Goal: Task Accomplishment & Management: Use online tool/utility

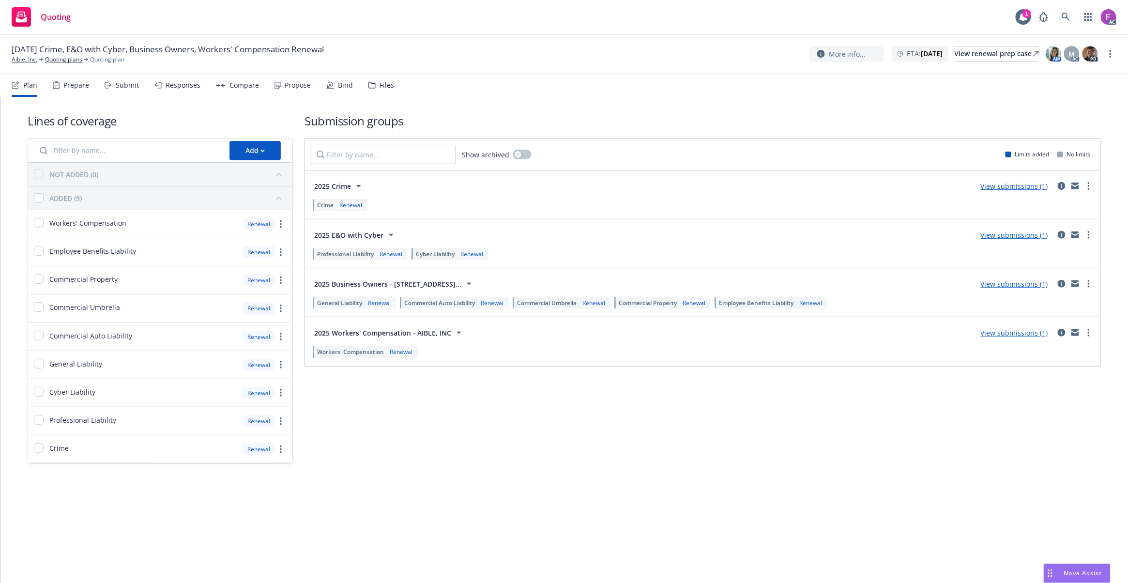
click at [382, 81] on div "Files" at bounding box center [387, 85] width 15 height 8
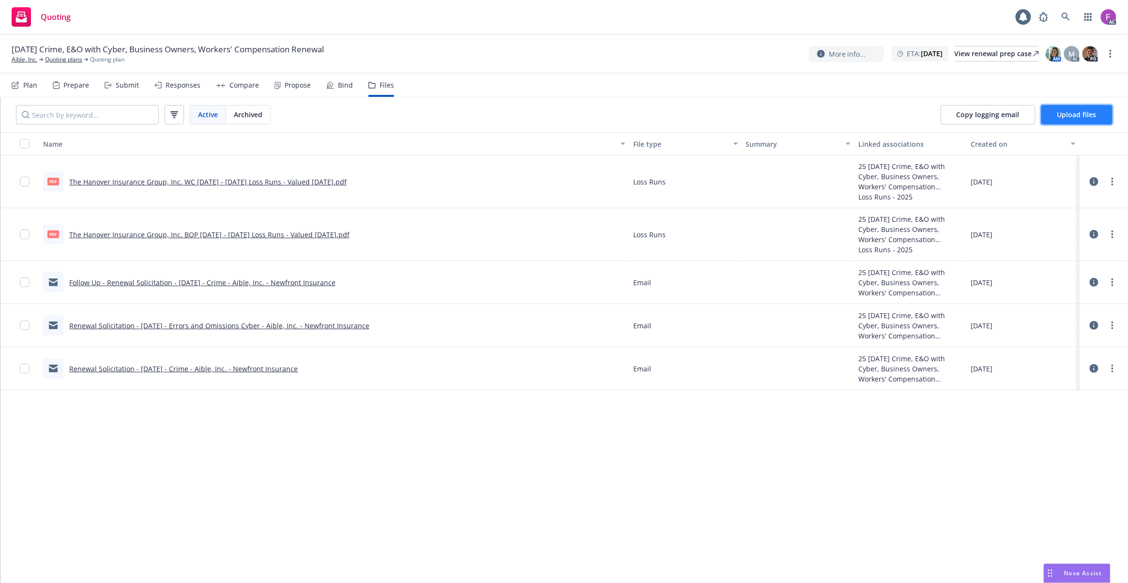
click at [1094, 113] on span "Upload files" at bounding box center [1076, 114] width 39 height 9
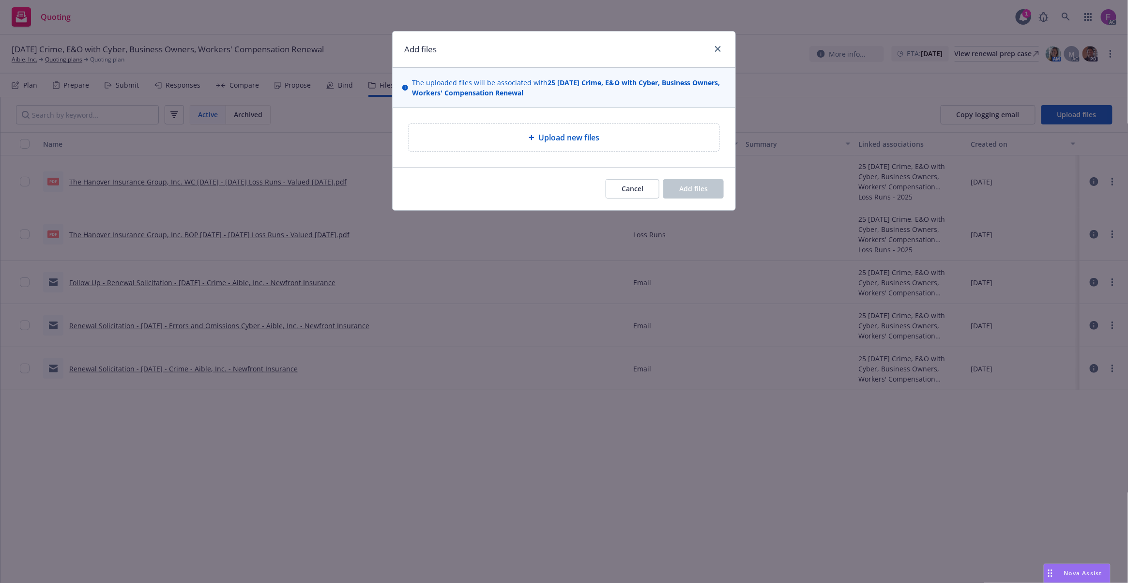
click at [572, 134] on span "Upload new files" at bounding box center [568, 138] width 61 height 12
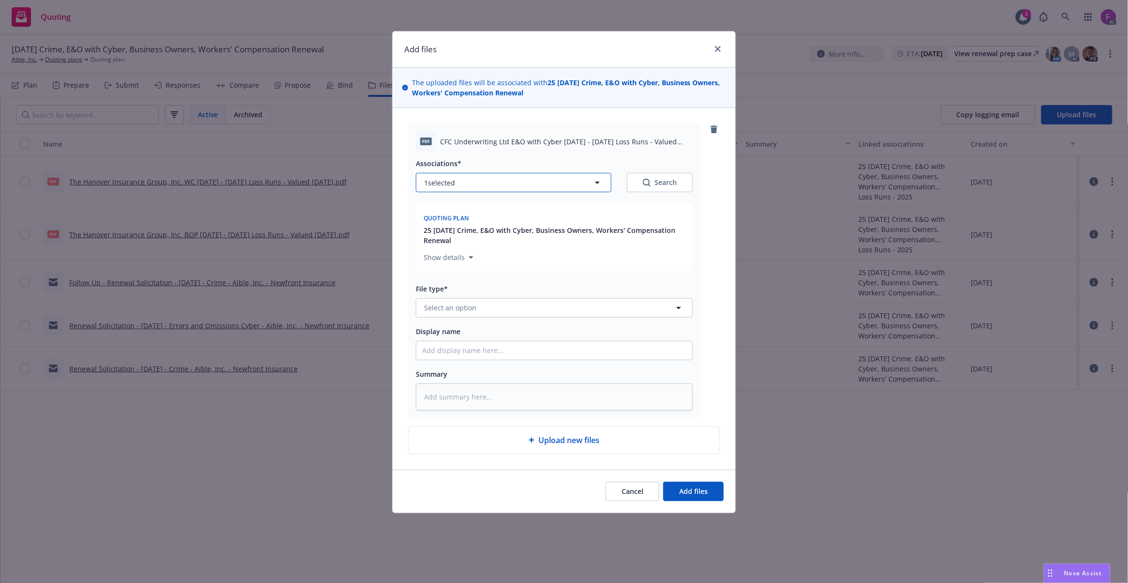
click at [469, 184] on button "1 selected" at bounding box center [514, 182] width 196 height 19
type textarea "x"
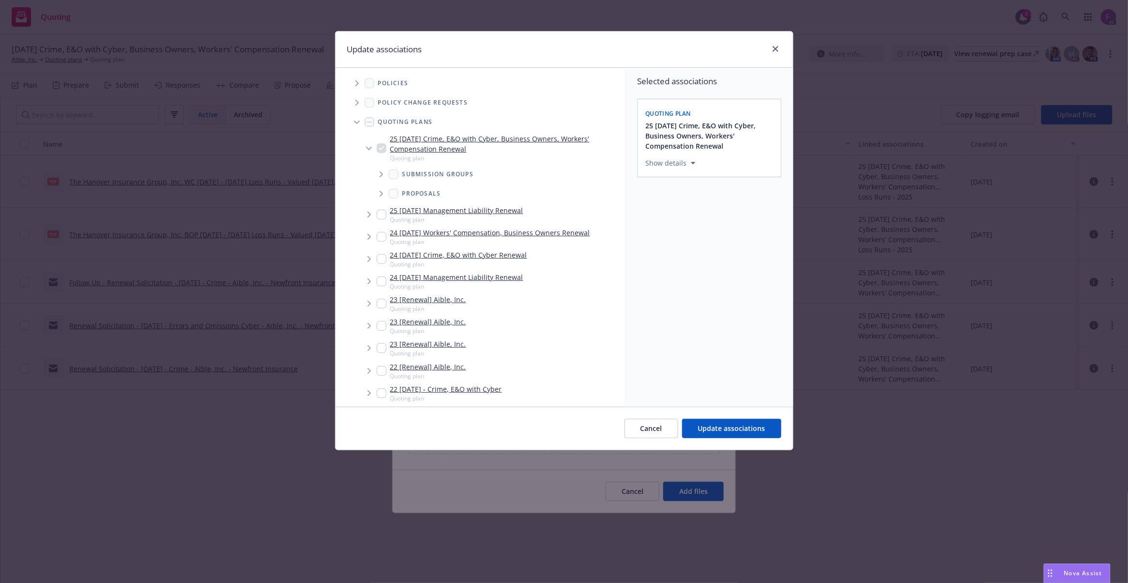
click at [357, 81] on icon "Tree Example" at bounding box center [357, 83] width 4 height 6
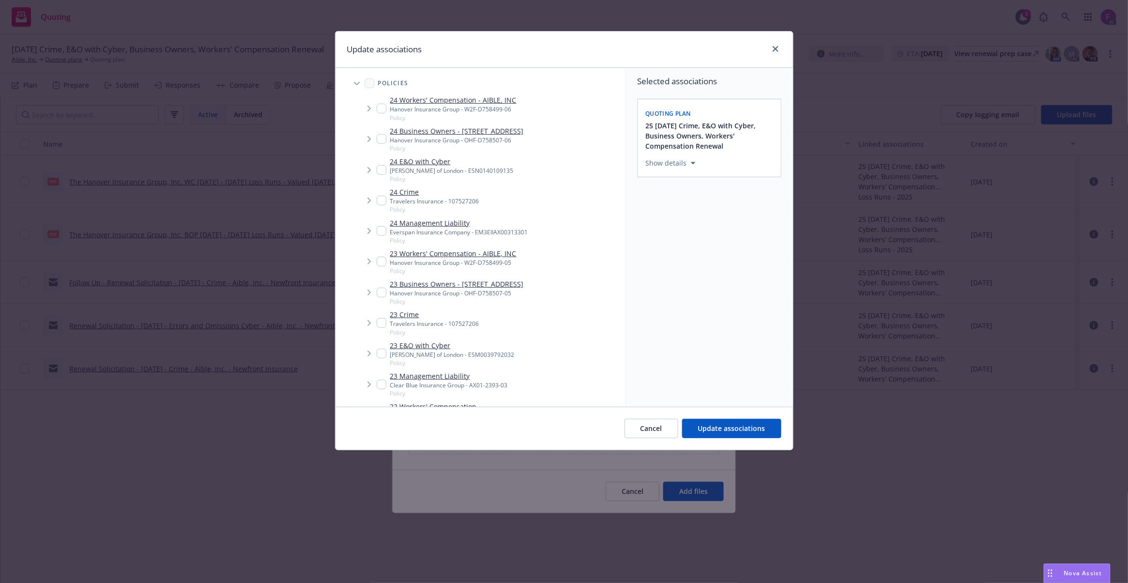
click at [548, 48] on div "Update associations" at bounding box center [565, 49] width 458 height 36
click at [381, 358] on input "Tree Example" at bounding box center [382, 354] width 10 height 10
checkbox input "true"
drag, startPoint x: 382, startPoint y: 181, endPoint x: 411, endPoint y: 195, distance: 32.1
click at [382, 175] on input "Tree Example" at bounding box center [382, 170] width 10 height 10
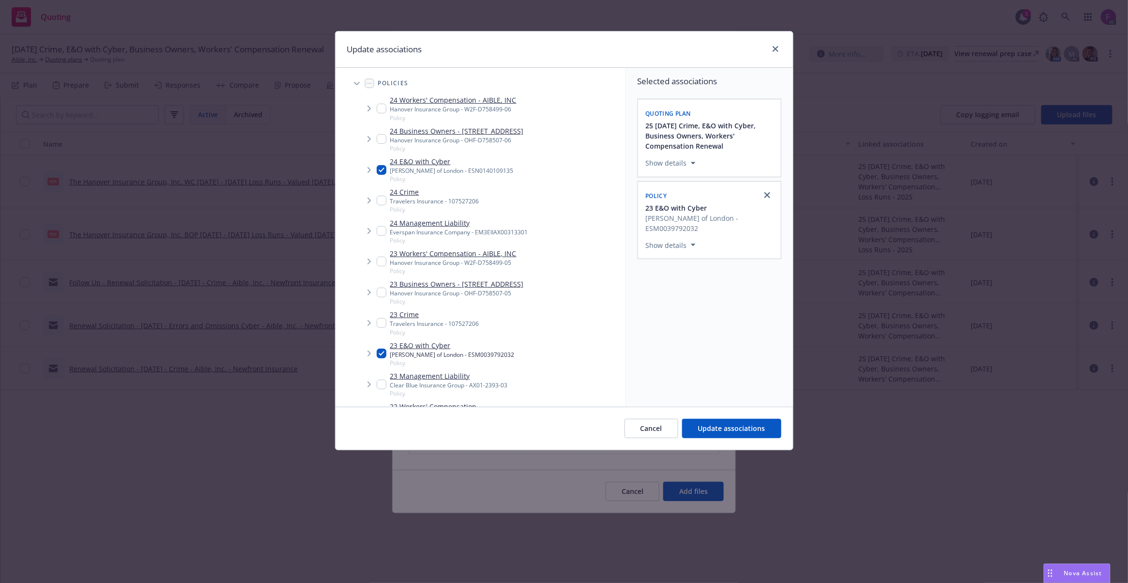
checkbox input "true"
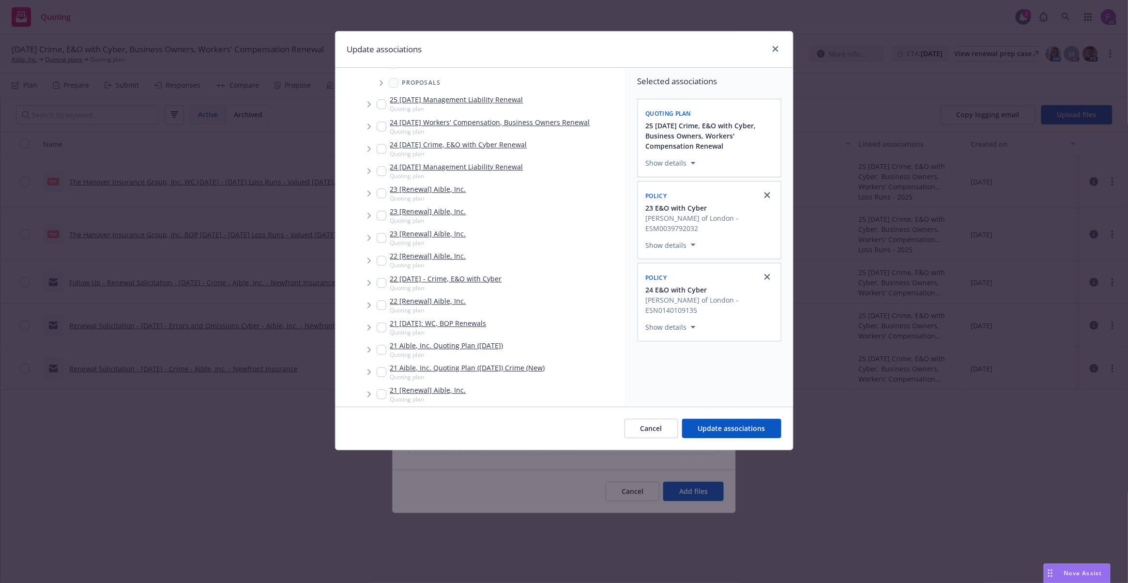
scroll to position [1250, 0]
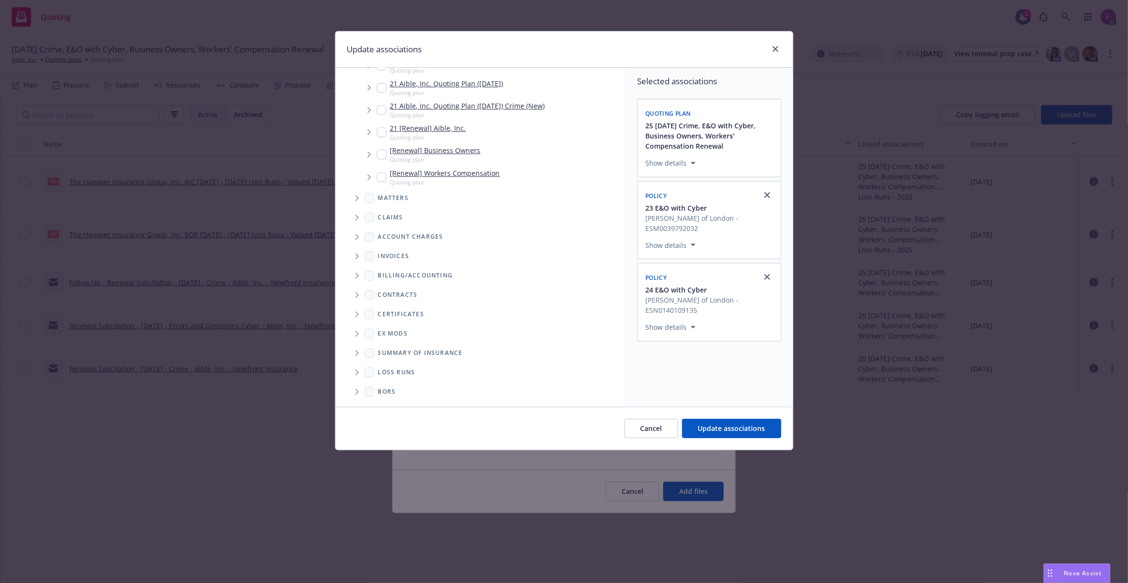
click at [355, 373] on icon "Folder Tree Example" at bounding box center [357, 372] width 4 height 6
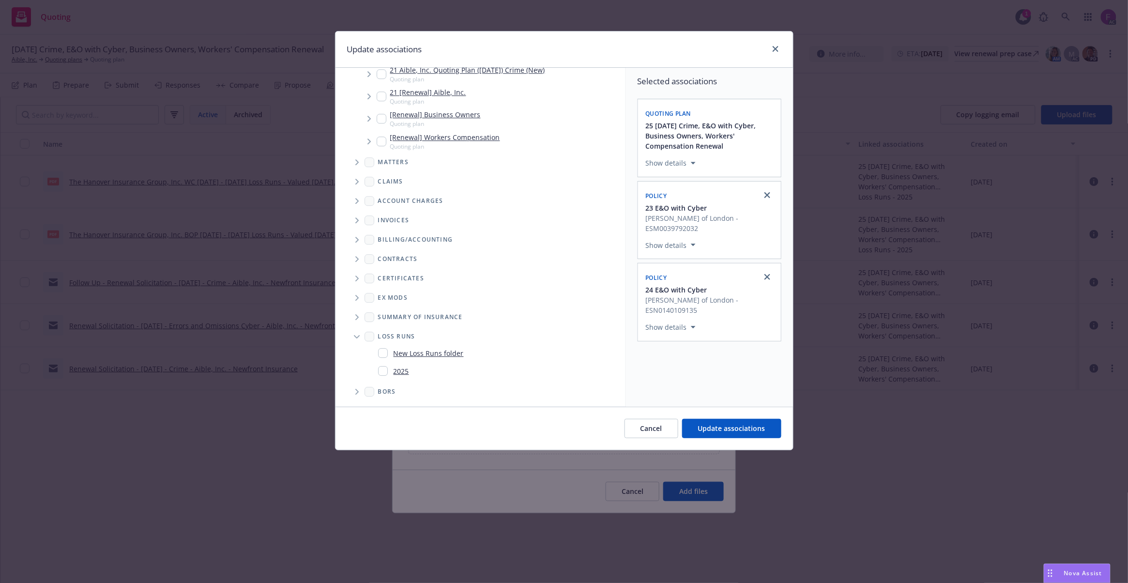
click at [382, 370] on input "Folder Tree Example" at bounding box center [383, 371] width 10 height 10
checkbox input "true"
click at [715, 395] on div "Selected associations Quoting plan 25 11/08/25 Crime, E&O with Cyber, Business …" at bounding box center [709, 237] width 167 height 339
click at [742, 432] on span "Update associations" at bounding box center [731, 428] width 67 height 9
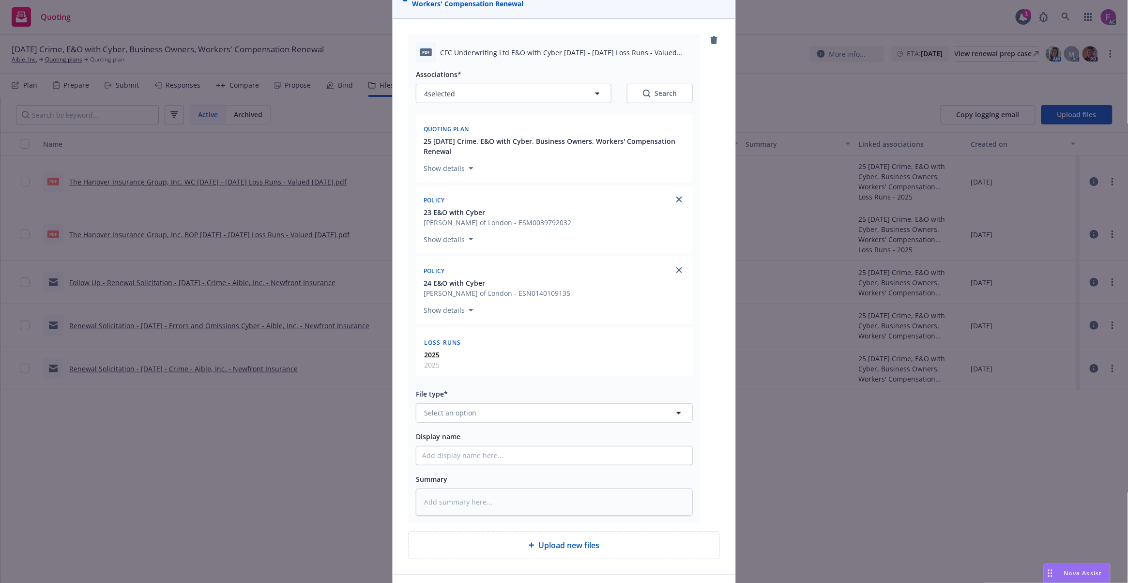
scroll to position [157, 0]
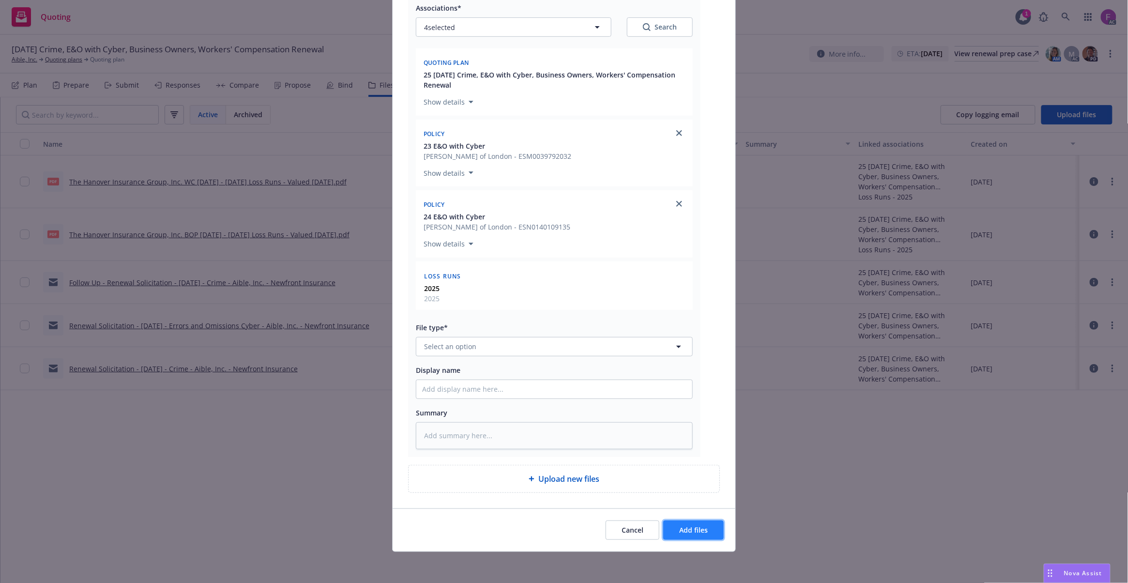
click at [700, 534] on span "Add files" at bounding box center [693, 529] width 29 height 9
type textarea "x"
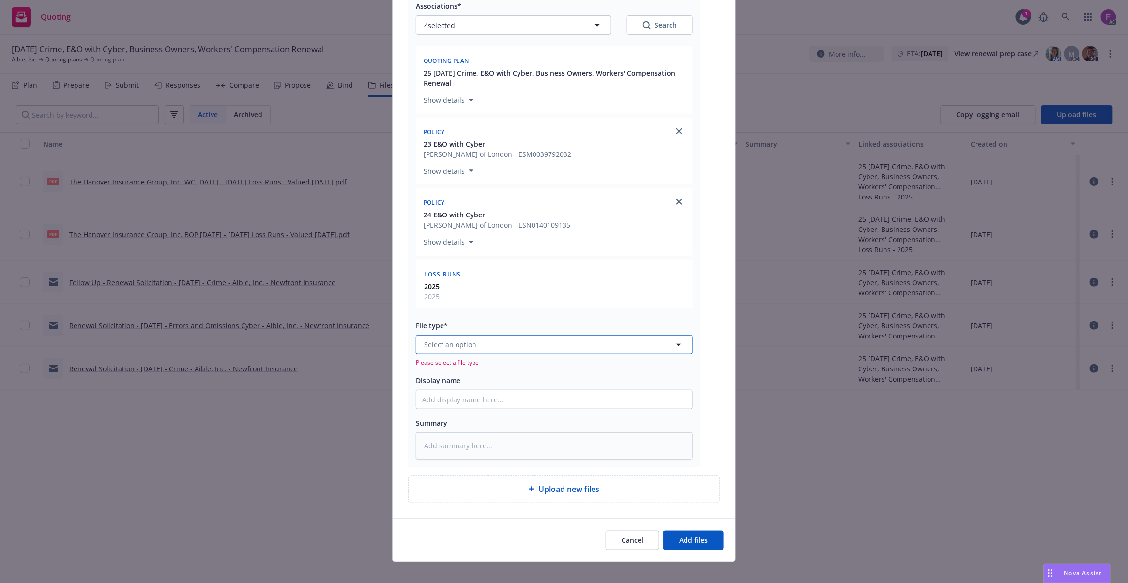
click at [467, 353] on button "Select an option" at bounding box center [554, 344] width 277 height 19
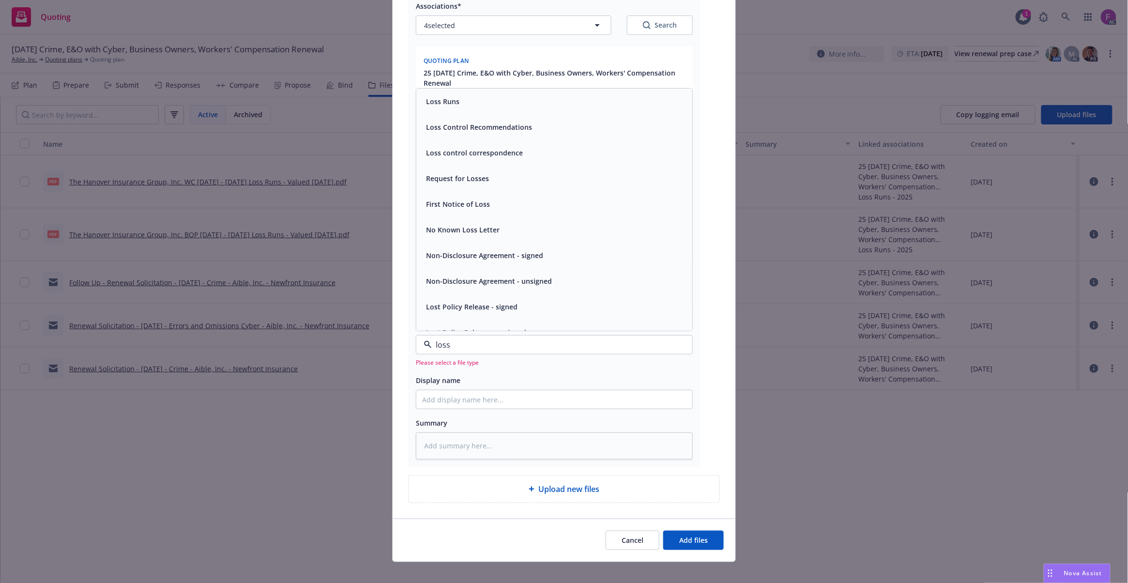
paste input "Loss Run"
type input "Loss Run"
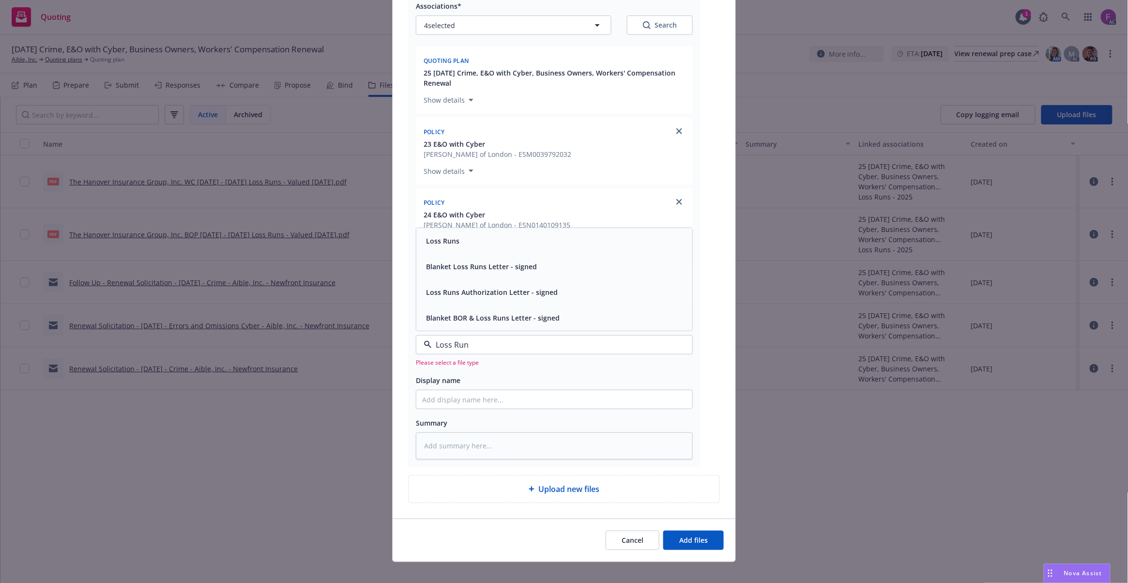
click at [442, 246] on span "Loss Runs" at bounding box center [442, 241] width 33 height 10
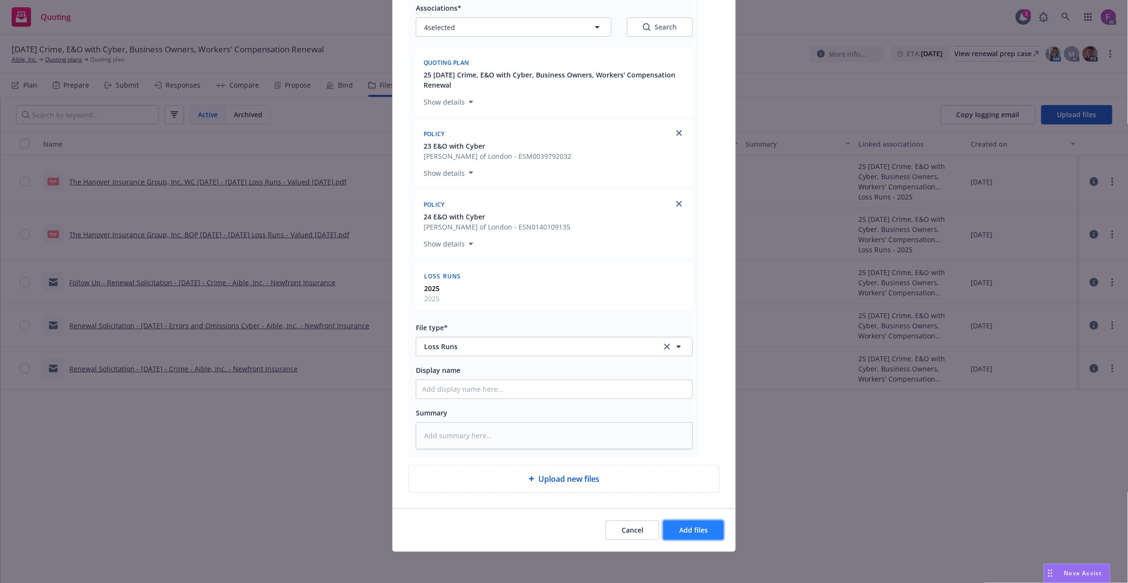
click at [682, 528] on span "Add files" at bounding box center [693, 529] width 29 height 9
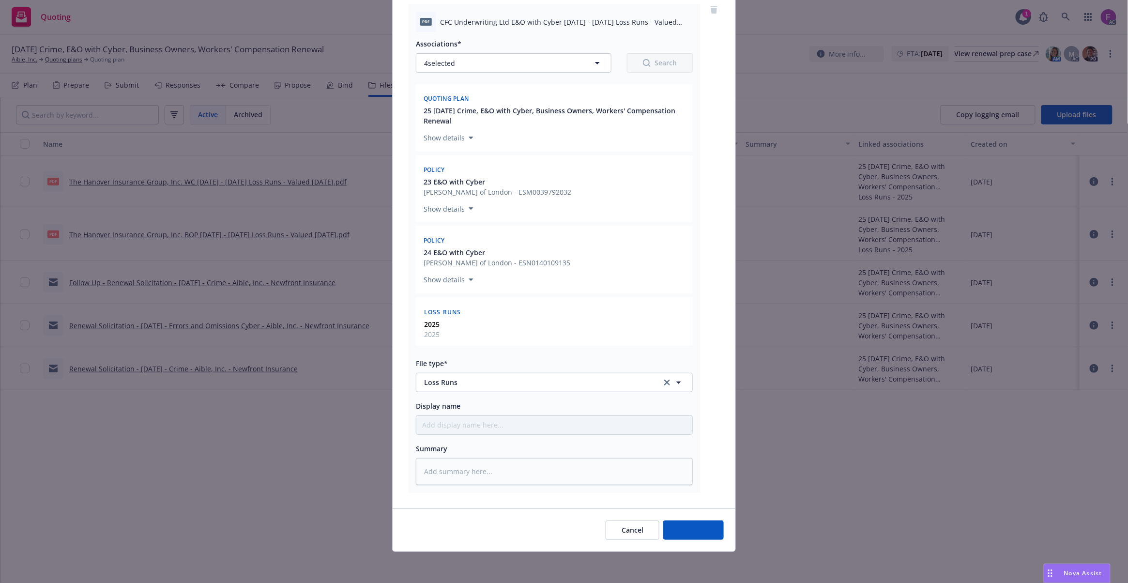
scroll to position [121, 0]
type textarea "x"
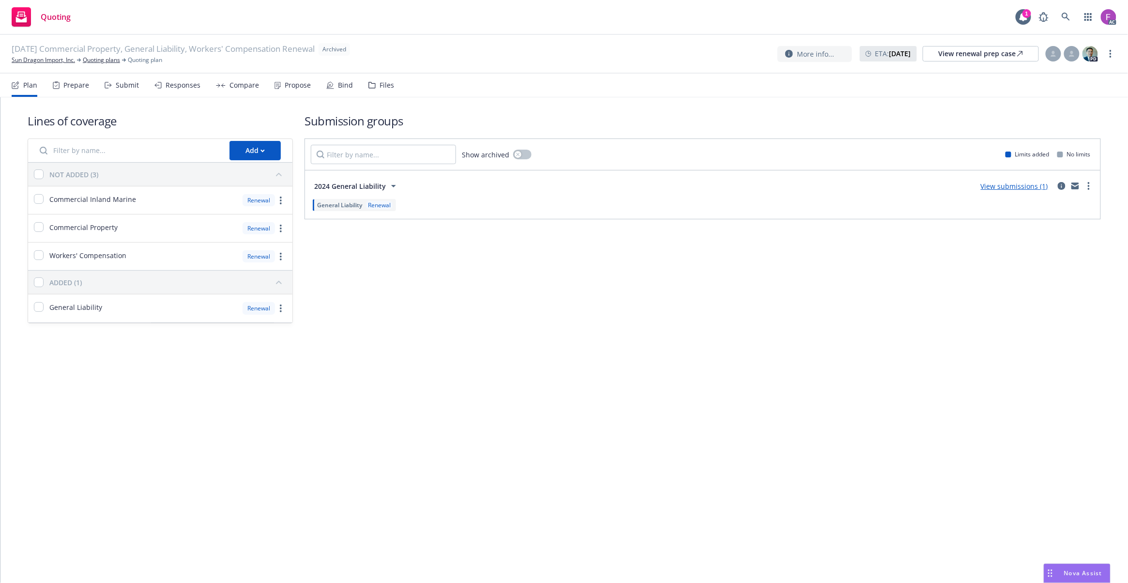
click at [382, 83] on div "Files" at bounding box center [387, 85] width 15 height 8
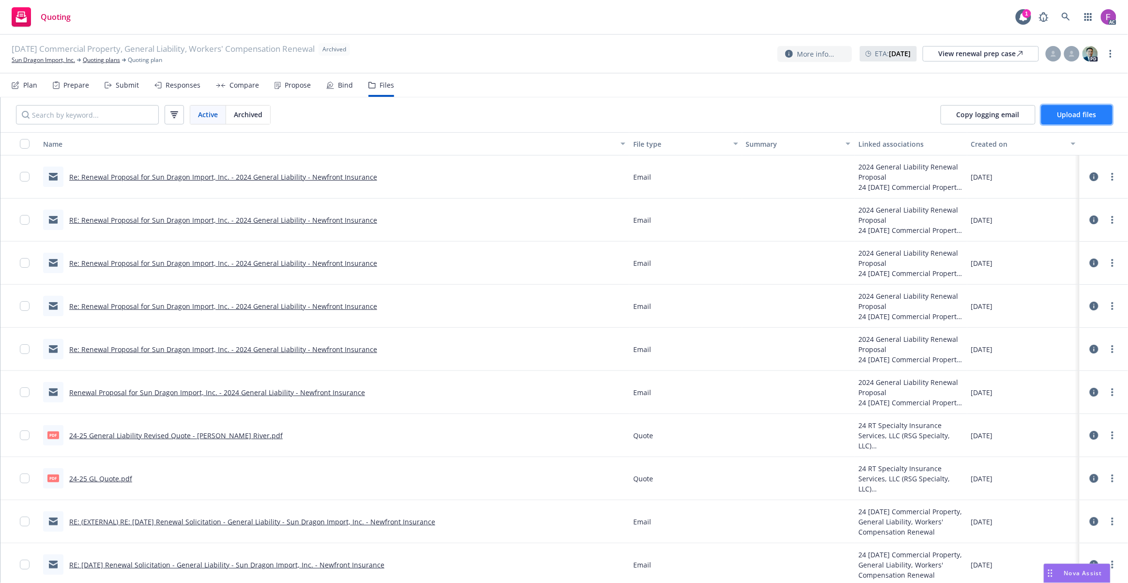
click at [1089, 115] on span "Upload files" at bounding box center [1076, 114] width 39 height 9
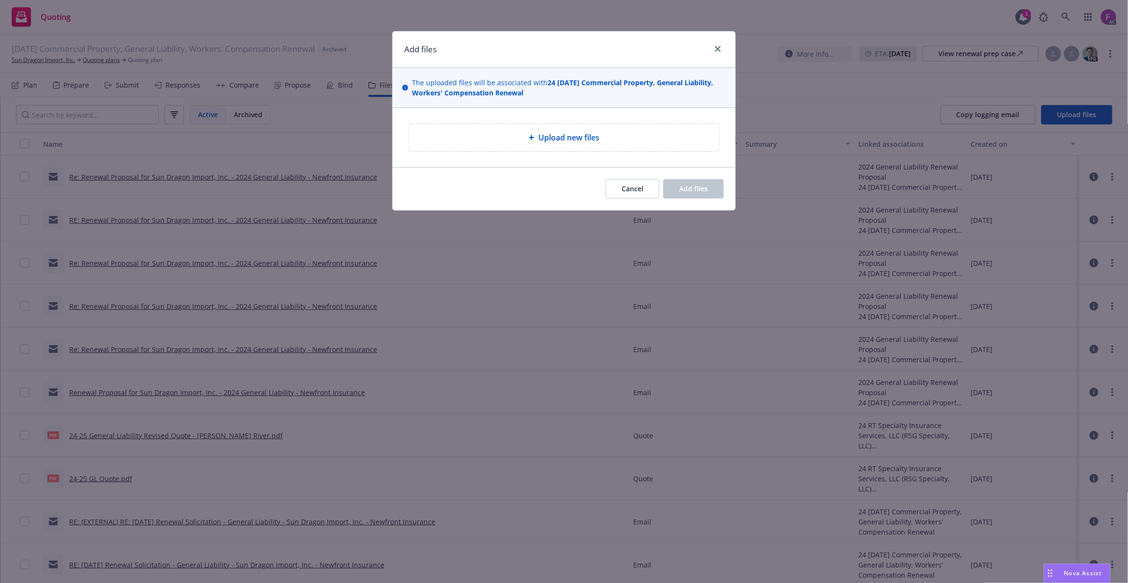
click at [596, 163] on div "Upload new files" at bounding box center [564, 137] width 343 height 59
click at [601, 146] on div "Upload new files" at bounding box center [564, 137] width 311 height 27
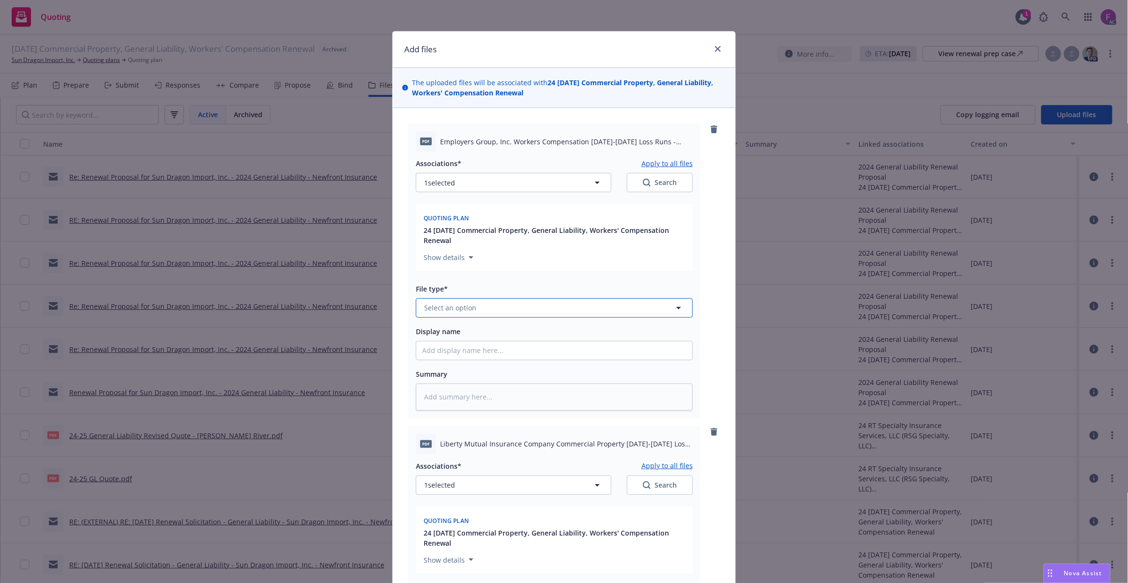
click at [449, 301] on button "Select an option" at bounding box center [554, 307] width 277 height 19
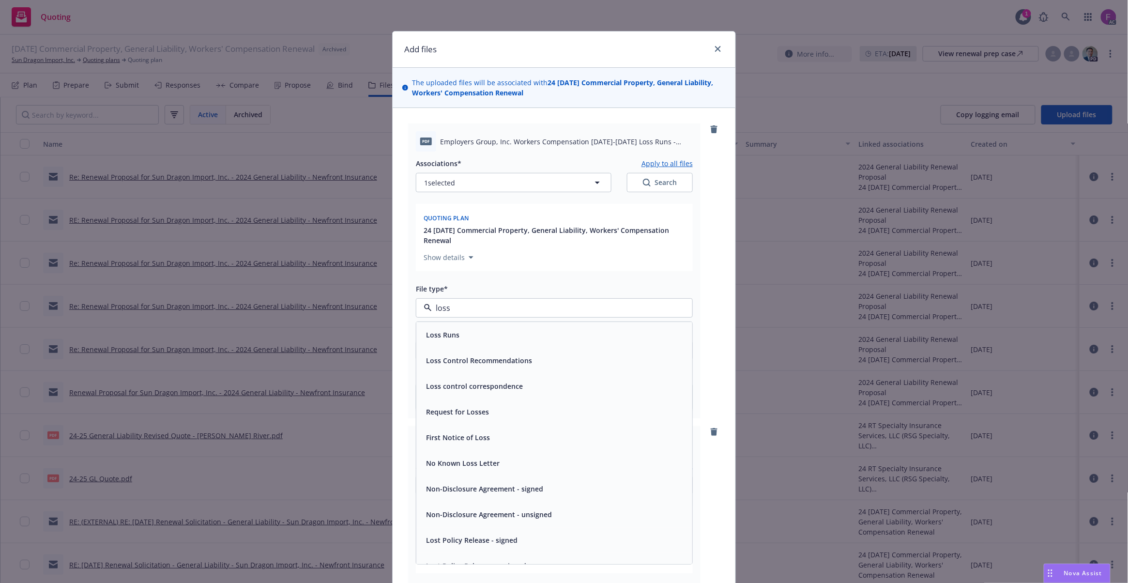
paste input "Loss Run"
type input "Loss Run"
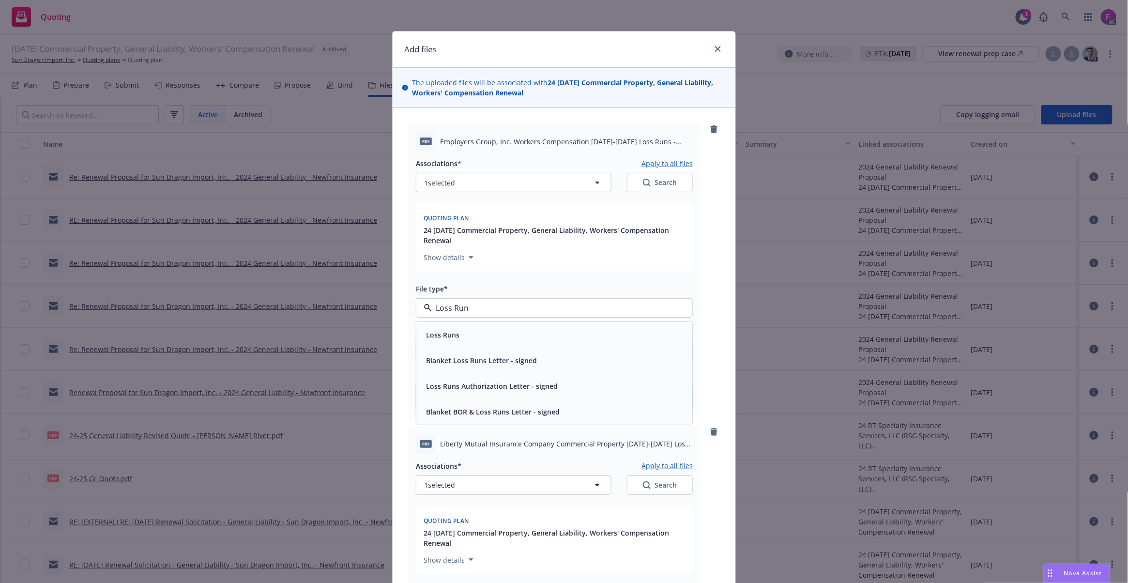
click at [450, 335] on span "Loss Runs" at bounding box center [442, 335] width 33 height 10
type textarea "x"
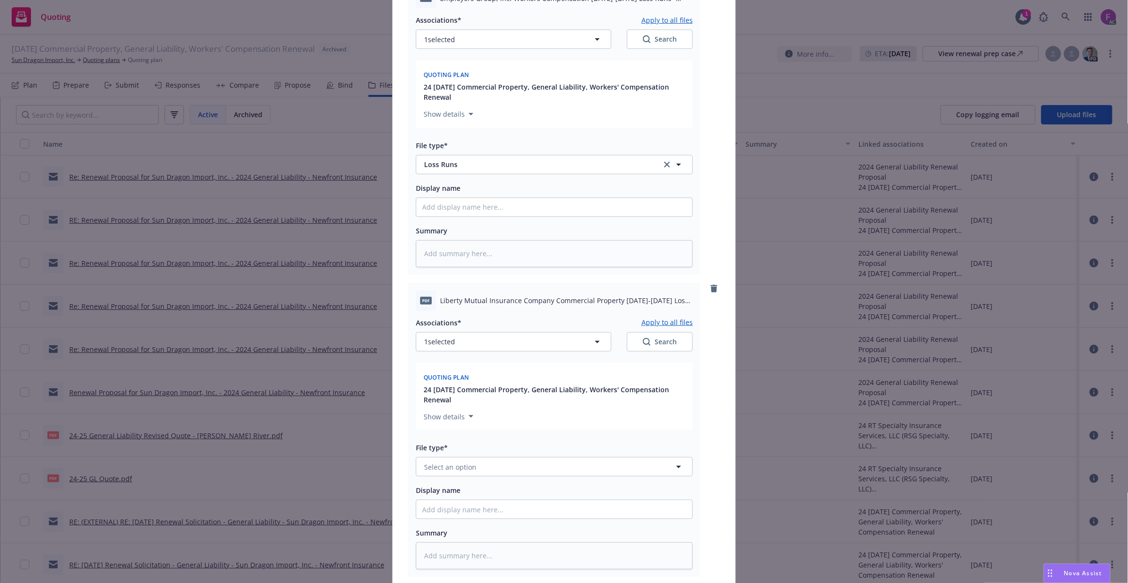
scroll to position [265, 0]
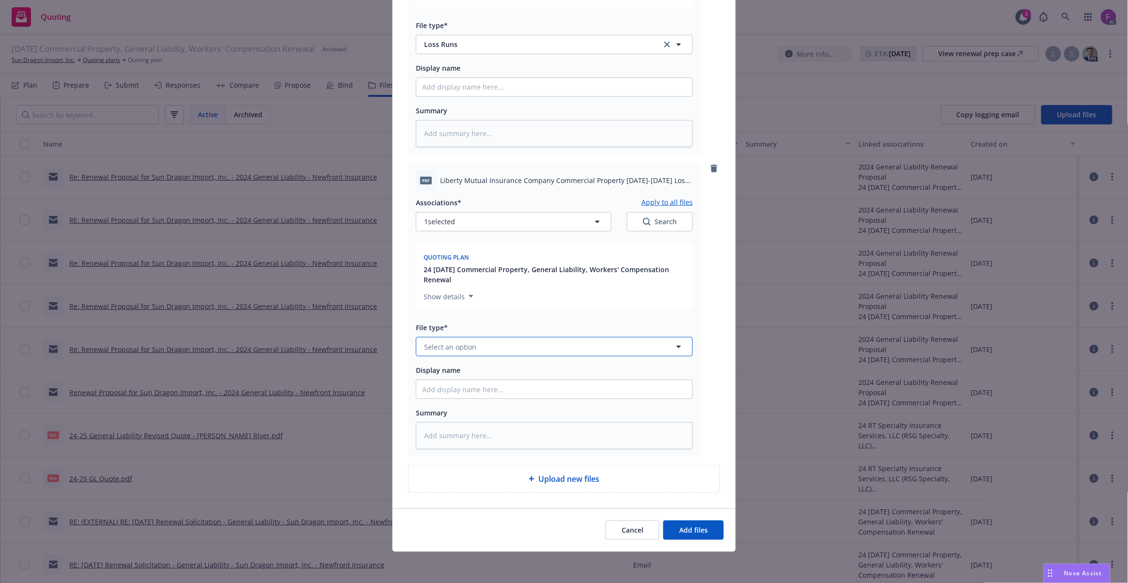
click at [481, 346] on button "Select an option" at bounding box center [554, 346] width 277 height 19
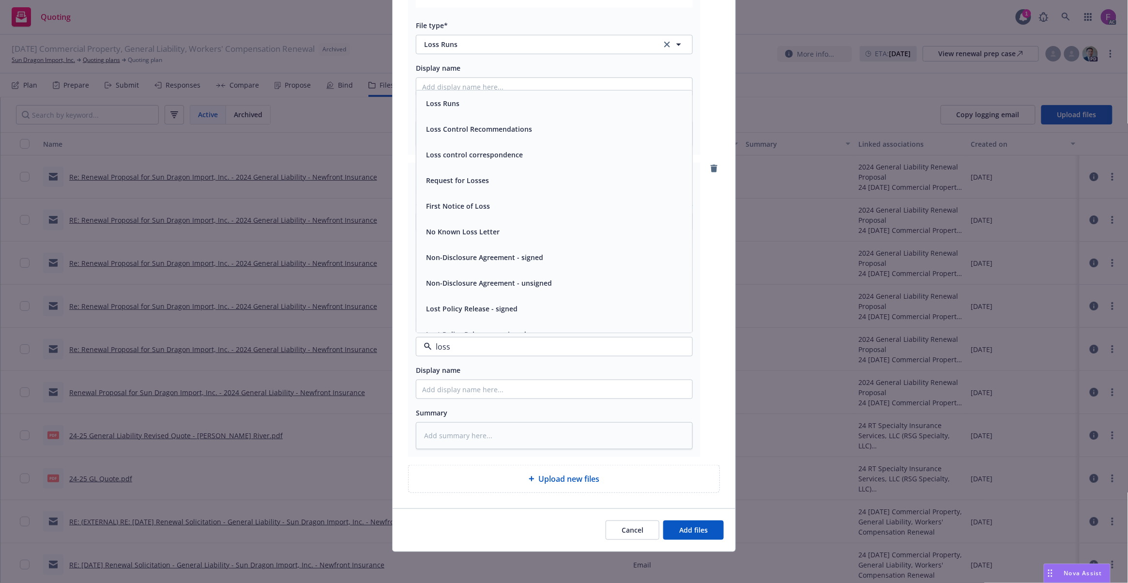
paste input "Loss Run"
type input "Loss Run"
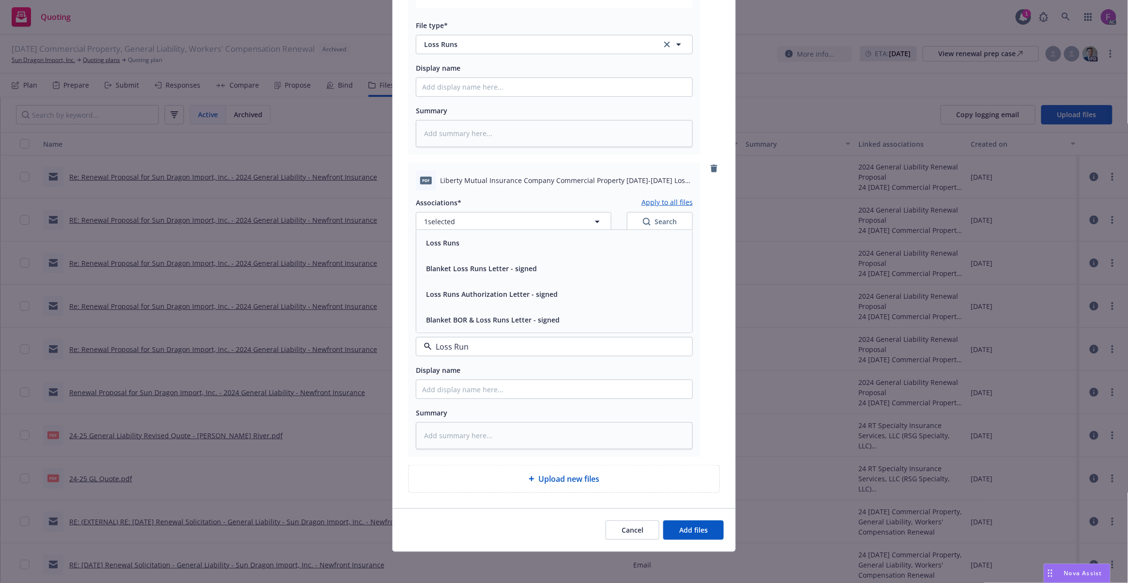
click at [452, 244] on span "Loss Runs" at bounding box center [442, 243] width 33 height 10
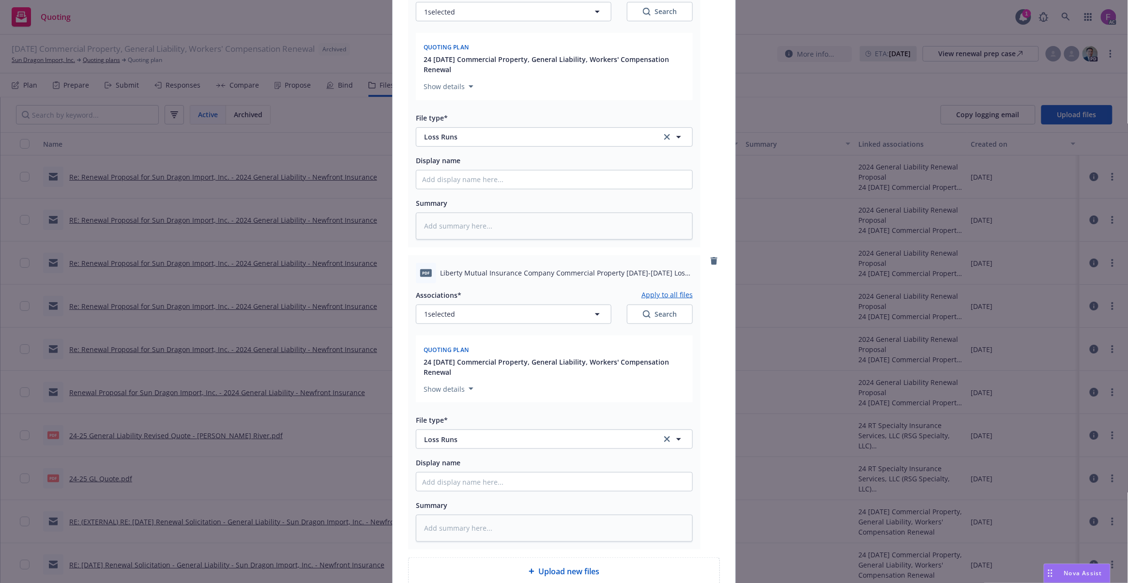
scroll to position [7, 0]
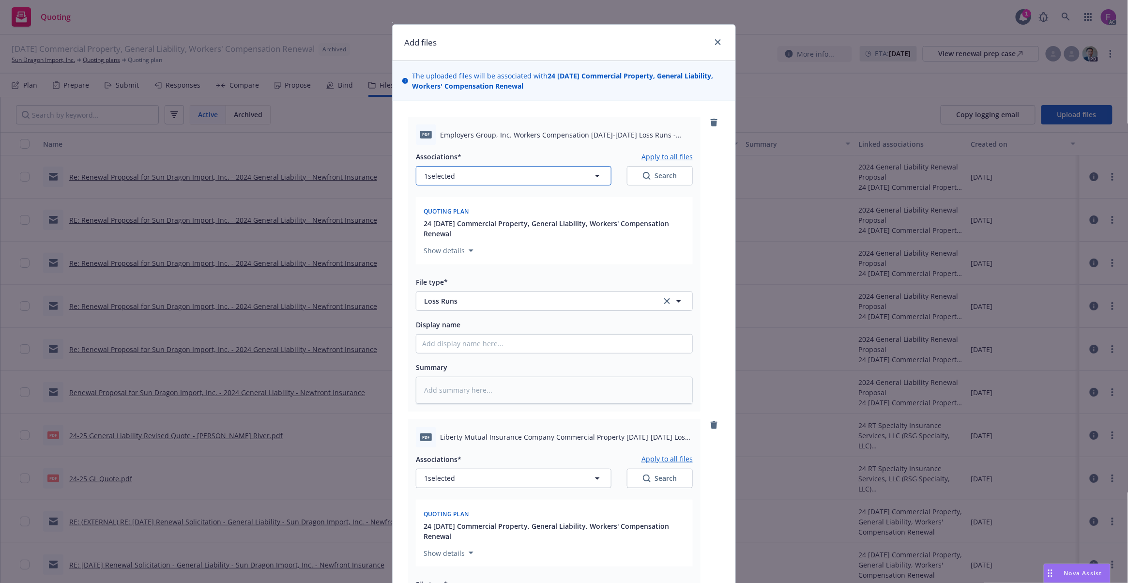
click at [469, 181] on button "1 selected" at bounding box center [514, 175] width 196 height 19
type textarea "x"
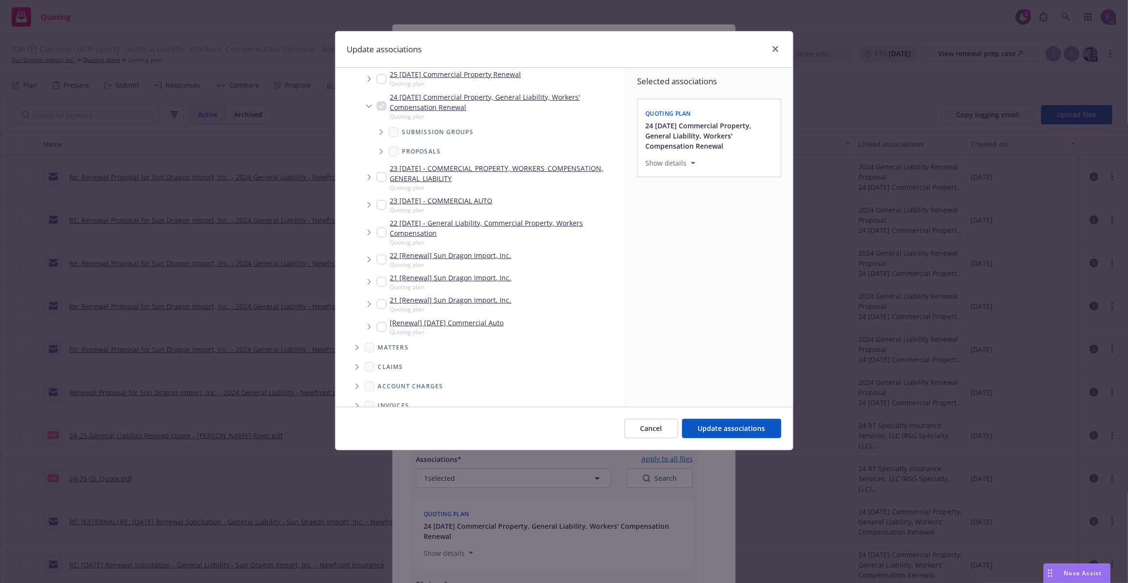
scroll to position [214, 0]
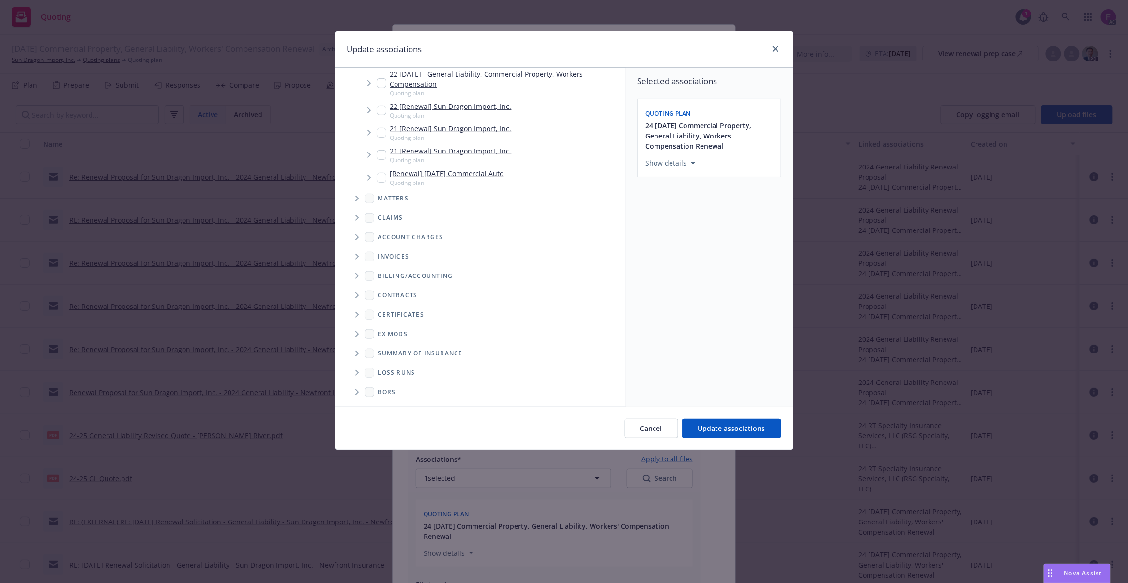
click at [354, 375] on span "Folder Tree Example" at bounding box center [356, 372] width 15 height 15
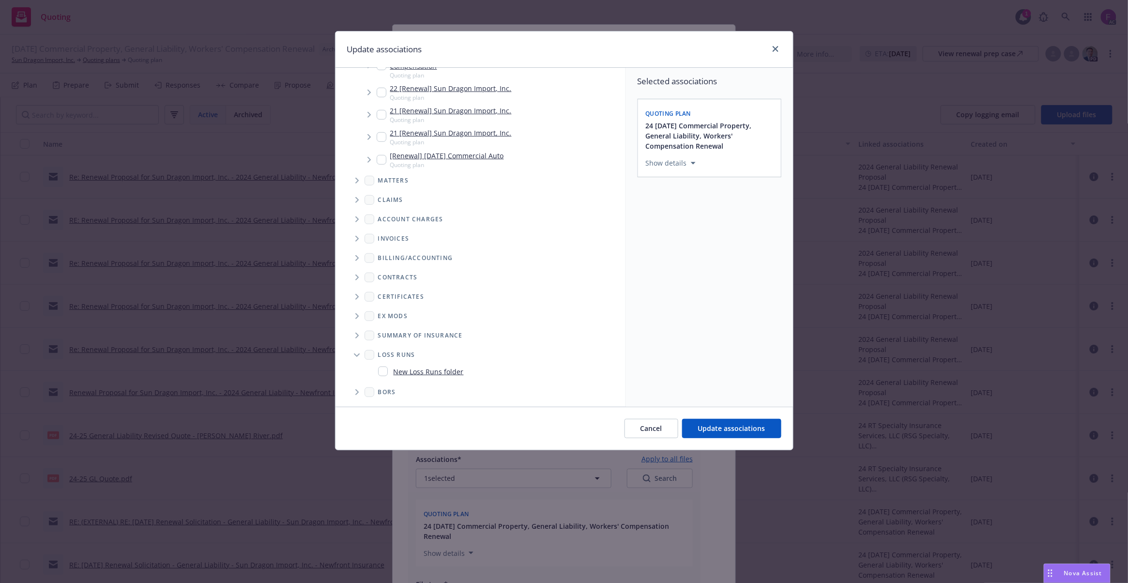
click at [382, 370] on input "Folder Tree Example" at bounding box center [383, 372] width 10 height 10
checkbox input "true"
click at [690, 232] on div "Select an option" at bounding box center [705, 230] width 103 height 10
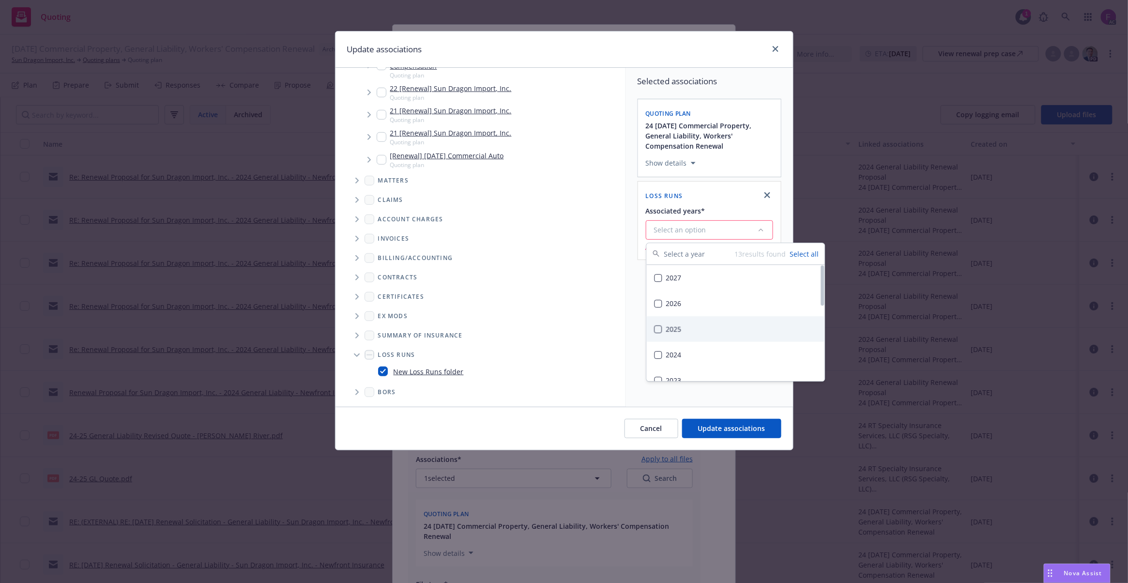
click at [688, 329] on div "2025" at bounding box center [736, 329] width 178 height 26
click at [628, 320] on div "Selected associations Quoting plan 24 11/08/24 Commercial Property, General Lia…" at bounding box center [709, 237] width 167 height 339
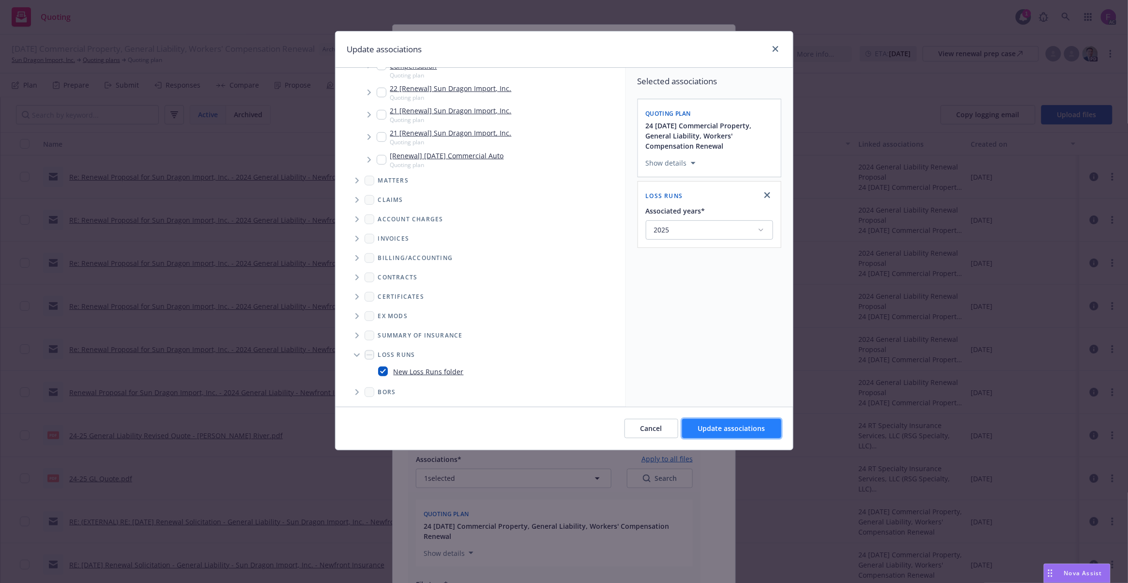
click at [709, 421] on button "Update associations" at bounding box center [731, 428] width 99 height 19
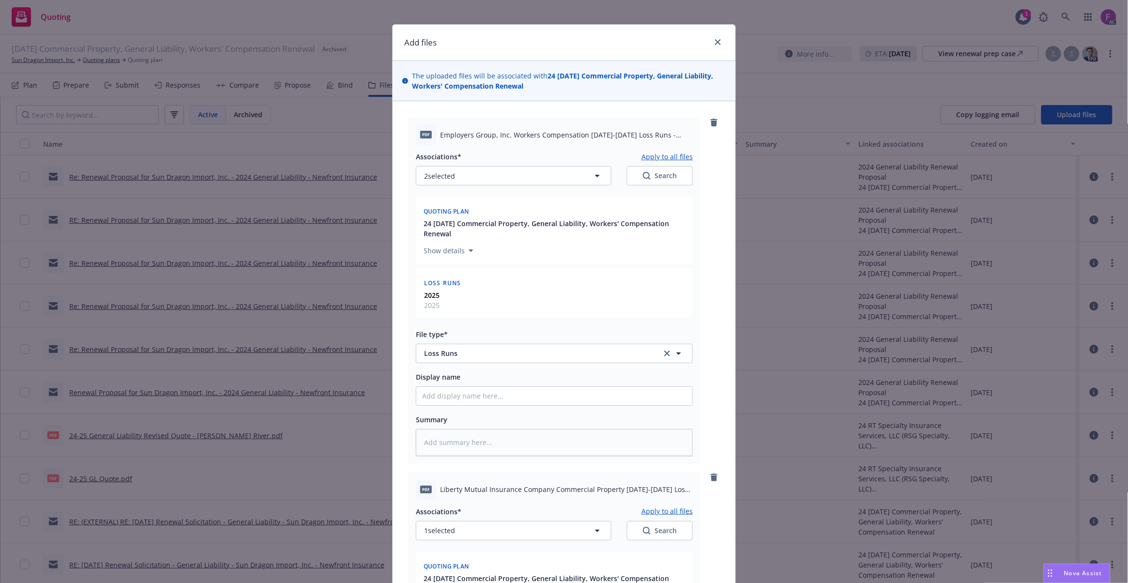
click at [665, 153] on button "Apply to all files" at bounding box center [667, 157] width 51 height 12
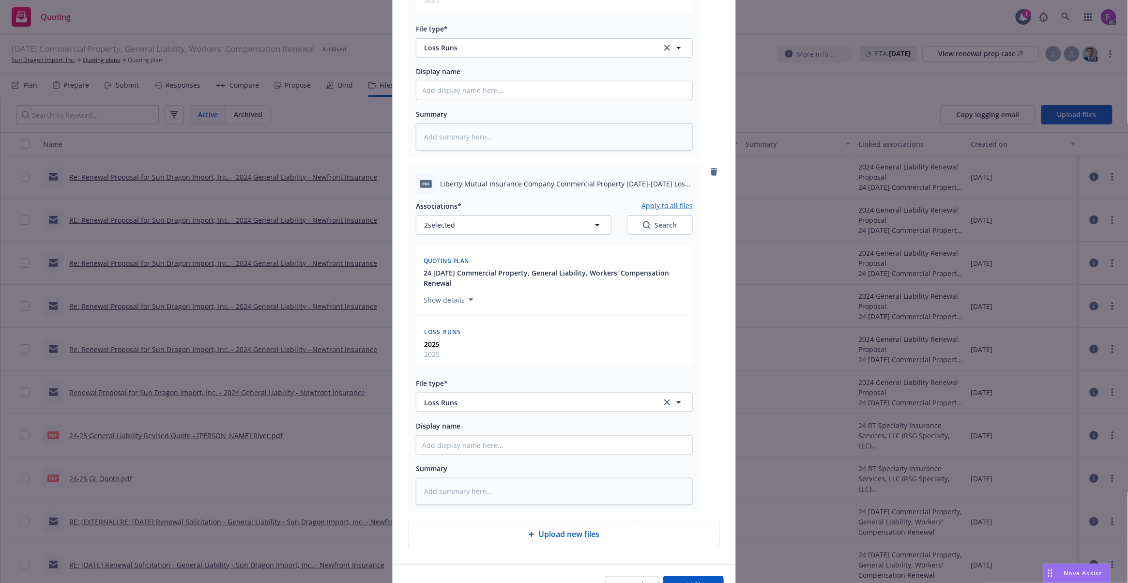
scroll to position [330, 0]
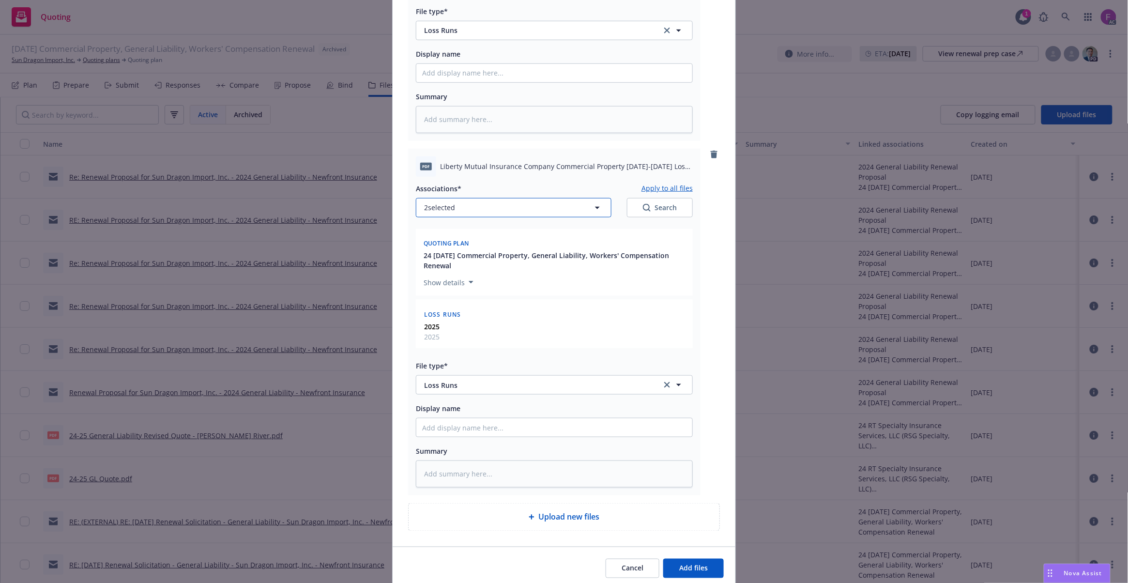
click at [459, 213] on button "2 selected" at bounding box center [514, 207] width 196 height 19
type textarea "x"
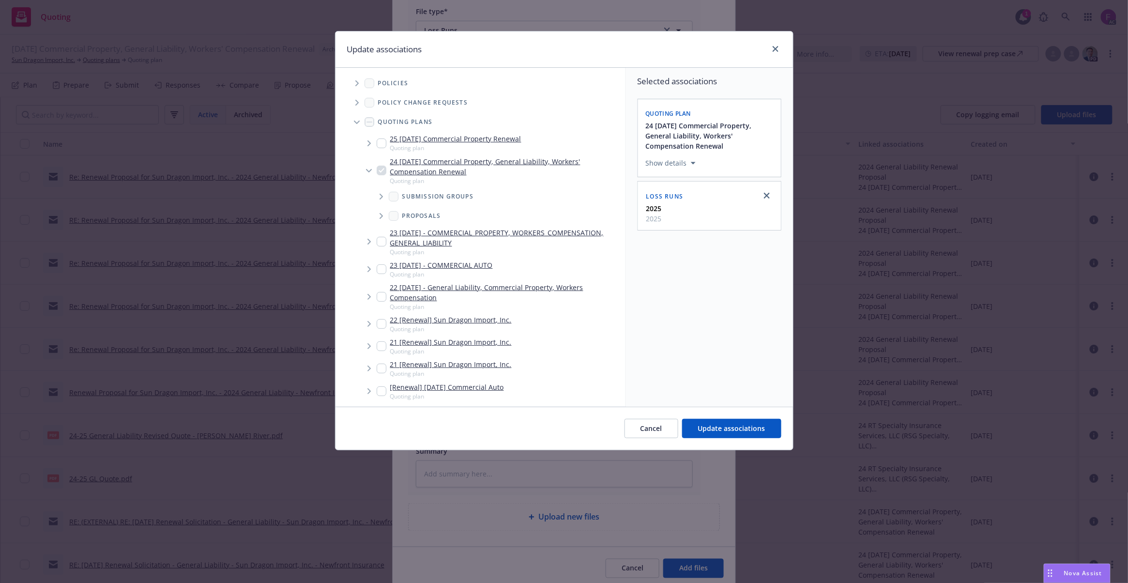
click at [360, 82] on span "Tree Example" at bounding box center [356, 83] width 15 height 15
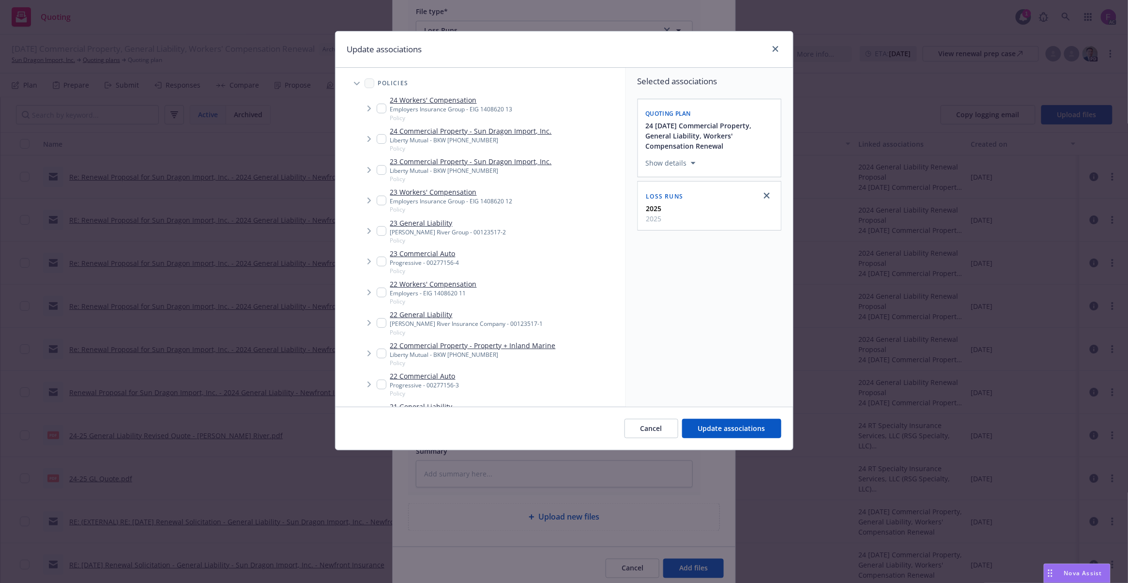
scroll to position [331, 0]
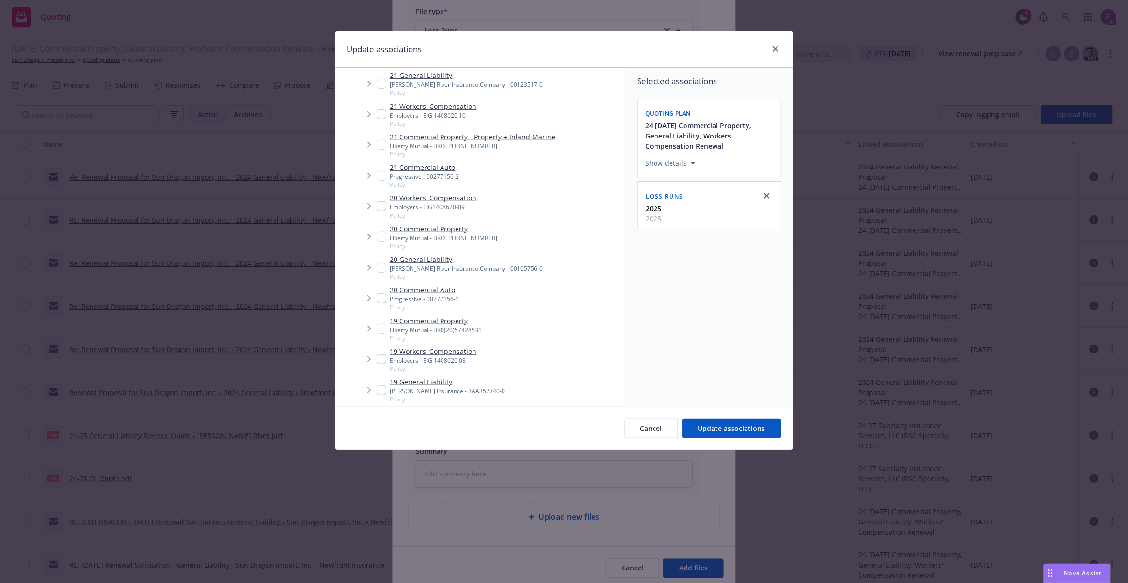
click at [375, 239] on span "Tree Example" at bounding box center [368, 236] width 15 height 15
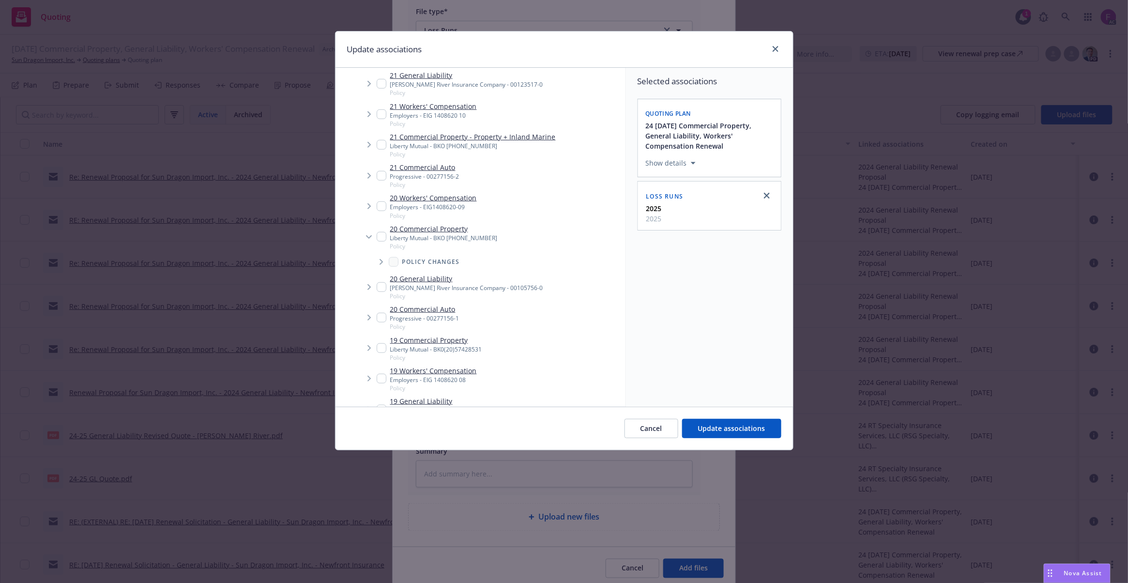
click at [380, 233] on input "Tree Example" at bounding box center [382, 237] width 10 height 10
checkbox input "true"
click at [380, 350] on input "Tree Example" at bounding box center [382, 348] width 10 height 10
checkbox input "true"
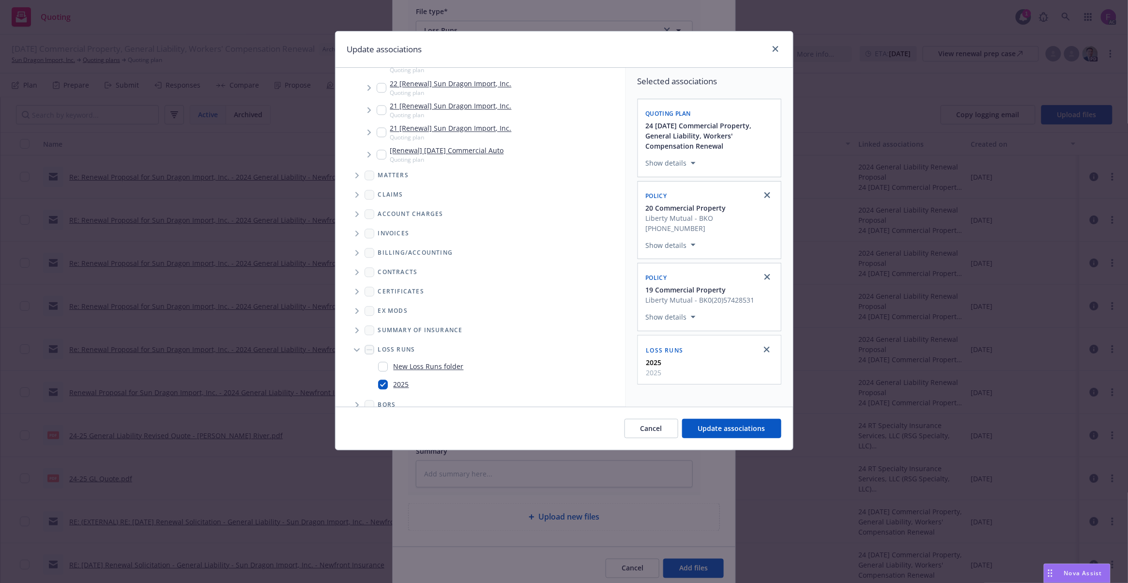
scroll to position [973, 0]
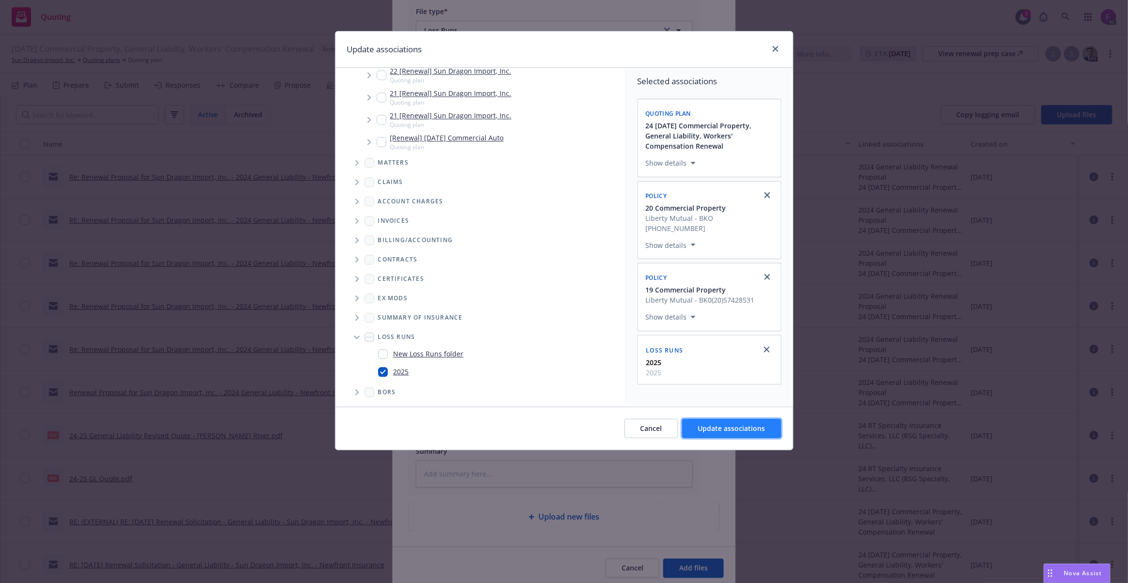
click at [742, 433] on span "Update associations" at bounding box center [731, 428] width 67 height 9
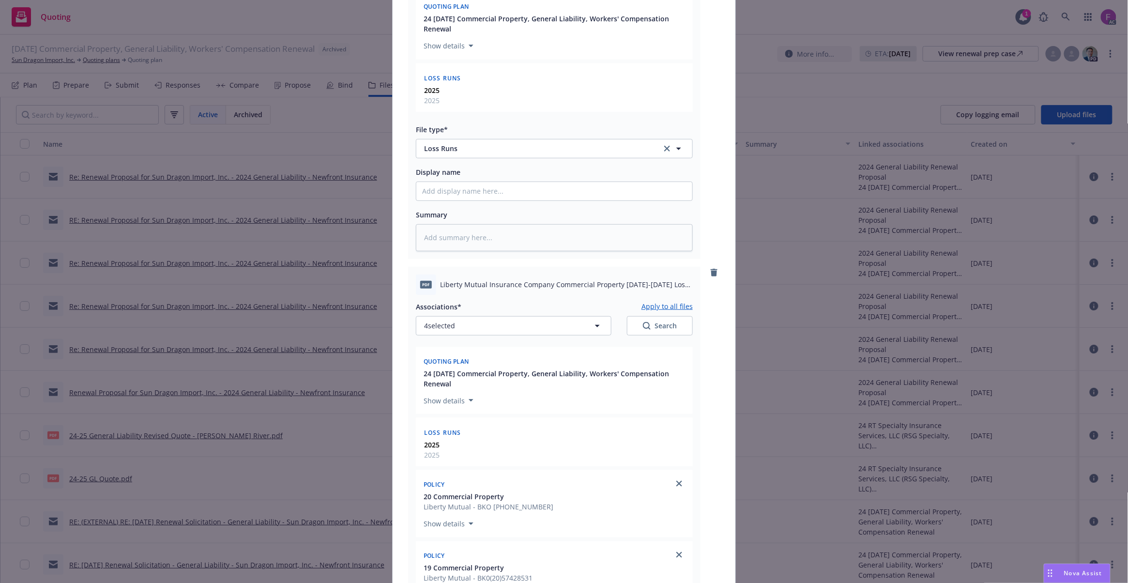
scroll to position [7, 0]
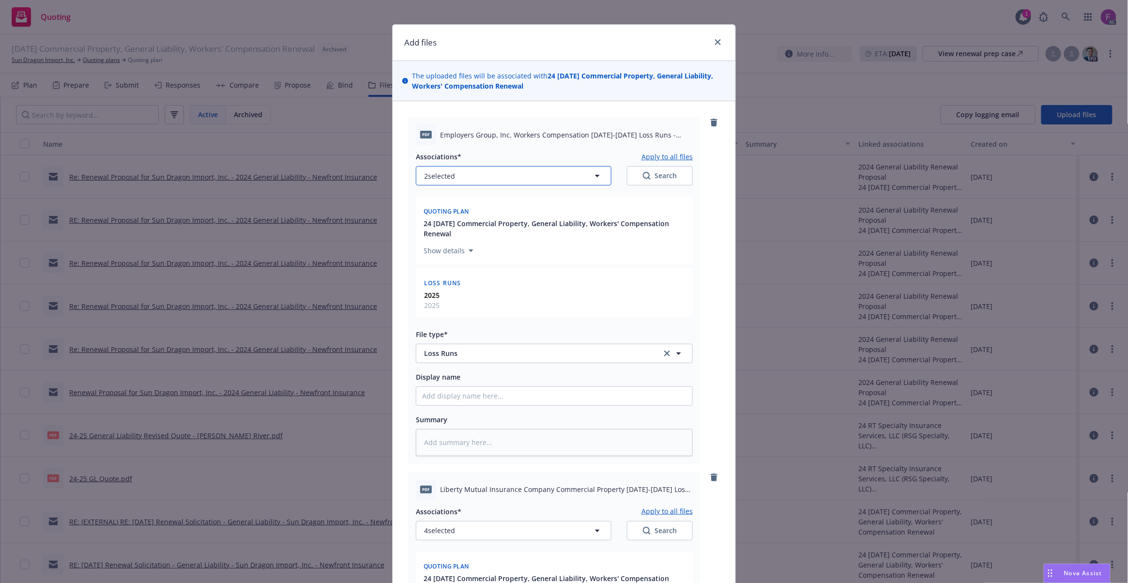
click at [473, 175] on button "2 selected" at bounding box center [514, 175] width 196 height 19
type textarea "x"
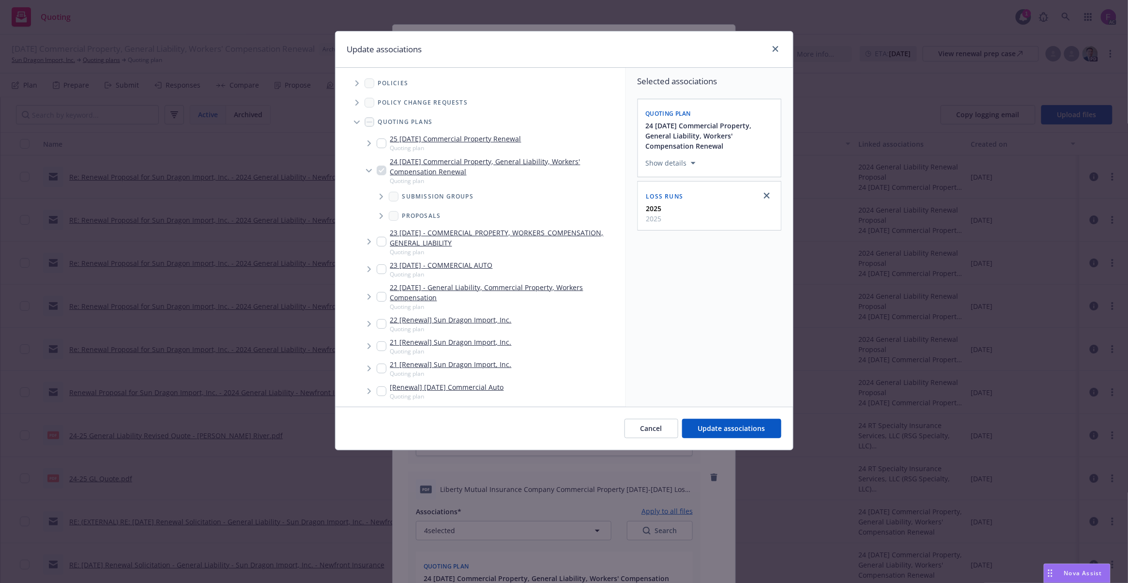
click at [353, 80] on span "Tree Example" at bounding box center [356, 83] width 15 height 15
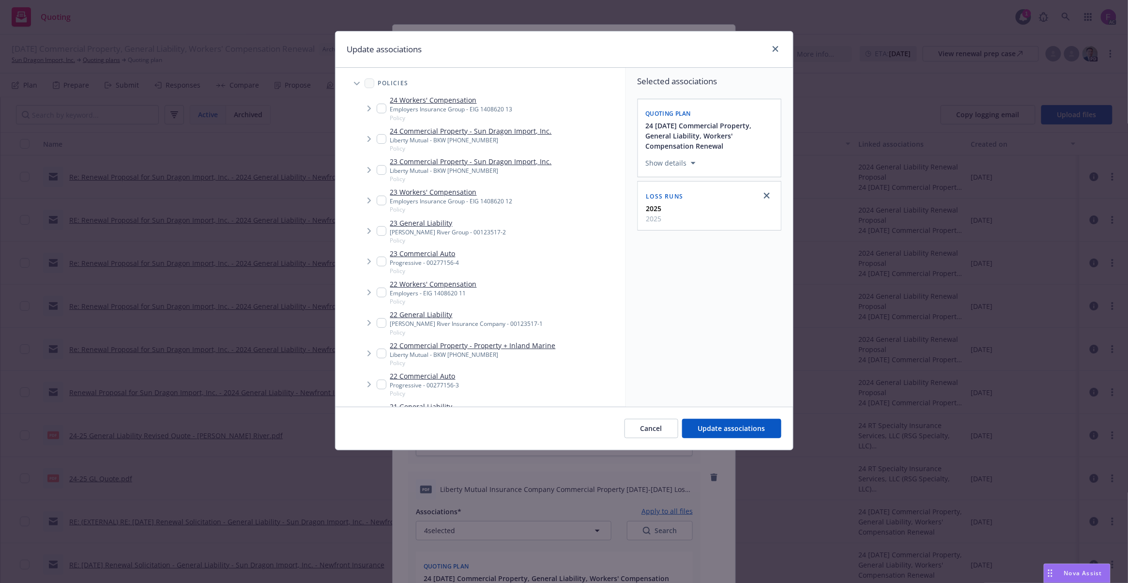
click at [382, 113] on input "Tree Example" at bounding box center [382, 109] width 10 height 10
checkbox input "true"
click at [382, 196] on input "Tree Example" at bounding box center [382, 201] width 10 height 10
checkbox input "true"
click at [382, 294] on input "Tree Example" at bounding box center [382, 293] width 10 height 10
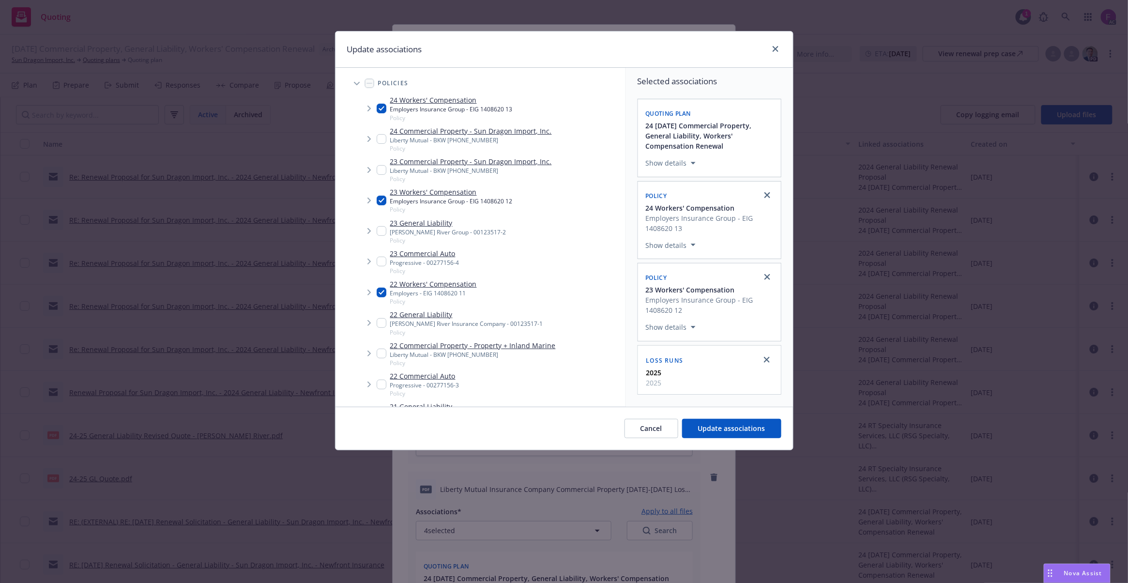
checkbox input "true"
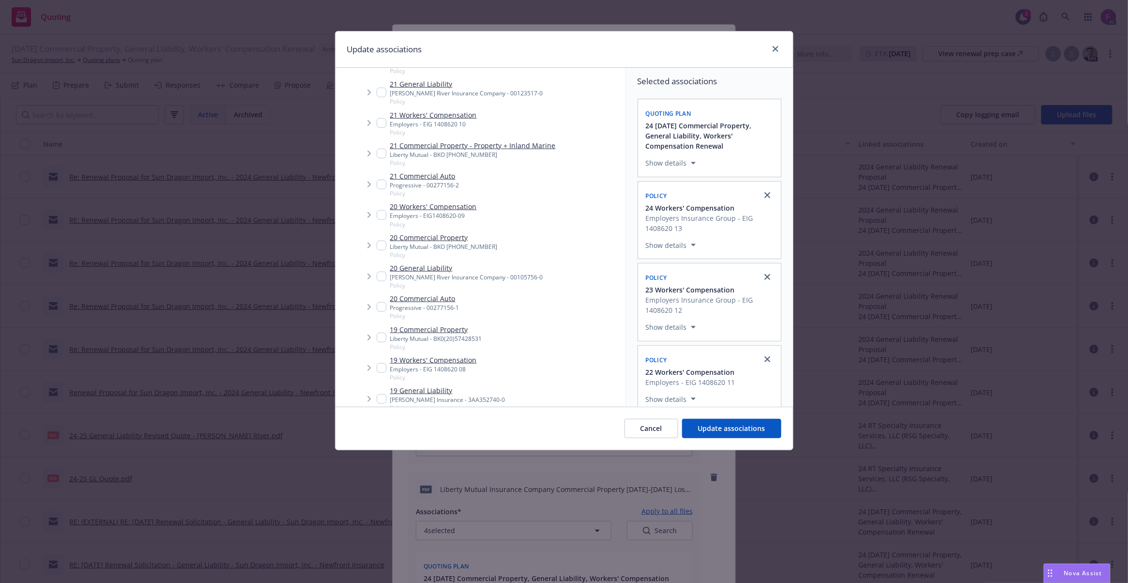
click at [380, 127] on input "Tree Example" at bounding box center [382, 123] width 10 height 10
checkbox input "true"
click at [379, 217] on input "Tree Example" at bounding box center [382, 215] width 10 height 10
checkbox input "true"
click at [381, 367] on input "Tree Example" at bounding box center [382, 368] width 10 height 10
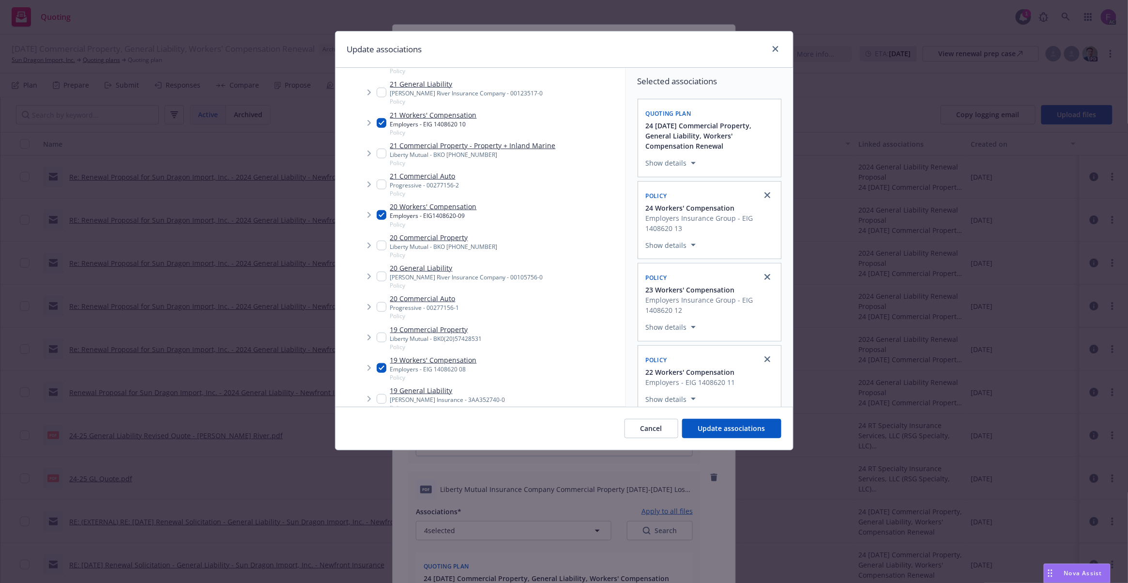
checkbox input "true"
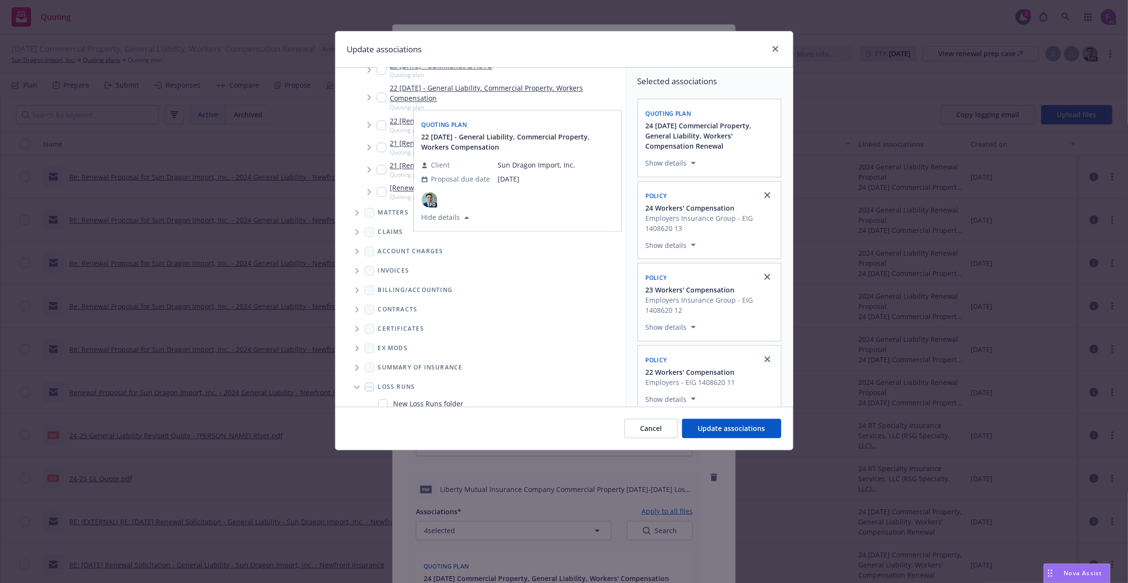
scroll to position [954, 0]
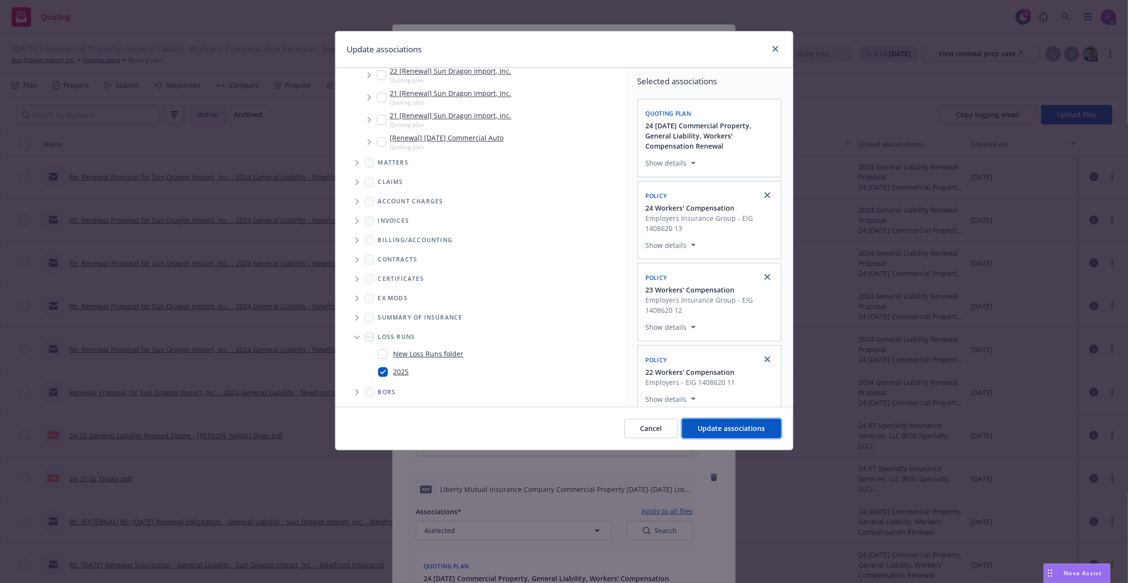
drag, startPoint x: 717, startPoint y: 435, endPoint x: 711, endPoint y: 434, distance: 5.8
click at [718, 434] on button "Update associations" at bounding box center [731, 428] width 99 height 19
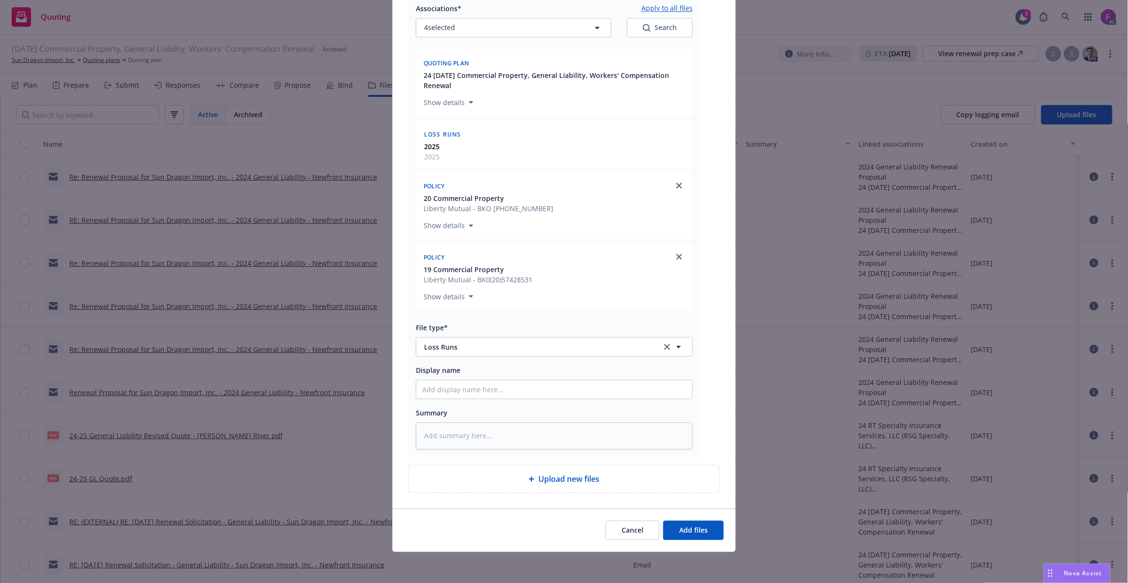
scroll to position [940, 0]
click at [685, 522] on button "Add files" at bounding box center [693, 529] width 61 height 19
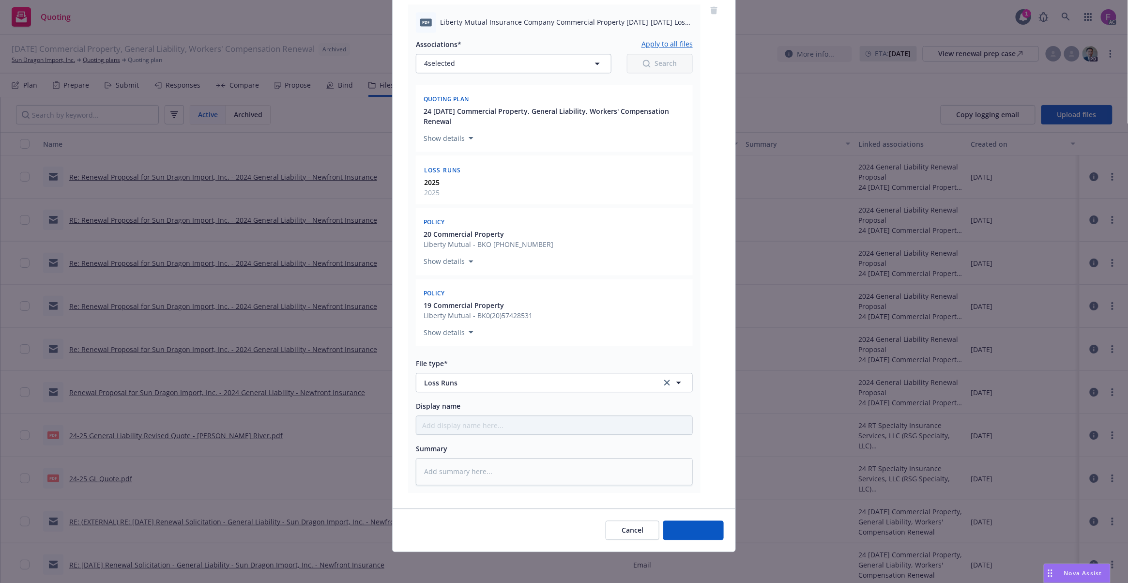
scroll to position [904, 0]
type textarea "x"
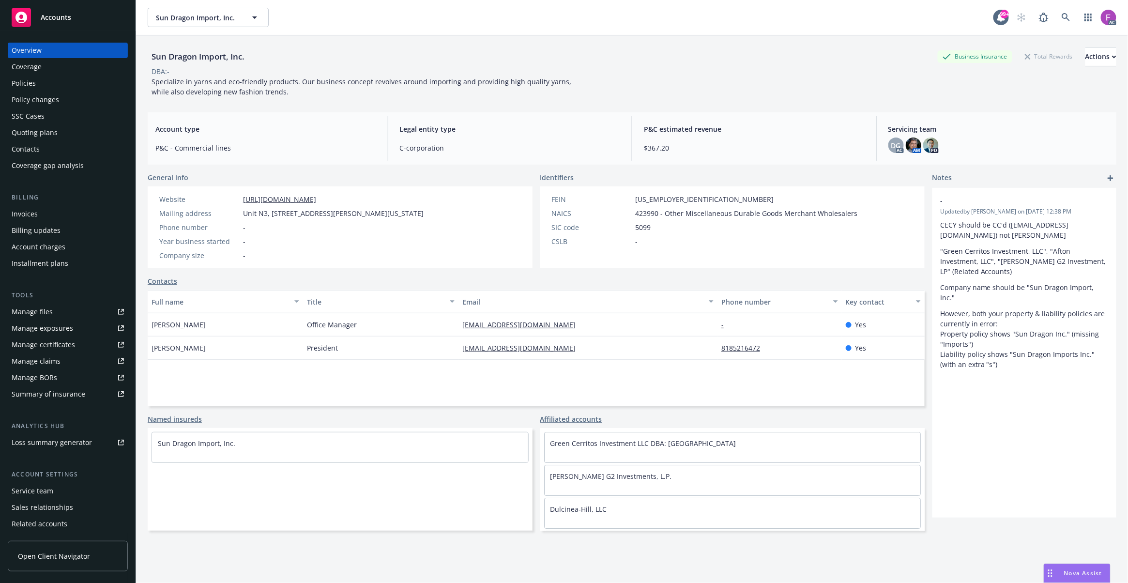
click at [36, 138] on div "Quoting plans" at bounding box center [35, 132] width 46 height 15
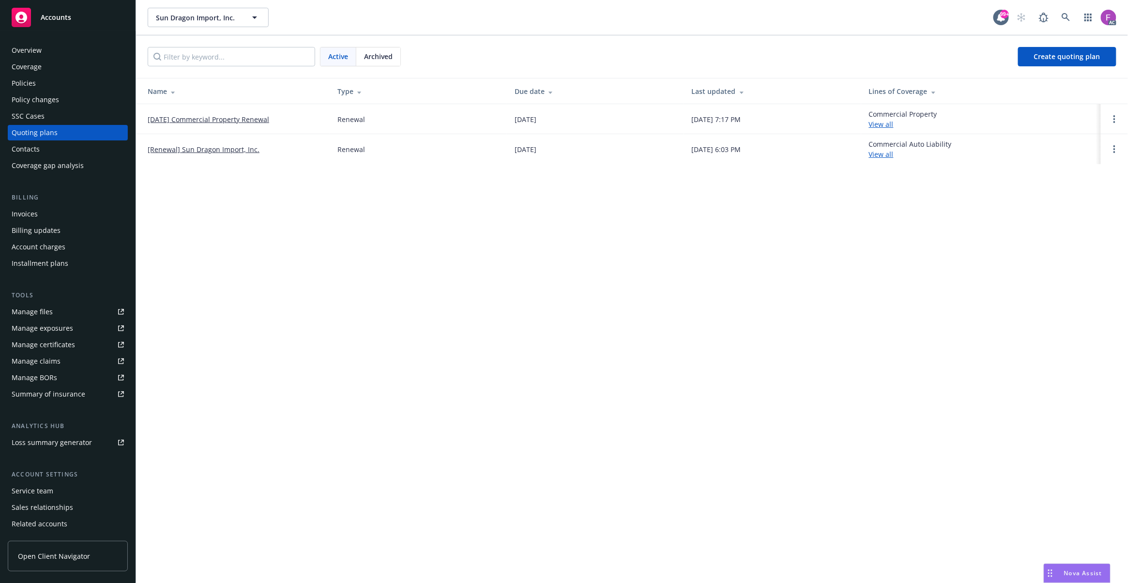
click at [187, 121] on link "[DATE] Commercial Property Renewal" at bounding box center [209, 119] width 122 height 10
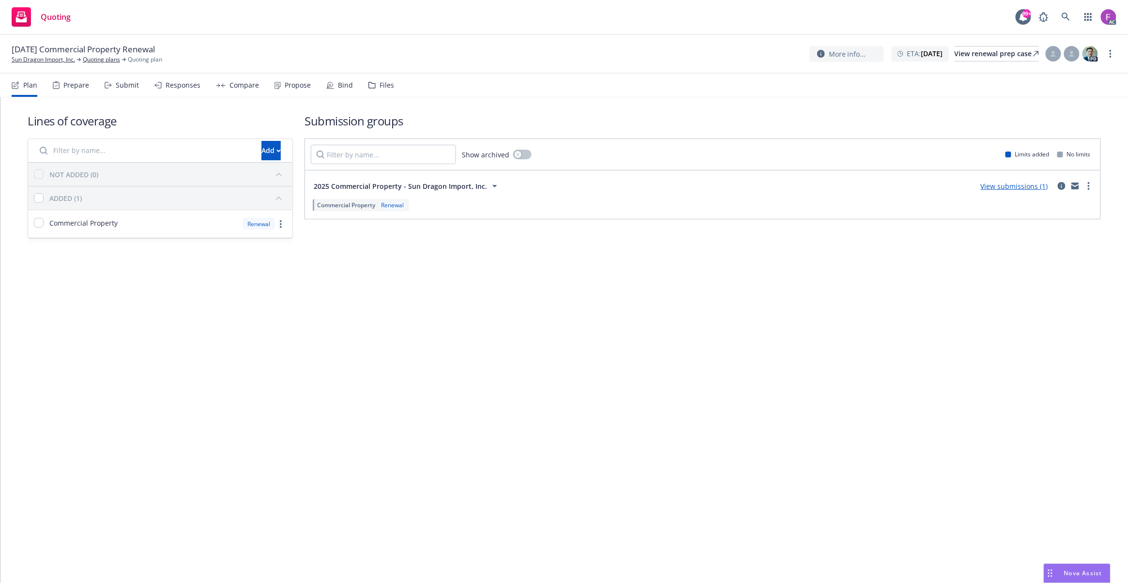
click at [384, 86] on div "Files" at bounding box center [387, 85] width 15 height 8
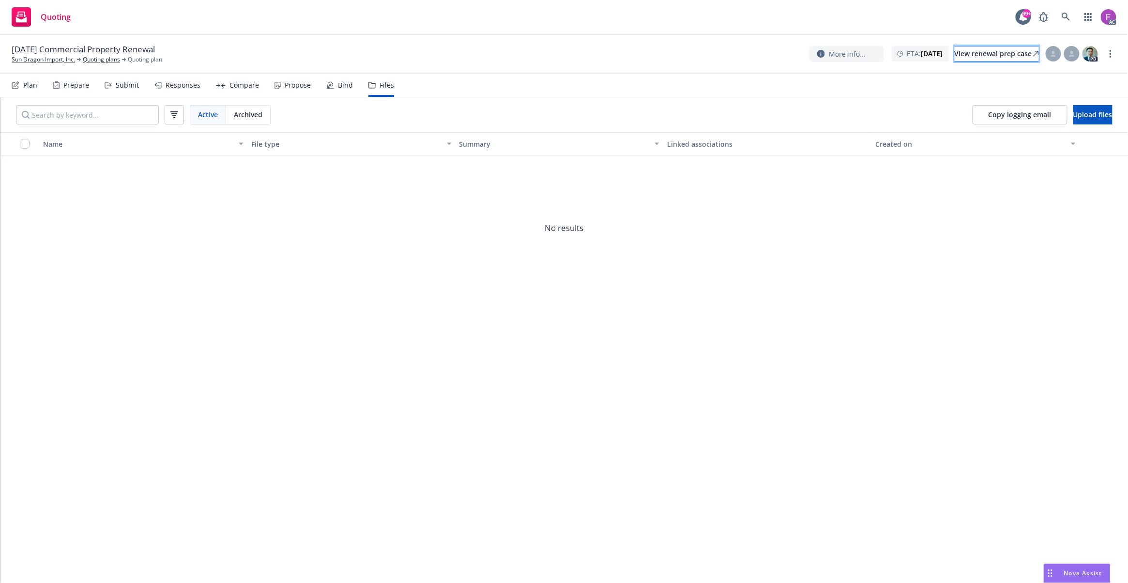
click at [976, 55] on div "View renewal prep case" at bounding box center [997, 53] width 84 height 15
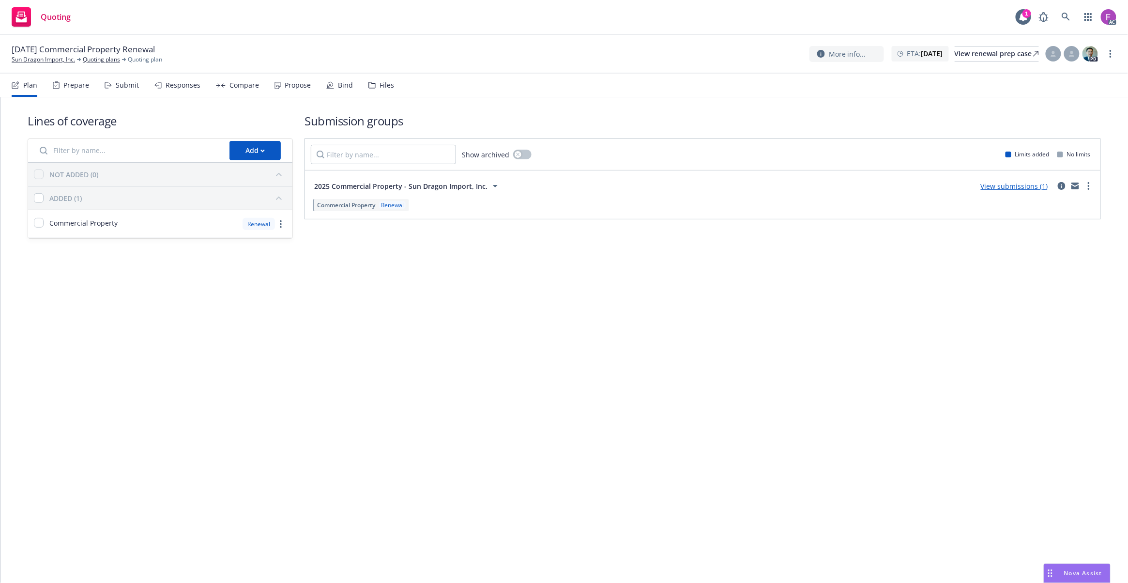
click at [383, 88] on div "Files" at bounding box center [387, 85] width 15 height 8
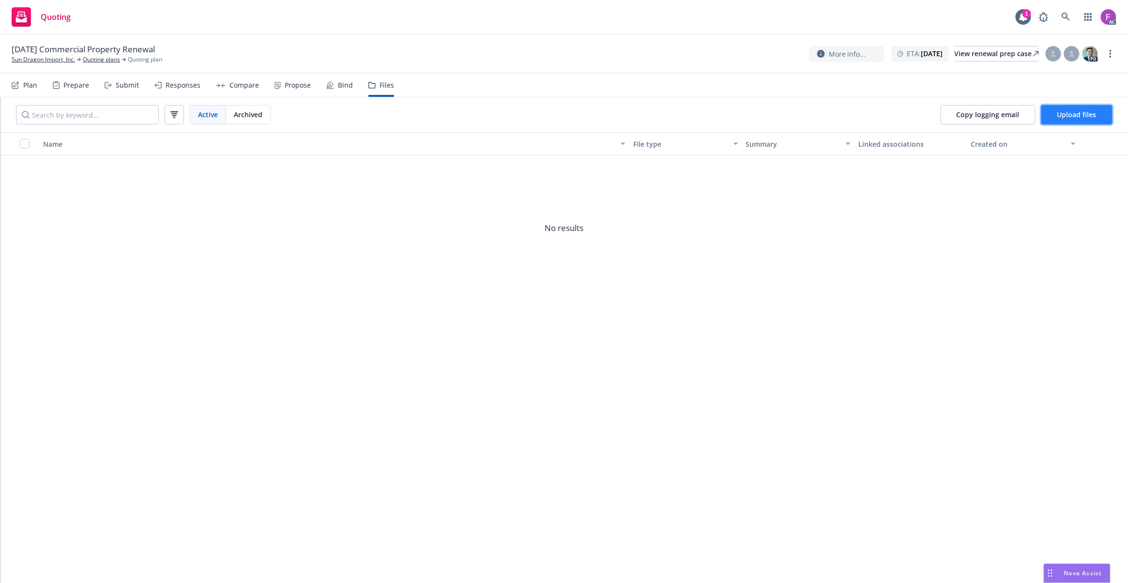
click at [1069, 117] on span "Upload files" at bounding box center [1076, 114] width 39 height 9
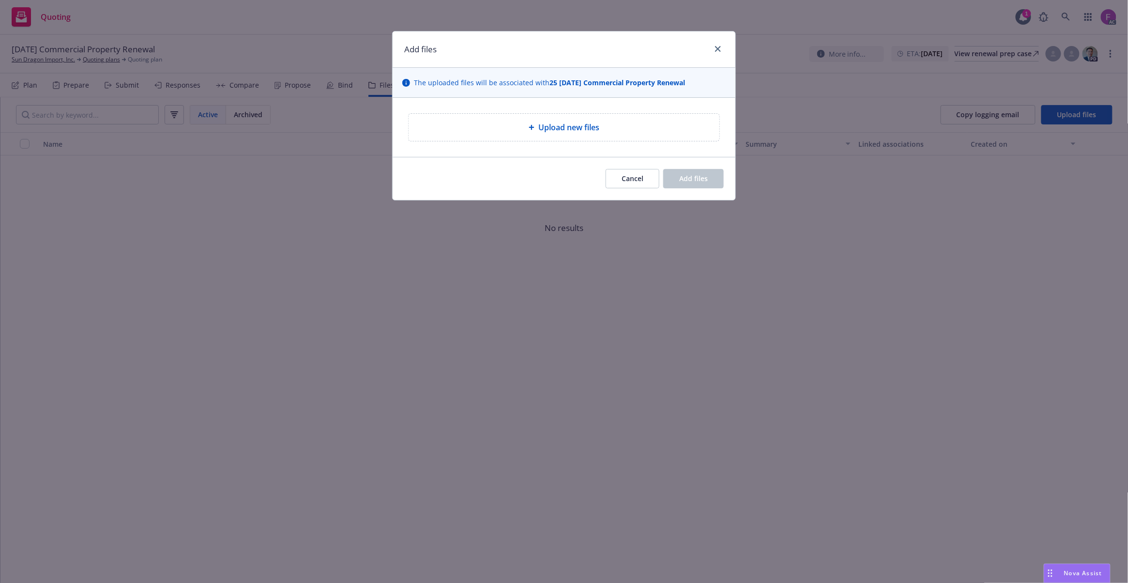
click at [586, 130] on span "Upload new files" at bounding box center [568, 128] width 61 height 12
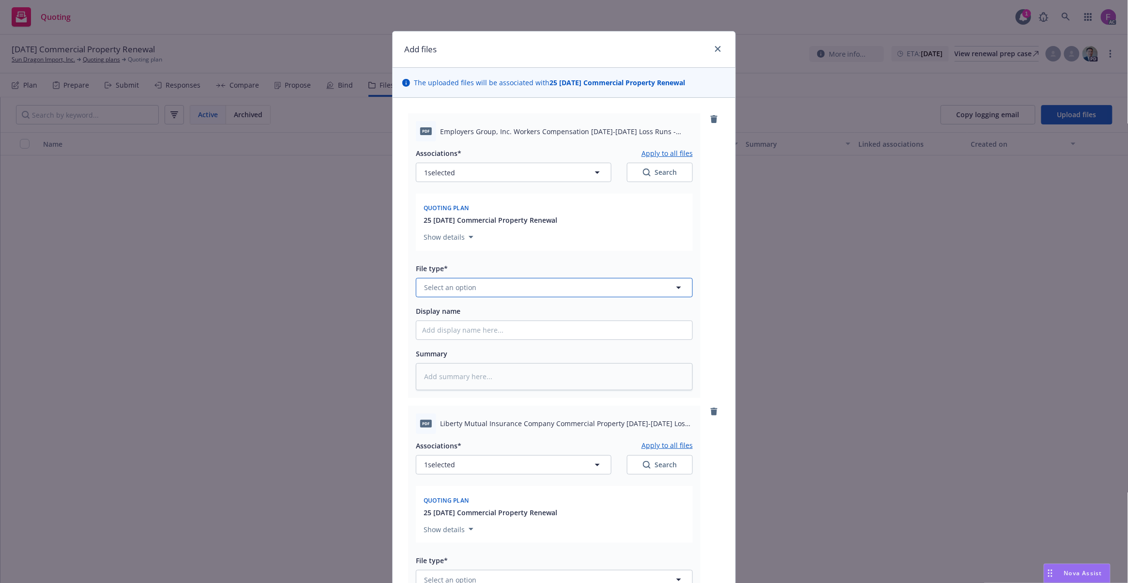
click at [477, 289] on button "Select an option" at bounding box center [554, 287] width 277 height 19
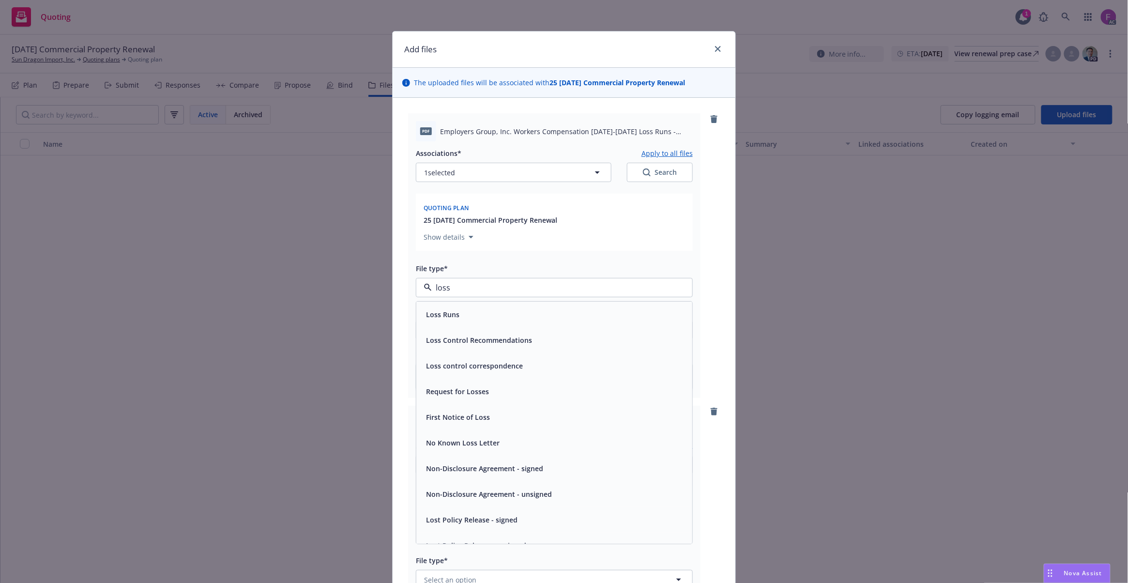
paste input "Loss Run"
type input "Loss Run"
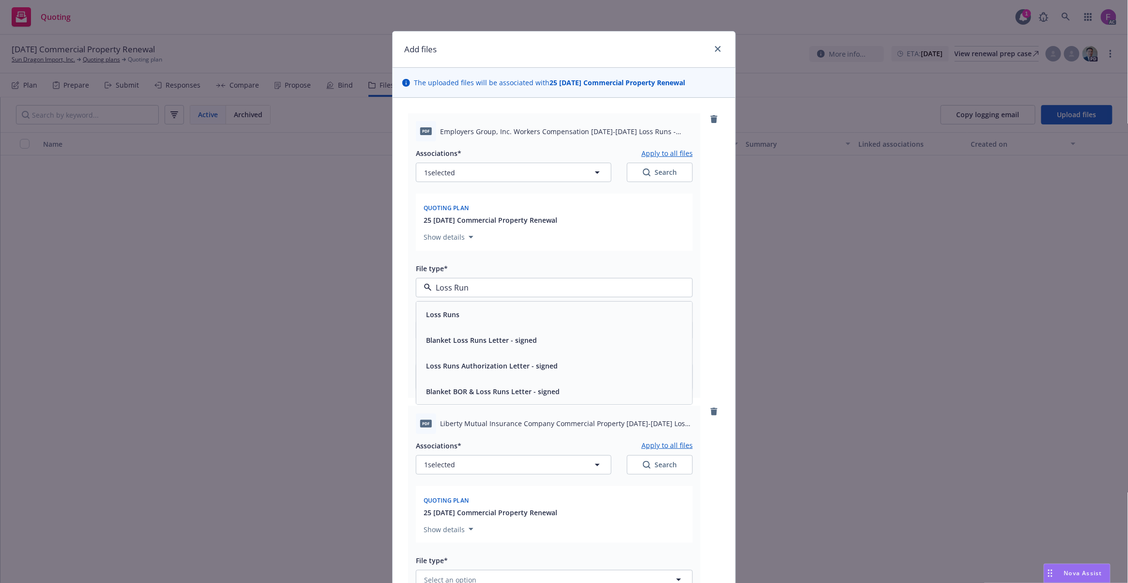
drag, startPoint x: 478, startPoint y: 286, endPoint x: 389, endPoint y: 285, distance: 89.1
click at [393, 285] on div "pdf Employers Group, Inc. Workers Compensation 2018-2025 Loss Runs - Valued 08-…" at bounding box center [564, 419] width 343 height 643
click at [436, 318] on span "Loss Runs" at bounding box center [442, 314] width 33 height 10
type textarea "x"
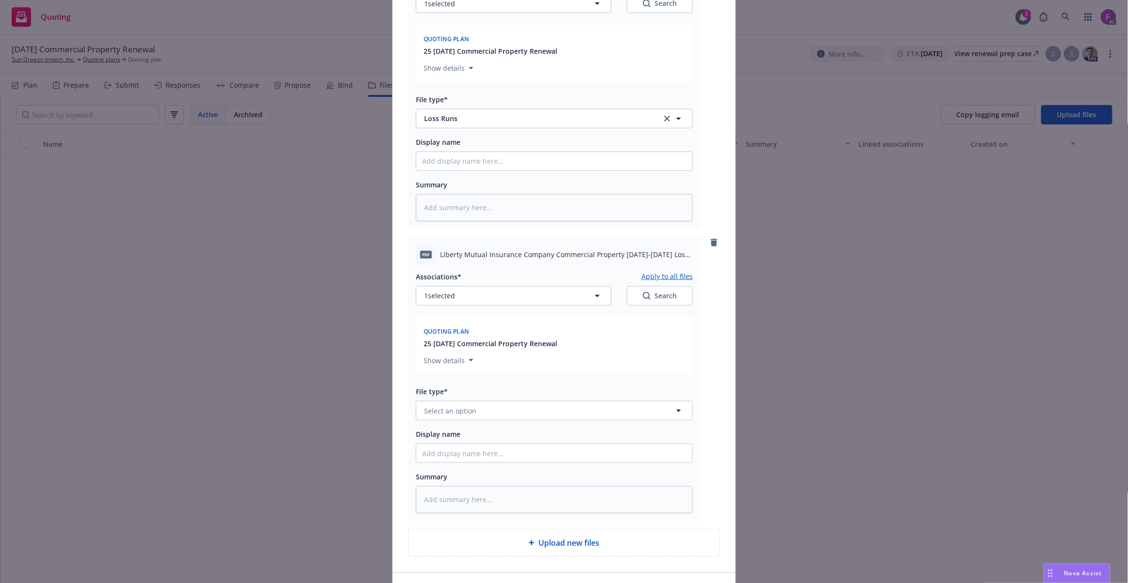
scroll to position [169, 0]
click at [467, 407] on span "Select an option" at bounding box center [450, 410] width 52 height 10
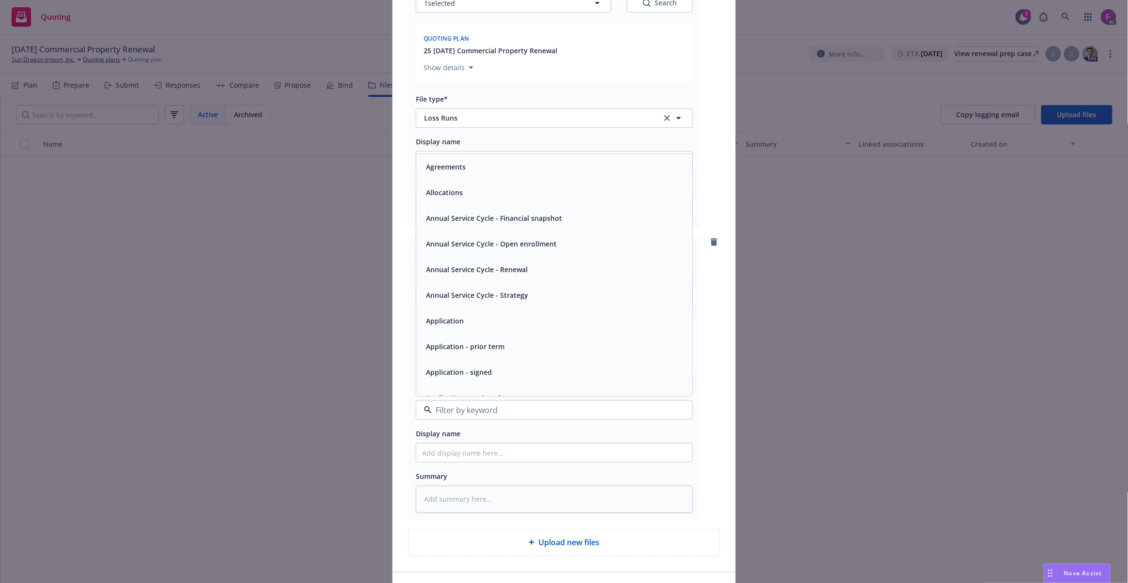
paste input "Loss Run"
type input "Loss Run"
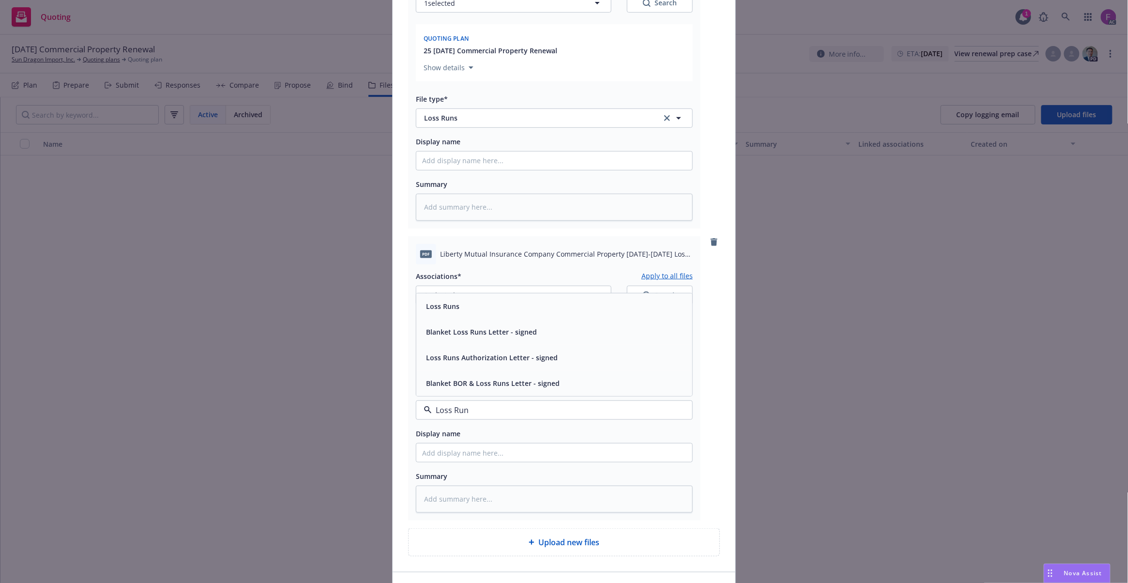
click at [473, 303] on div "Loss Runs" at bounding box center [554, 306] width 264 height 14
click at [500, 295] on button "1 selected" at bounding box center [514, 295] width 196 height 19
type textarea "x"
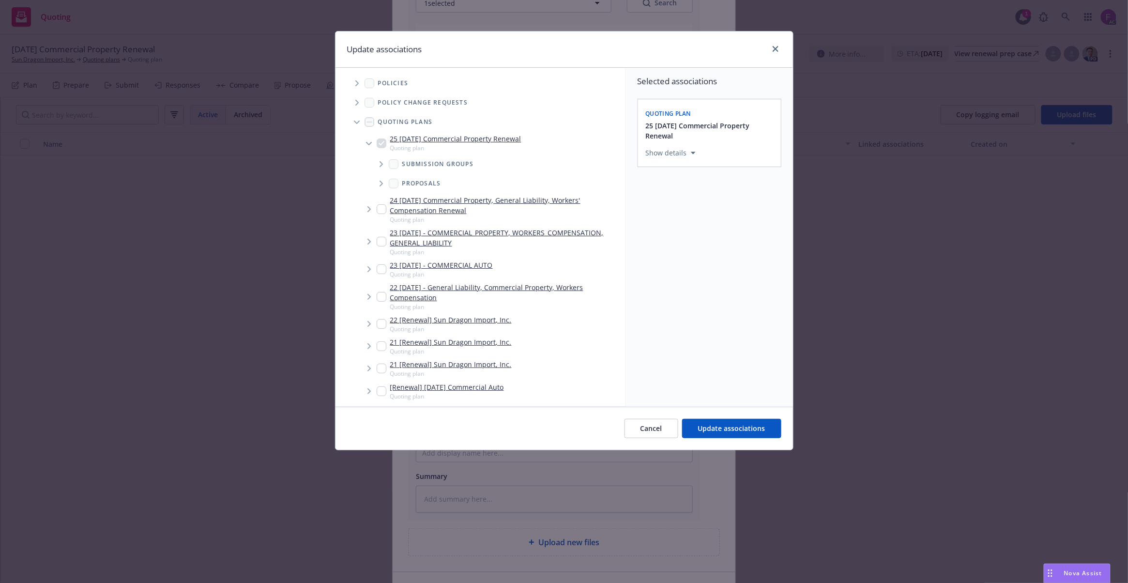
click at [714, 300] on div "Selected associations Quoting plan 25 11/08/25 Commercial Property Renewal Show…" at bounding box center [709, 237] width 167 height 339
click at [731, 418] on div "Cancel Update associations" at bounding box center [565, 428] width 458 height 43
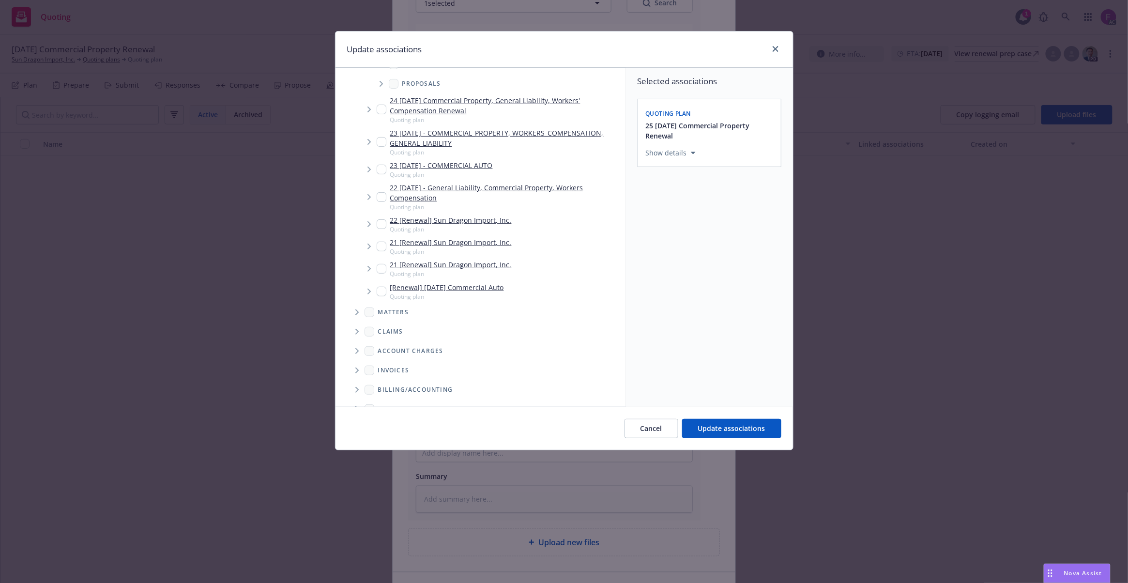
scroll to position [214, 0]
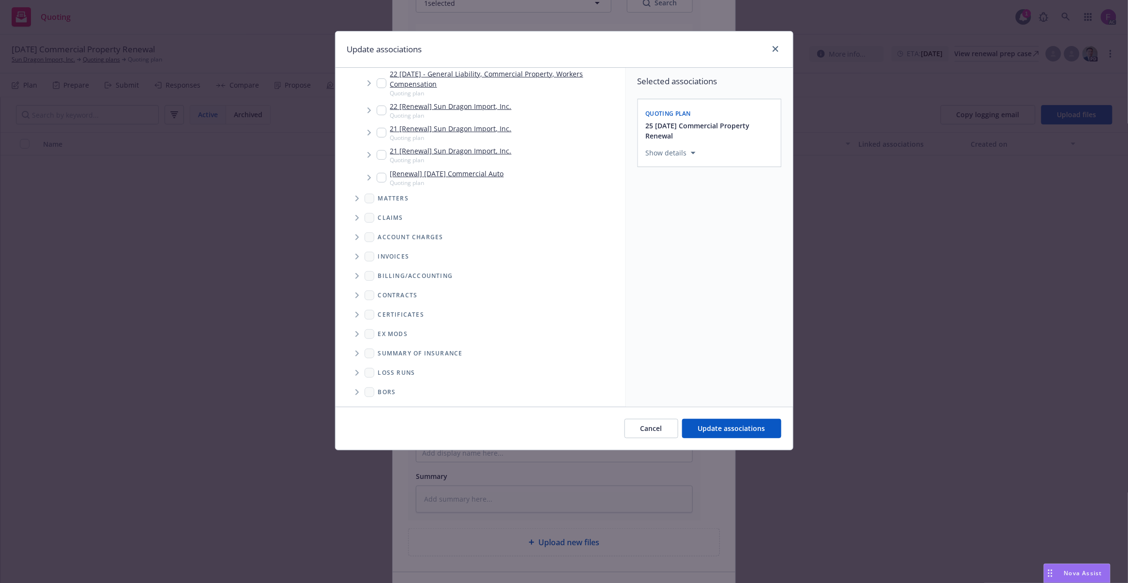
click at [354, 374] on span "Folder Tree Example" at bounding box center [356, 372] width 15 height 15
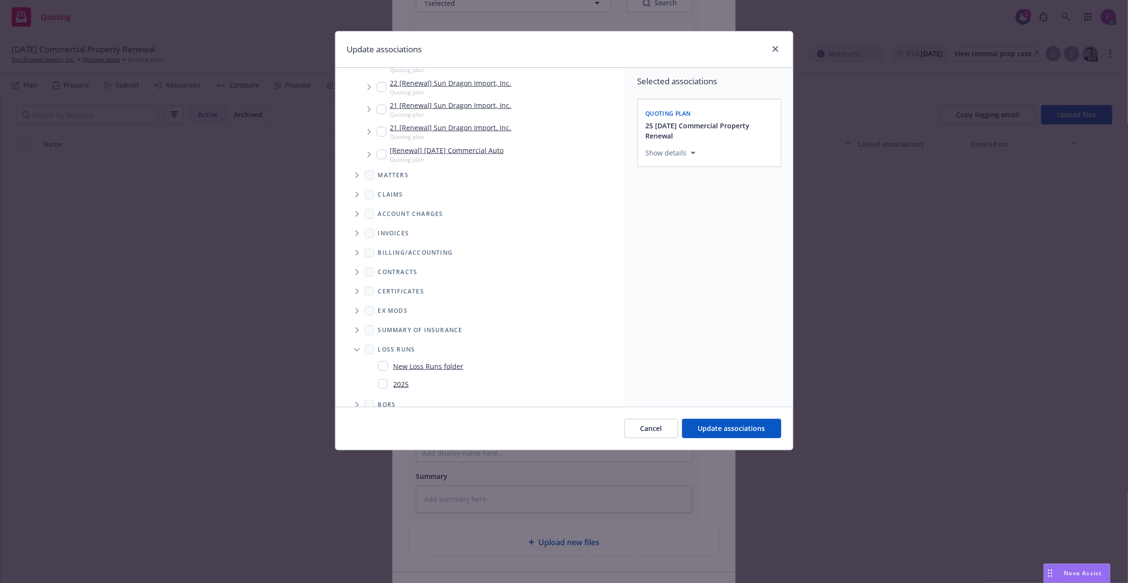
scroll to position [250, 0]
drag, startPoint x: 382, startPoint y: 374, endPoint x: 564, endPoint y: 419, distance: 187.1
click at [384, 374] on input "Folder Tree Example" at bounding box center [383, 371] width 10 height 10
checkbox input "true"
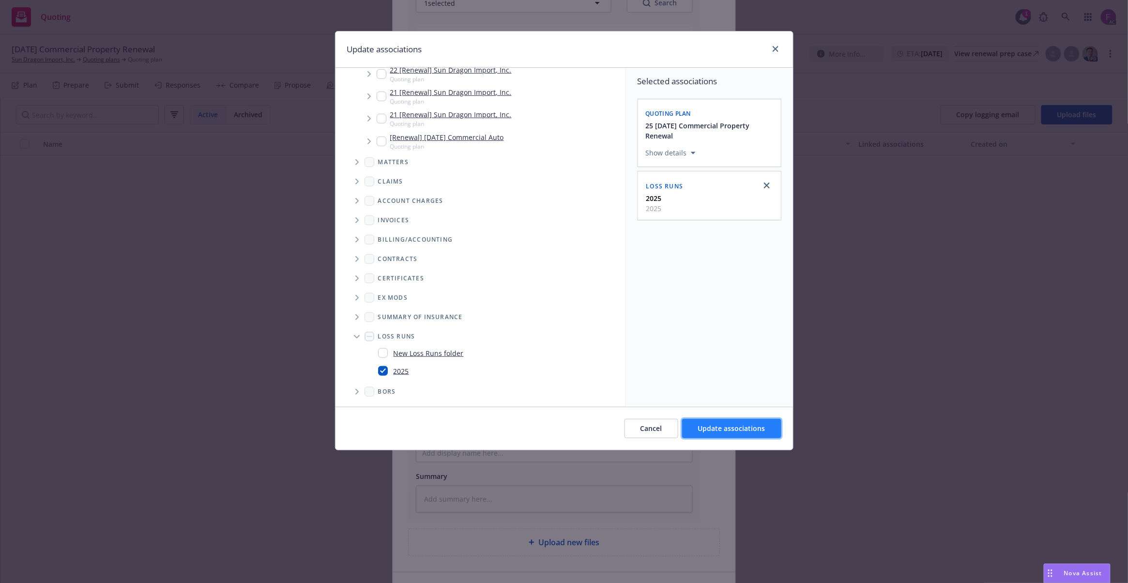
click at [738, 425] on span "Update associations" at bounding box center [731, 428] width 67 height 9
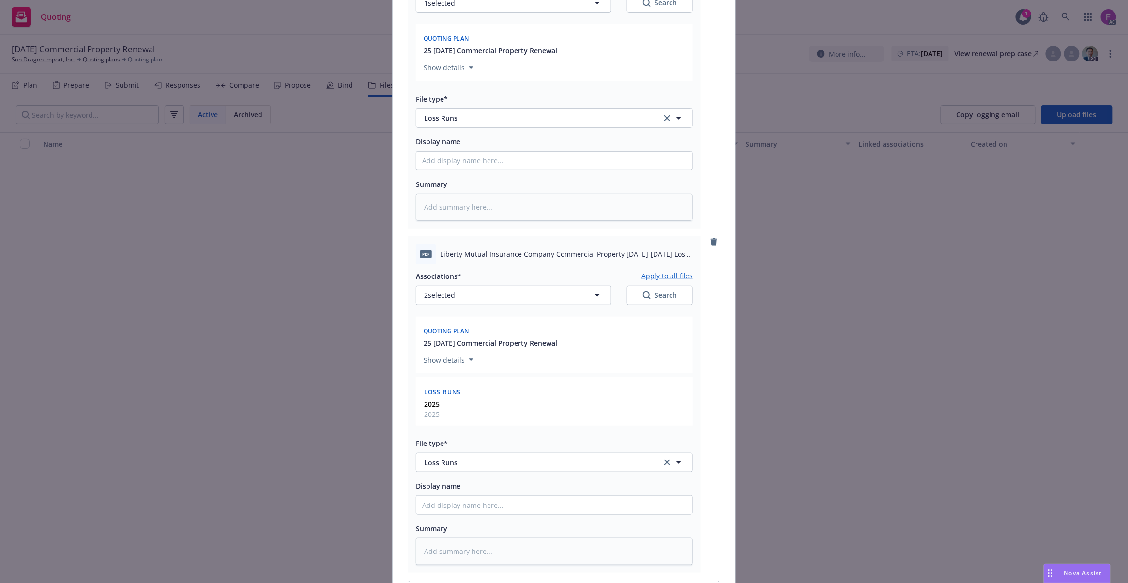
click at [661, 275] on button "Apply to all files" at bounding box center [667, 276] width 51 height 12
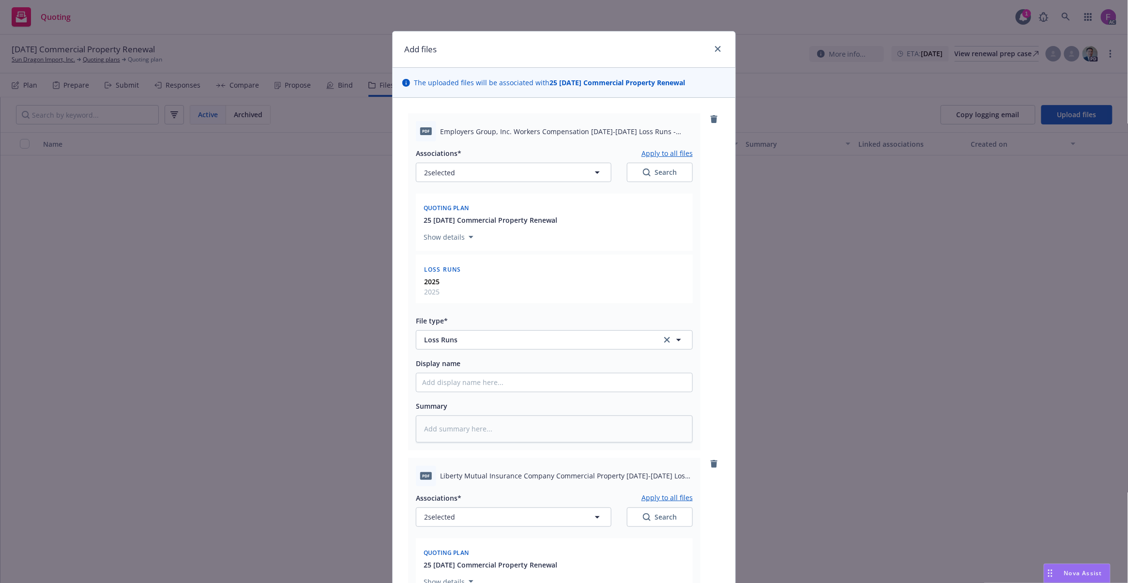
scroll to position [339, 0]
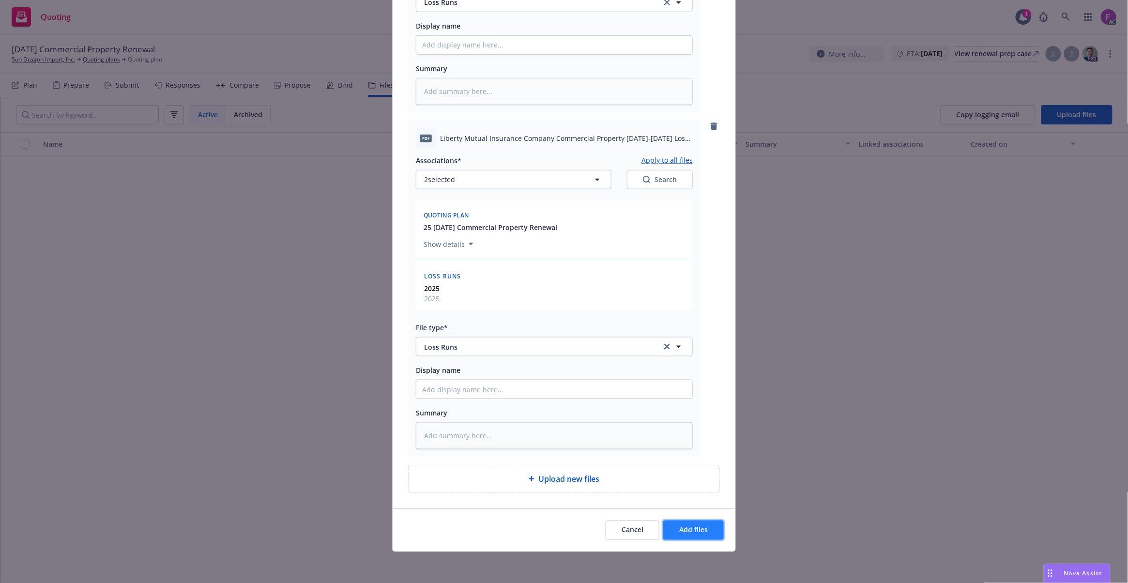
click at [685, 521] on button "Add files" at bounding box center [693, 529] width 61 height 19
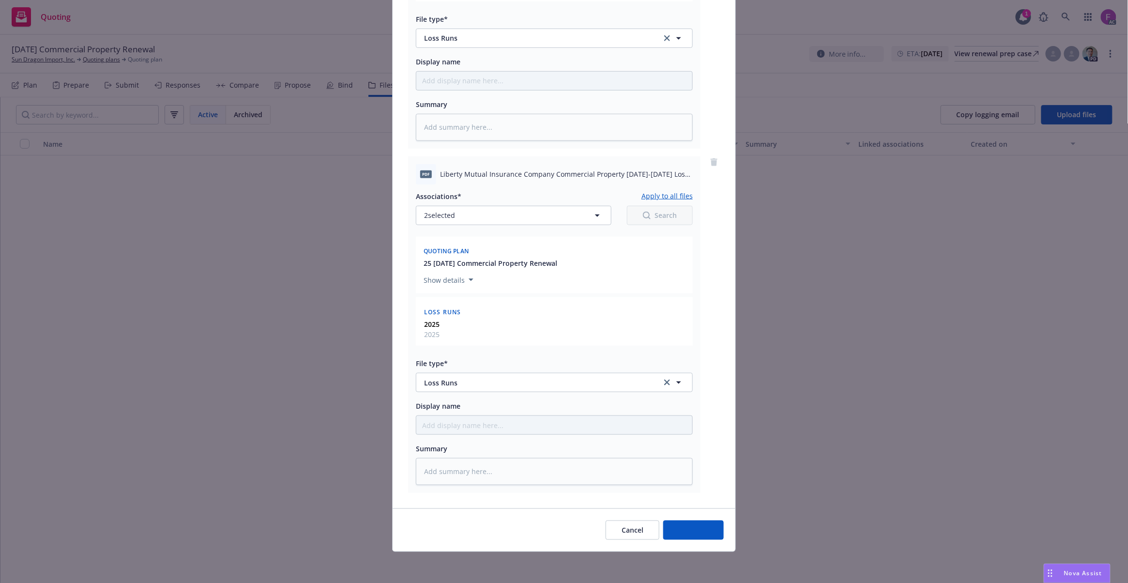
scroll to position [303, 0]
type textarea "x"
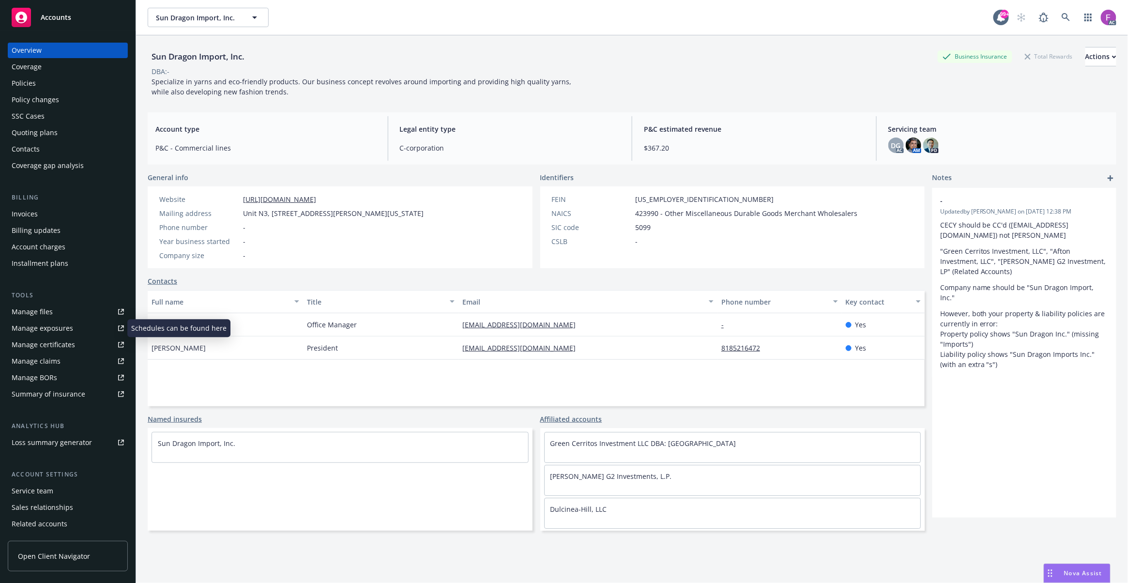
click at [97, 311] on link "Manage files" at bounding box center [68, 311] width 120 height 15
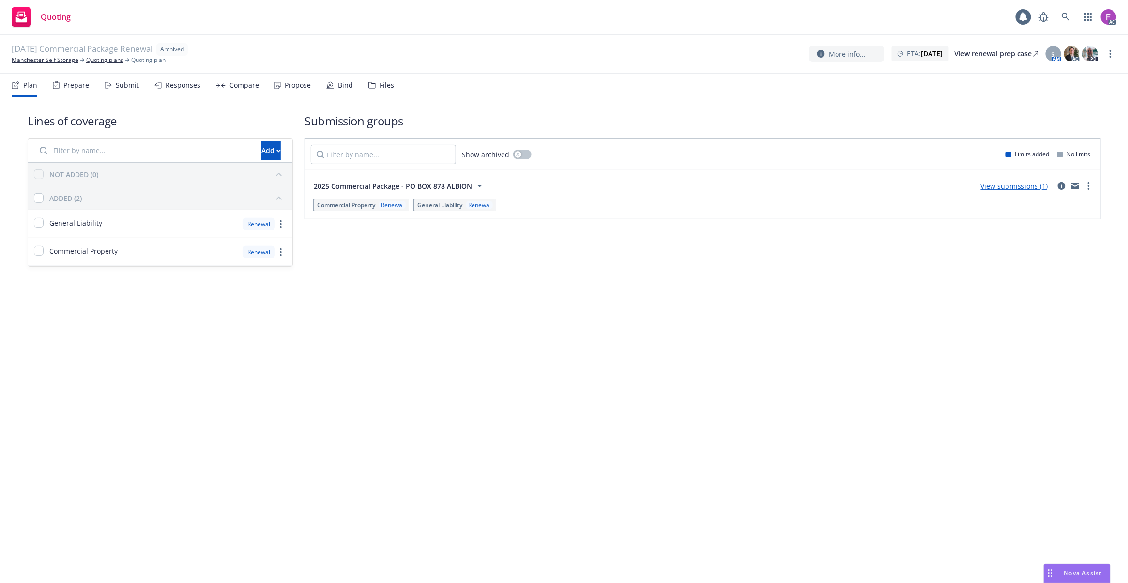
click at [384, 84] on div "Files" at bounding box center [387, 85] width 15 height 8
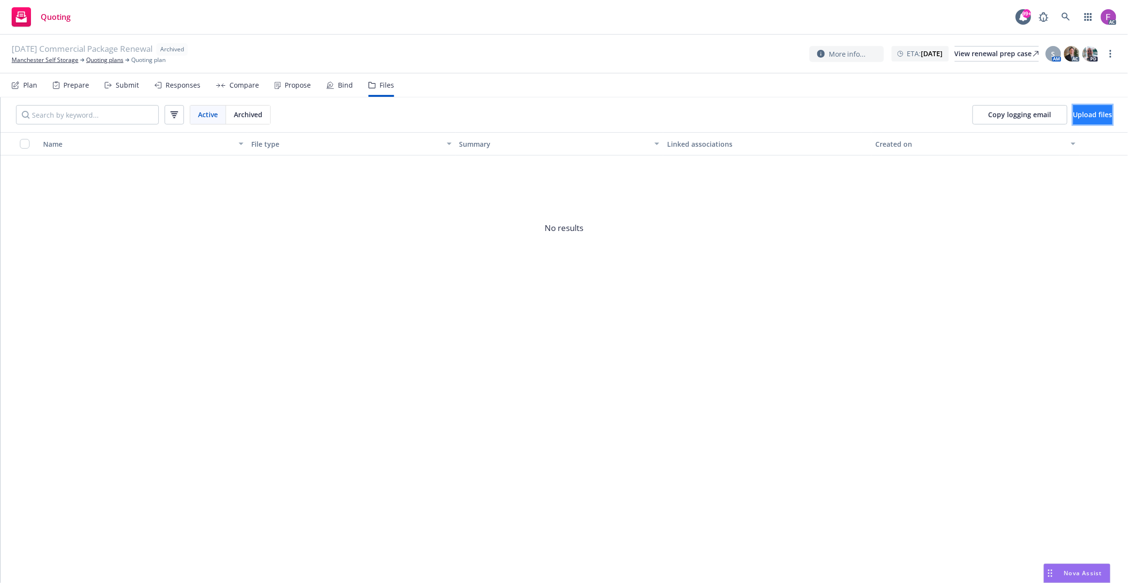
click at [1097, 113] on button "Upload files" at bounding box center [1092, 114] width 39 height 19
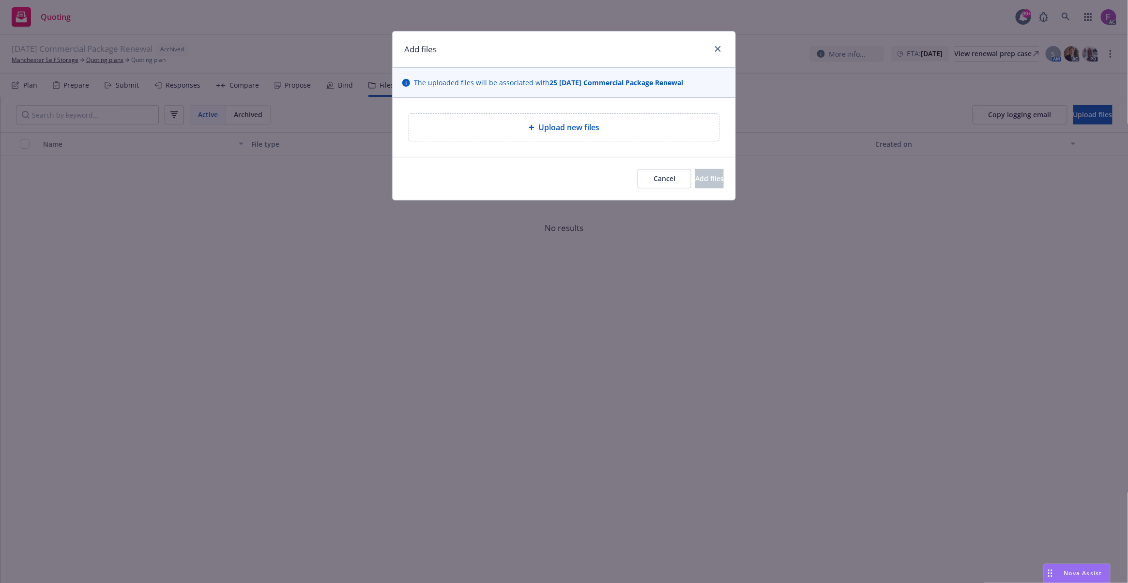
click at [589, 133] on span "Upload new files" at bounding box center [568, 128] width 61 height 12
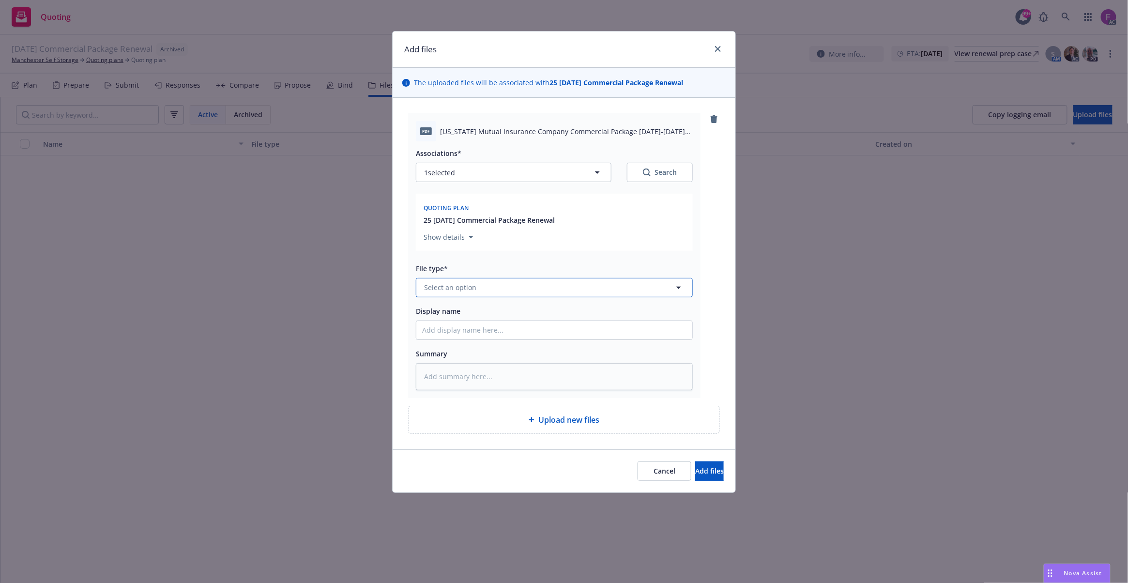
click at [448, 290] on span "Select an option" at bounding box center [450, 287] width 52 height 10
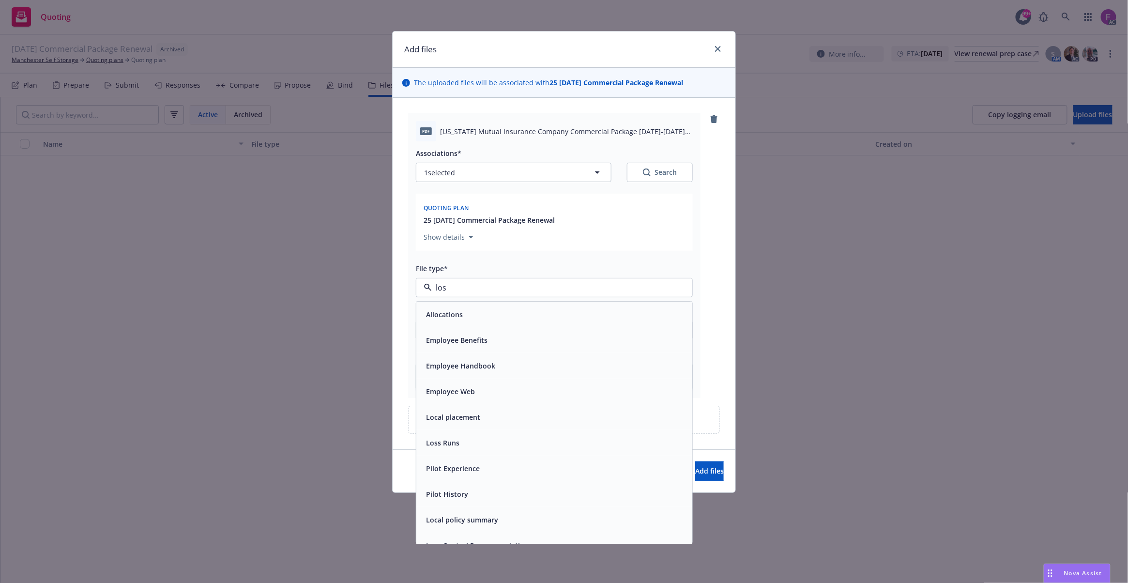
type input "loss"
drag, startPoint x: 461, startPoint y: 310, endPoint x: 455, endPoint y: 212, distance: 98.5
click at [461, 310] on div "Loss Runs" at bounding box center [554, 314] width 264 height 14
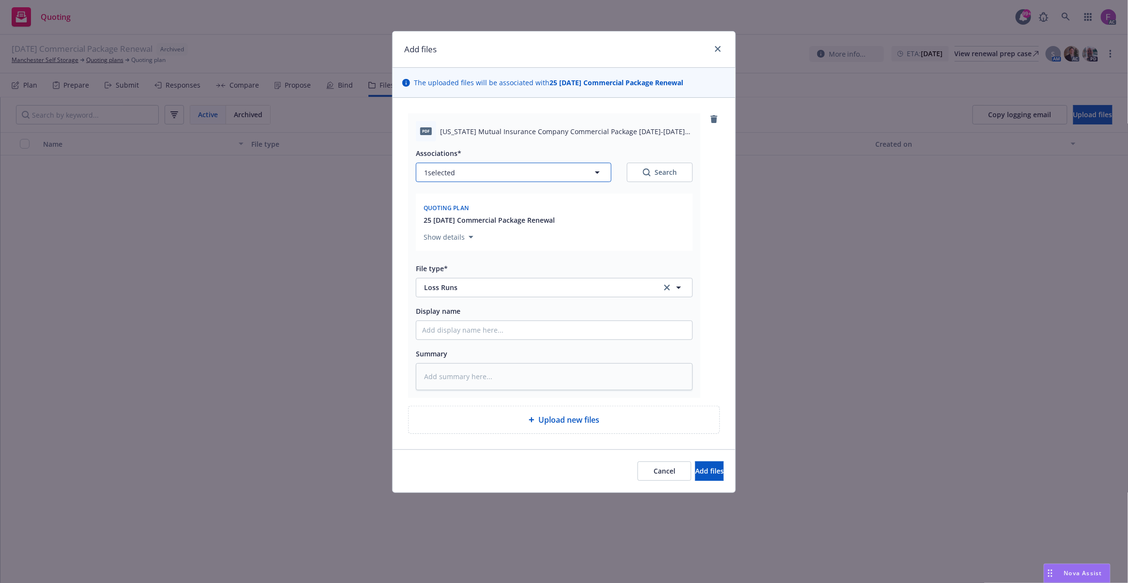
click at [450, 168] on span "1 selected" at bounding box center [439, 173] width 31 height 10
type textarea "x"
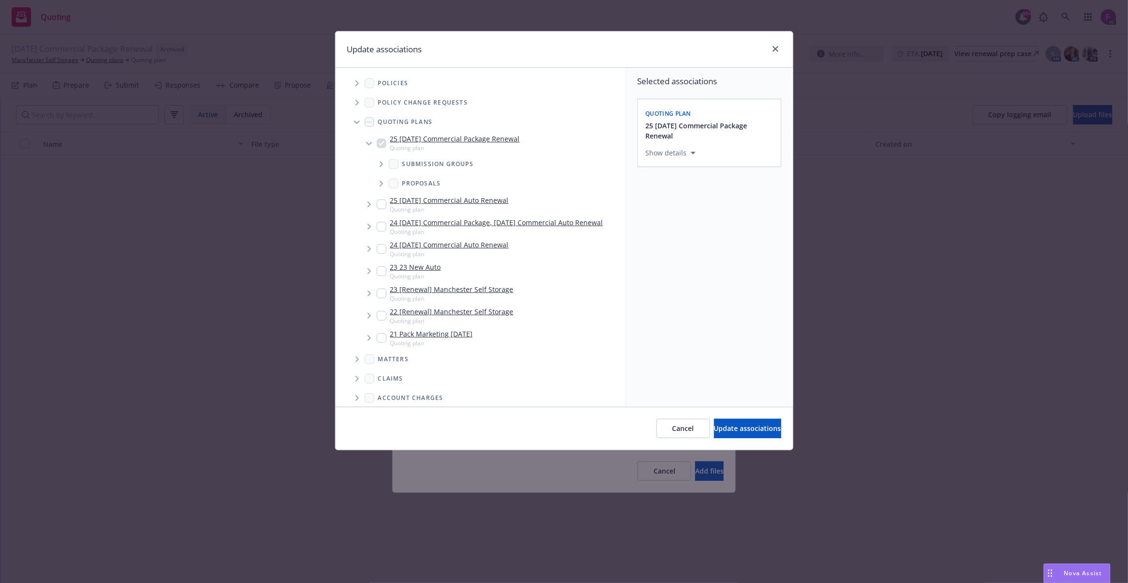
click at [354, 80] on span "Tree Example" at bounding box center [356, 83] width 15 height 15
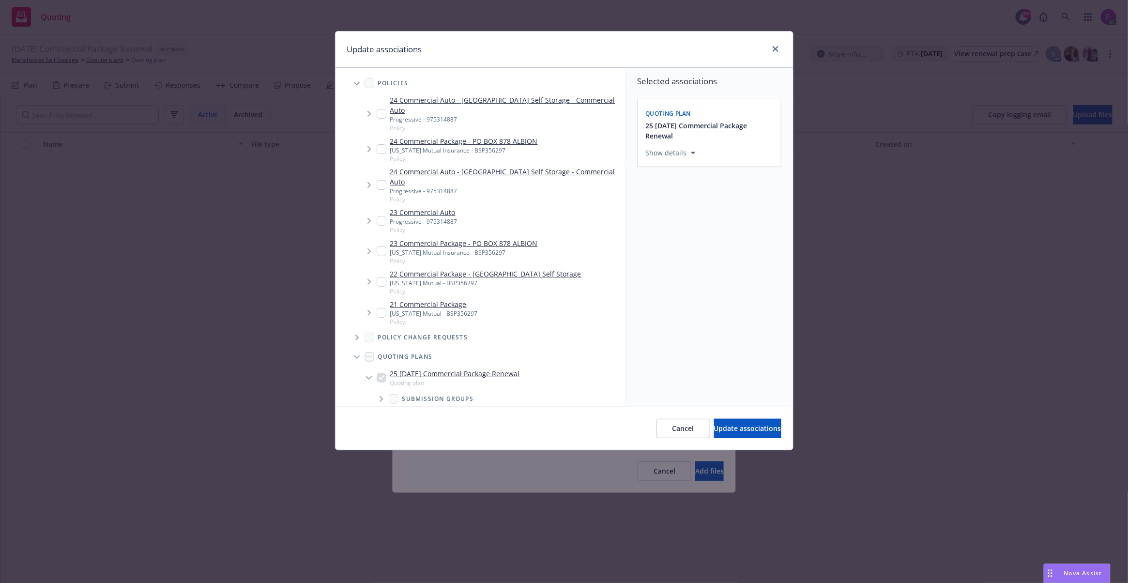
click at [378, 144] on input "Tree Example" at bounding box center [382, 149] width 10 height 10
checkbox input "true"
click at [382, 246] on input "Tree Example" at bounding box center [382, 251] width 10 height 10
checkbox input "true"
click at [382, 277] on input "Tree Example" at bounding box center [382, 282] width 10 height 10
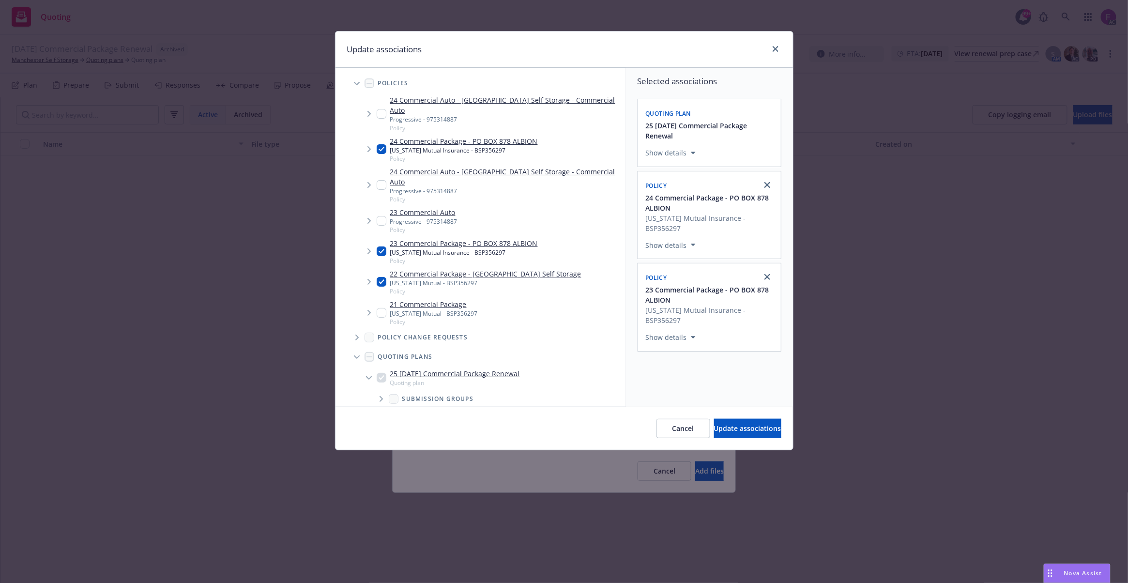
checkbox input "true"
click at [382, 308] on input "Tree Example" at bounding box center [382, 313] width 10 height 10
checkbox input "true"
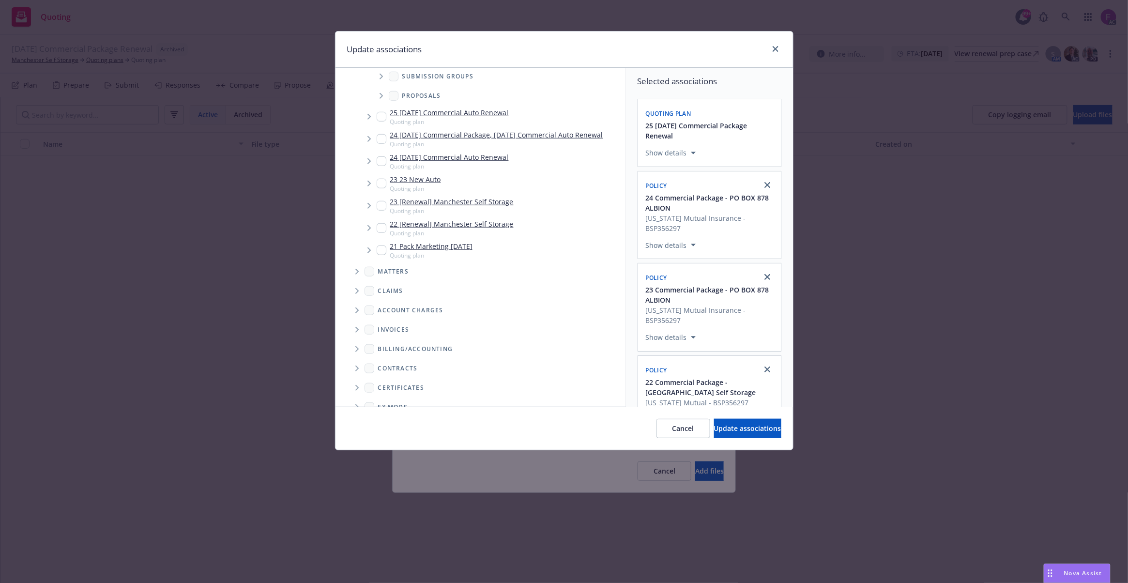
scroll to position [385, 0]
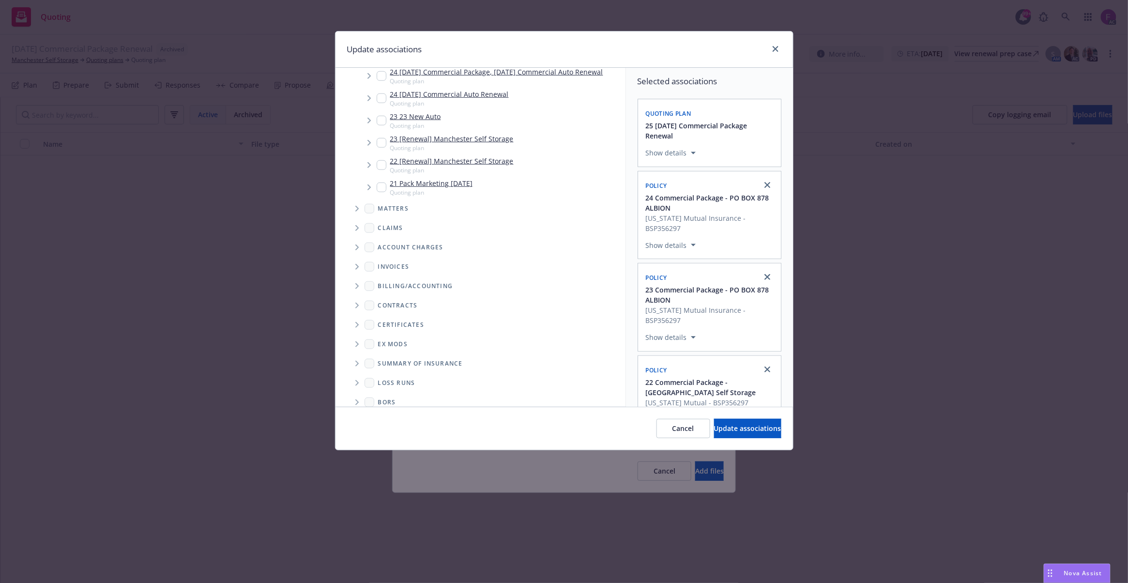
click at [358, 380] on icon "Folder Tree Example" at bounding box center [356, 383] width 3 height 6
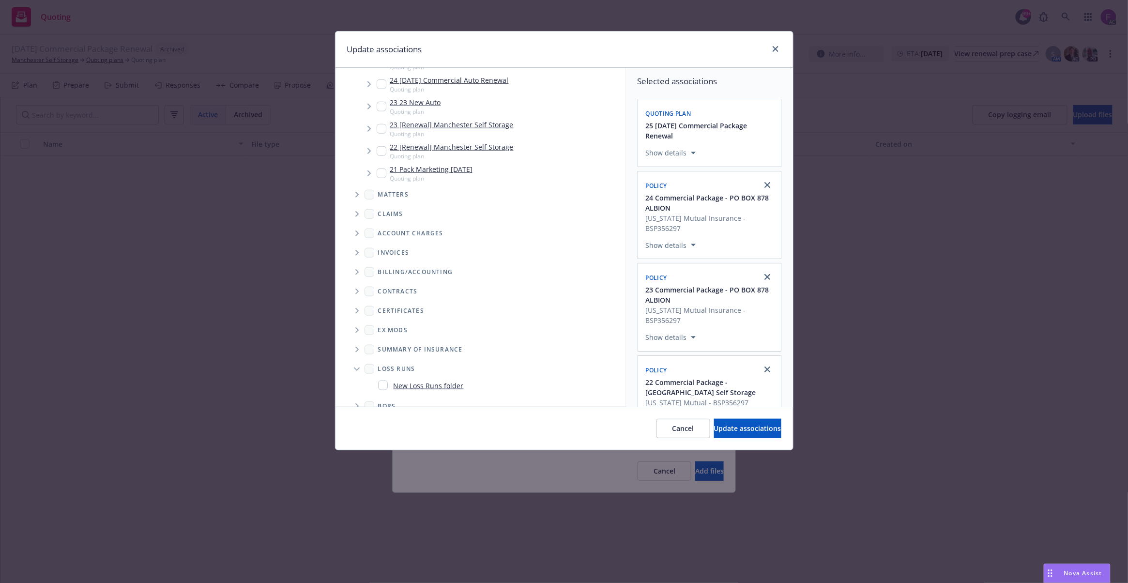
scroll to position [403, 0]
click at [380, 377] on input "Folder Tree Example" at bounding box center [383, 382] width 10 height 10
checkbox input "true"
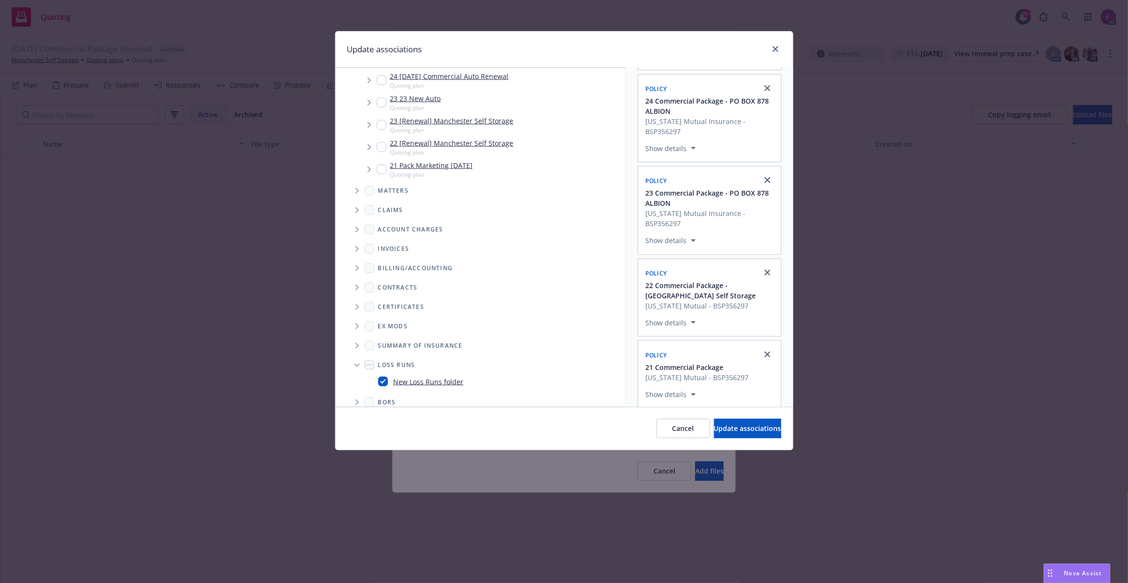
scroll to position [192, 0]
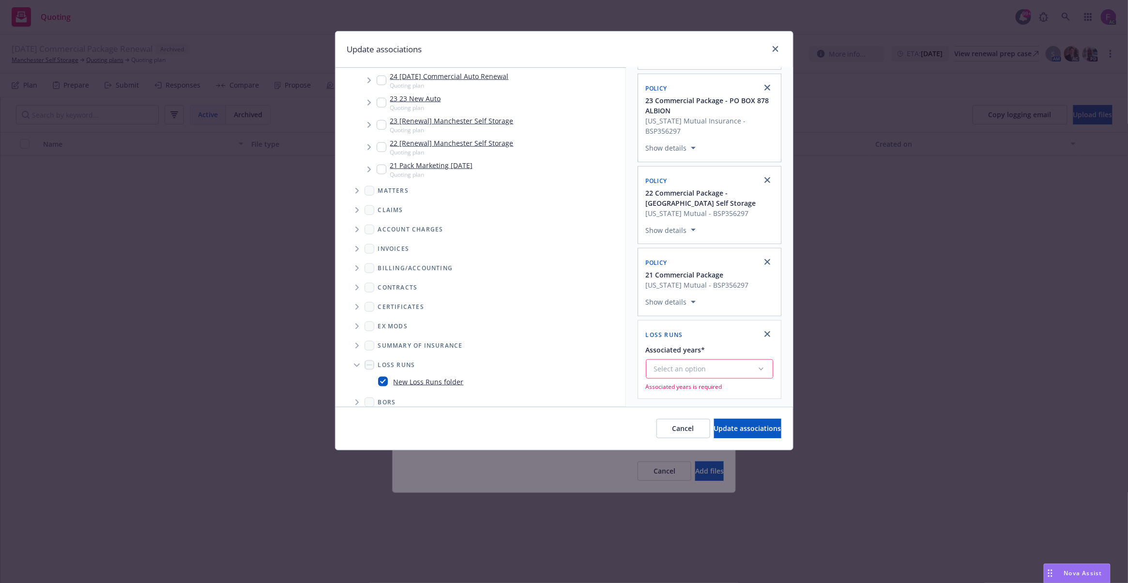
click at [707, 369] on div "Select an option" at bounding box center [705, 369] width 103 height 10
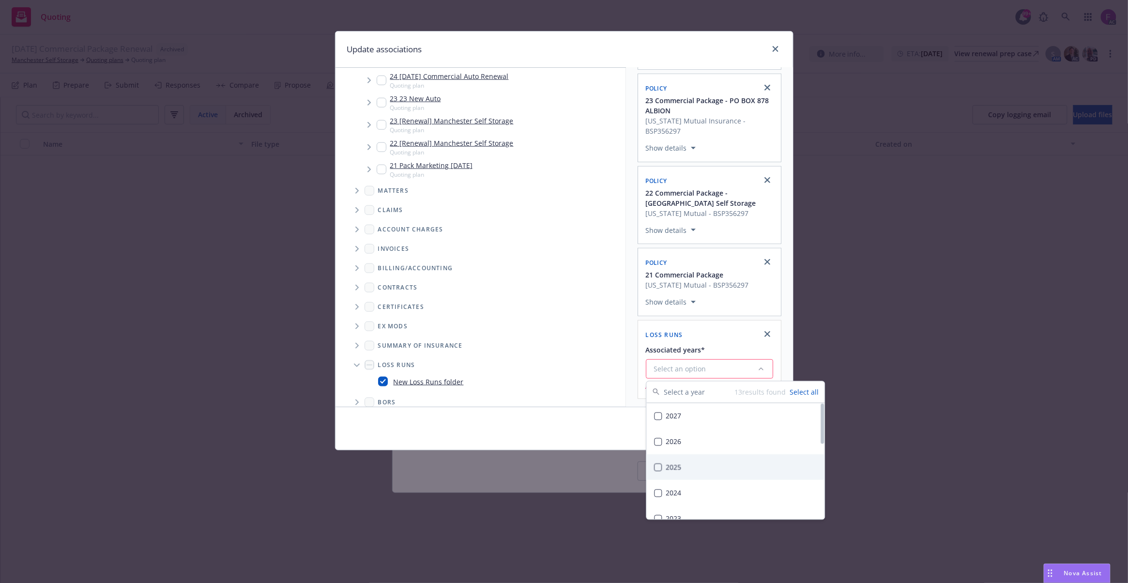
click at [681, 467] on div "2025" at bounding box center [736, 468] width 178 height 26
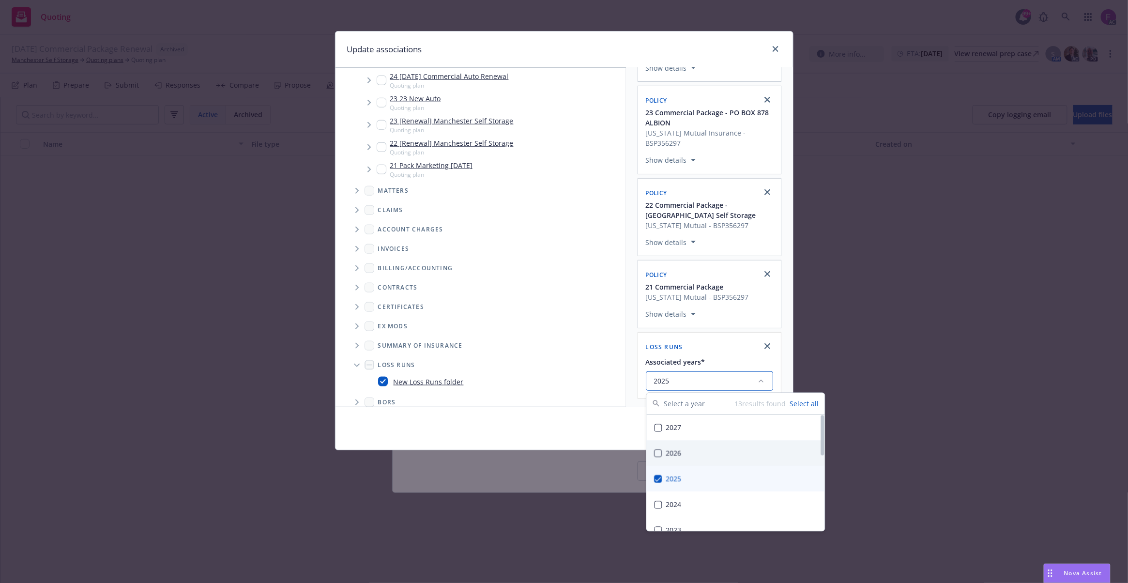
drag, startPoint x: 625, startPoint y: 350, endPoint x: 632, endPoint y: 357, distance: 11.0
click at [630, 355] on div "Selected associations Quoting plan 25 11/11/25 Commercial Package Renewal Show …" at bounding box center [709, 149] width 167 height 516
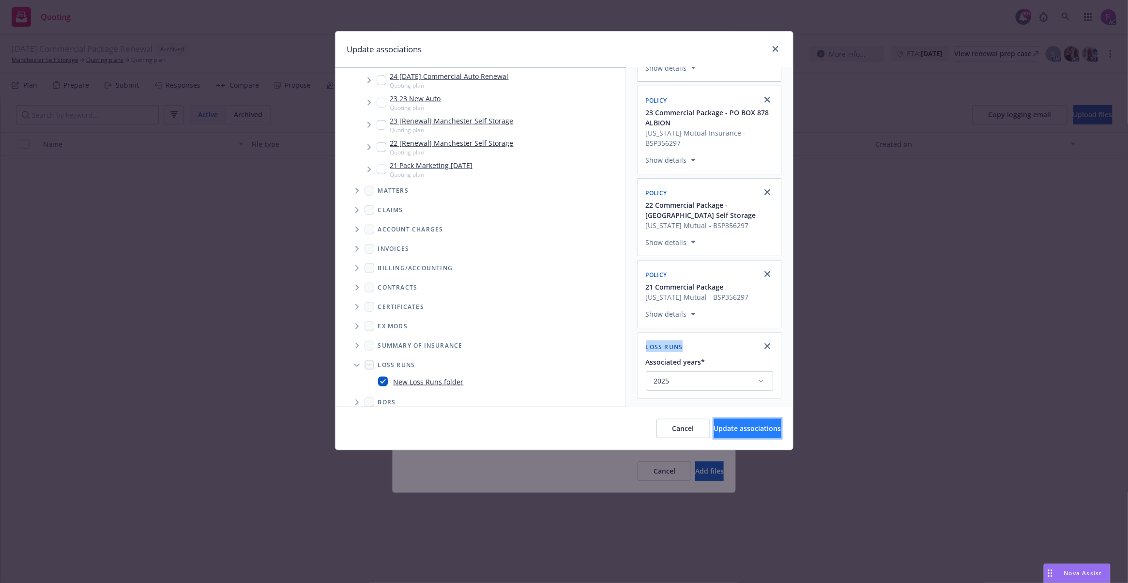
click at [715, 428] on span "Update associations" at bounding box center [747, 428] width 67 height 9
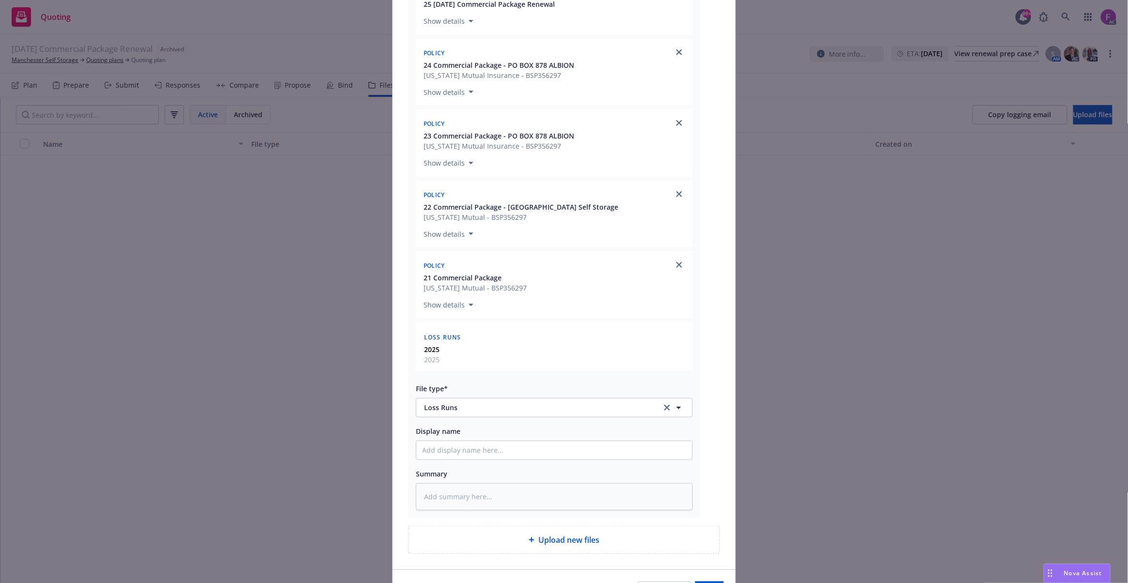
scroll to position [279, 0]
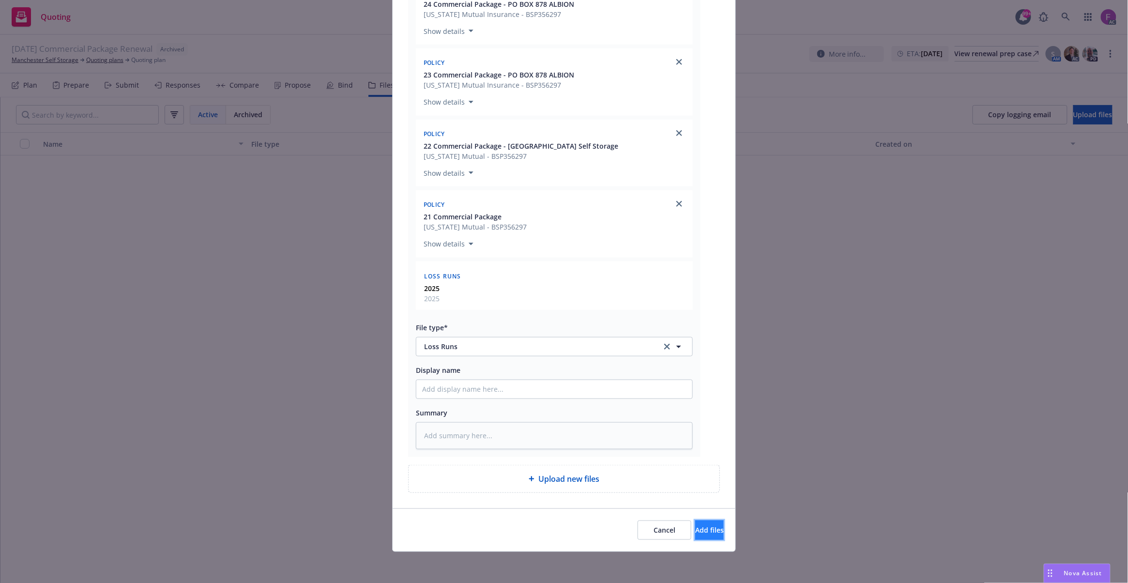
click at [695, 534] on span "Add files" at bounding box center [709, 529] width 29 height 9
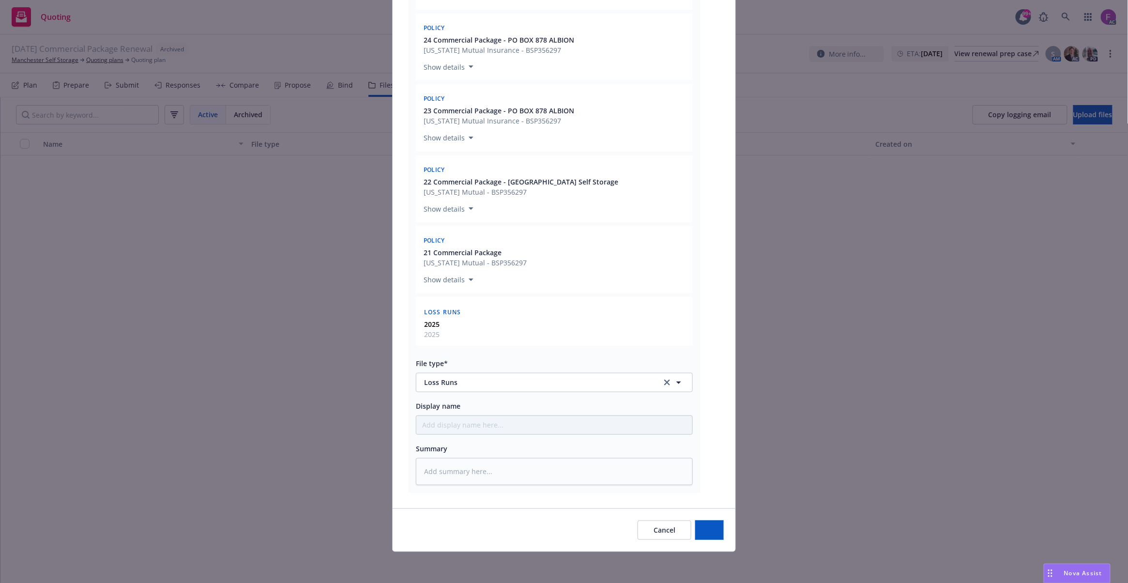
scroll to position [243, 0]
type textarea "x"
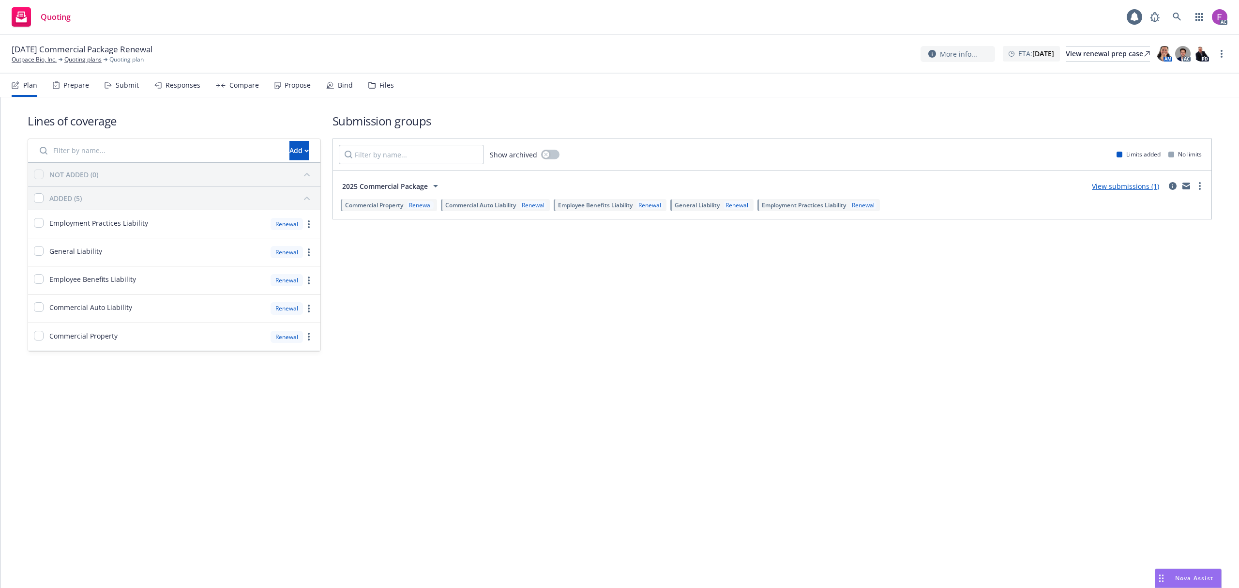
click at [390, 86] on div "Files" at bounding box center [387, 85] width 15 height 8
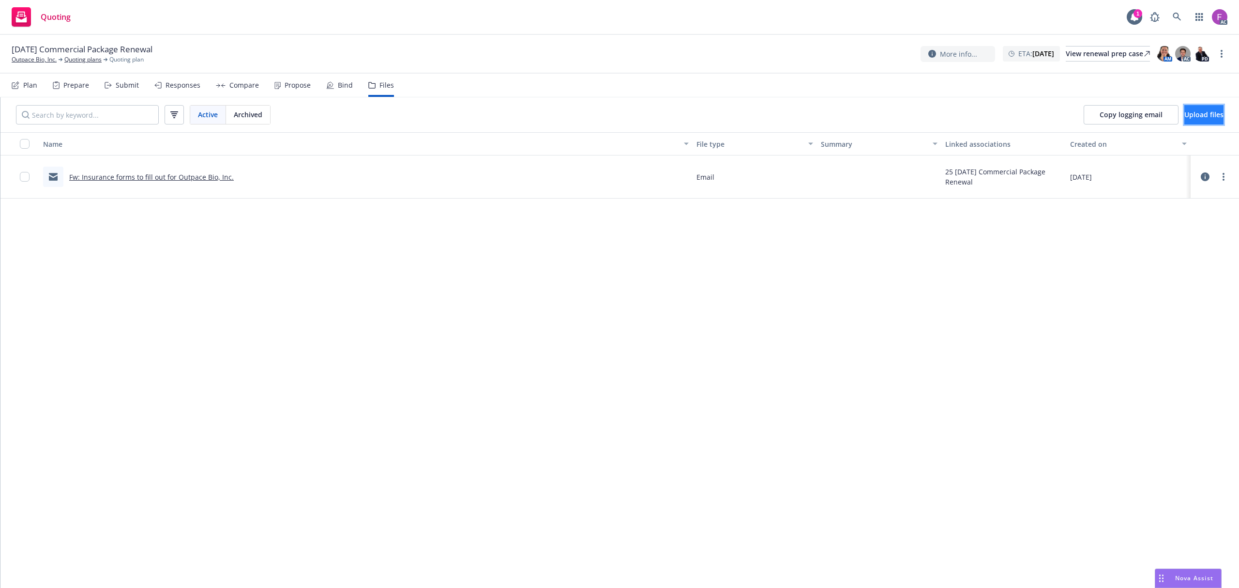
click at [1193, 111] on span "Upload files" at bounding box center [1204, 114] width 39 height 9
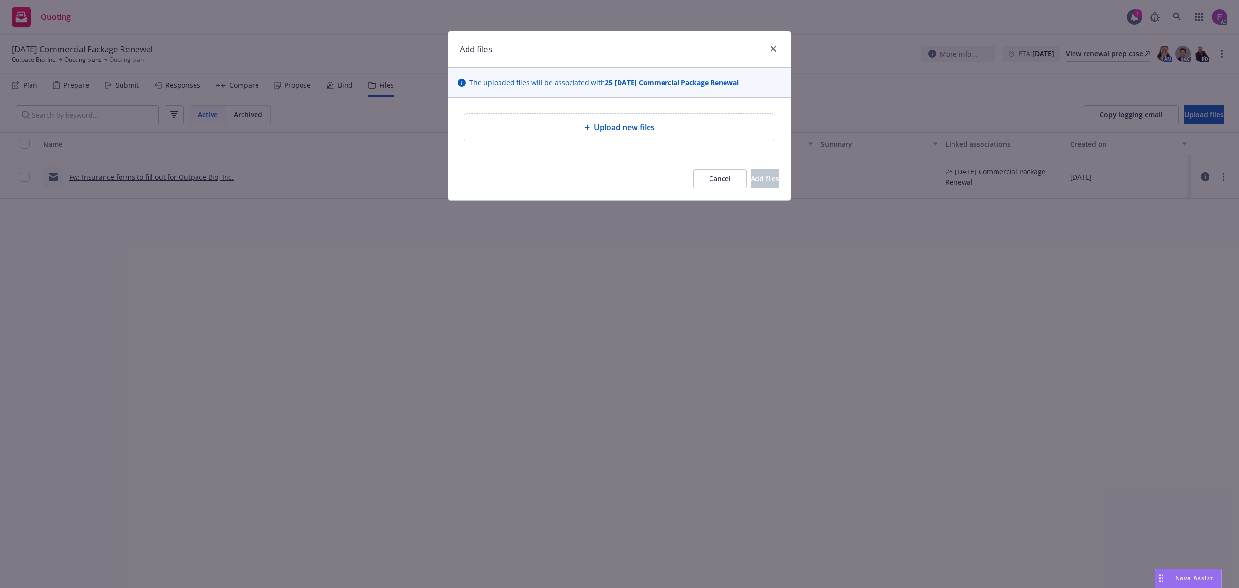
click at [637, 124] on span "Upload new files" at bounding box center [624, 128] width 61 height 12
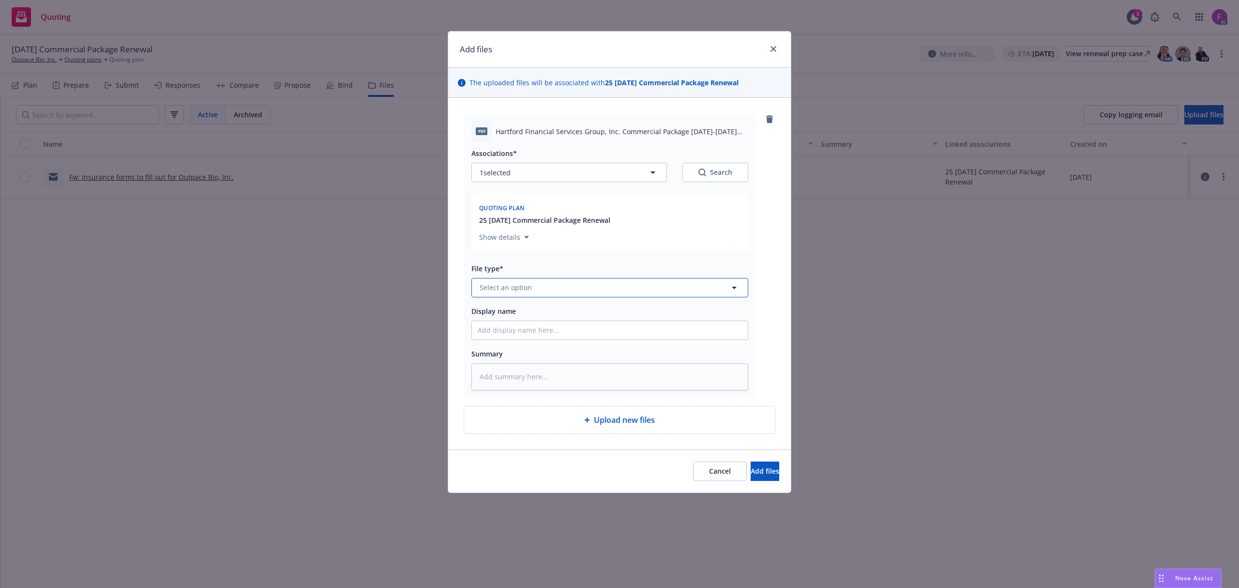
click at [553, 291] on button "Select an option" at bounding box center [610, 287] width 277 height 19
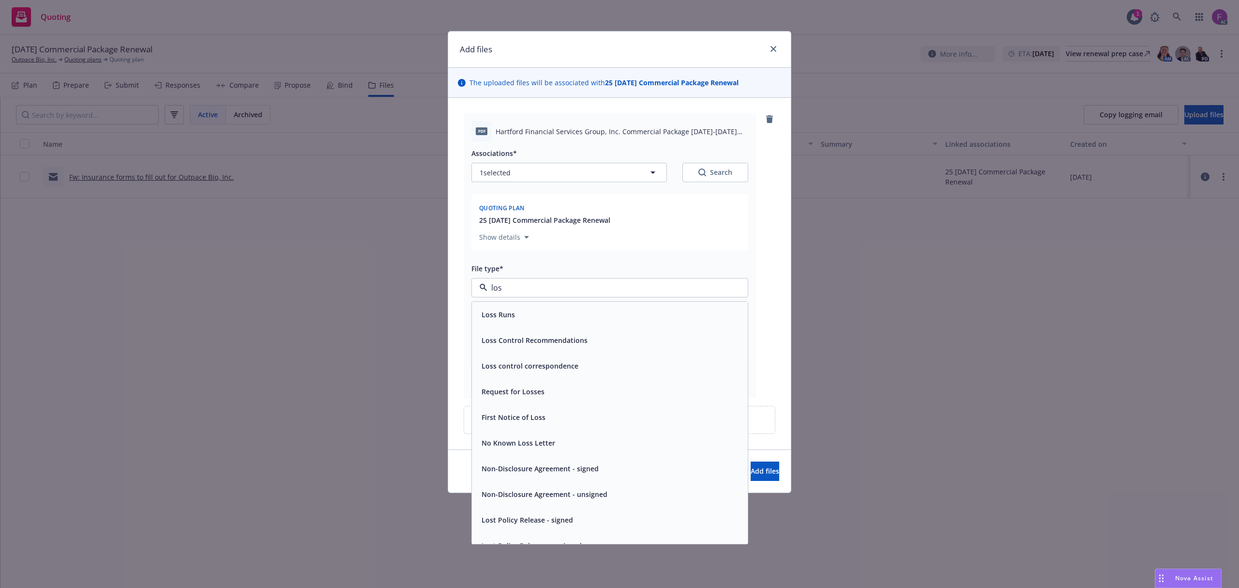
type input "loss"
drag, startPoint x: 531, startPoint y: 312, endPoint x: 338, endPoint y: 165, distance: 243.2
click at [530, 312] on div "Loss Runs" at bounding box center [610, 314] width 264 height 14
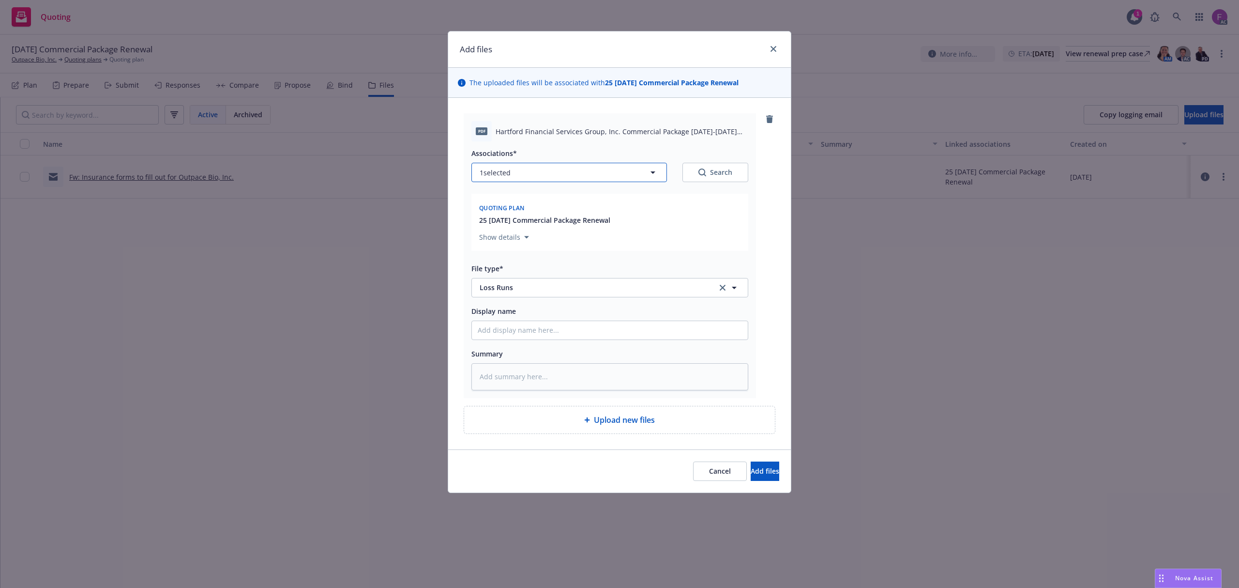
click at [540, 173] on button "1 selected" at bounding box center [570, 172] width 196 height 19
type textarea "x"
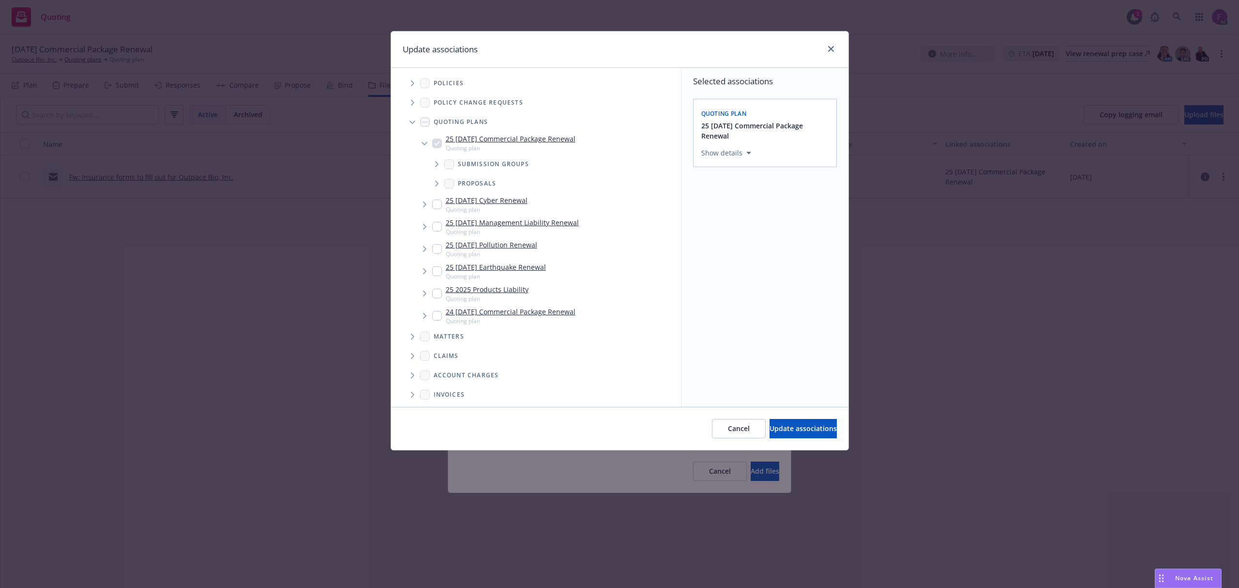
click at [414, 86] on span "Tree Example" at bounding box center [412, 83] width 15 height 15
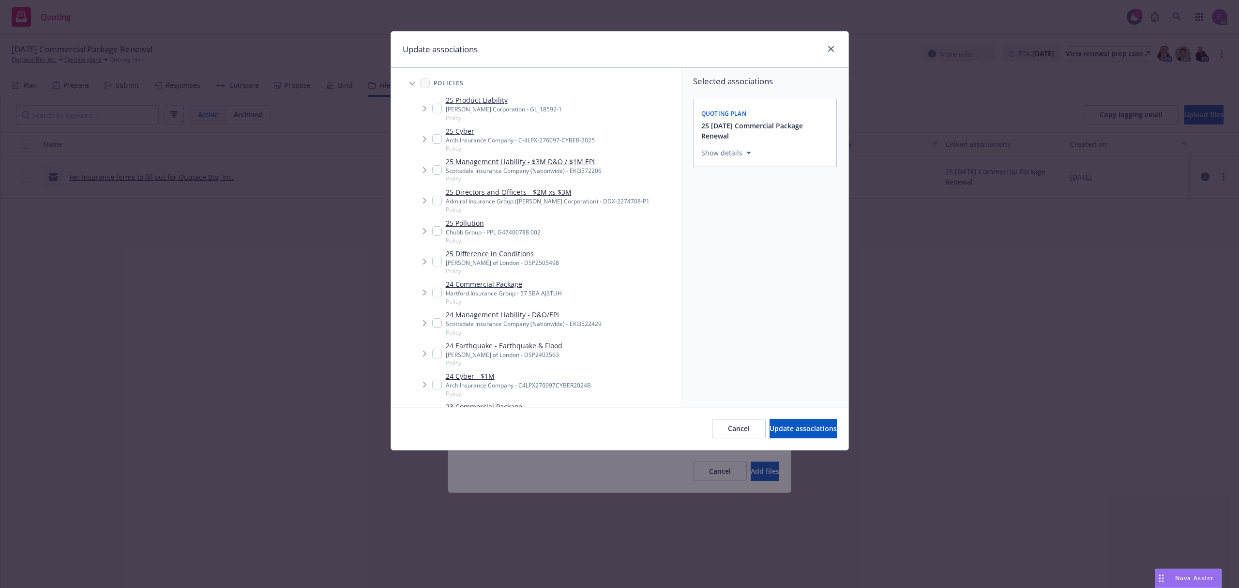
click at [435, 291] on input "Tree Example" at bounding box center [437, 293] width 10 height 10
checkbox input "true"
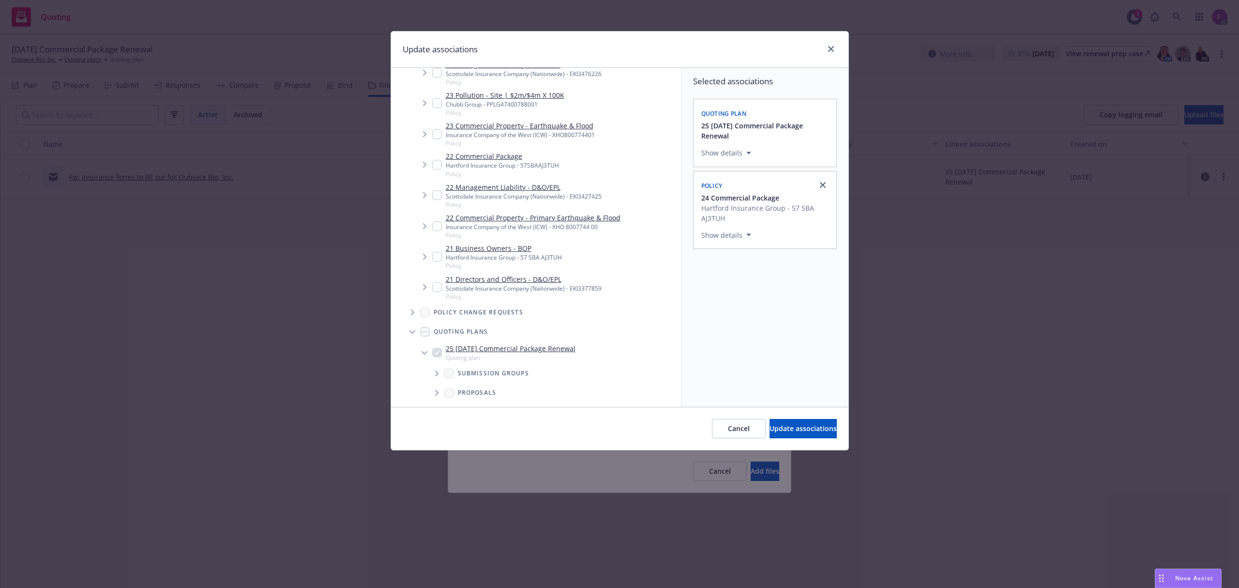
scroll to position [387, 0]
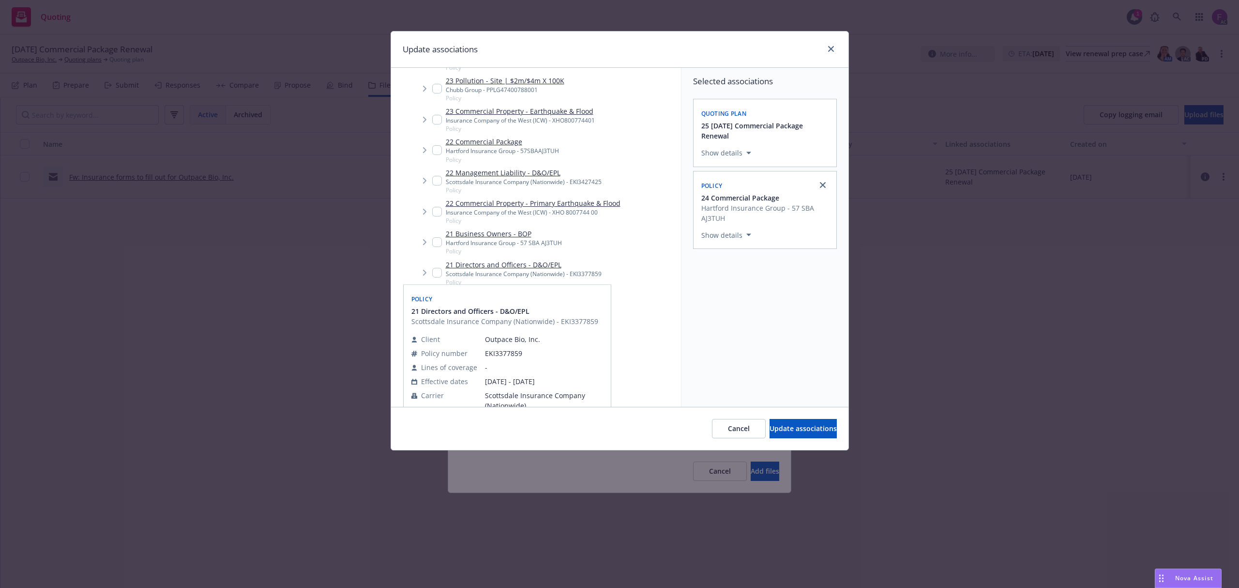
click at [434, 152] on input "Tree Example" at bounding box center [437, 150] width 10 height 10
checkbox input "true"
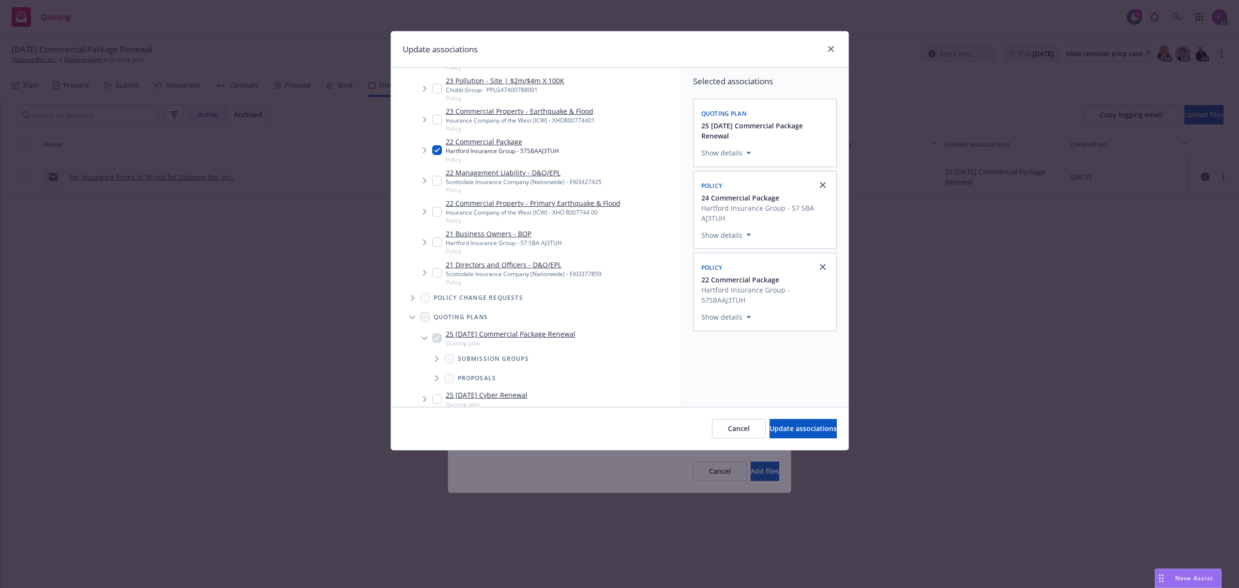
click at [437, 243] on input "Tree Example" at bounding box center [437, 242] width 10 height 10
checkbox input "true"
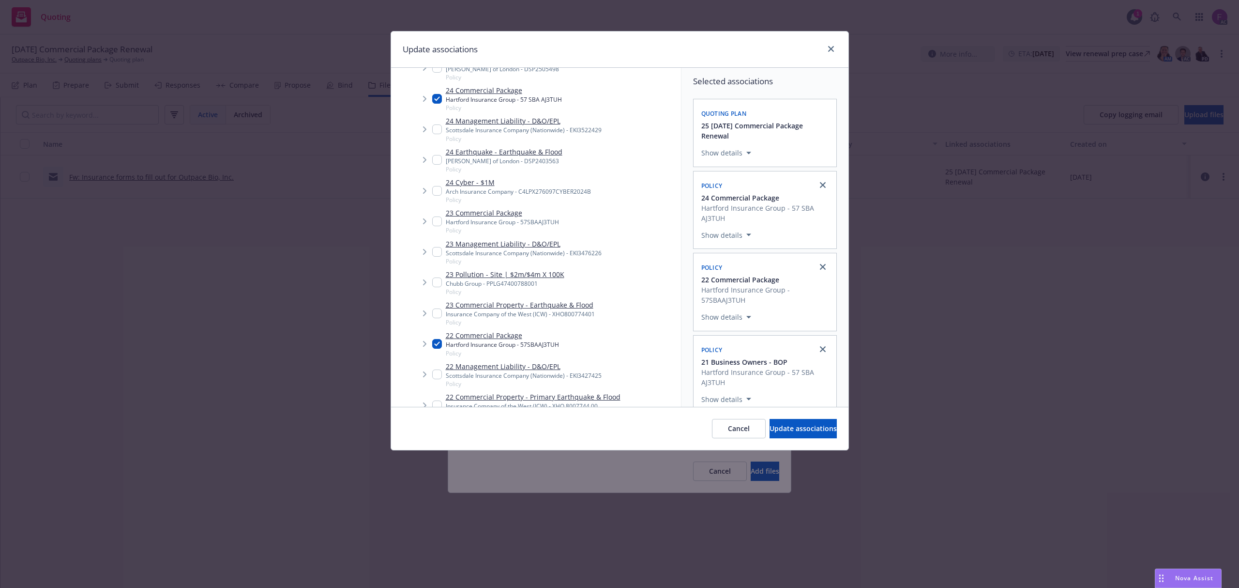
click at [434, 219] on input "Tree Example" at bounding box center [437, 221] width 10 height 10
checkbox input "true"
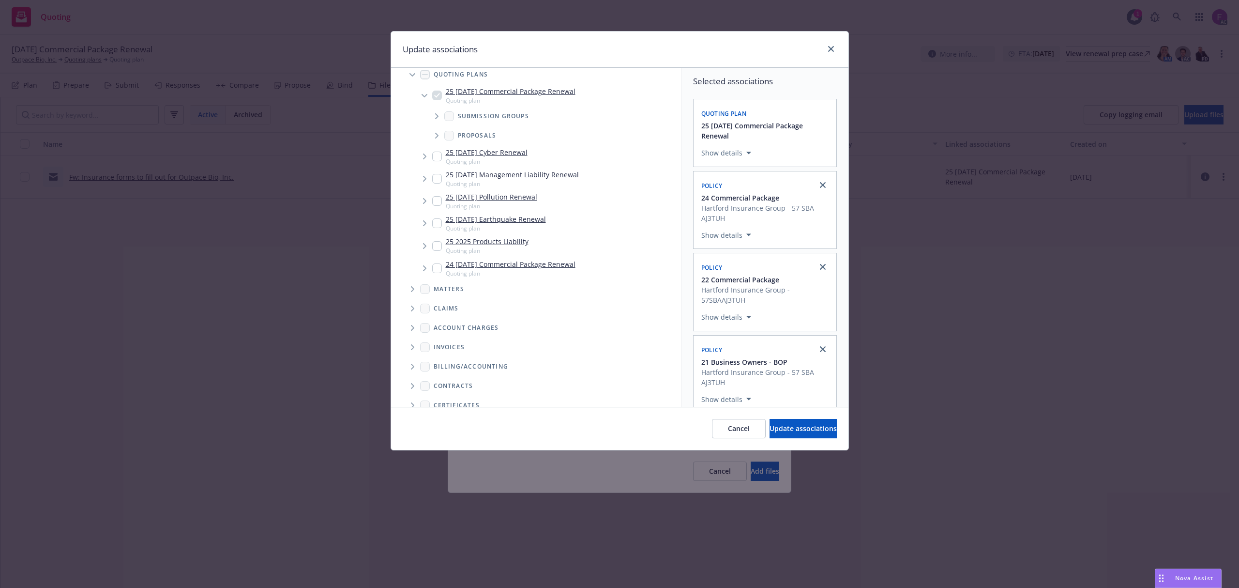
scroll to position [720, 0]
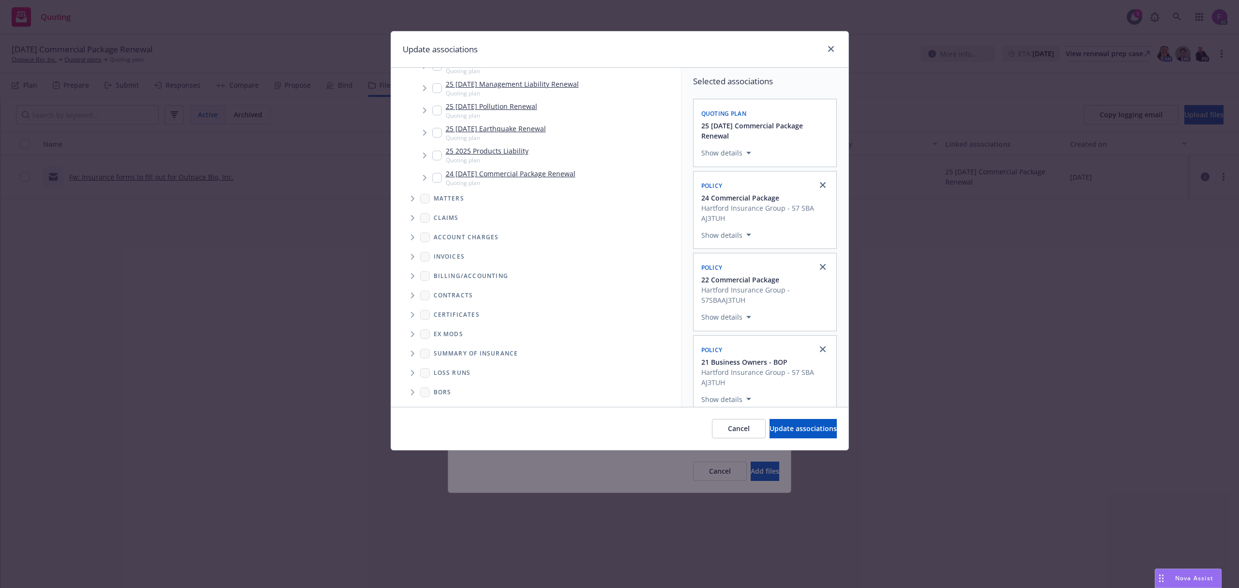
click at [411, 372] on icon "Folder Tree Example" at bounding box center [413, 373] width 4 height 6
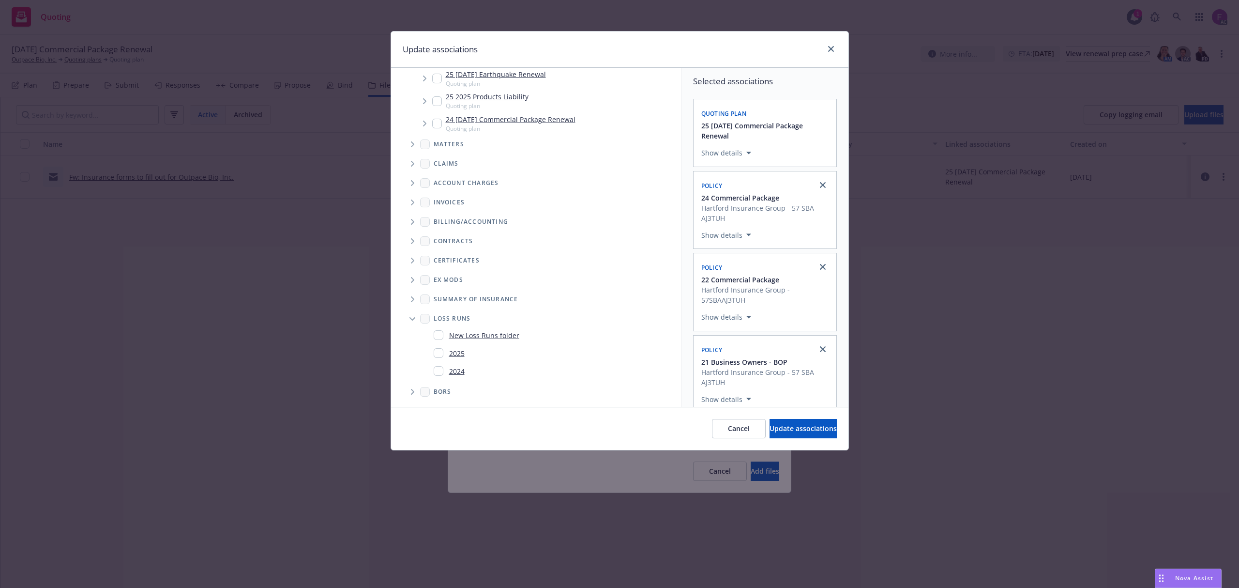
click at [436, 347] on div "2025" at bounding box center [449, 353] width 31 height 14
checkbox input "true"
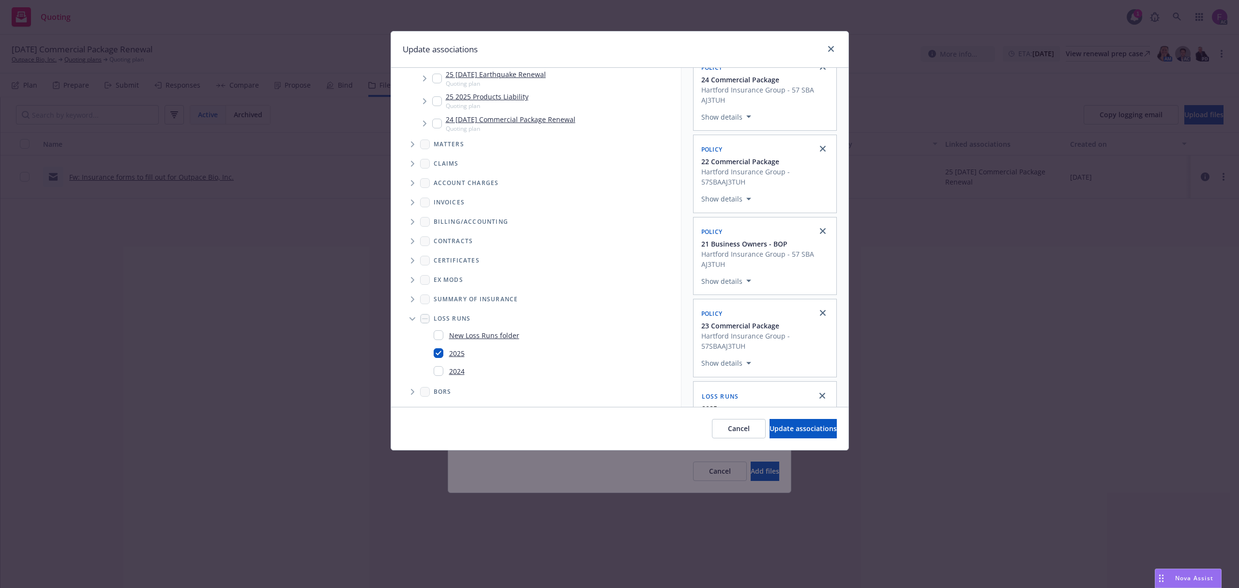
scroll to position [153, 0]
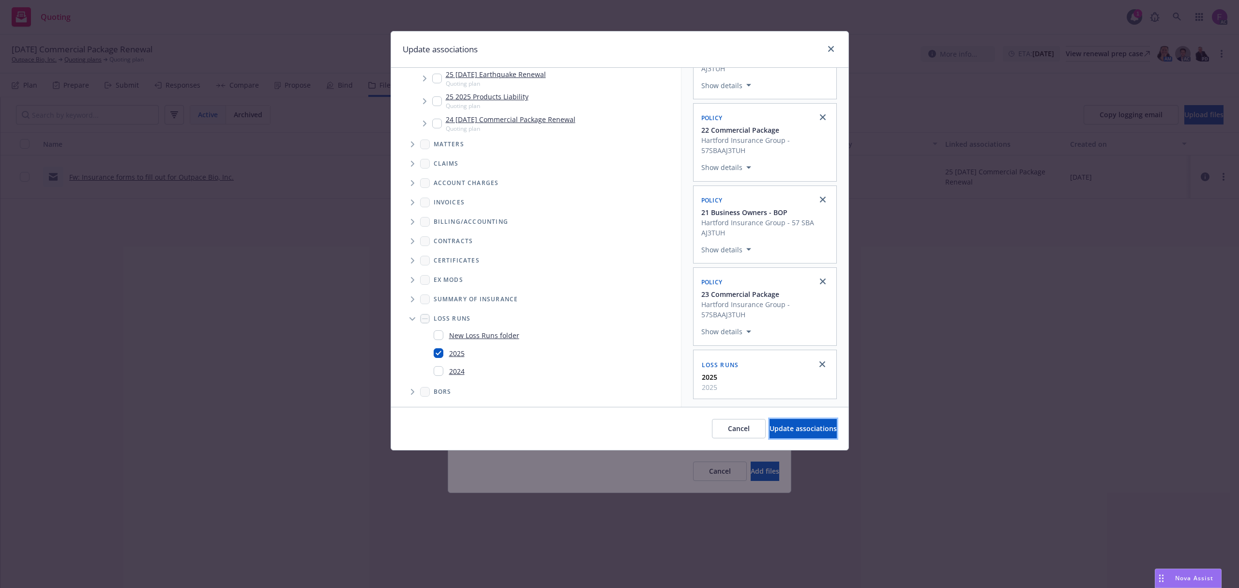
click at [770, 436] on button "Update associations" at bounding box center [803, 428] width 67 height 19
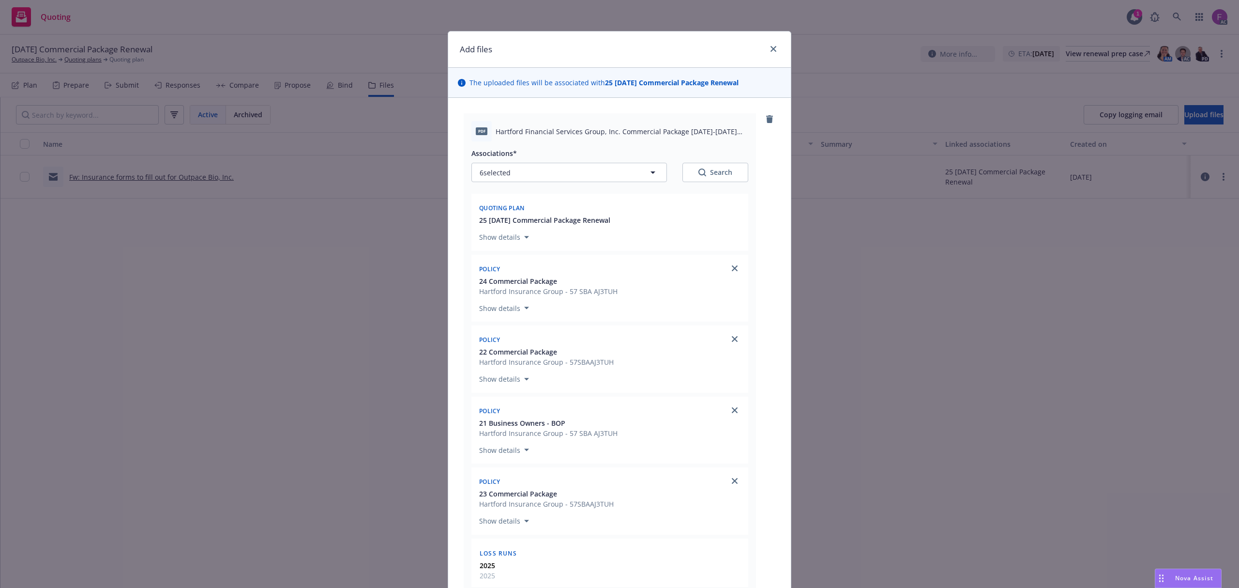
scroll to position [274, 0]
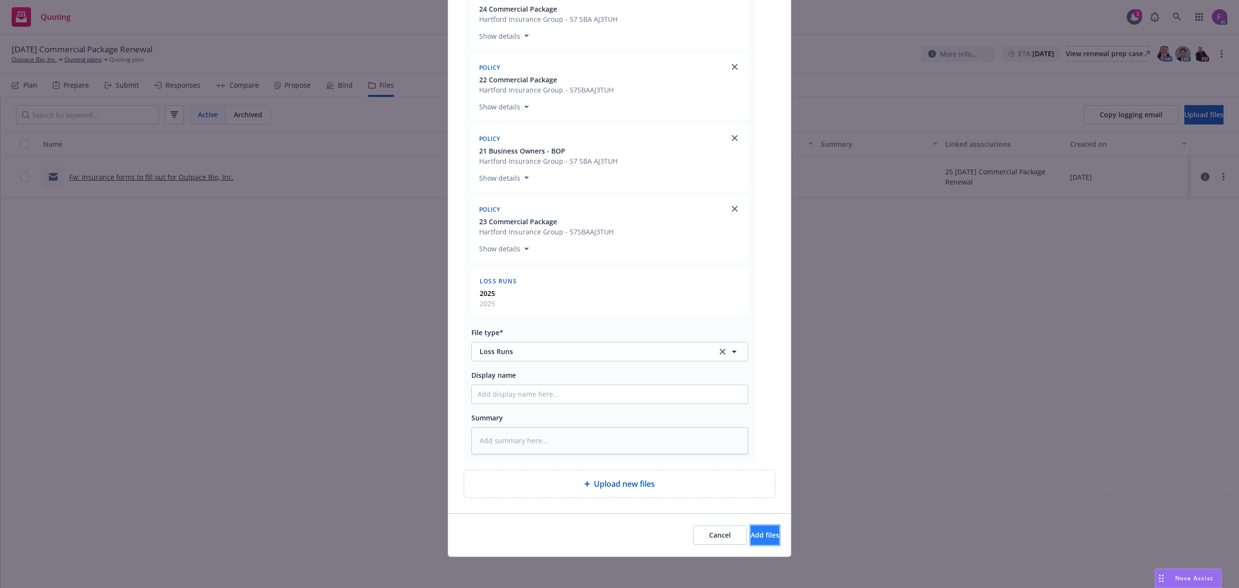
click at [763, 536] on button "Add files" at bounding box center [765, 534] width 29 height 19
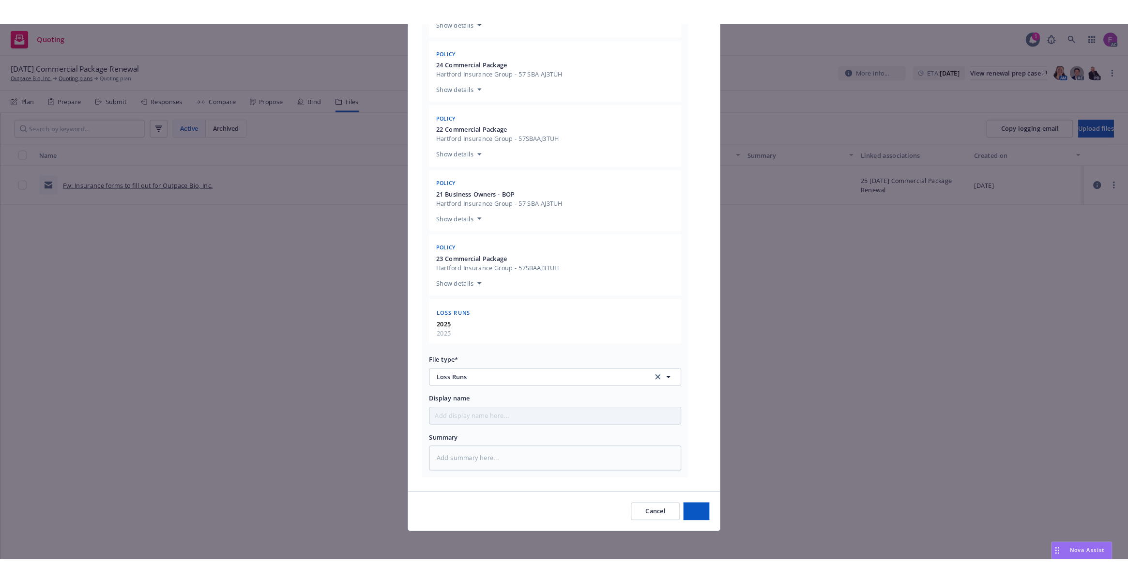
scroll to position [238, 0]
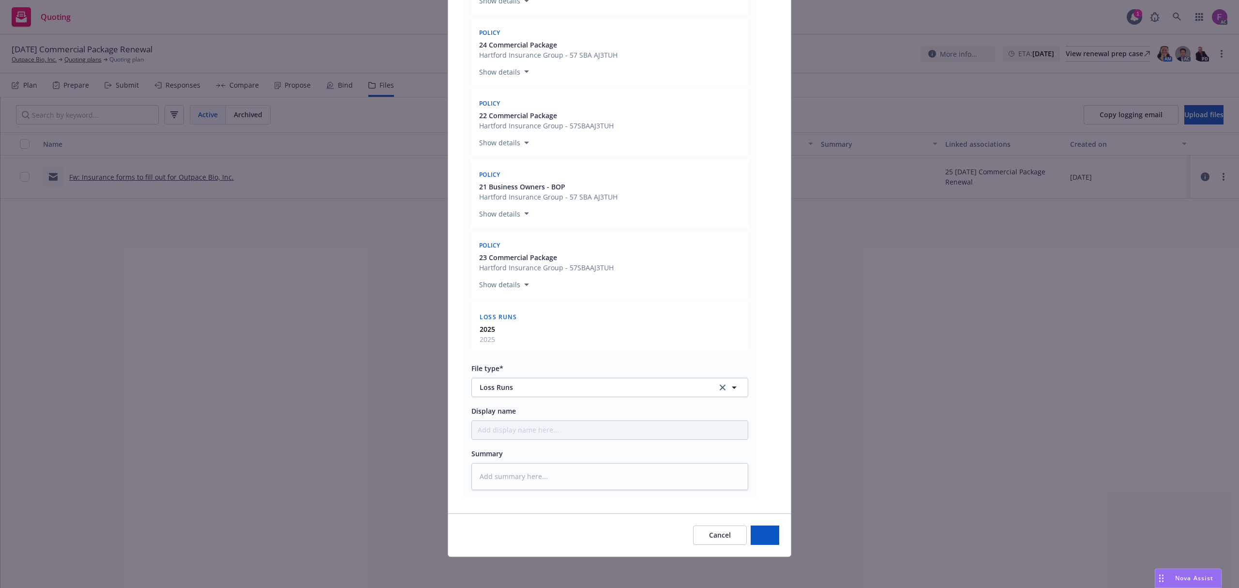
type textarea "x"
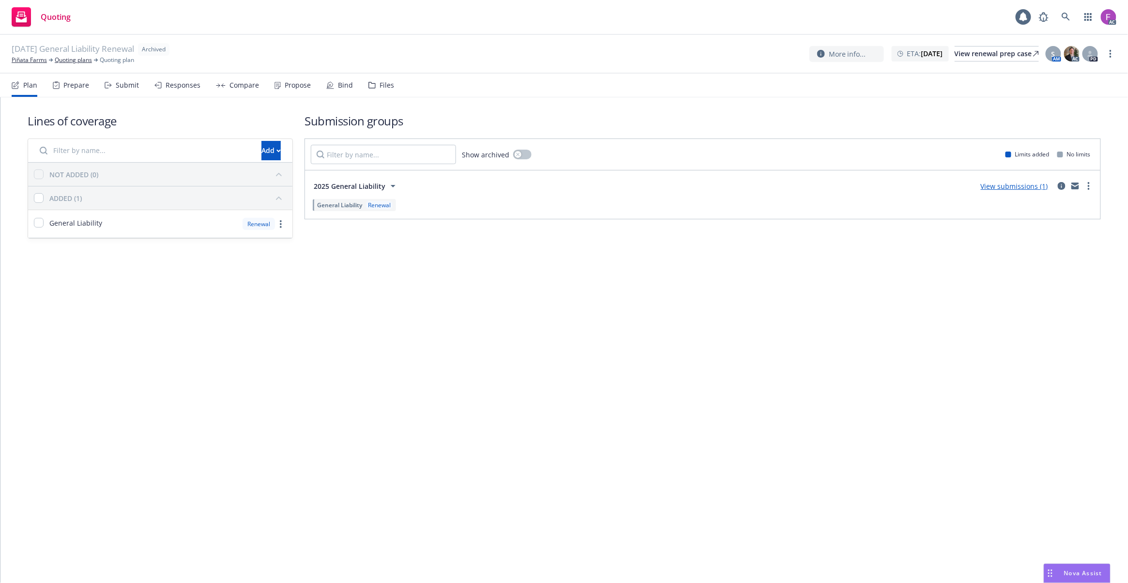
click at [380, 88] on div "Files" at bounding box center [387, 85] width 15 height 8
drag, startPoint x: 387, startPoint y: 86, endPoint x: 399, endPoint y: 97, distance: 16.4
click at [387, 86] on div "Files" at bounding box center [387, 85] width 15 height 8
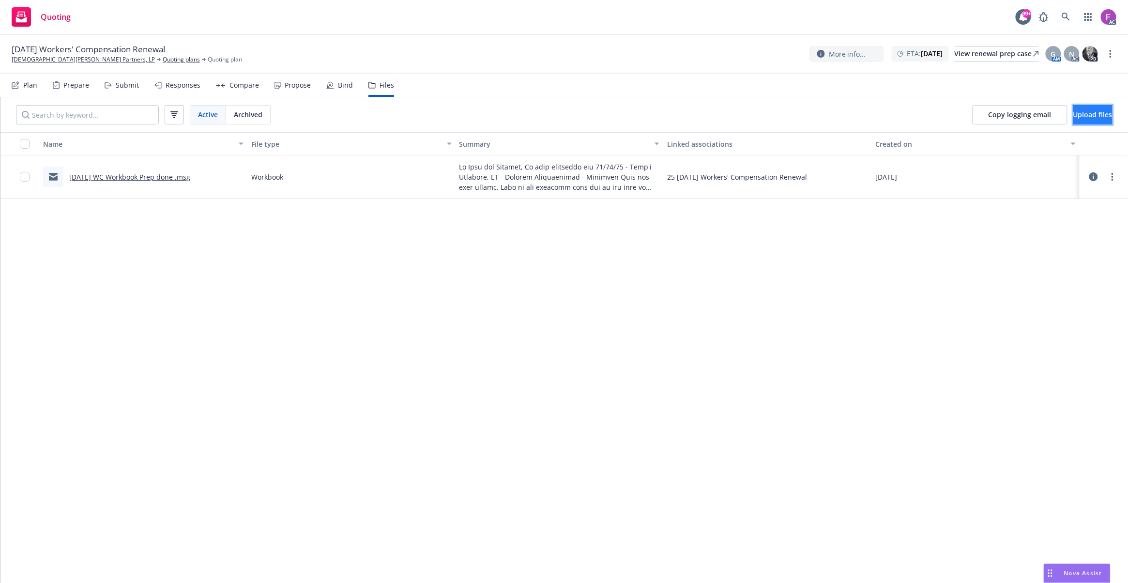
click at [1096, 113] on span "Upload files" at bounding box center [1092, 114] width 39 height 9
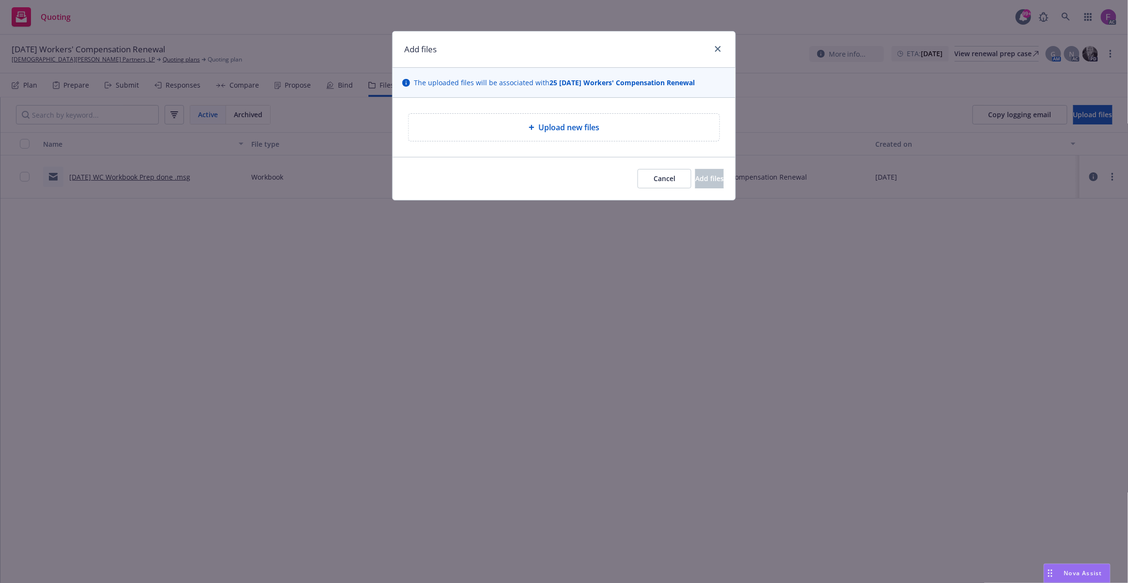
click at [609, 129] on div "Upload new files" at bounding box center [563, 128] width 295 height 12
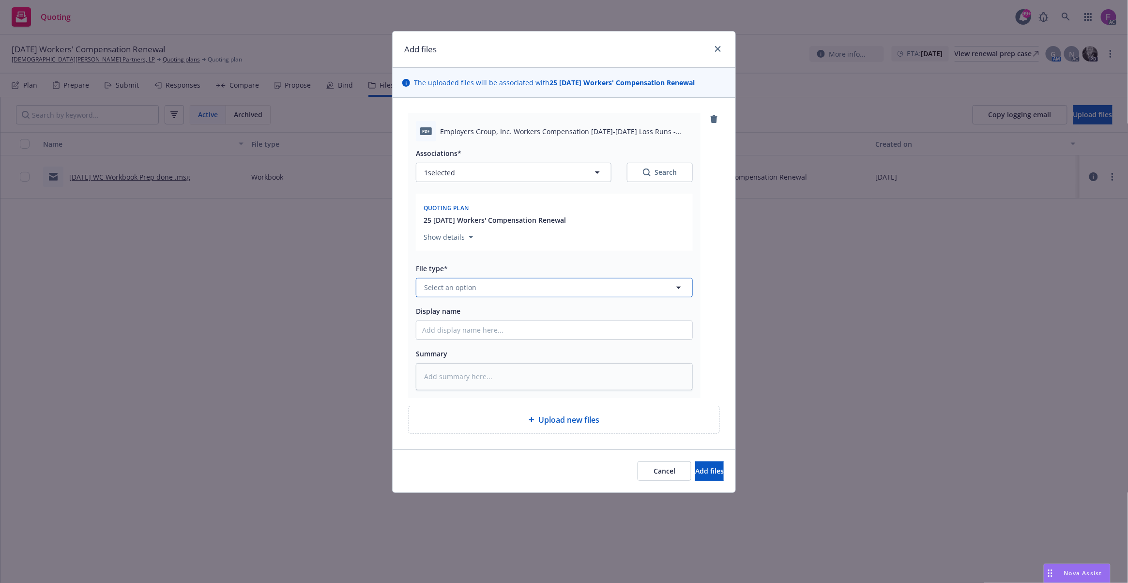
click at [474, 287] on span "Select an option" at bounding box center [450, 287] width 52 height 10
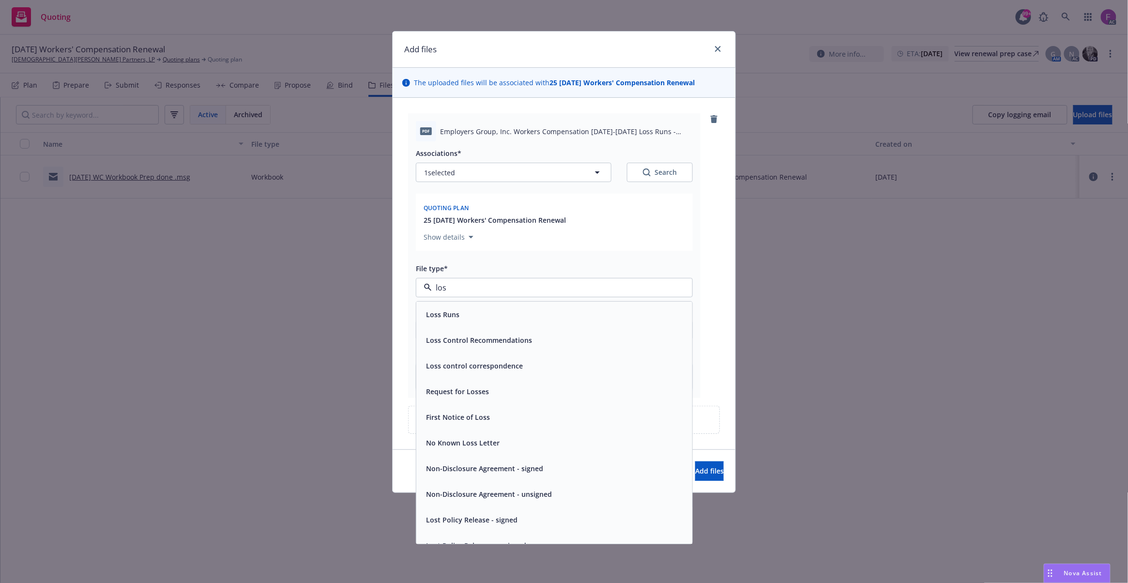
type input "loss"
click at [465, 321] on div "Loss Runs" at bounding box center [554, 314] width 264 height 14
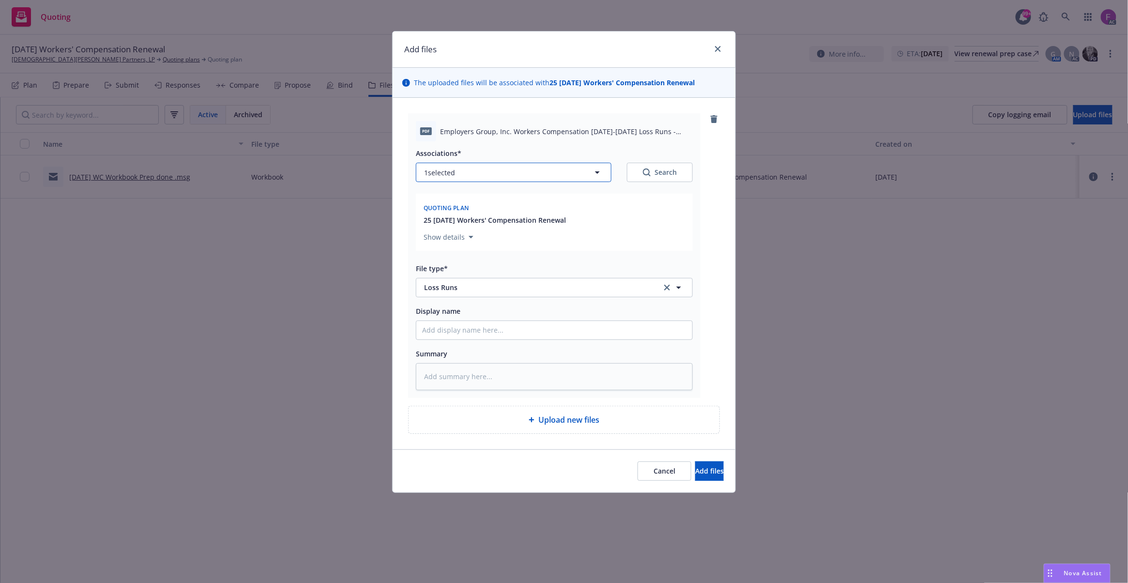
click at [457, 180] on button "1 selected" at bounding box center [514, 172] width 196 height 19
type textarea "x"
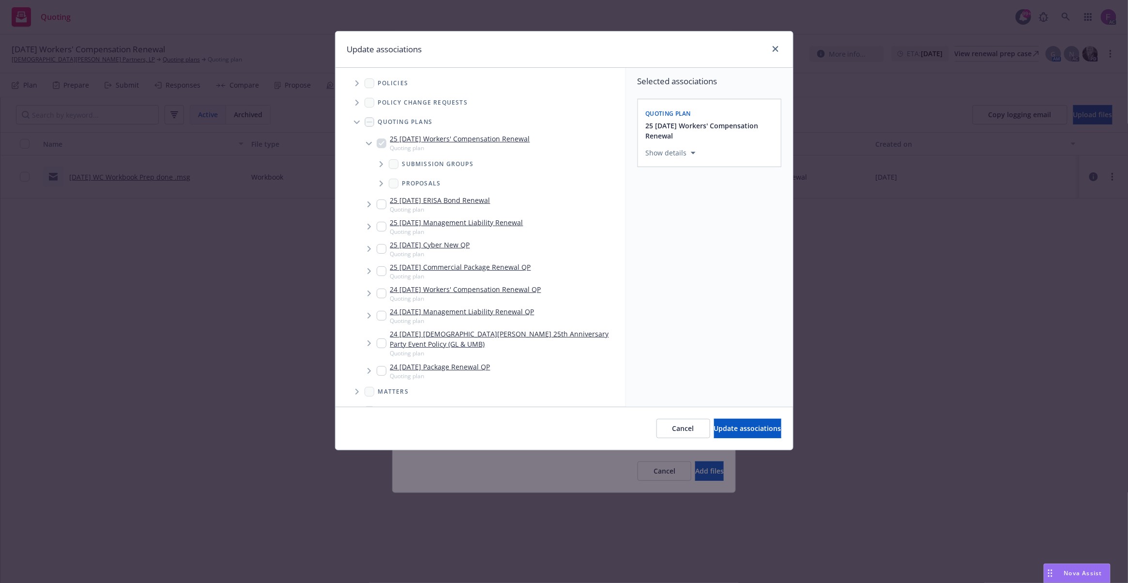
drag, startPoint x: 359, startPoint y: 82, endPoint x: 581, endPoint y: 89, distance: 222.3
click at [359, 82] on span "Tree Example" at bounding box center [356, 83] width 15 height 15
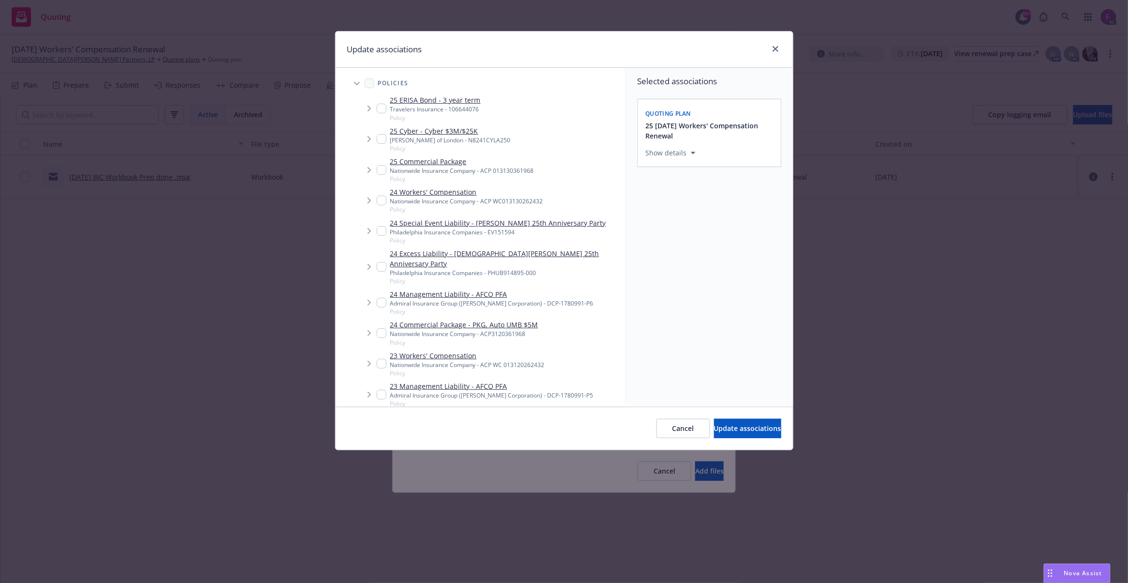
scroll to position [453, 0]
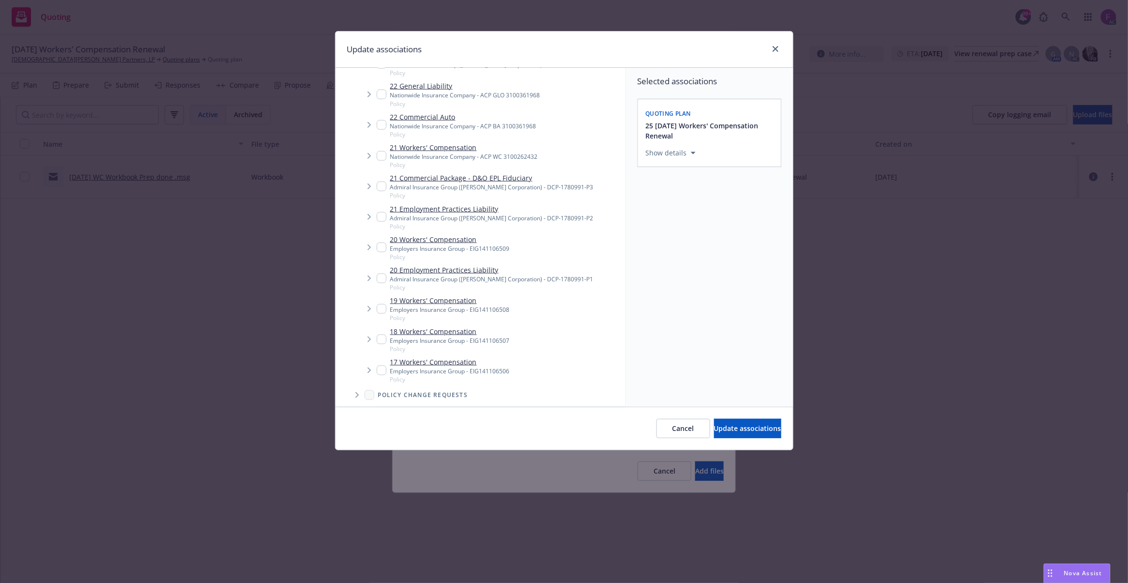
click input "Tree Example"
checkbox input "true"
click div "19 Workers' Compensation Employers Insurance Group - EIG141106508 Policy"
checkbox input "true"
click input "Tree Example"
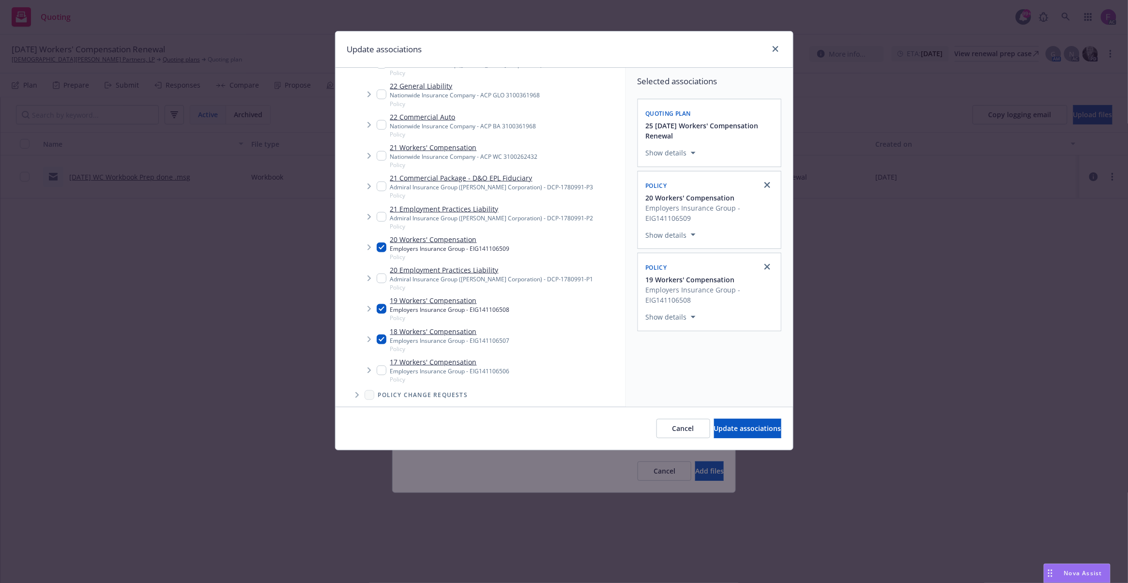
checkbox input "true"
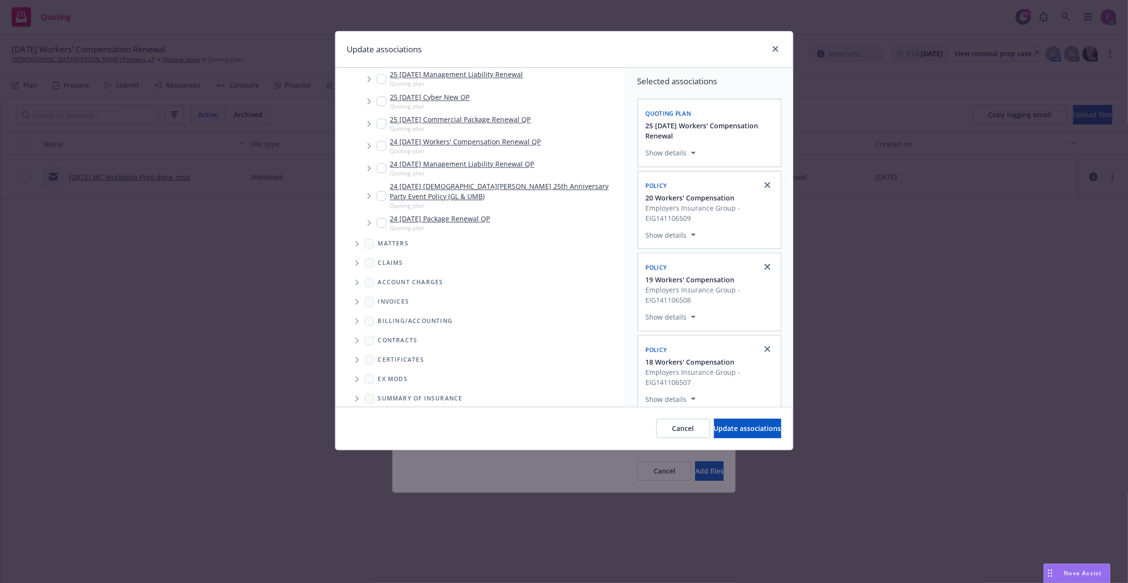
scroll to position [918, 0]
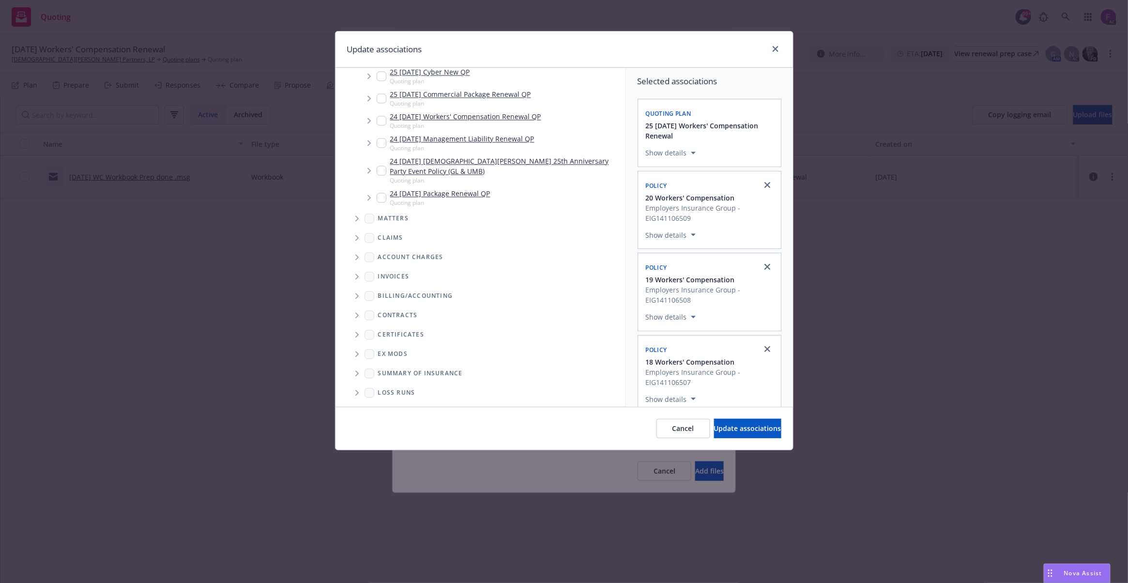
click span "Folder Tree Example"
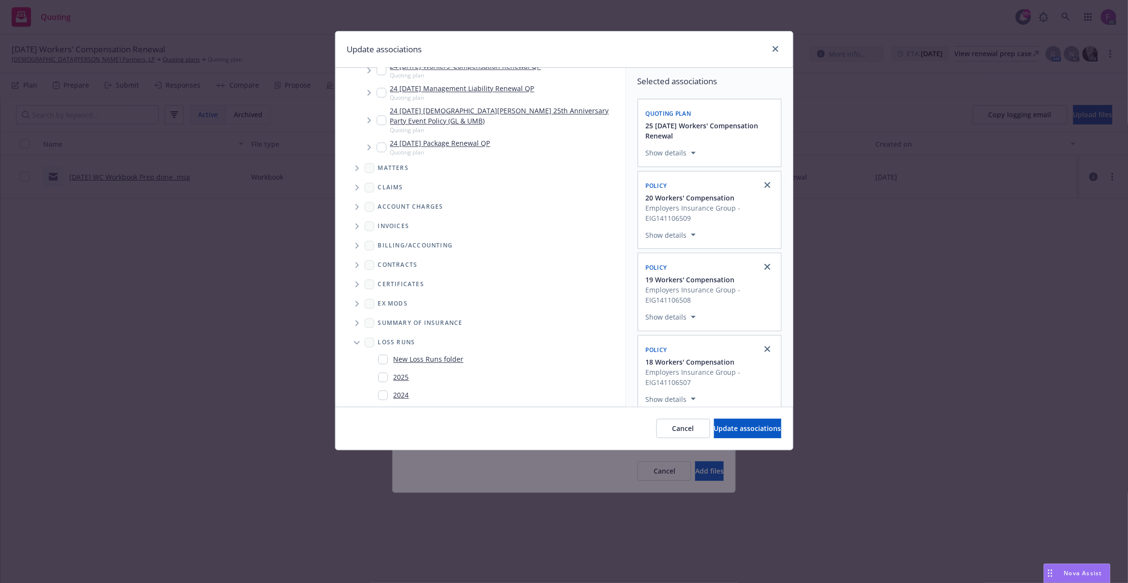
scroll to position [972, 0]
click input "Folder Tree Example"
checkbox input "true"
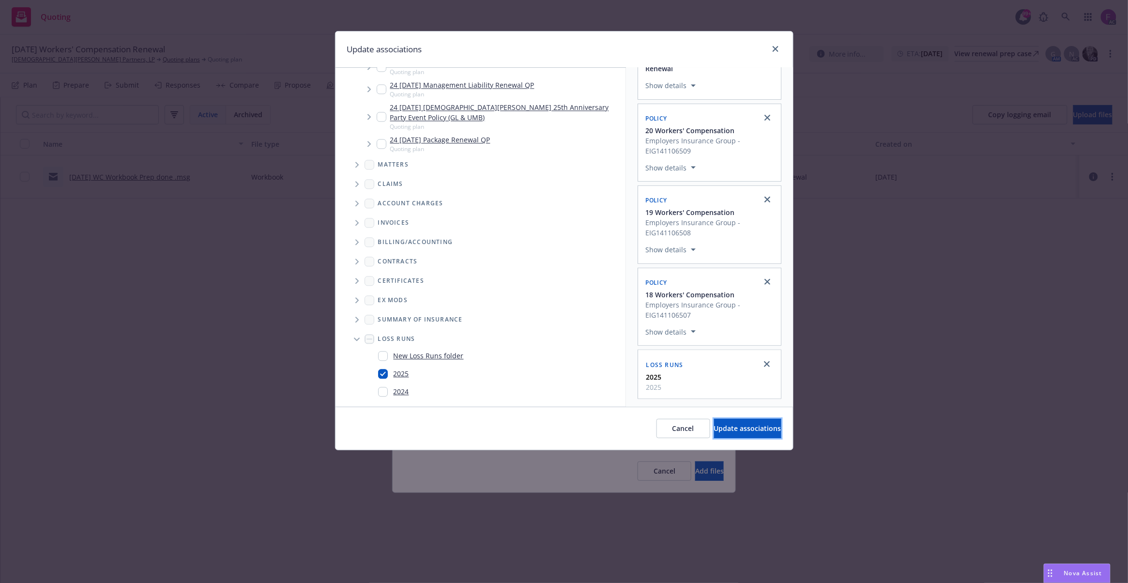
drag, startPoint x: 731, startPoint y: 427, endPoint x: 721, endPoint y: 421, distance: 11.1
click span "Update associations"
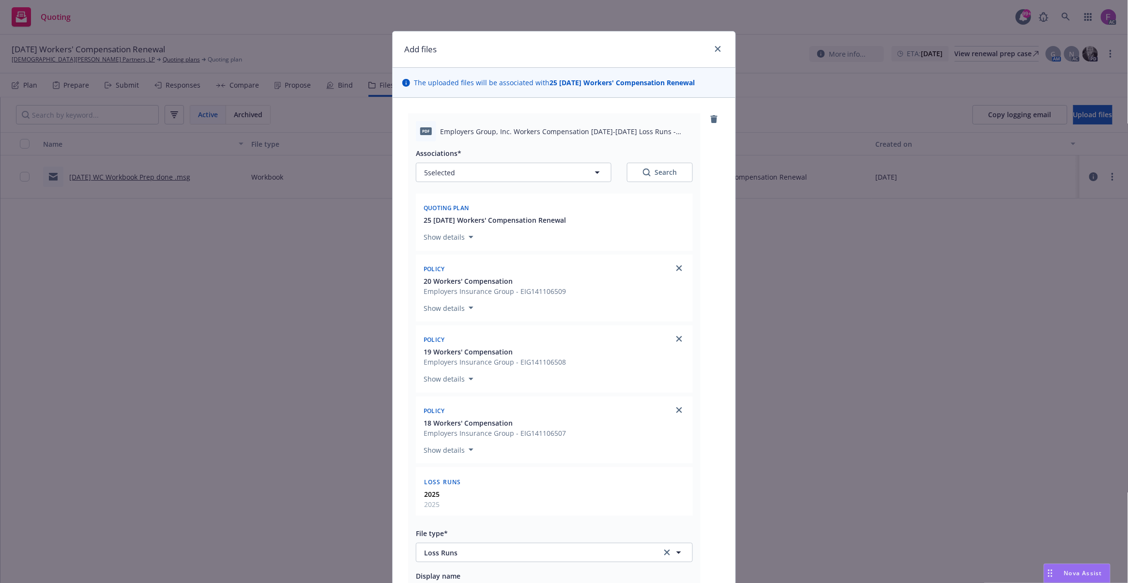
scroll to position [208, 0]
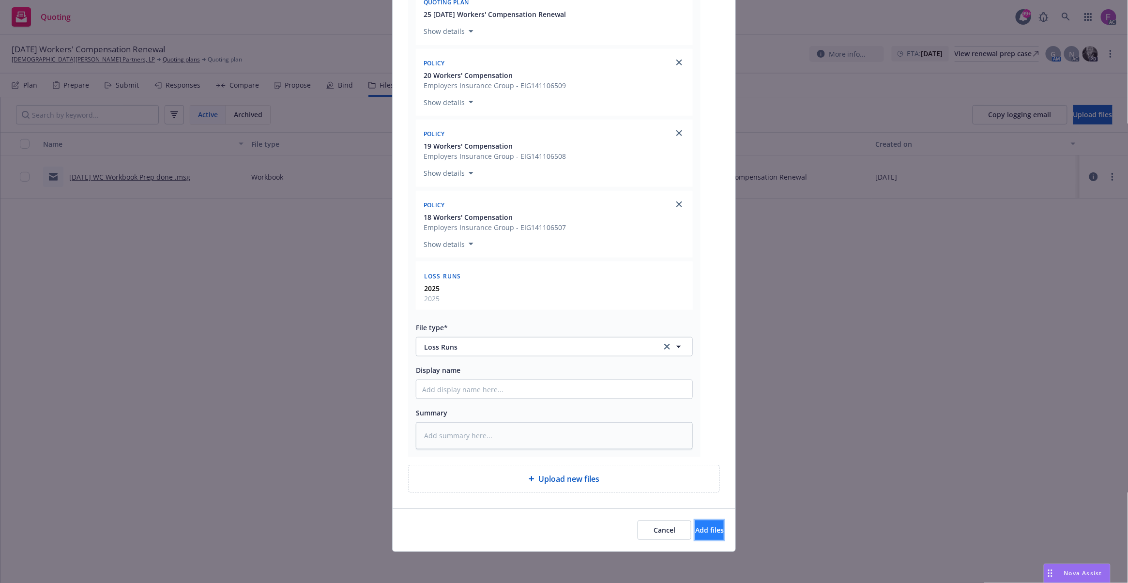
click button "Add files"
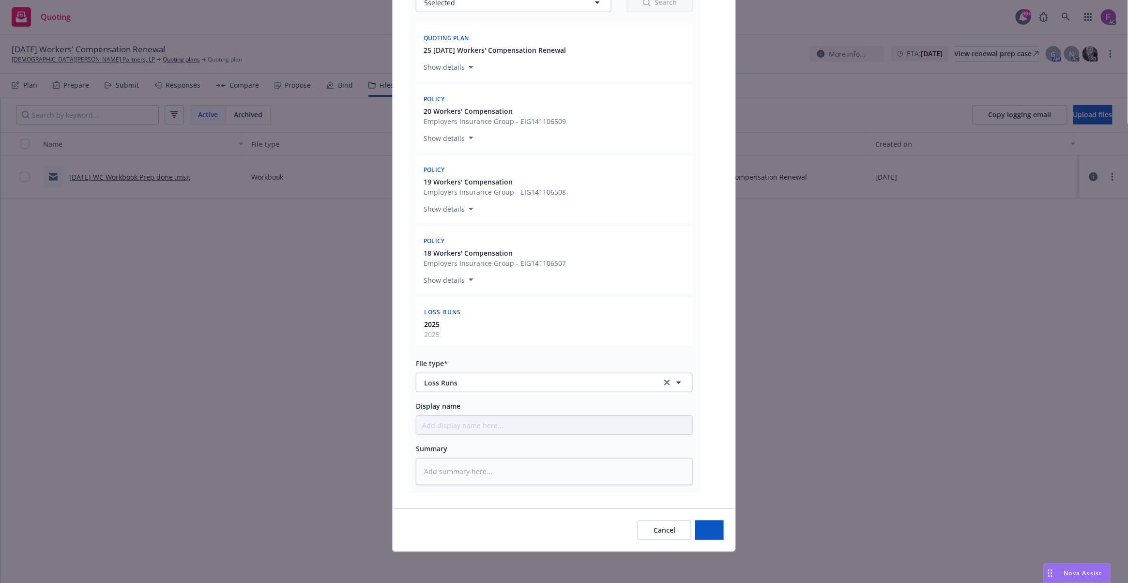
scroll to position [172, 0]
type textarea "x"
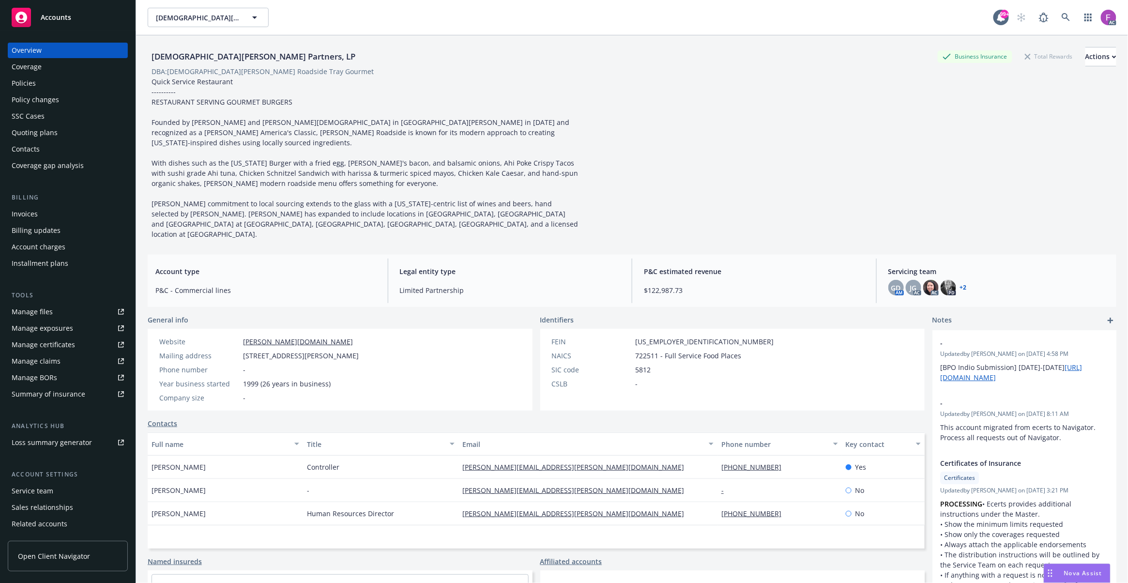
drag, startPoint x: 31, startPoint y: 79, endPoint x: 37, endPoint y: 78, distance: 6.5
click at [31, 79] on div "Policies" at bounding box center [24, 83] width 24 height 15
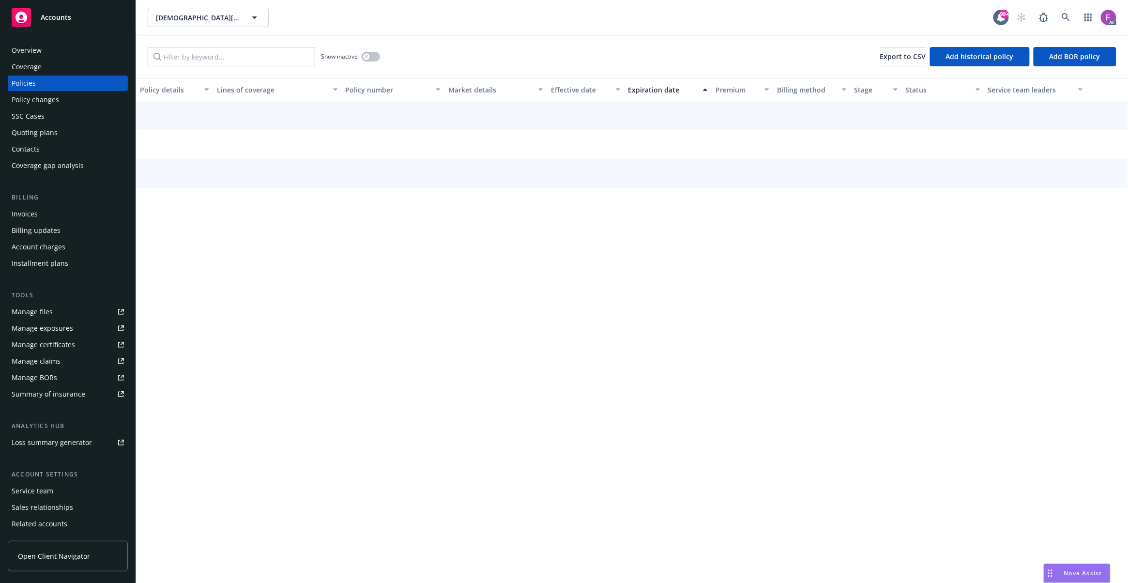
click at [107, 317] on link "Manage files" at bounding box center [68, 311] width 120 height 15
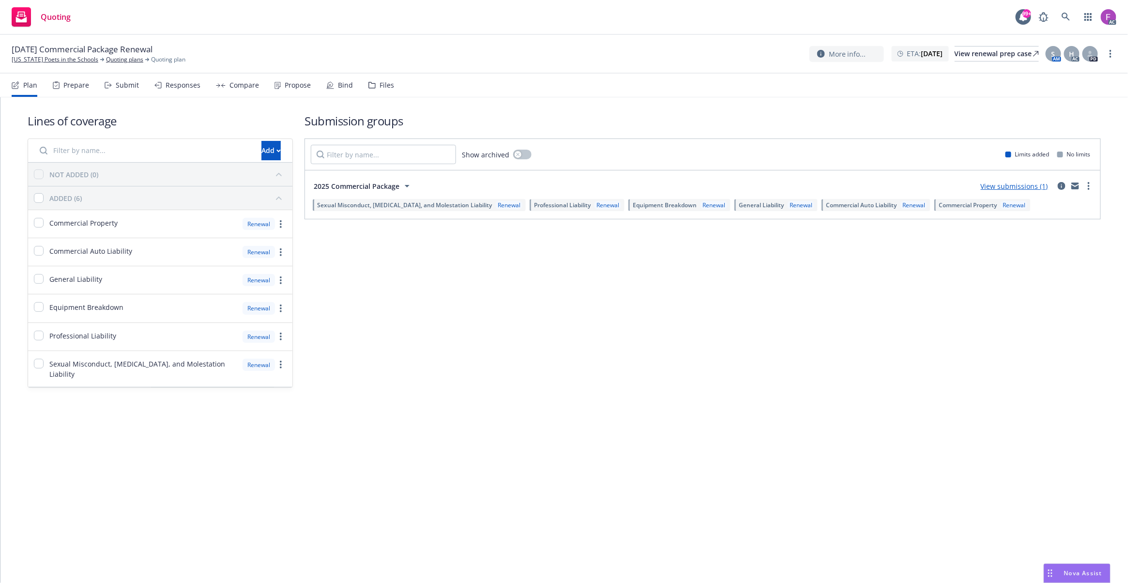
click at [375, 82] on div "Files" at bounding box center [381, 85] width 26 height 23
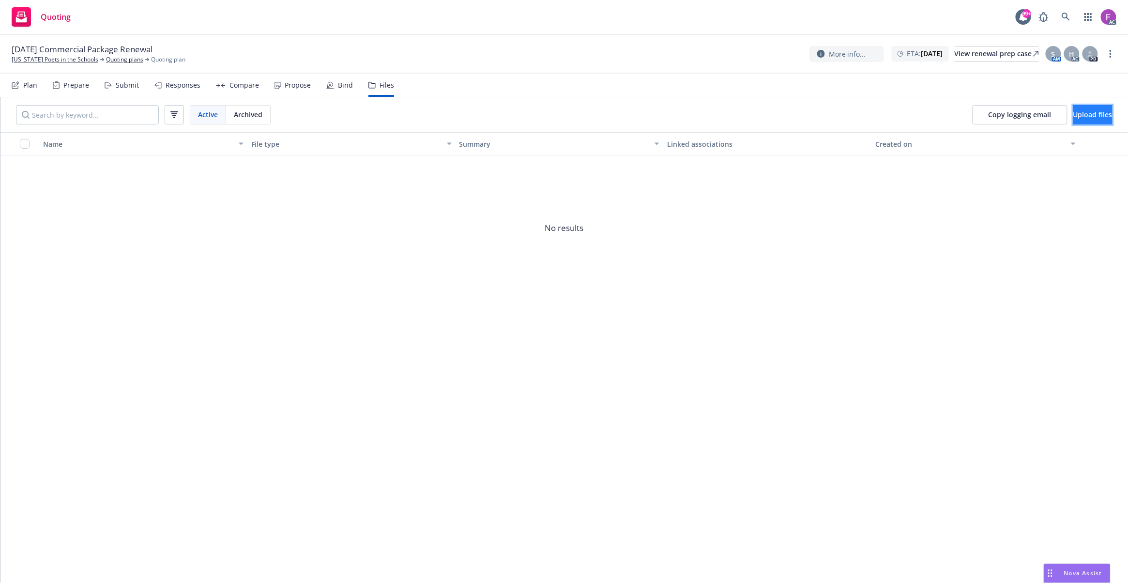
click at [1081, 120] on button "Upload files" at bounding box center [1092, 114] width 39 height 19
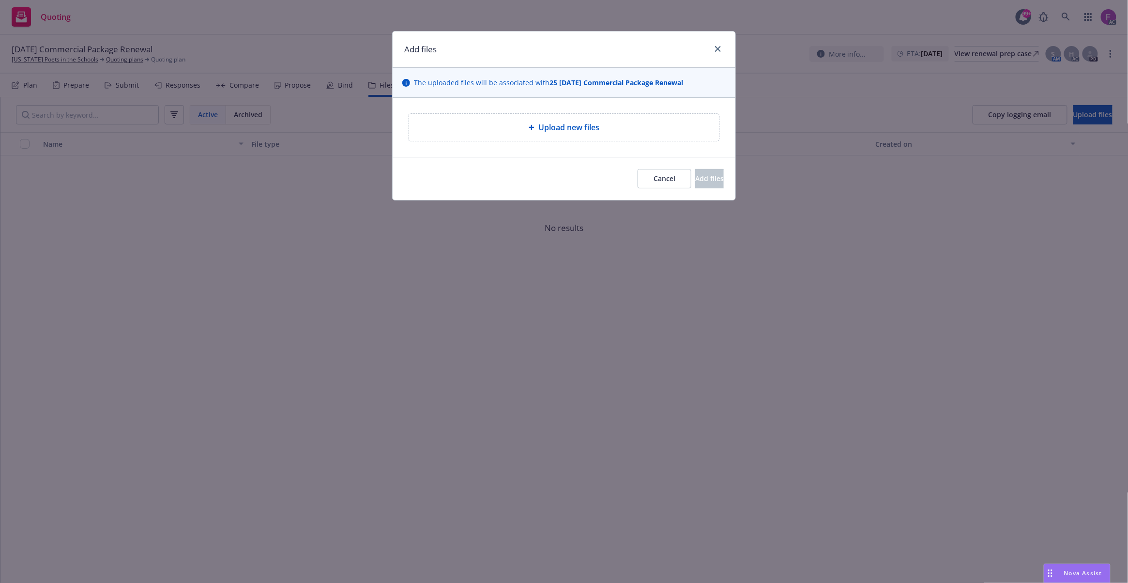
click at [612, 136] on div "Upload new files" at bounding box center [564, 127] width 311 height 27
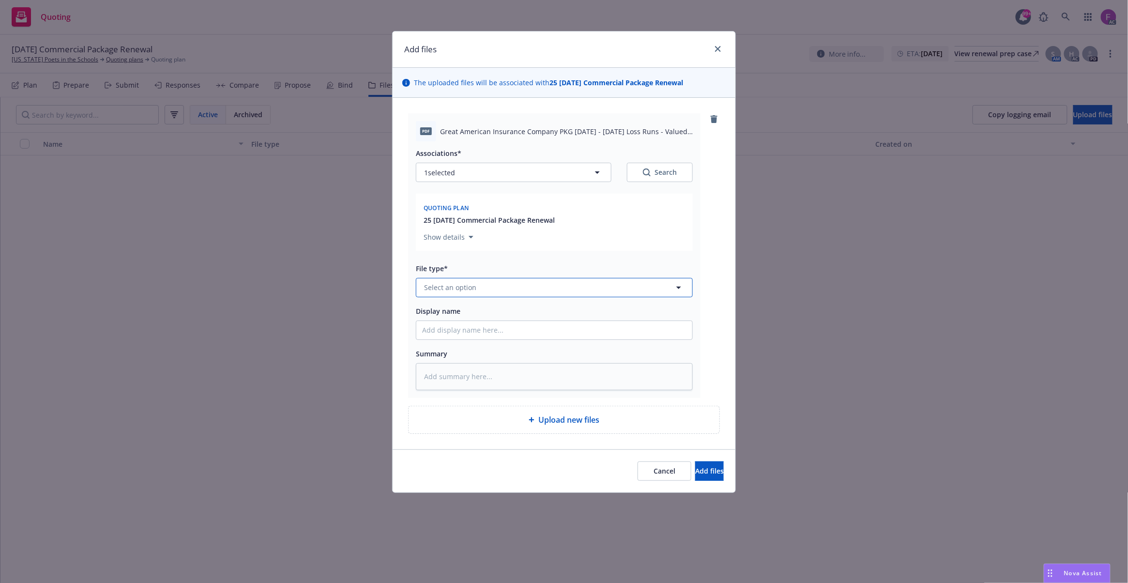
click at [503, 282] on button "Select an option" at bounding box center [554, 287] width 277 height 19
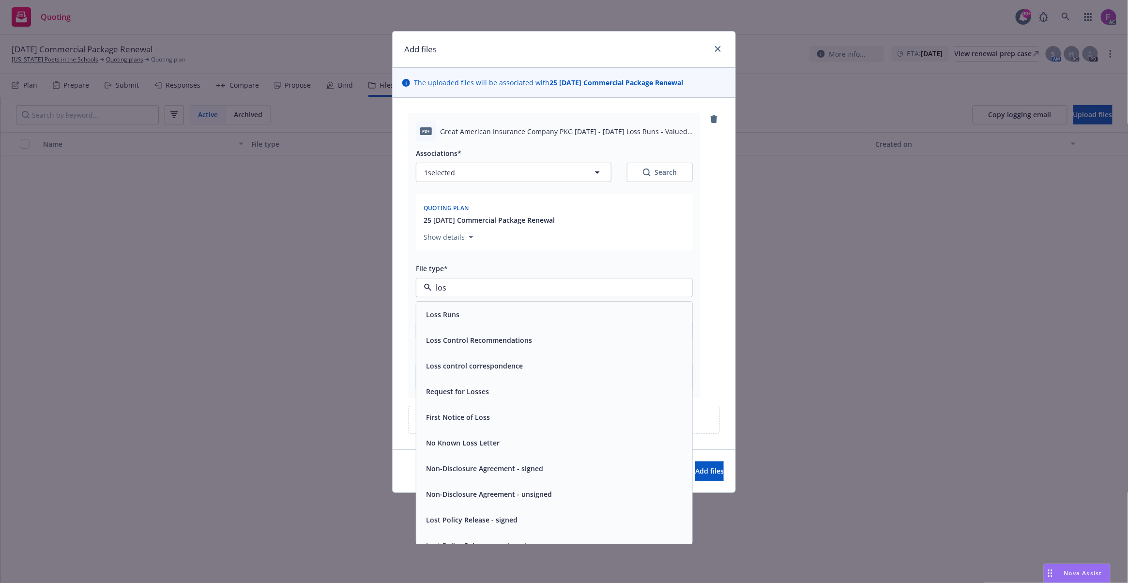
type input "loss"
click at [459, 316] on div "Loss Runs" at bounding box center [554, 314] width 264 height 14
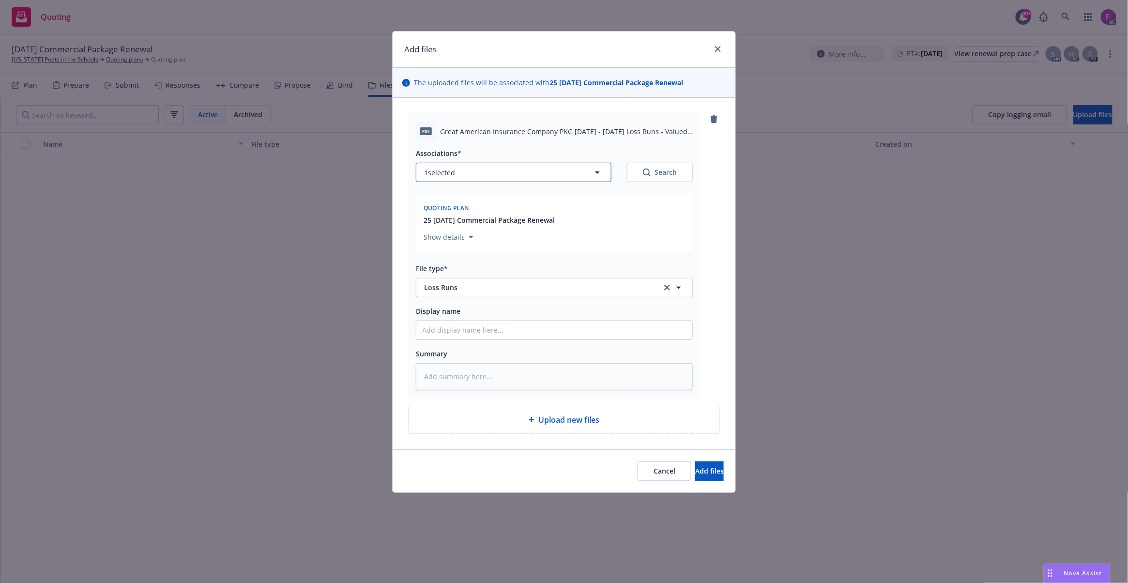
click at [461, 172] on button "1 selected" at bounding box center [514, 172] width 196 height 19
type textarea "x"
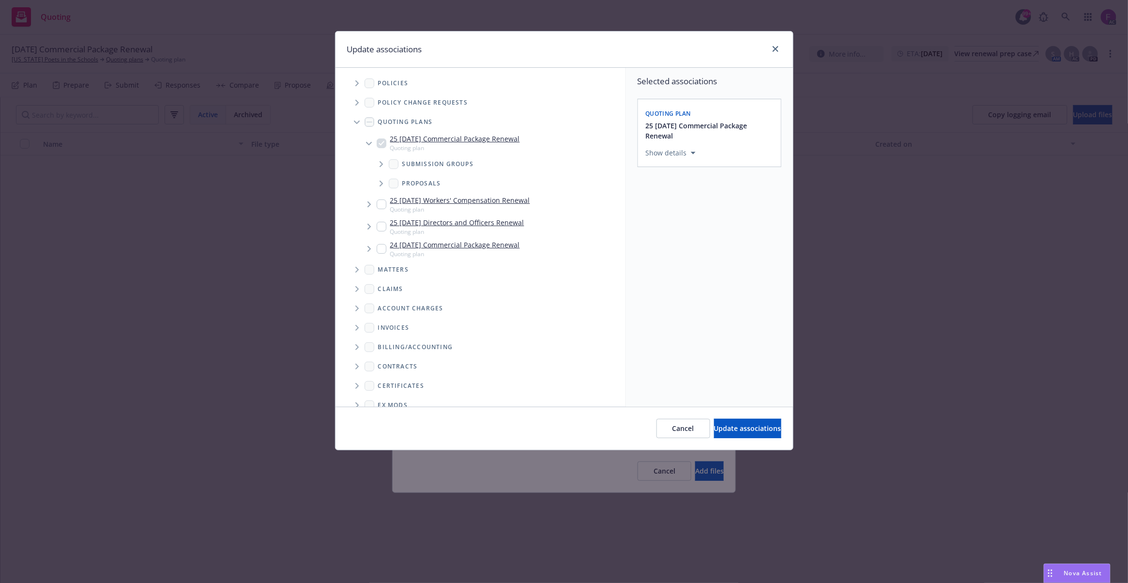
click at [352, 82] on span "Tree Example" at bounding box center [356, 83] width 15 height 15
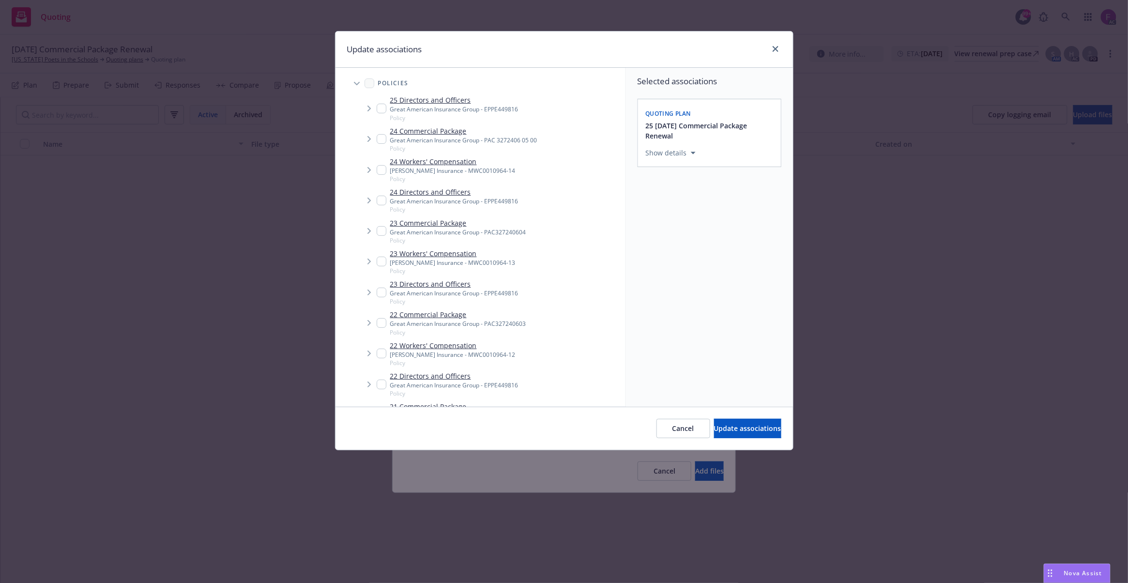
click at [377, 138] on input "Tree Example" at bounding box center [382, 139] width 10 height 10
click at [381, 229] on div "Policy 24 Commercial Package Great American Insurance Group - PAC 3272406 05 00…" at bounding box center [480, 250] width 207 height 192
click at [376, 136] on span "Tree Example" at bounding box center [368, 138] width 15 height 15
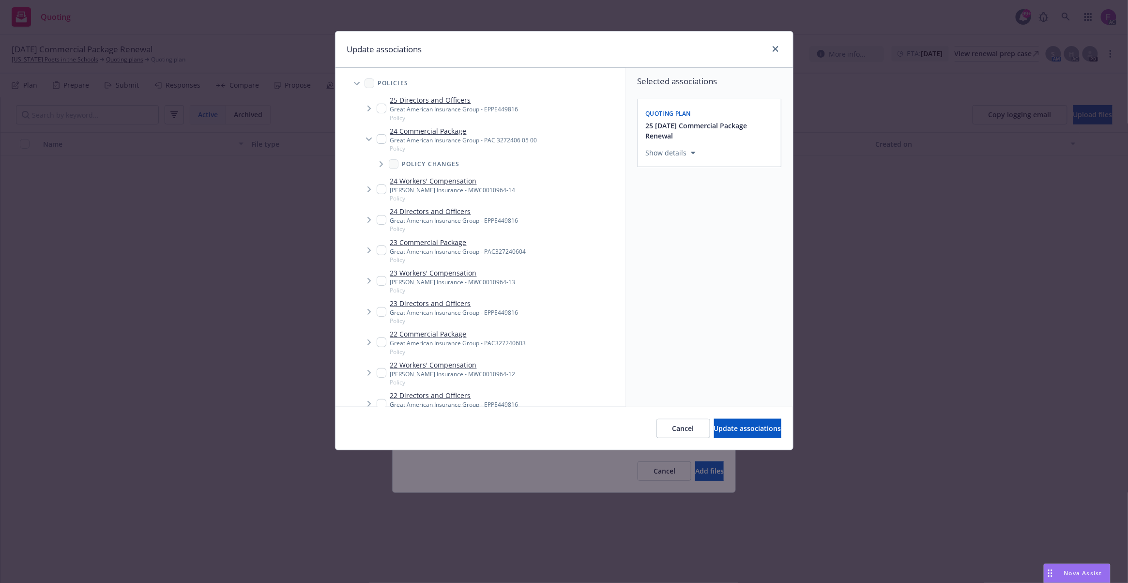
click at [379, 140] on input "Tree Example" at bounding box center [382, 139] width 10 height 10
checkbox input "true"
click at [381, 252] on input "Tree Example" at bounding box center [382, 250] width 10 height 10
checkbox input "true"
click at [382, 341] on input "Tree Example" at bounding box center [382, 342] width 10 height 10
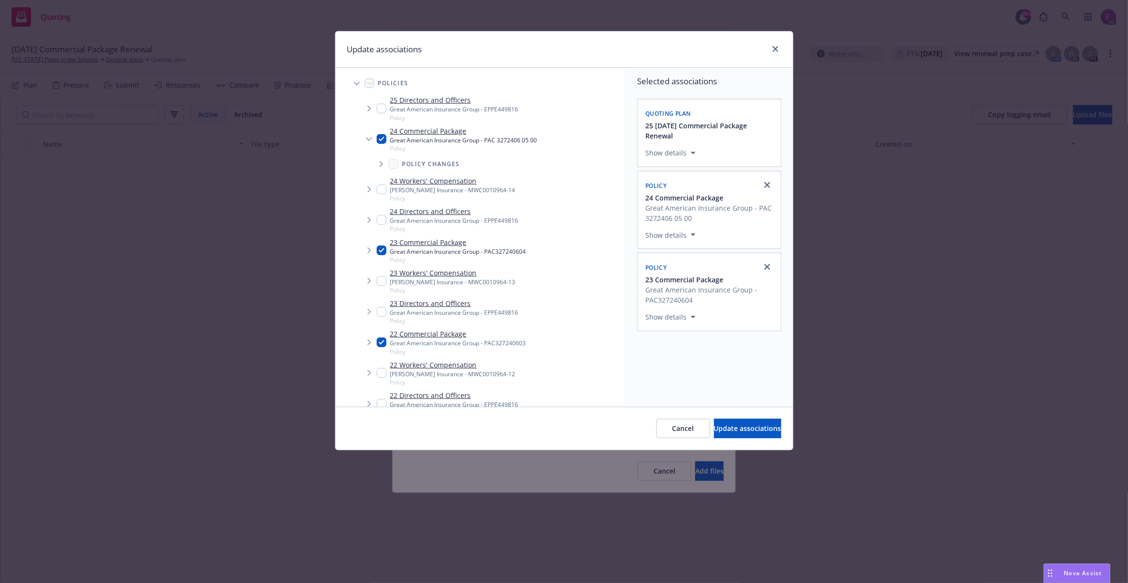
checkbox input "true"
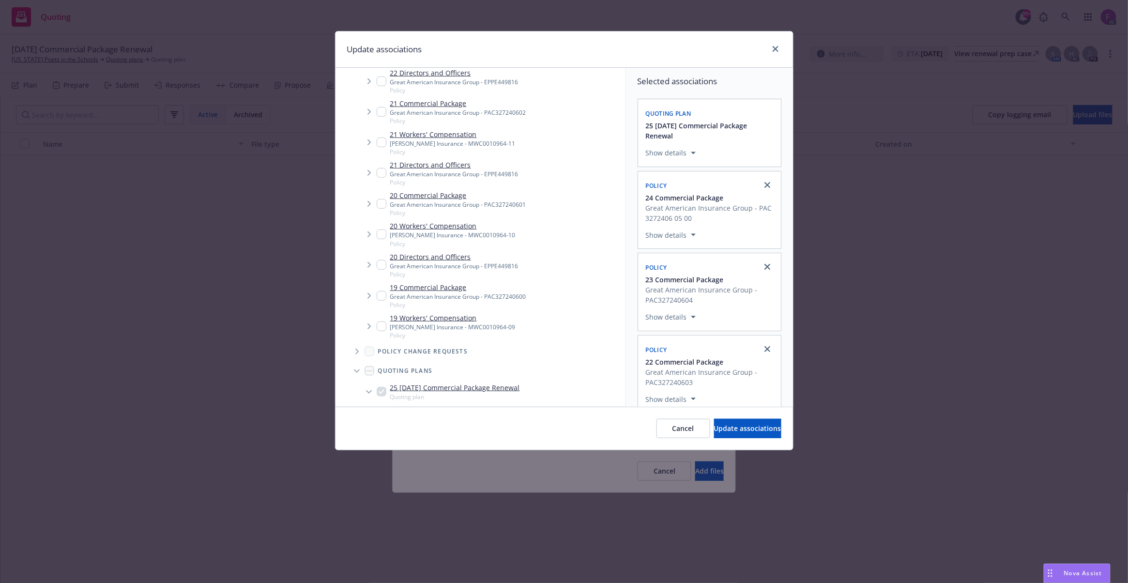
click at [382, 111] on input "Tree Example" at bounding box center [382, 112] width 10 height 10
checkbox input "true"
click at [380, 205] on input "Tree Example" at bounding box center [382, 204] width 10 height 10
checkbox input "true"
click at [382, 292] on input "Tree Example" at bounding box center [382, 296] width 10 height 10
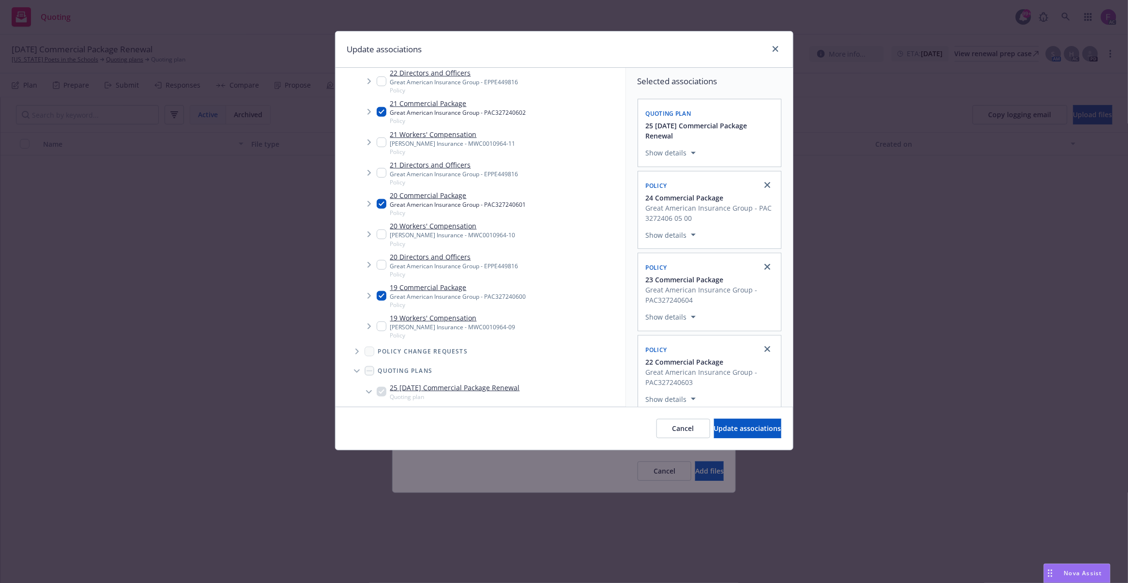
checkbox input "true"
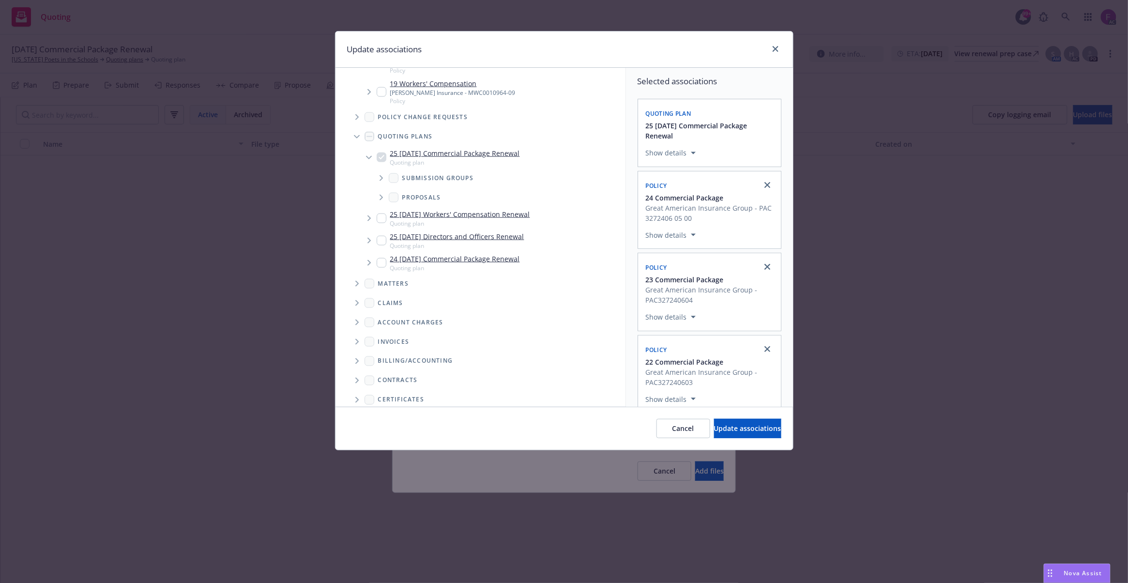
scroll to position [642, 0]
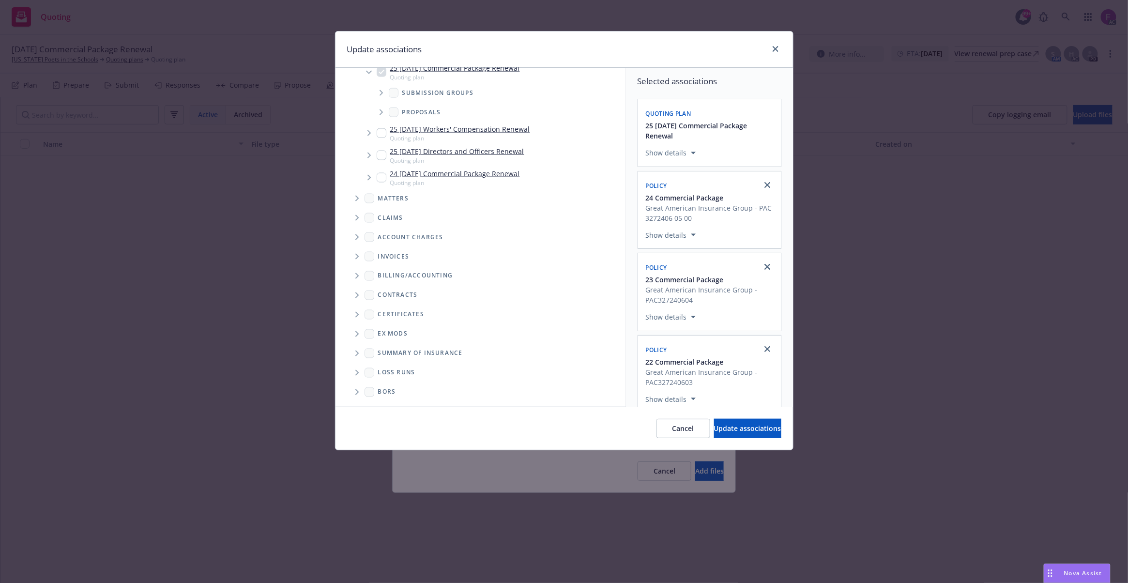
click at [360, 370] on span "Folder Tree Example" at bounding box center [356, 372] width 15 height 15
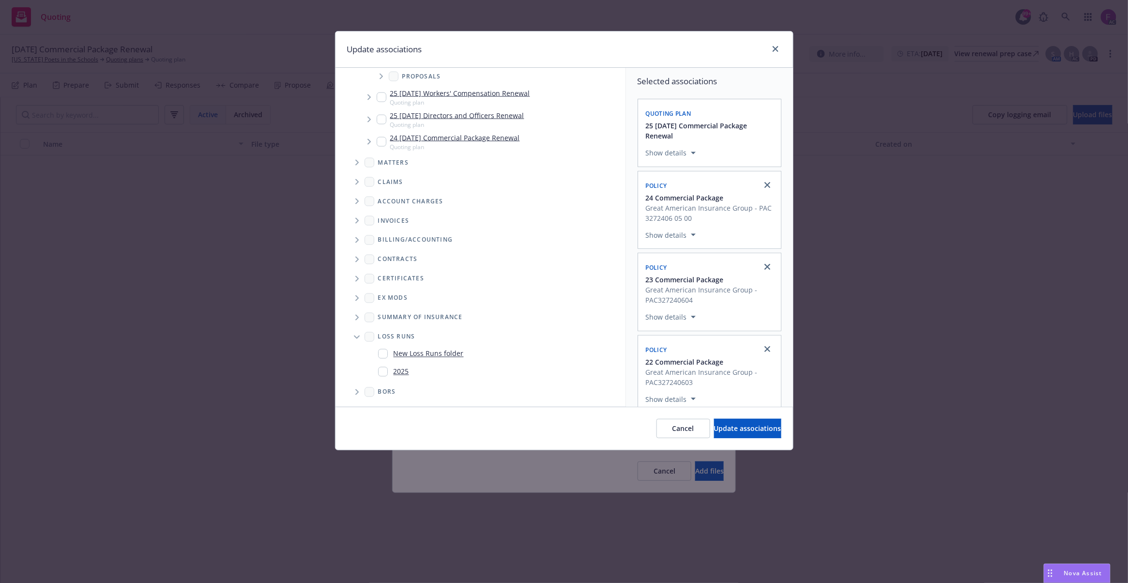
scroll to position [678, 0]
click at [383, 368] on input "Folder Tree Example" at bounding box center [383, 372] width 10 height 10
checkbox input "true"
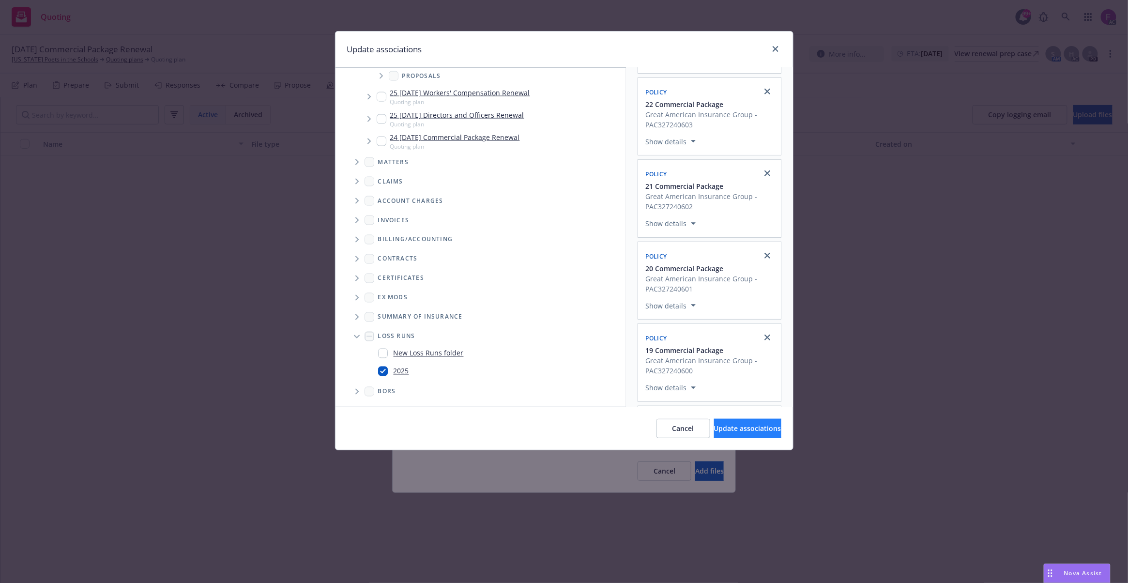
scroll to position [318, 0]
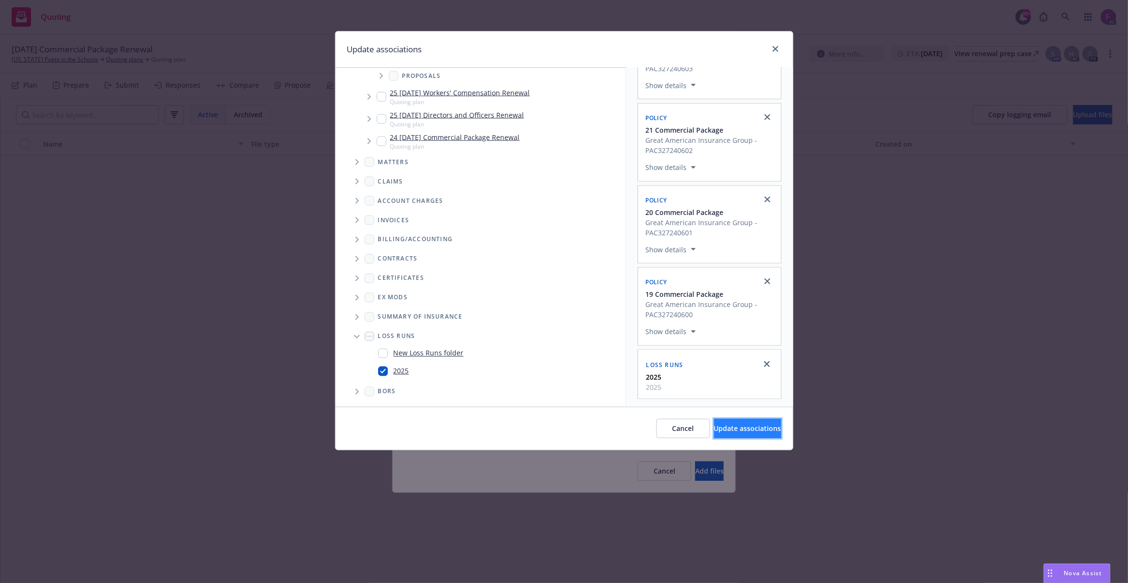
click at [718, 428] on span "Update associations" at bounding box center [747, 428] width 67 height 9
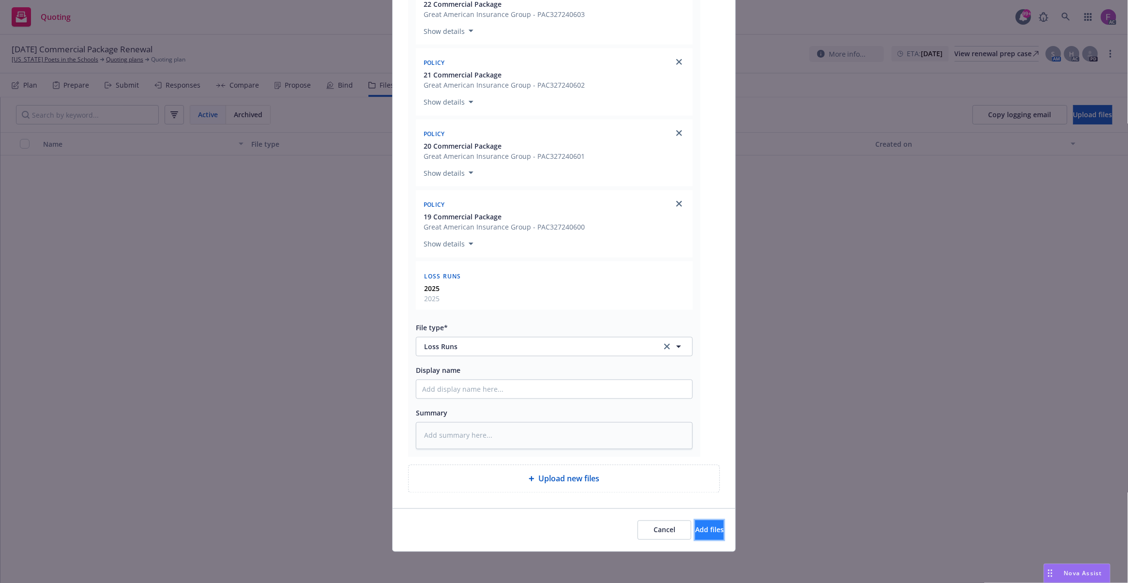
click at [695, 529] on span "Add files" at bounding box center [709, 529] width 29 height 9
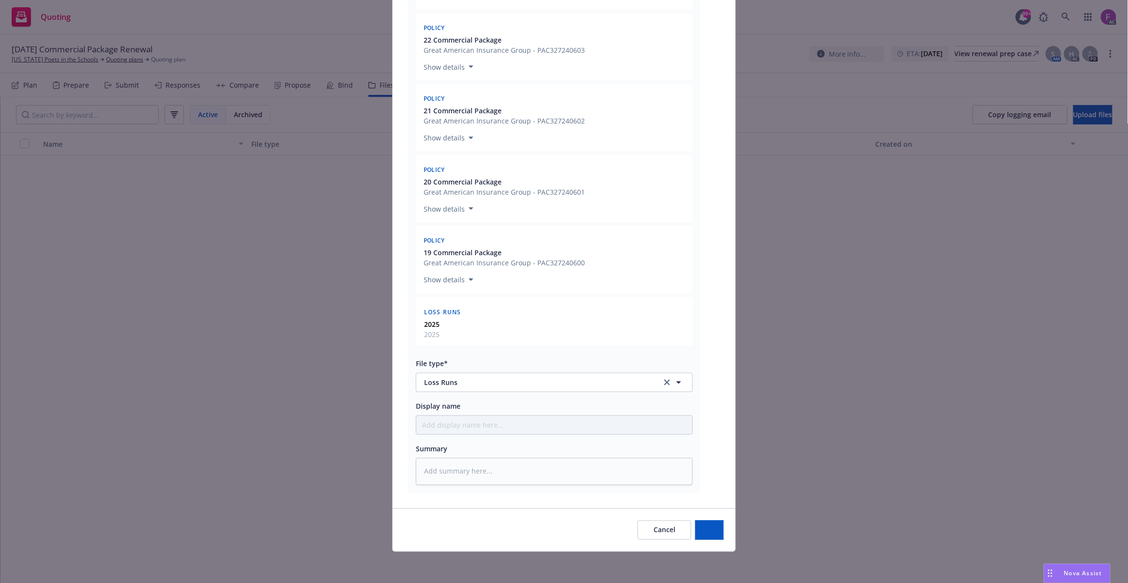
scroll to position [386, 0]
type textarea "x"
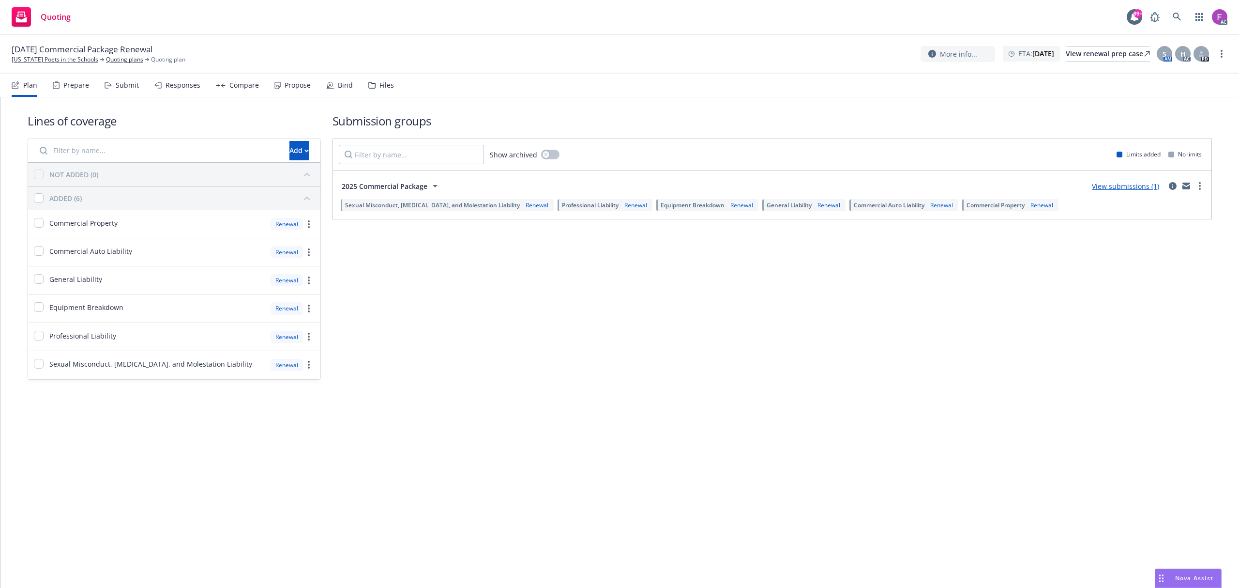
click at [380, 82] on div "Files" at bounding box center [387, 85] width 15 height 8
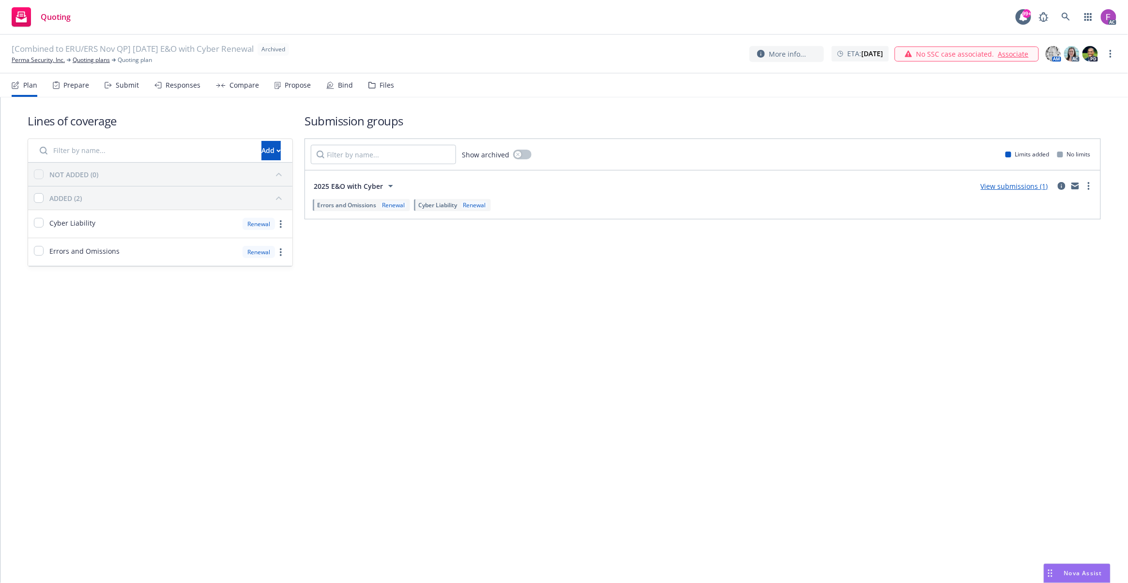
click at [380, 86] on div "Files" at bounding box center [387, 85] width 15 height 8
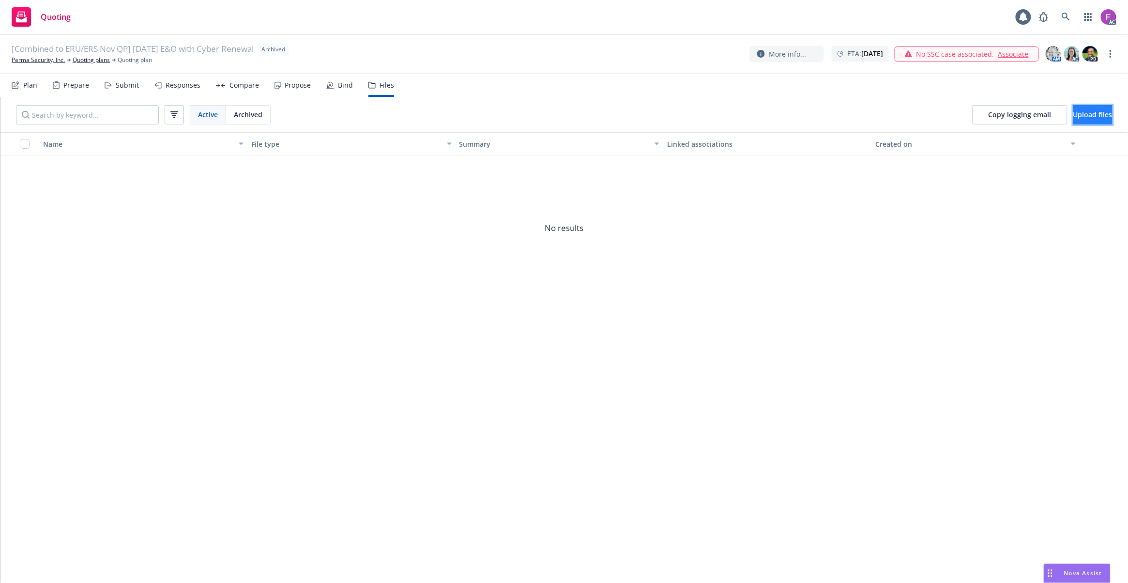
click at [1073, 114] on span "Upload files" at bounding box center [1092, 114] width 39 height 9
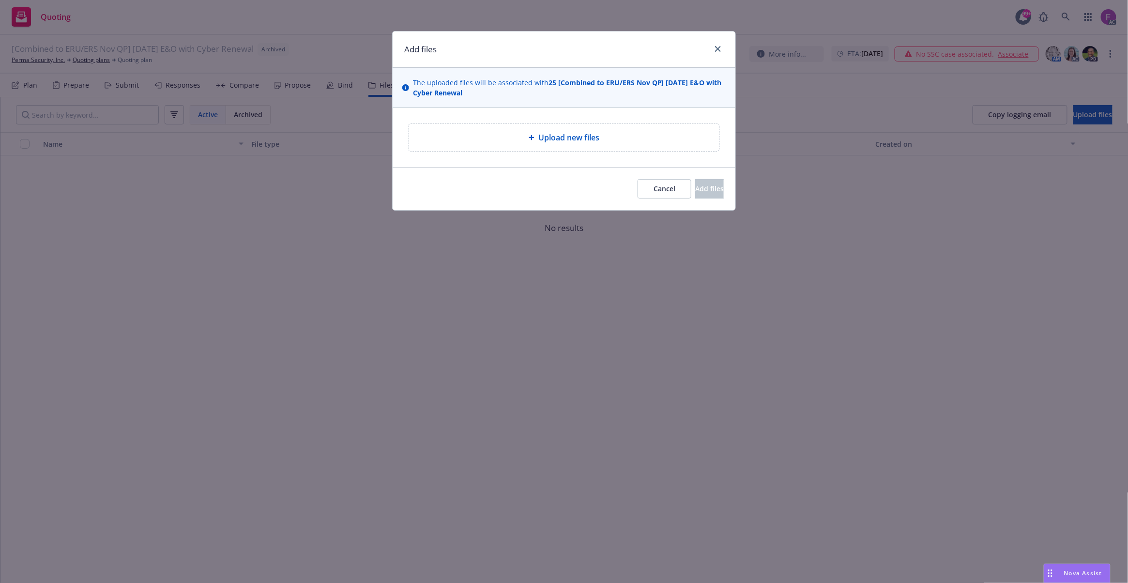
click at [524, 142] on div "Upload new files" at bounding box center [563, 138] width 295 height 12
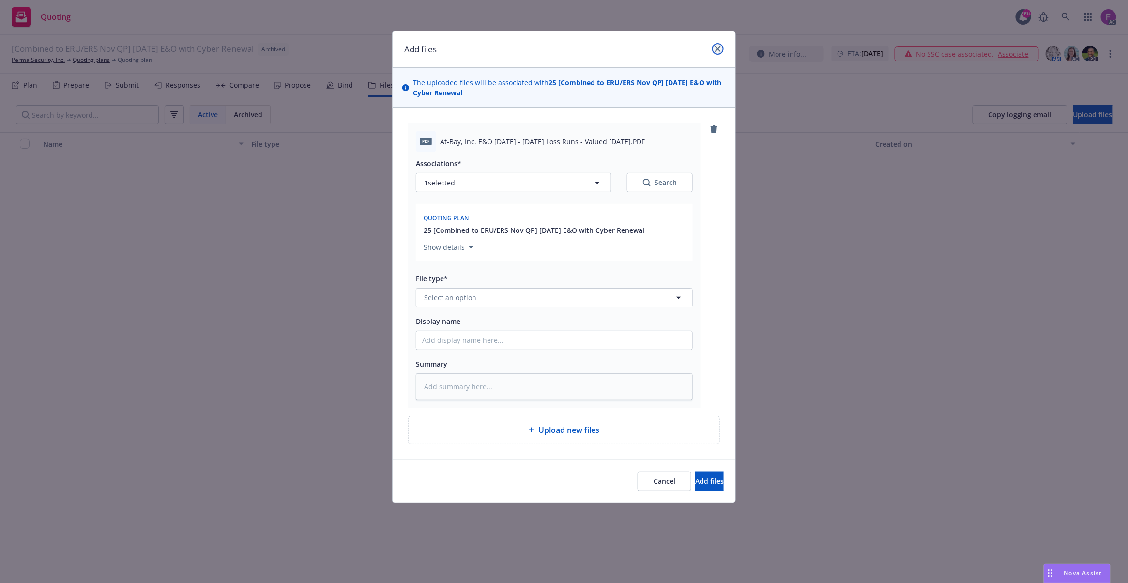
click at [717, 49] on icon "close" at bounding box center [718, 49] width 6 height 6
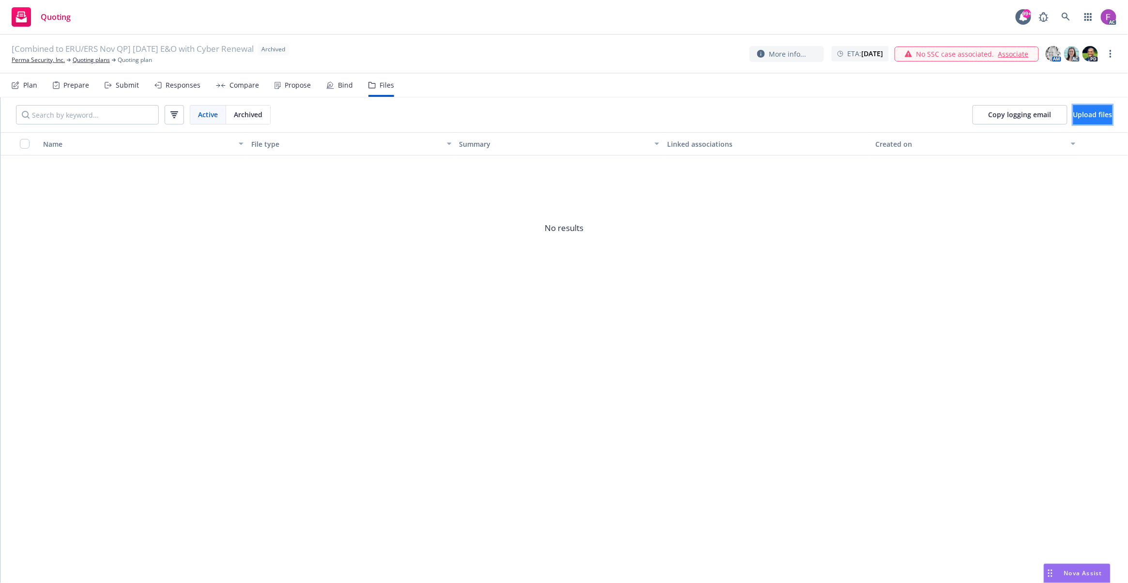
click at [1073, 109] on button "Upload files" at bounding box center [1092, 114] width 39 height 19
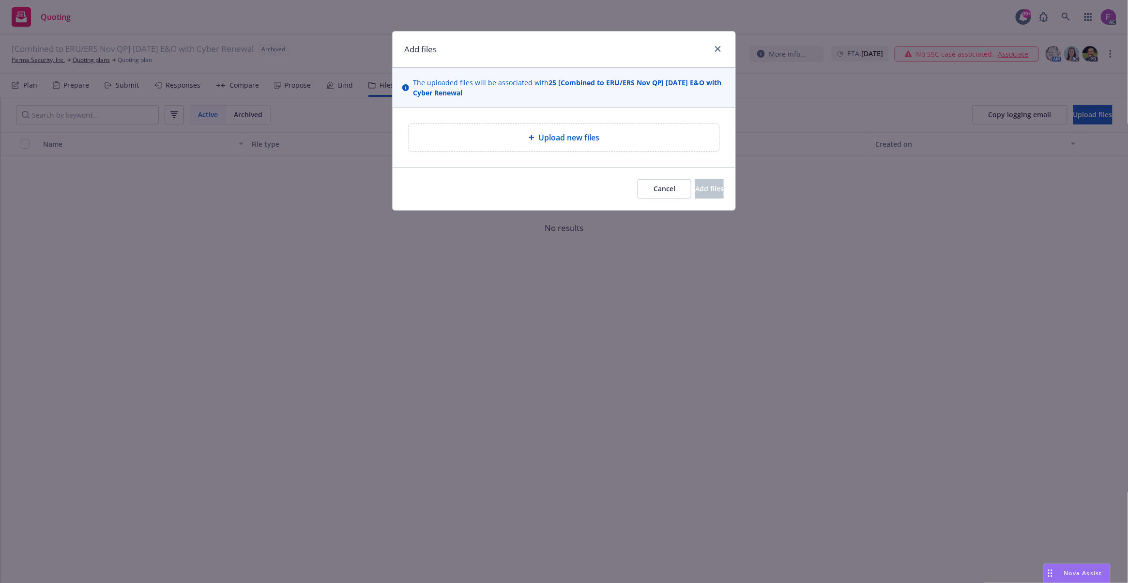
click at [577, 128] on div "Upload new files" at bounding box center [564, 137] width 311 height 27
type textarea "x"
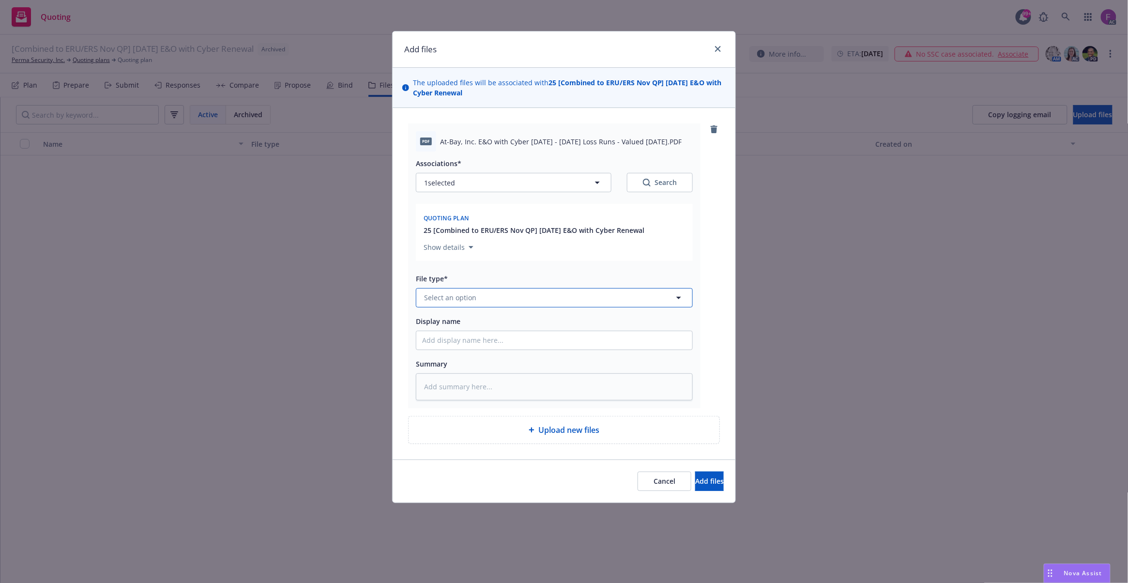
click at [521, 302] on button "Select an option" at bounding box center [554, 297] width 277 height 19
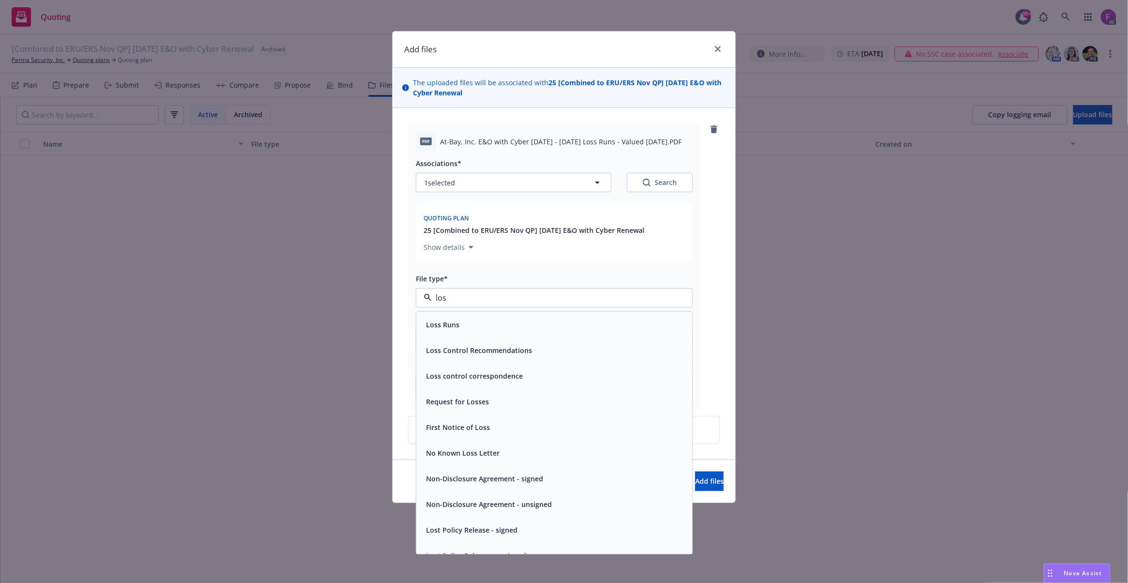
type input "loss"
click at [494, 329] on div "Loss Runs" at bounding box center [554, 325] width 264 height 14
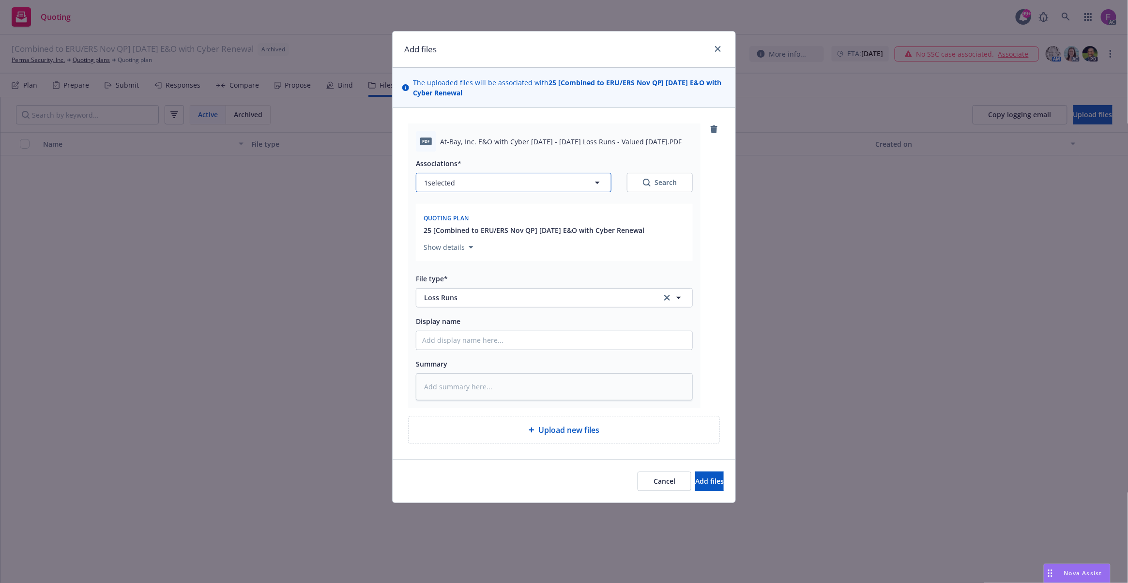
click at [473, 184] on button "1 selected" at bounding box center [514, 182] width 196 height 19
type textarea "x"
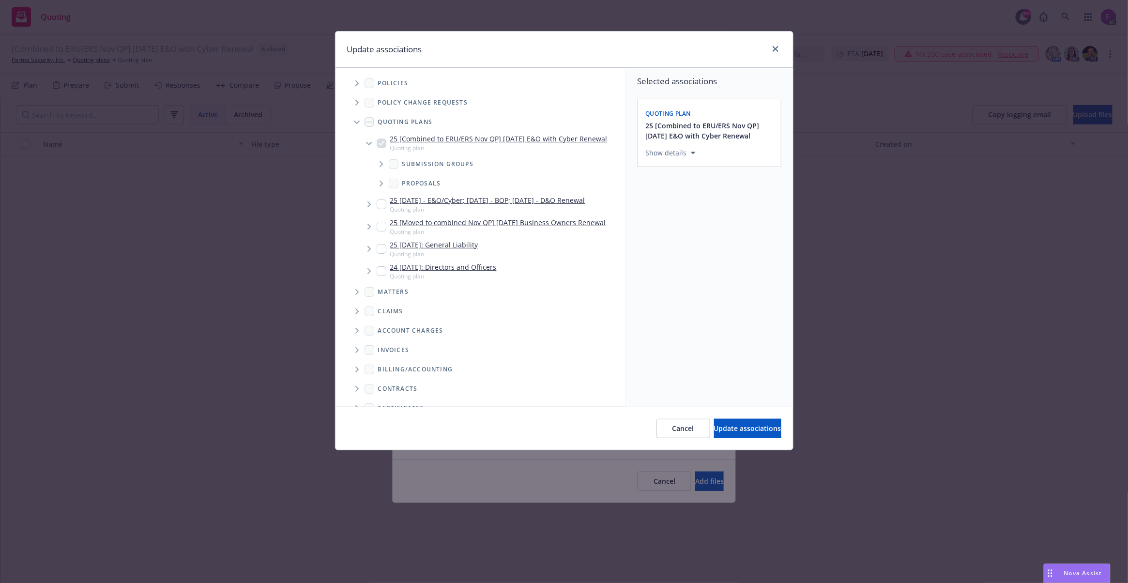
click at [357, 83] on icon "Tree Example" at bounding box center [357, 83] width 4 height 6
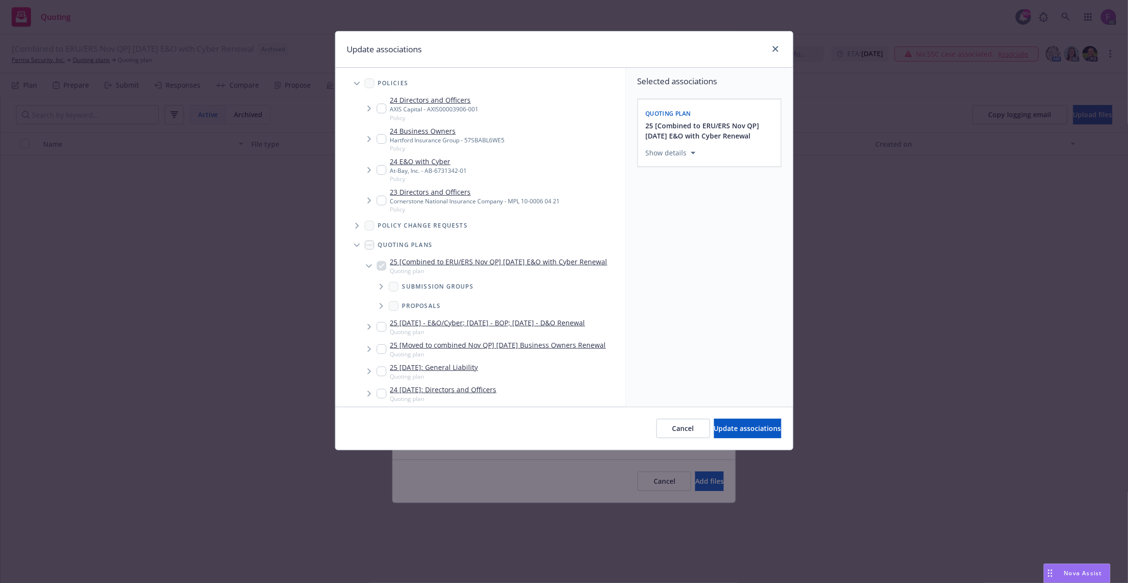
click at [381, 169] on input "Tree Example" at bounding box center [382, 170] width 10 height 10
checkbox input "true"
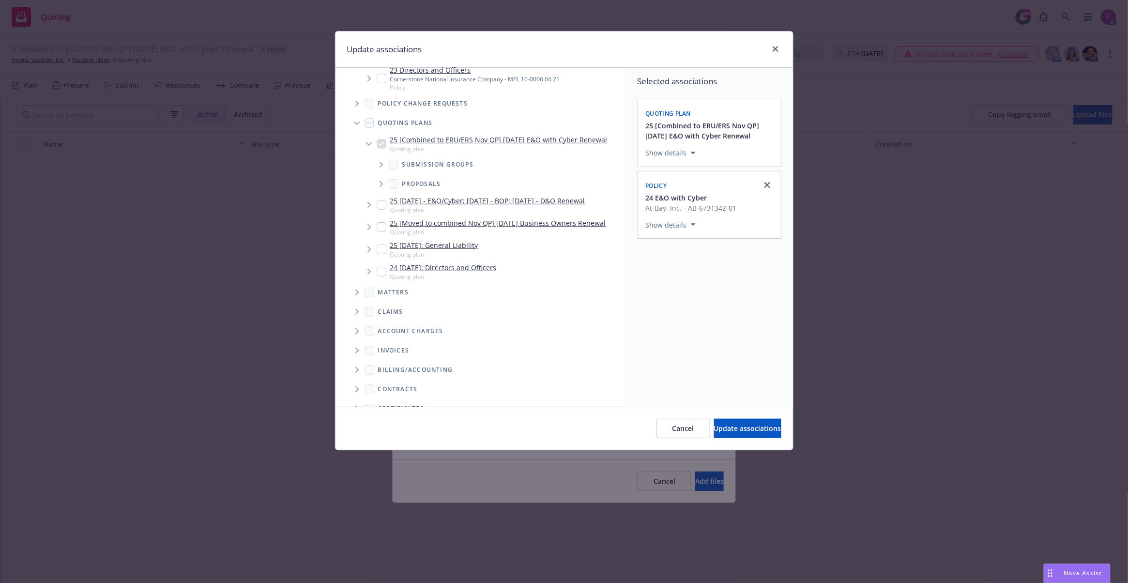
scroll to position [217, 0]
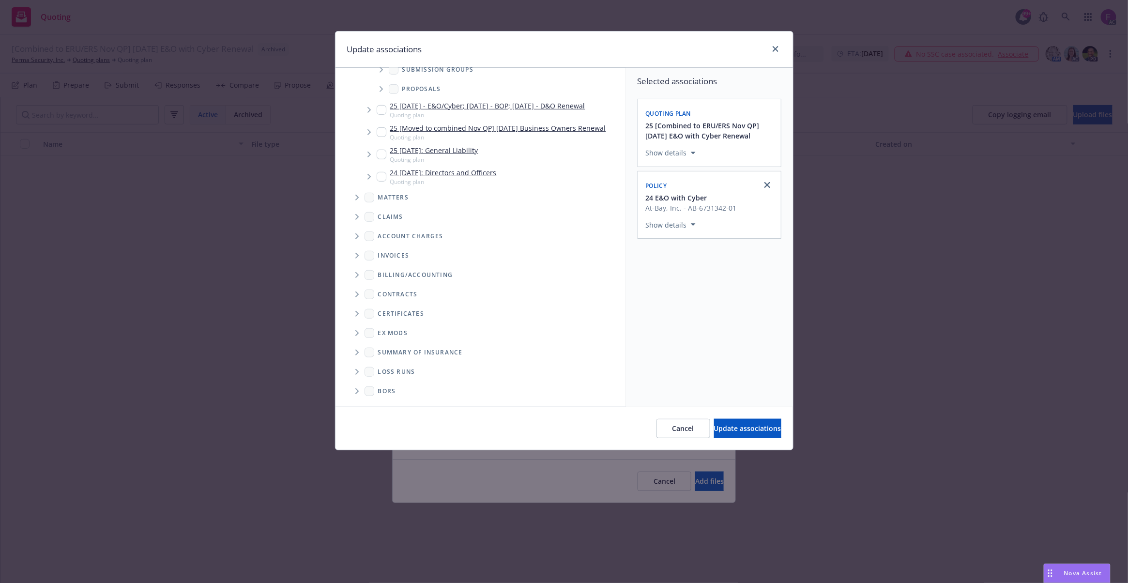
click at [359, 373] on icon "Folder Tree Example" at bounding box center [357, 372] width 4 height 6
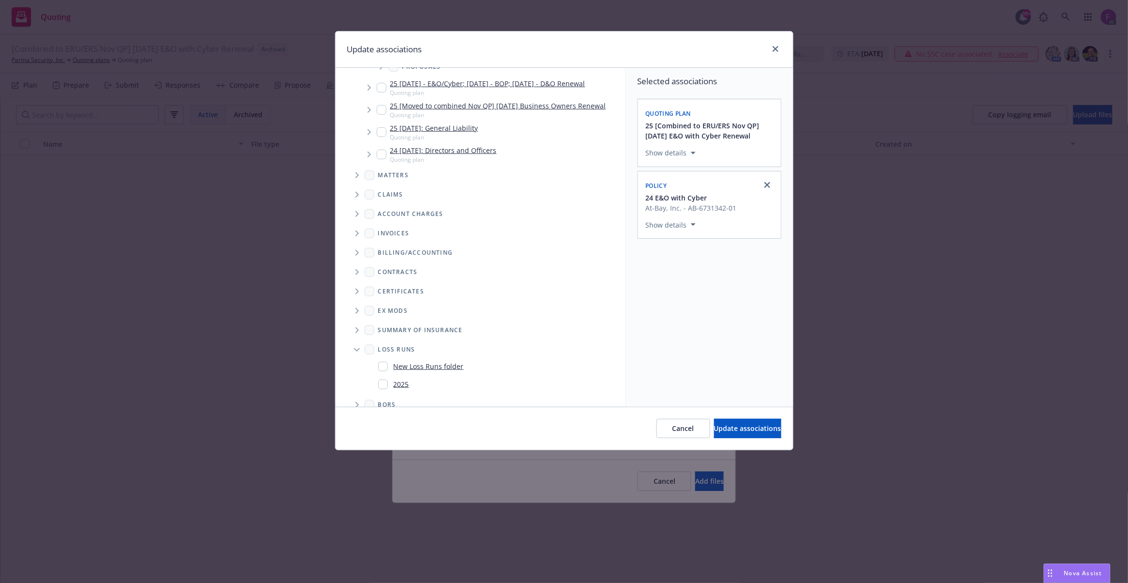
scroll to position [252, 0]
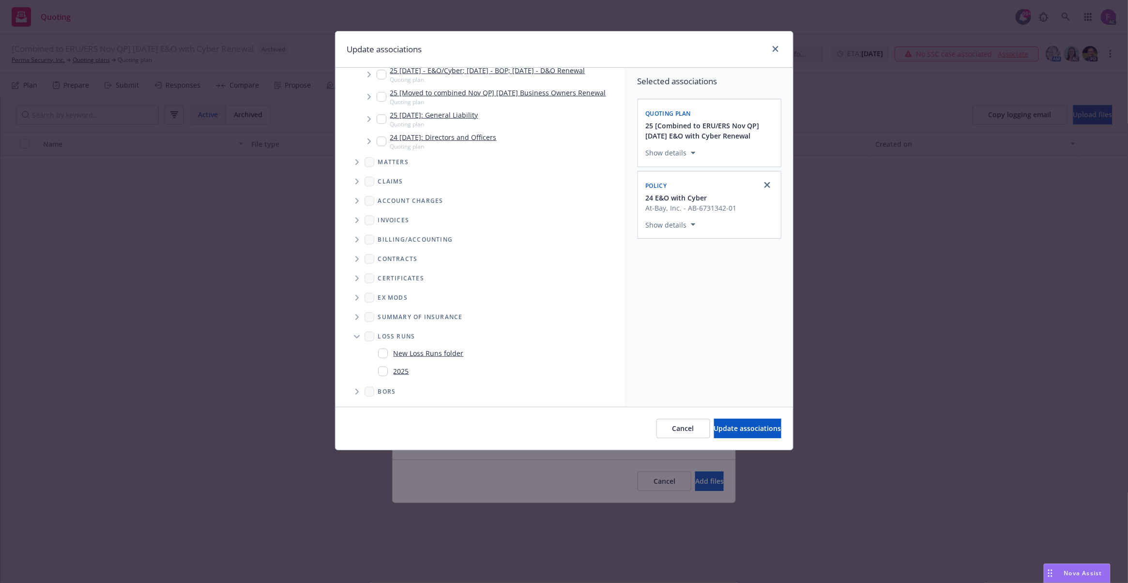
drag, startPoint x: 382, startPoint y: 370, endPoint x: 554, endPoint y: 385, distance: 173.5
click at [382, 370] on input "Folder Tree Example" at bounding box center [383, 372] width 10 height 10
checkbox input "true"
click at [678, 372] on div "Selected associations Quoting plan 25 [Combined to ERU/ERS Nov QP] 11/08/25 E&O…" at bounding box center [709, 237] width 167 height 339
click at [761, 431] on span "Update associations" at bounding box center [747, 428] width 67 height 9
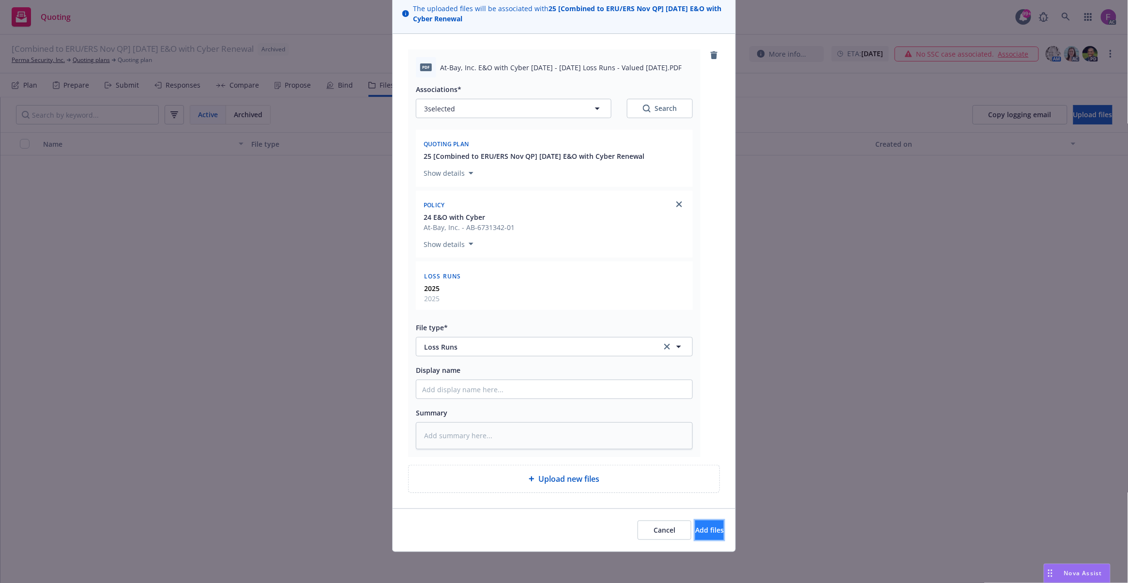
click at [702, 532] on span "Add files" at bounding box center [709, 529] width 29 height 9
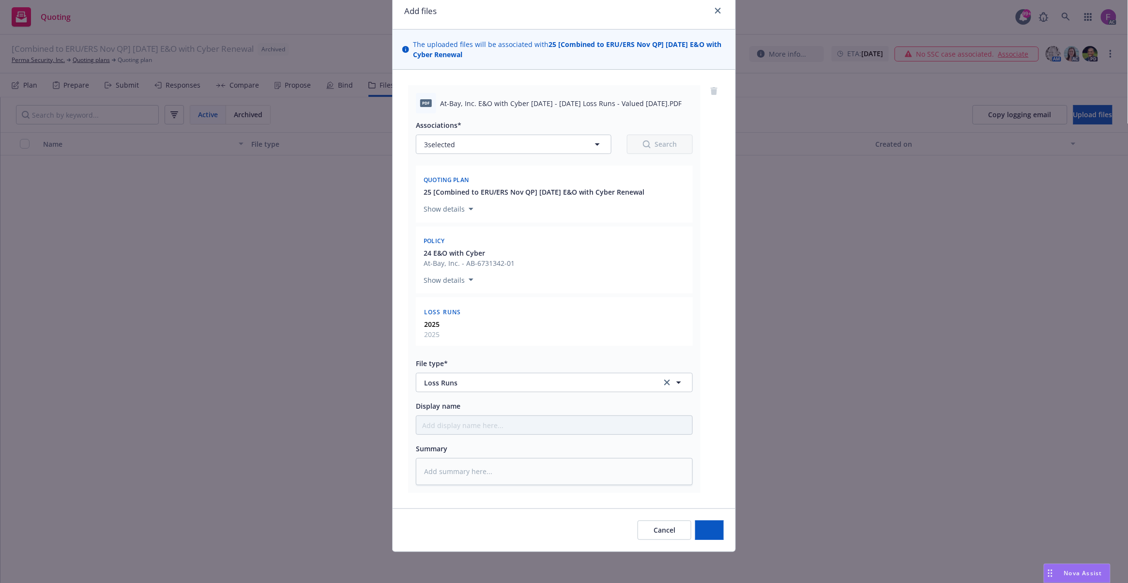
scroll to position [40, 0]
type textarea "x"
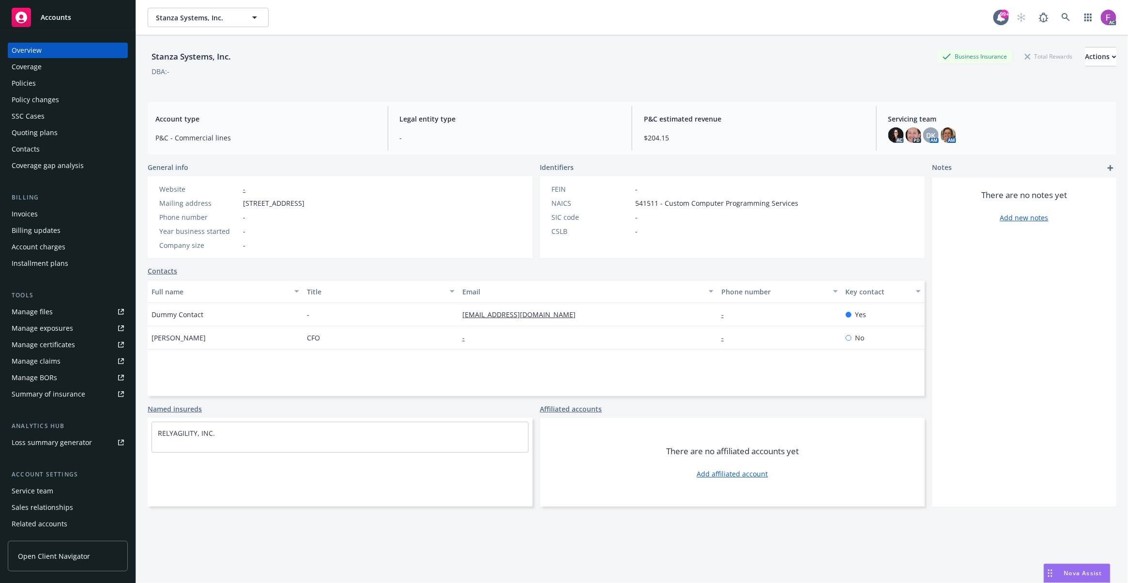
click at [25, 85] on div "Policies" at bounding box center [24, 83] width 24 height 15
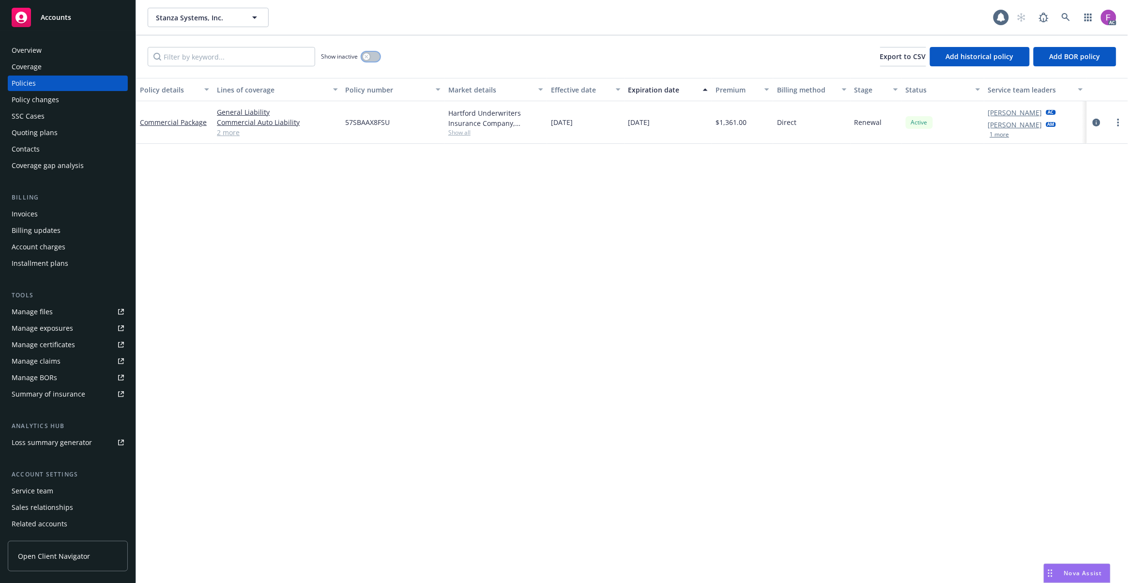
click at [363, 55] on div "button" at bounding box center [366, 56] width 7 height 7
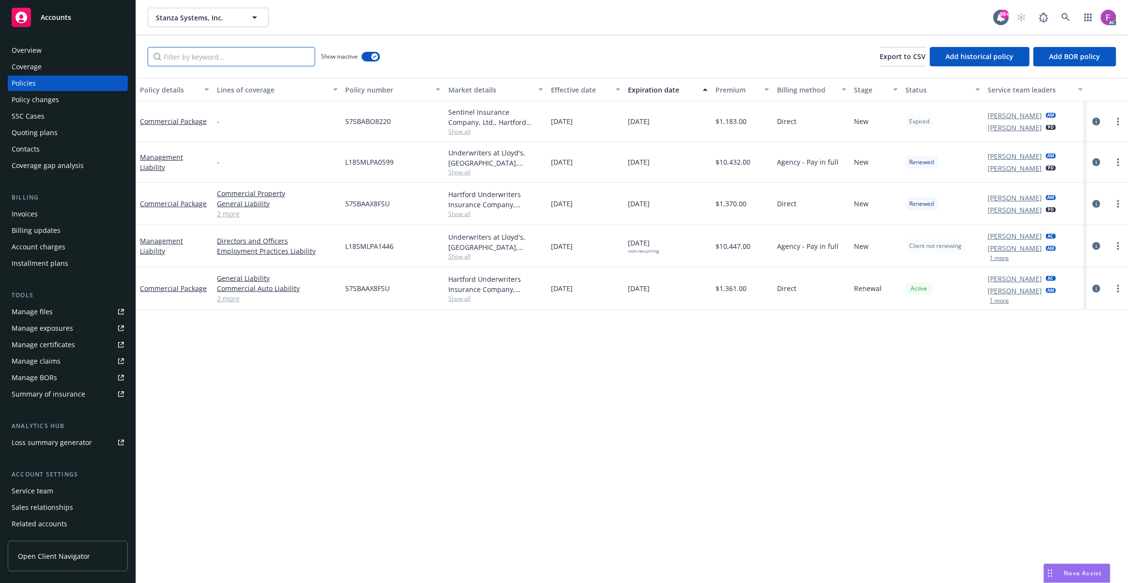
click at [188, 55] on input "Filter by keyword..." at bounding box center [232, 56] width 168 height 19
paste input "Commercial Package"
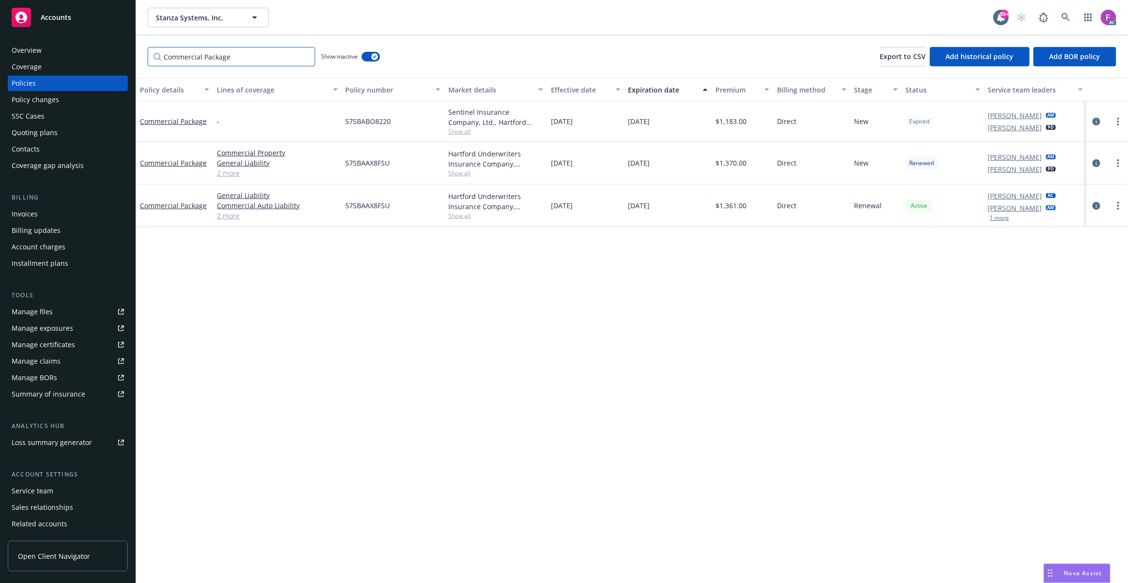
type input "Commercial Package"
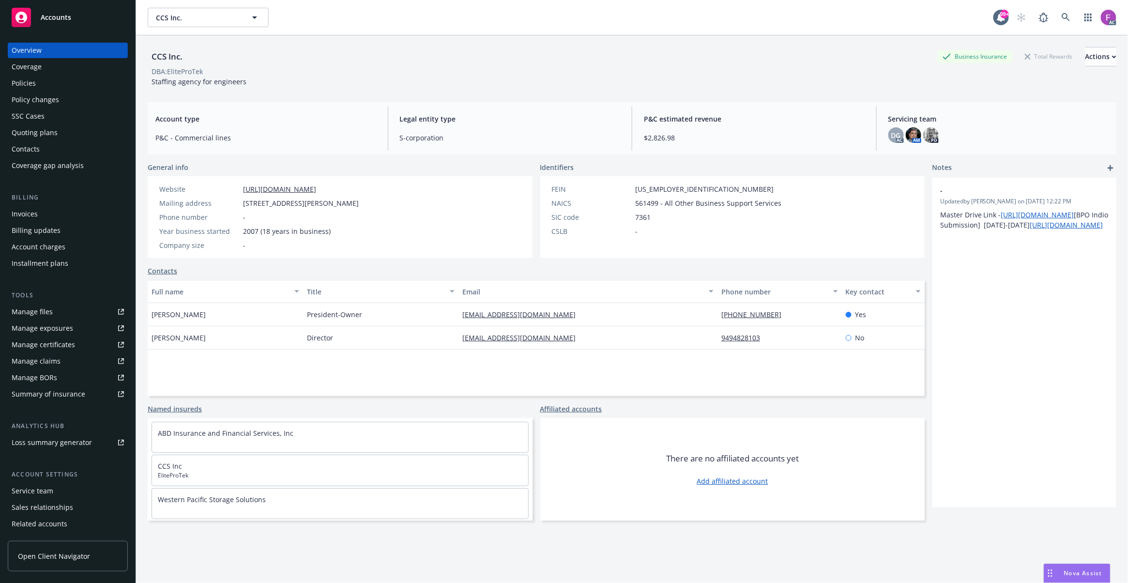
click at [36, 80] on div "Policies" at bounding box center [68, 83] width 112 height 15
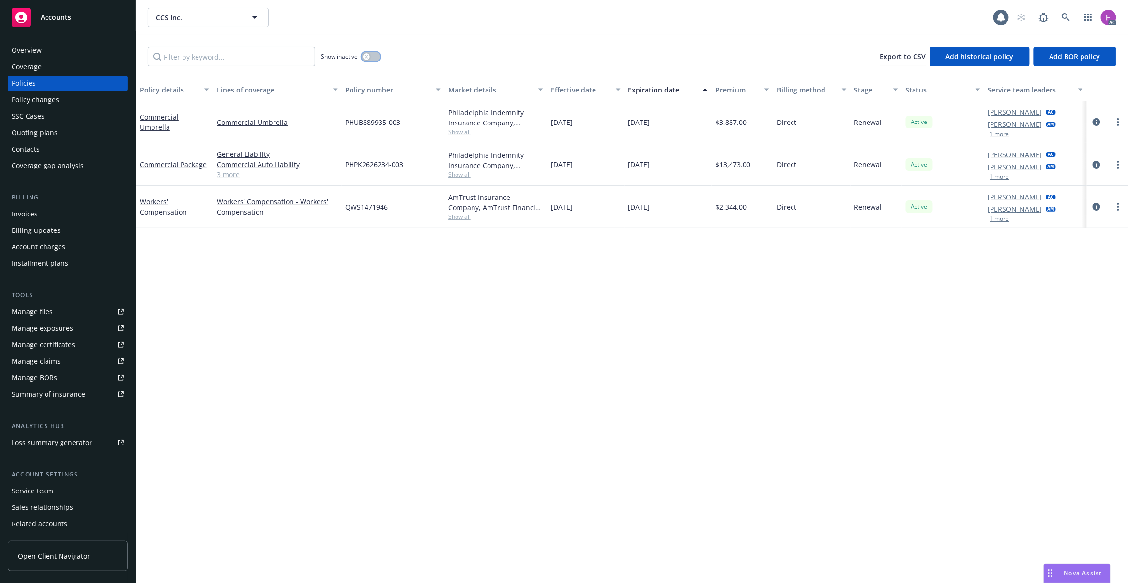
click at [373, 59] on button "button" at bounding box center [371, 57] width 18 height 10
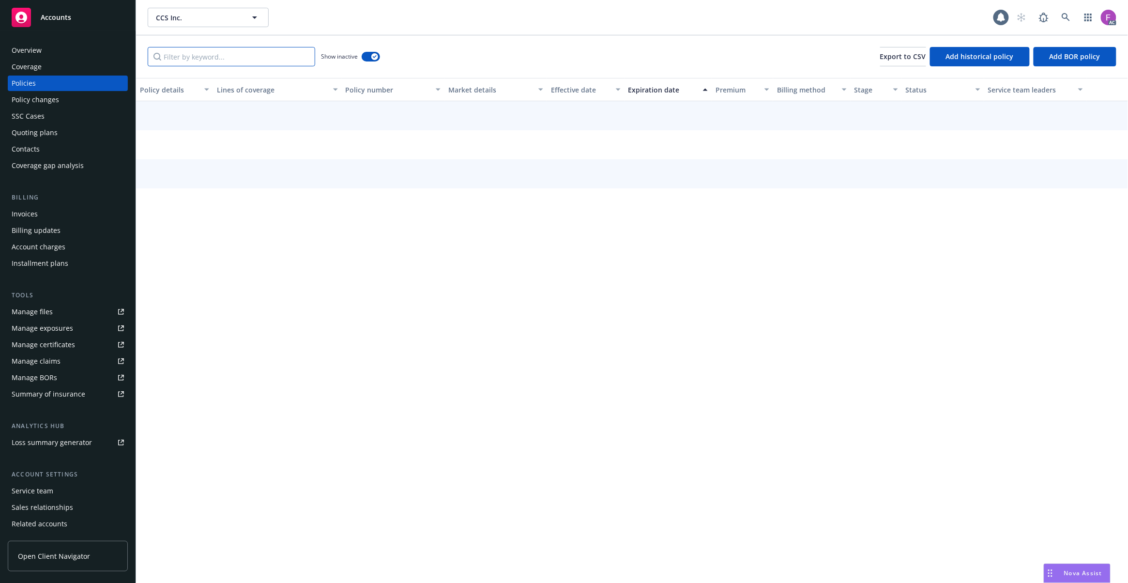
click at [226, 61] on input "Filter by keyword..." at bounding box center [232, 56] width 168 height 19
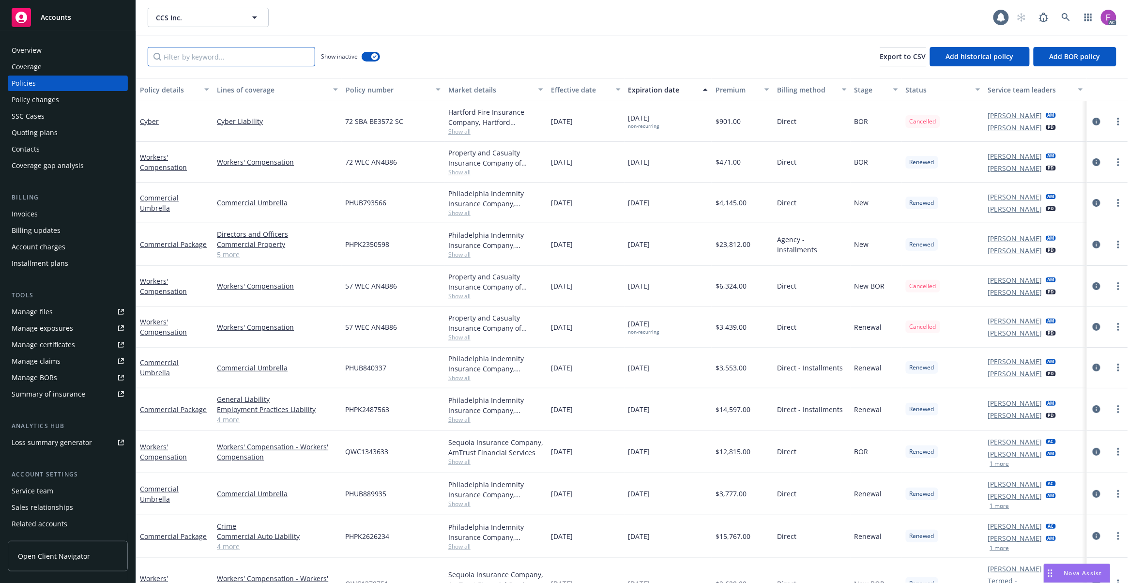
paste input "Commercial Package"
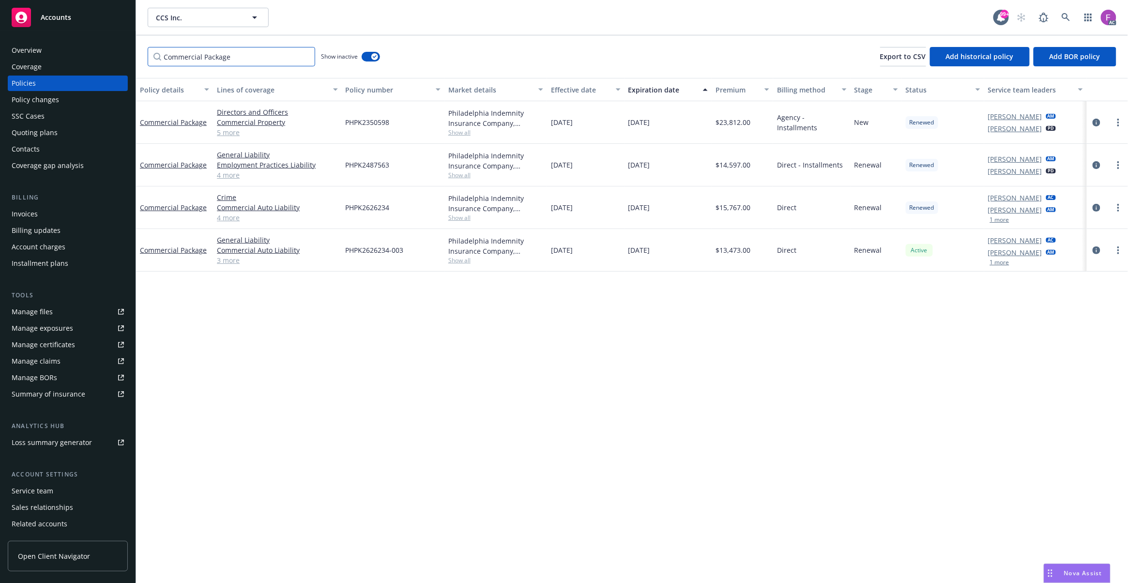
click at [206, 59] on input "Commercial Package" at bounding box center [232, 56] width 168 height 19
drag, startPoint x: 206, startPoint y: 59, endPoint x: 212, endPoint y: 63, distance: 7.7
click at [206, 58] on input "Commercial Package" at bounding box center [232, 56] width 168 height 19
paste input "ommercial Umbrella"
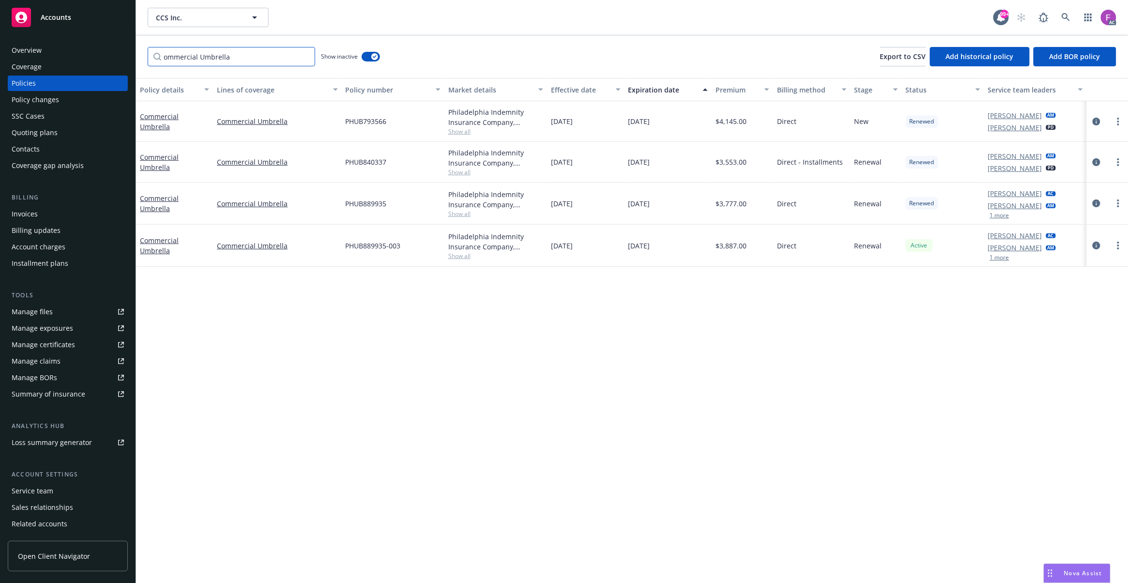
type input "ommercial Umbrella"
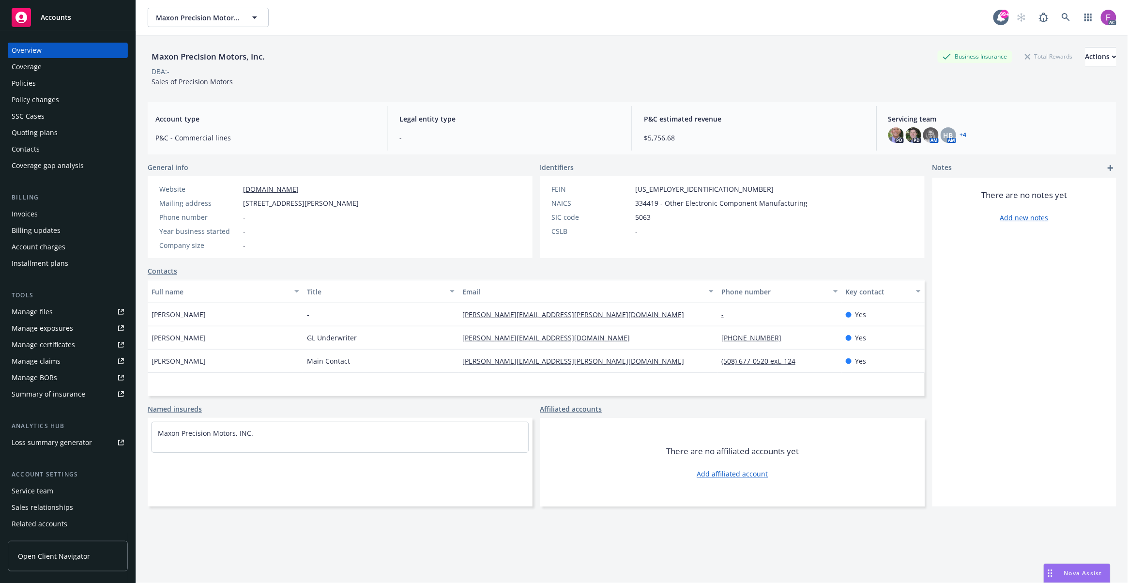
click at [13, 88] on div "Policies" at bounding box center [24, 83] width 24 height 15
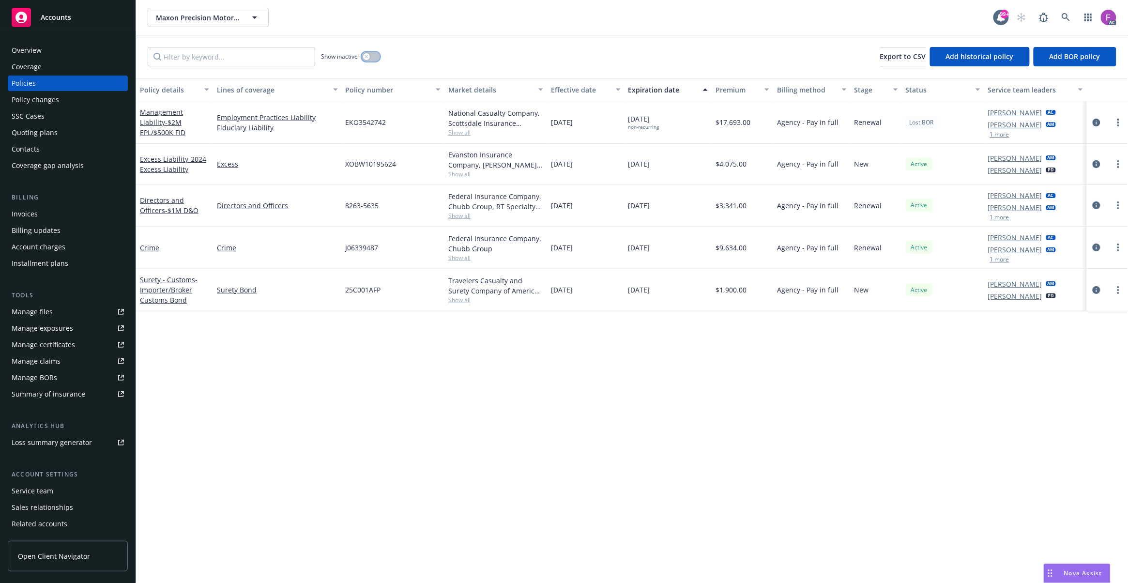
click at [370, 57] on button "button" at bounding box center [371, 57] width 18 height 10
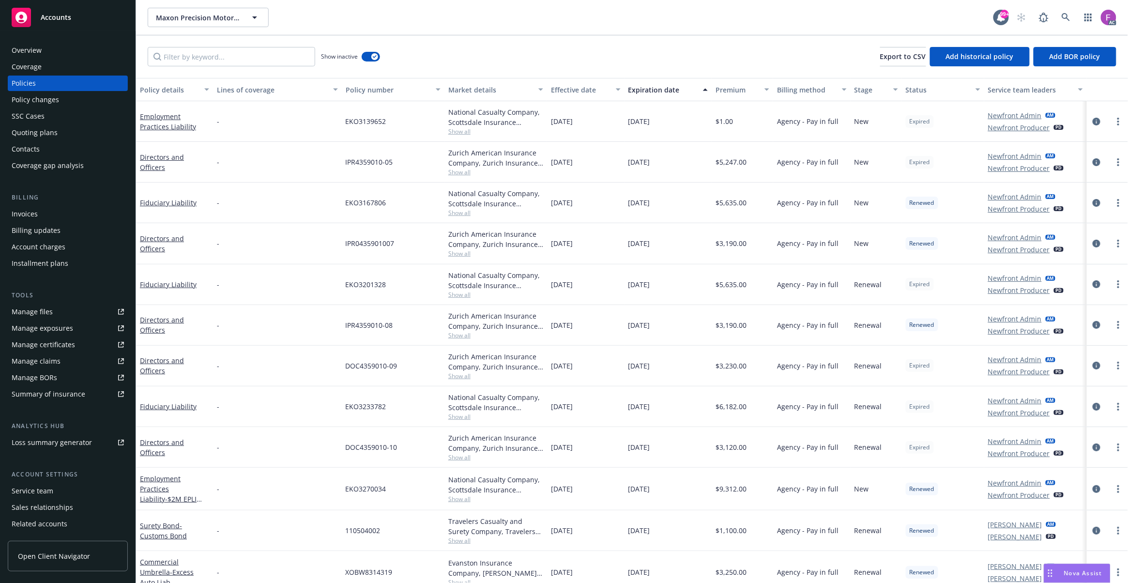
click at [184, 45] on div "Show inactive Export to CSV Add historical policy Add BOR policy" at bounding box center [632, 56] width 992 height 43
click at [185, 55] on input "Filter by keyword..." at bounding box center [232, 56] width 168 height 19
paste input "Excess Liability"
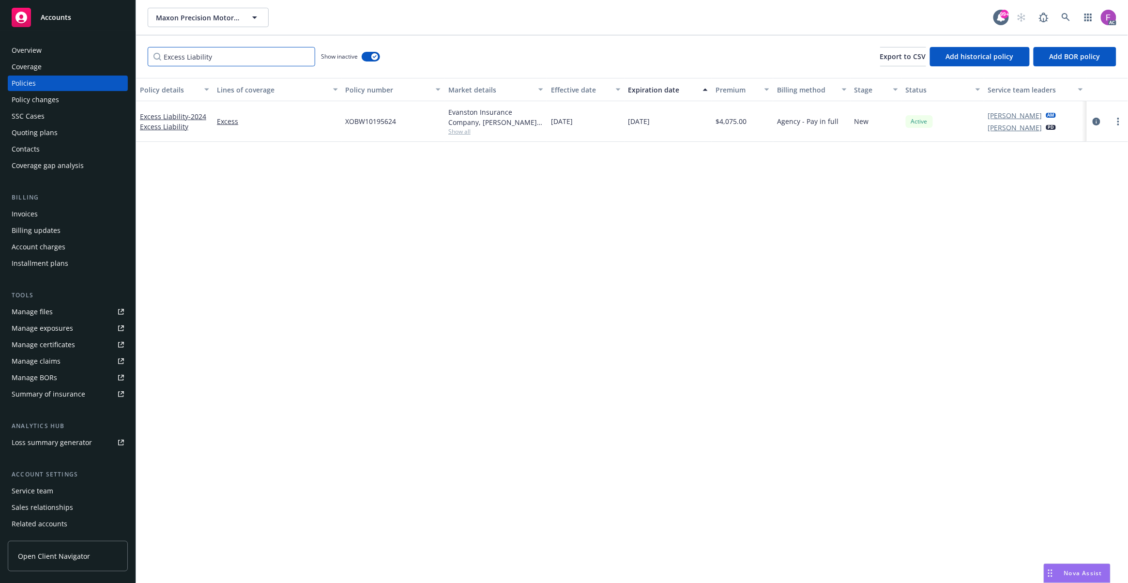
type input "Excess Liability"
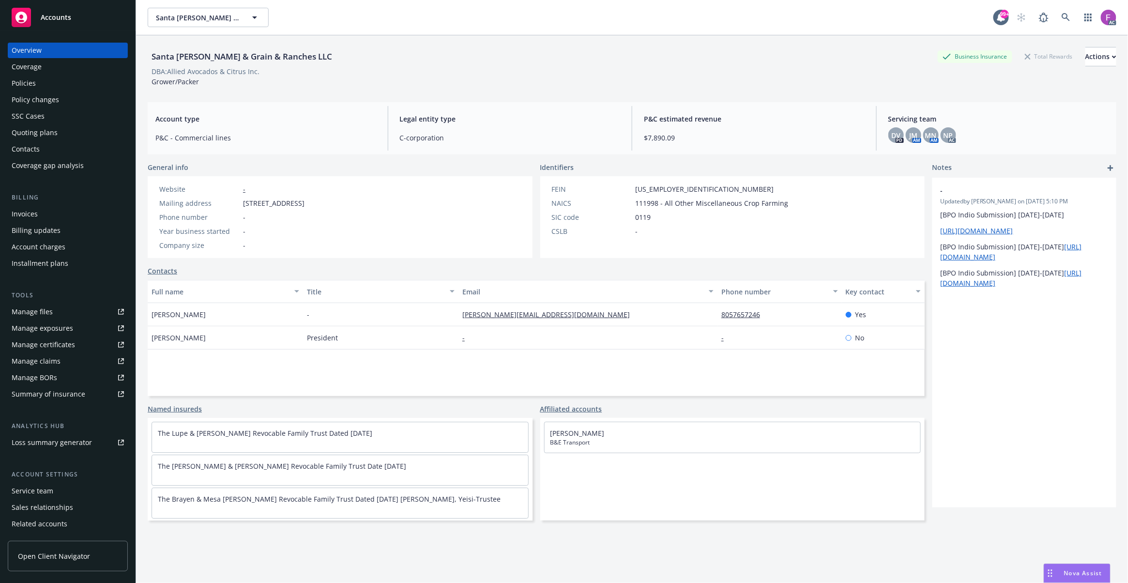
click at [35, 84] on div "Policies" at bounding box center [24, 83] width 24 height 15
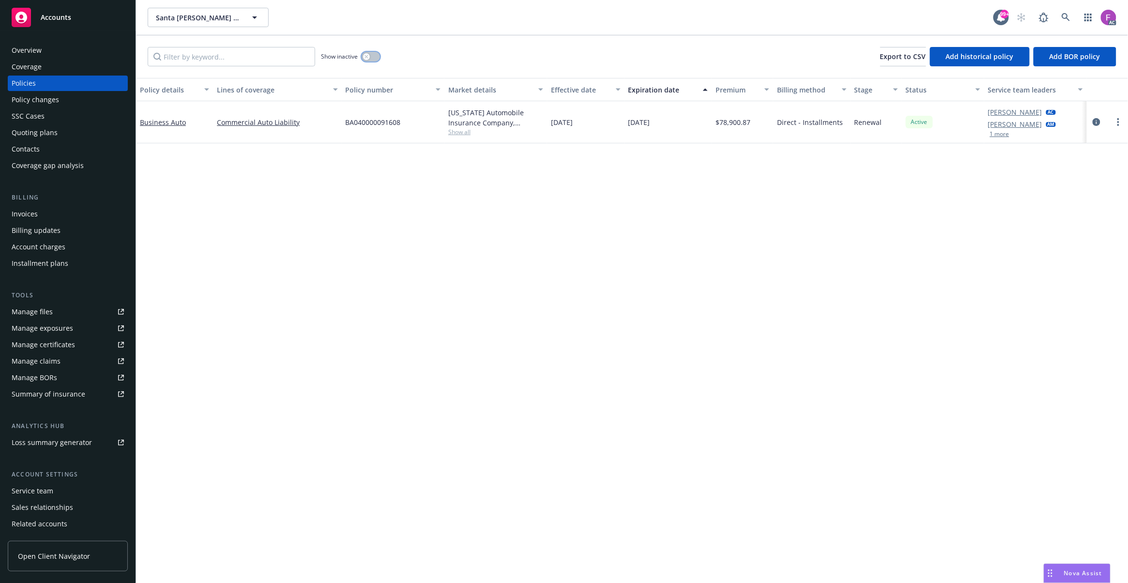
click at [377, 59] on button "button" at bounding box center [371, 57] width 18 height 10
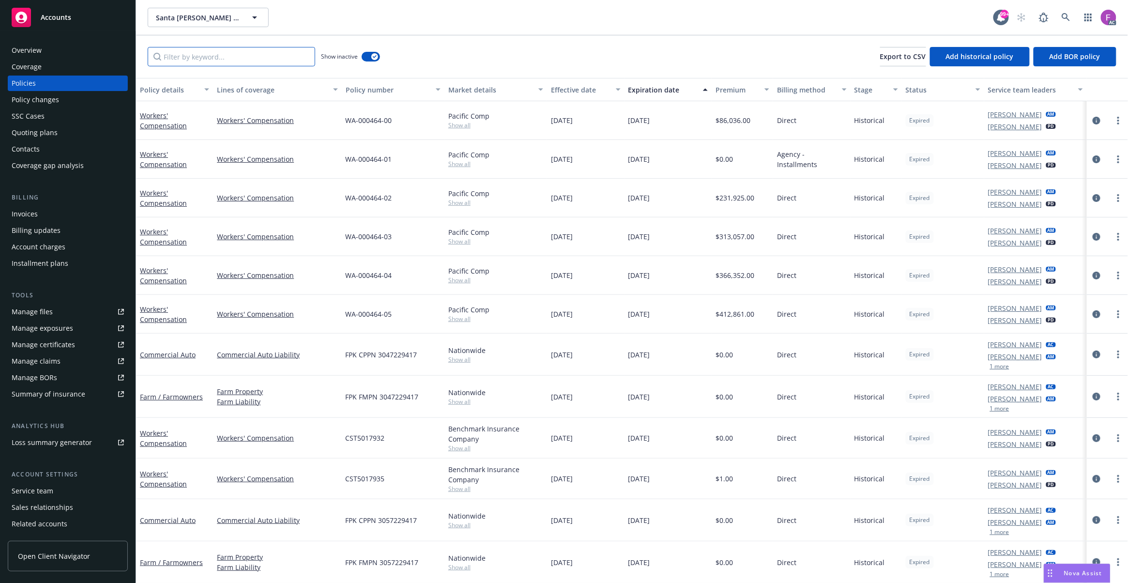
click at [237, 62] on input "Filter by keyword..." at bounding box center [232, 56] width 168 height 19
paste input "BA040000091608"
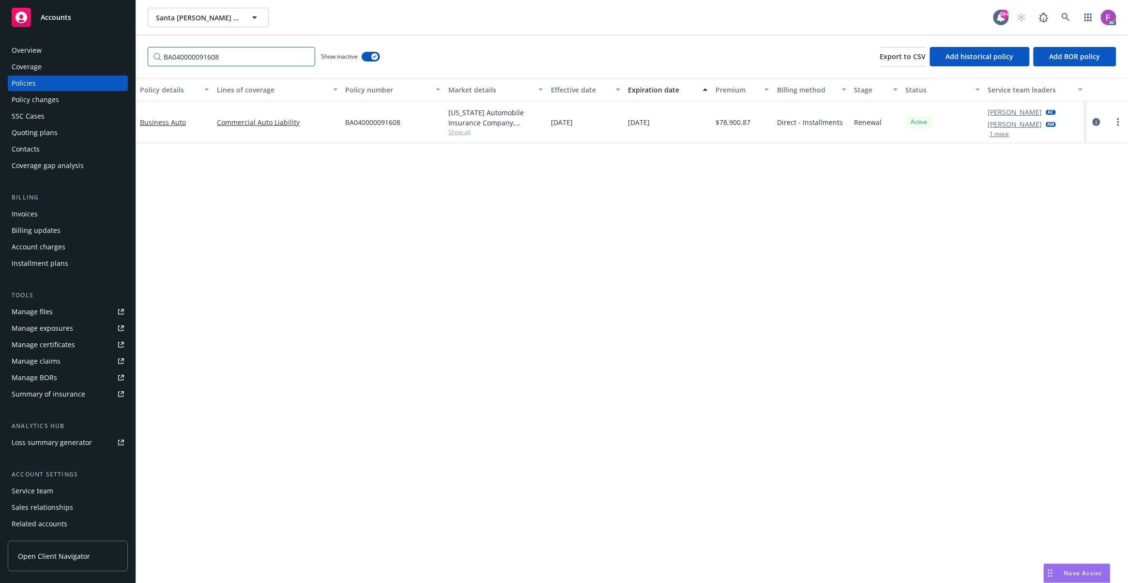
type input "BA040000091608"
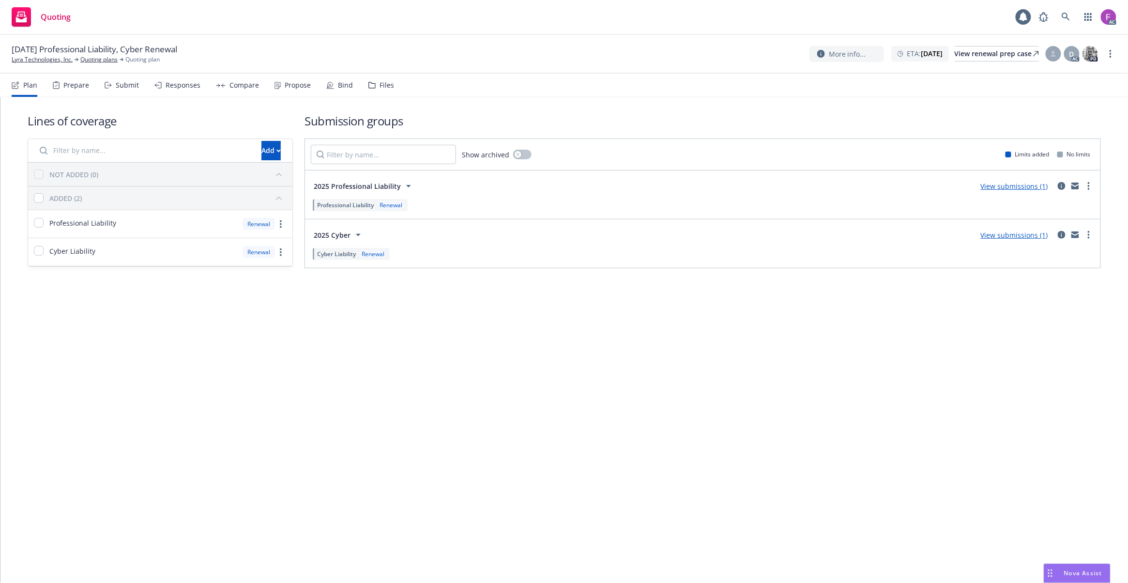
drag, startPoint x: 382, startPoint y: 84, endPoint x: 514, endPoint y: 119, distance: 137.2
click at [382, 84] on div "Files" at bounding box center [387, 85] width 15 height 8
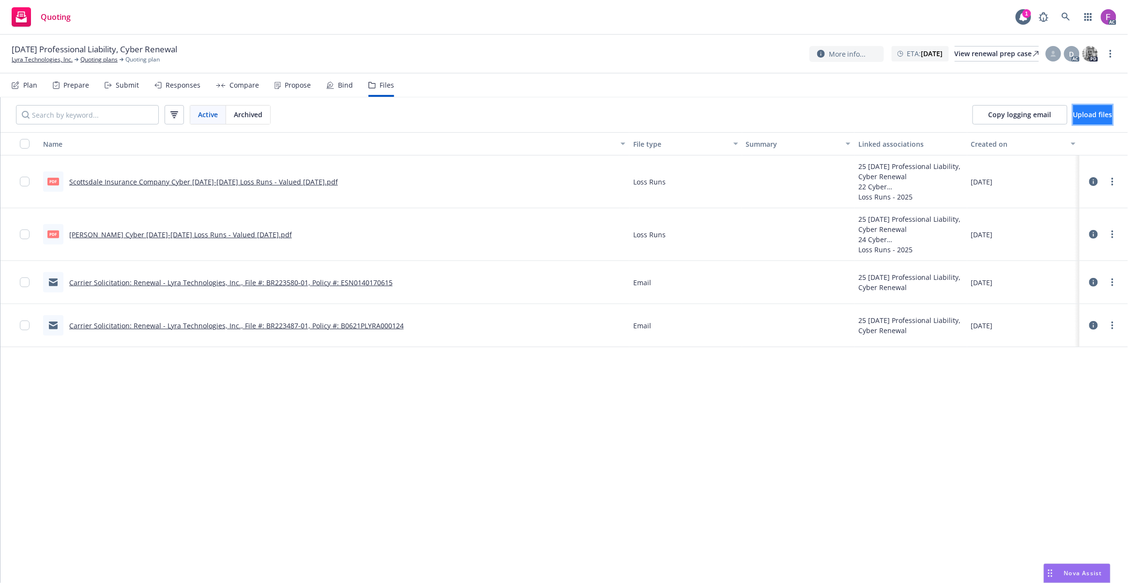
click at [1077, 115] on span "Upload files" at bounding box center [1092, 114] width 39 height 9
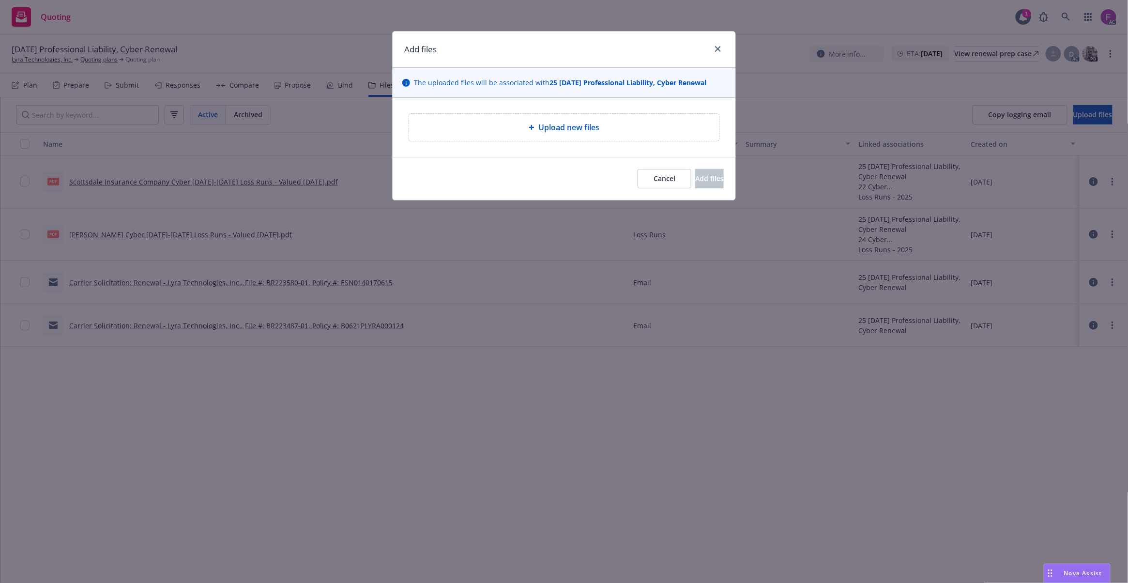
click at [552, 121] on div "Upload new files" at bounding box center [564, 127] width 311 height 27
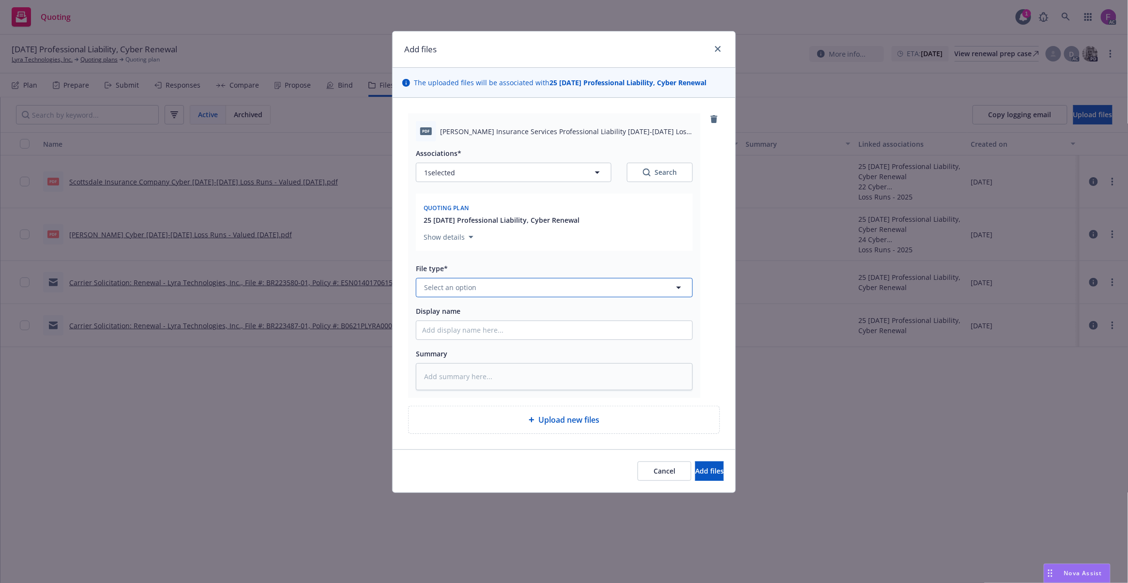
click at [480, 293] on button "Select an option" at bounding box center [554, 287] width 277 height 19
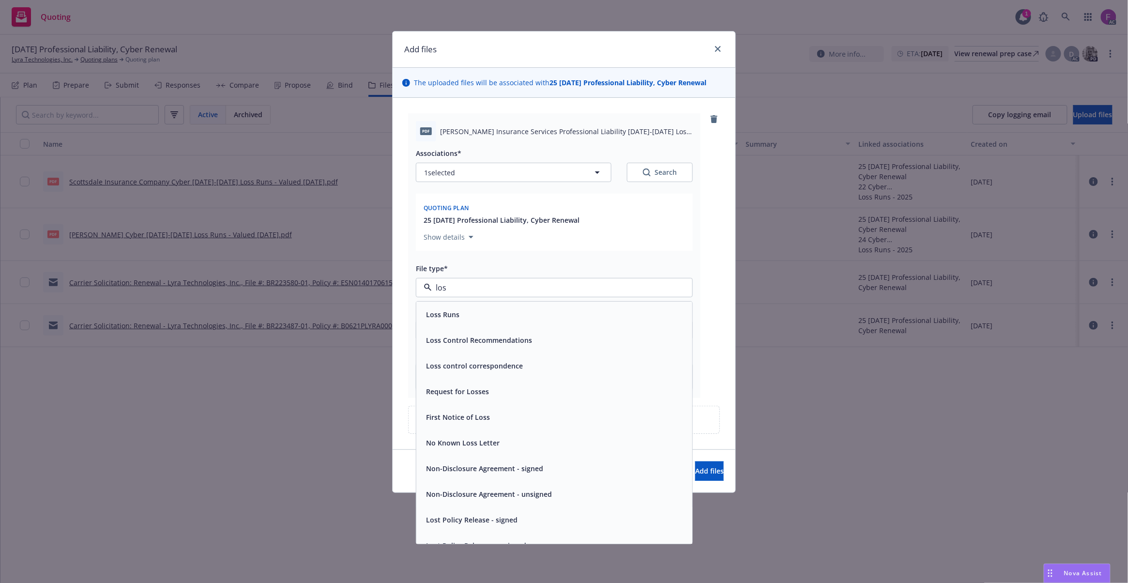
type input "loss"
click at [463, 312] on div "Loss Runs" at bounding box center [554, 314] width 264 height 14
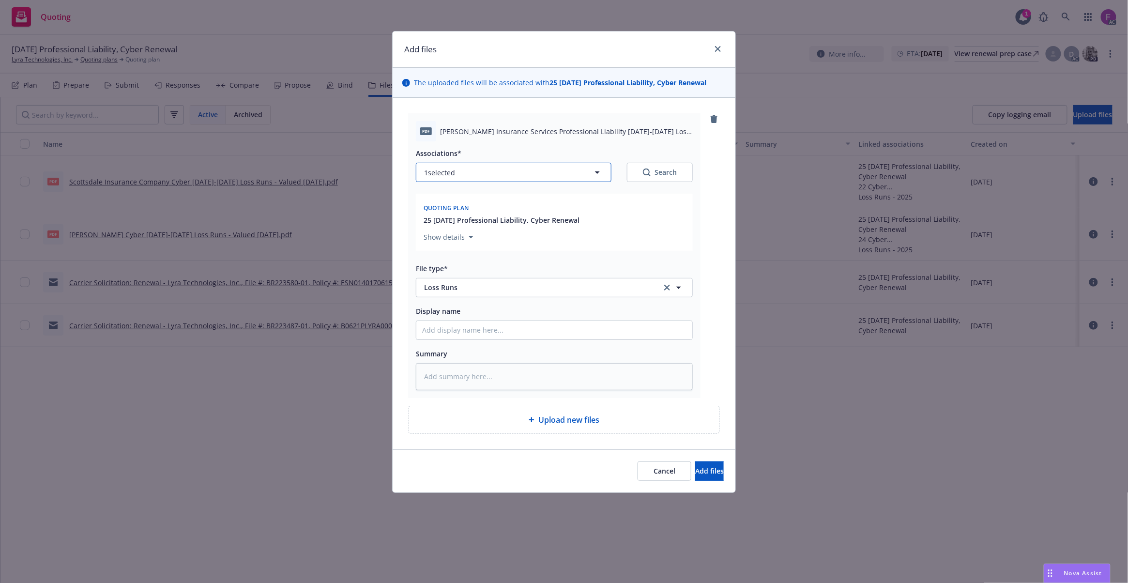
click at [464, 173] on button "1 selected" at bounding box center [514, 172] width 196 height 19
type textarea "x"
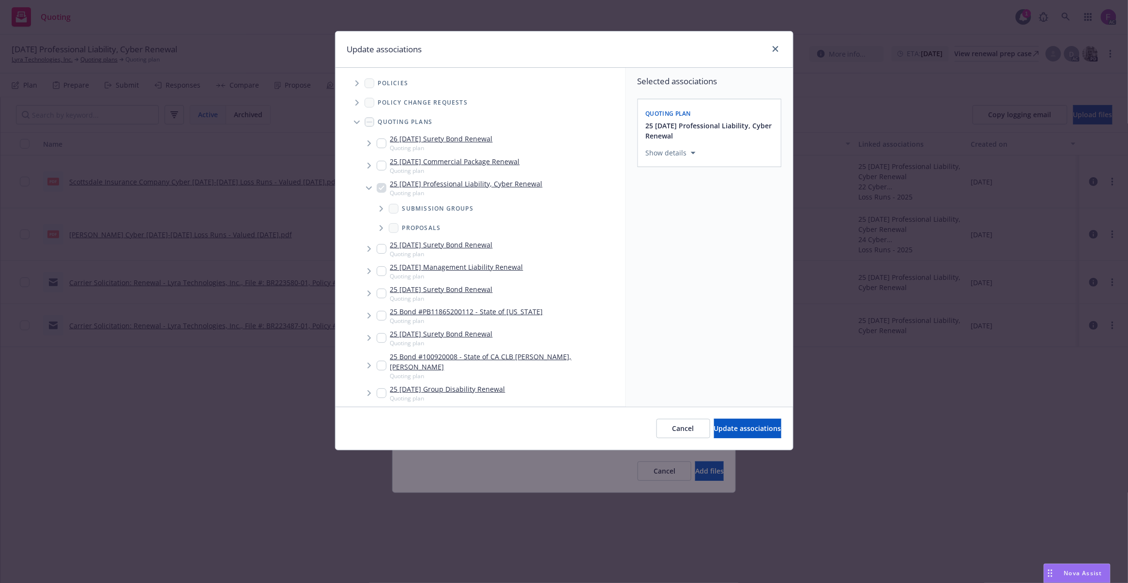
click at [357, 80] on icon "Tree Example" at bounding box center [357, 83] width 4 height 6
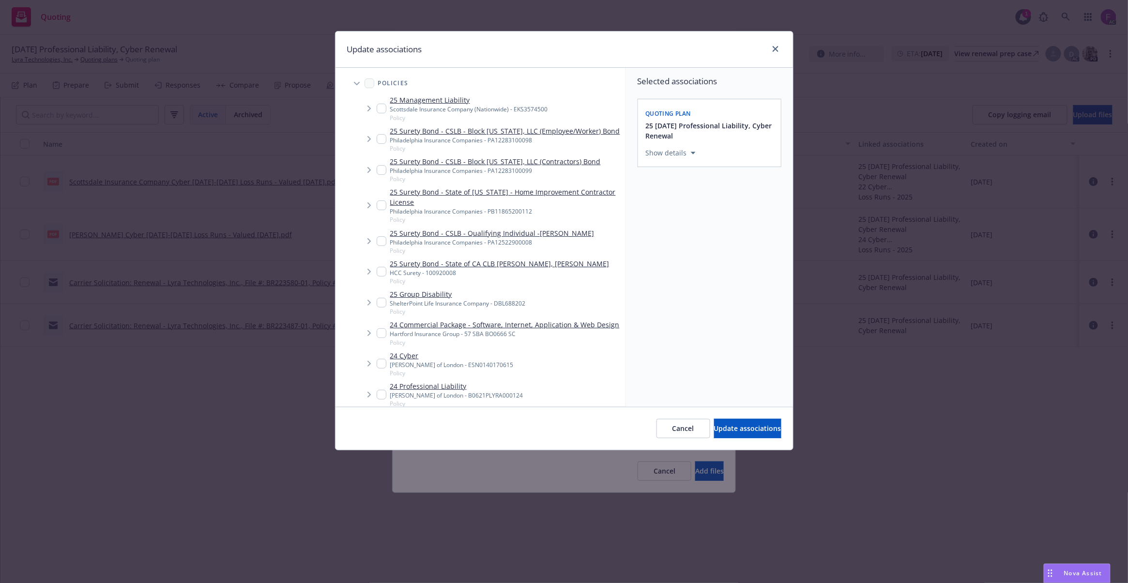
scroll to position [194, 0]
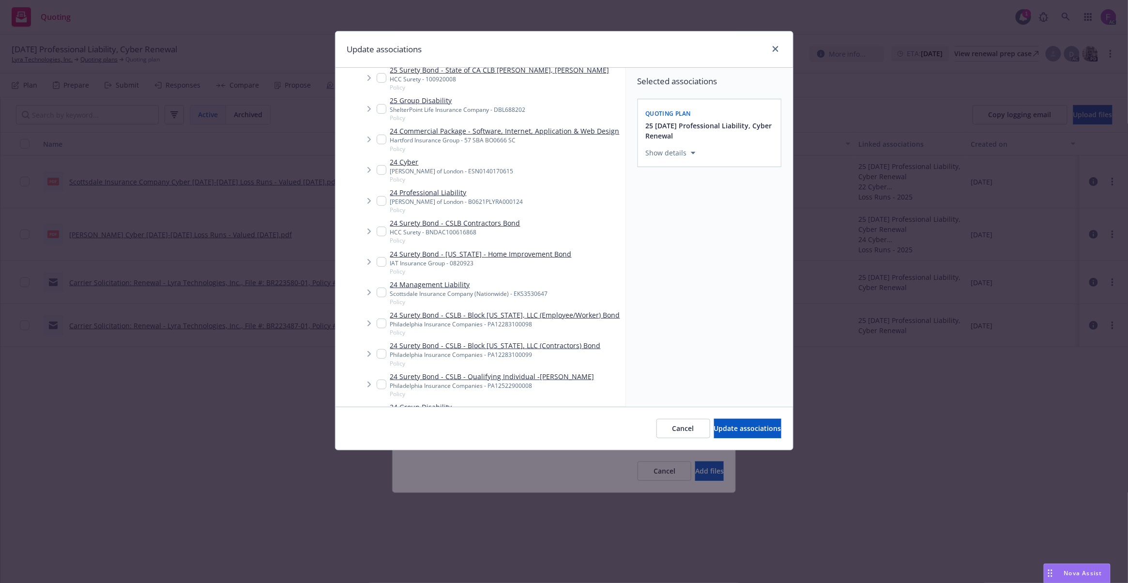
click at [382, 206] on input "Tree Example" at bounding box center [382, 201] width 10 height 10
checkbox input "true"
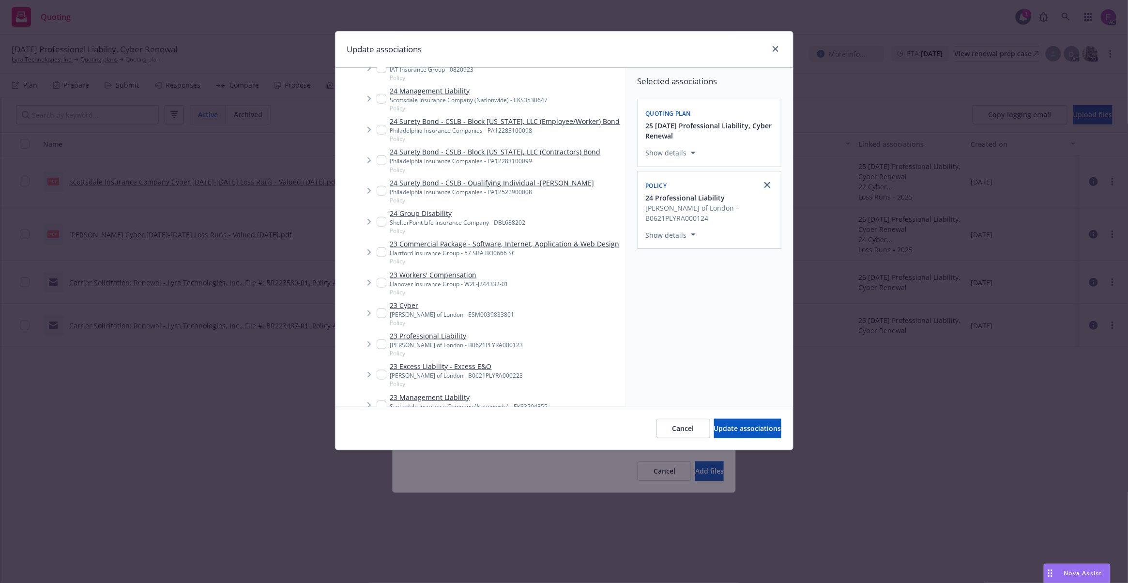
click at [382, 349] on input "Tree Example" at bounding box center [382, 344] width 10 height 10
checkbox input "true"
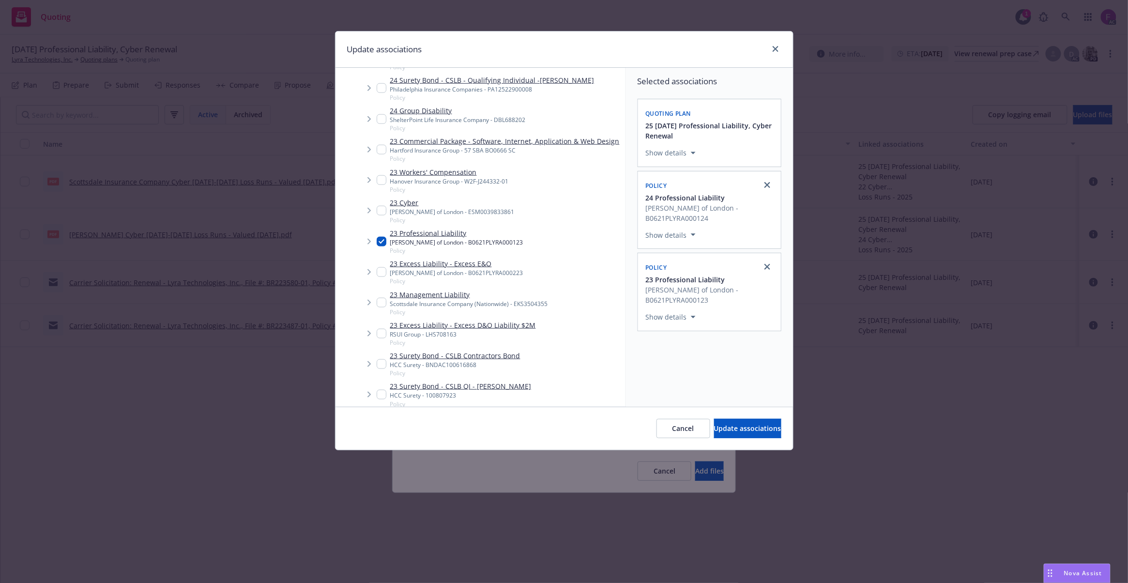
scroll to position [581, 0]
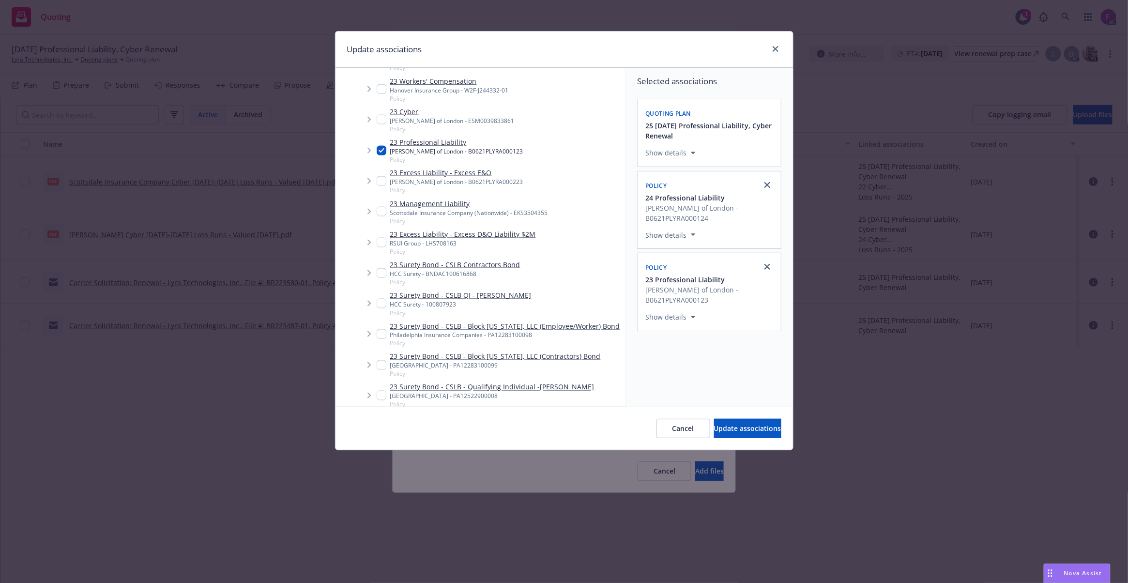
click at [381, 186] on input "Tree Example" at bounding box center [382, 181] width 10 height 10
checkbox input "true"
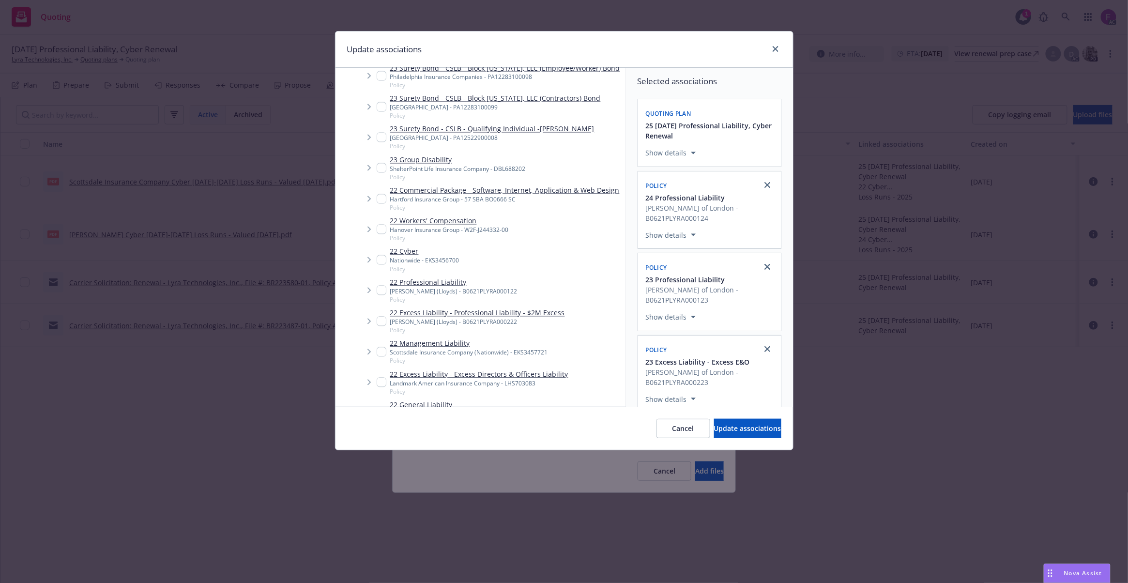
click at [384, 295] on input "Tree Example" at bounding box center [382, 291] width 10 height 10
checkbox input "true"
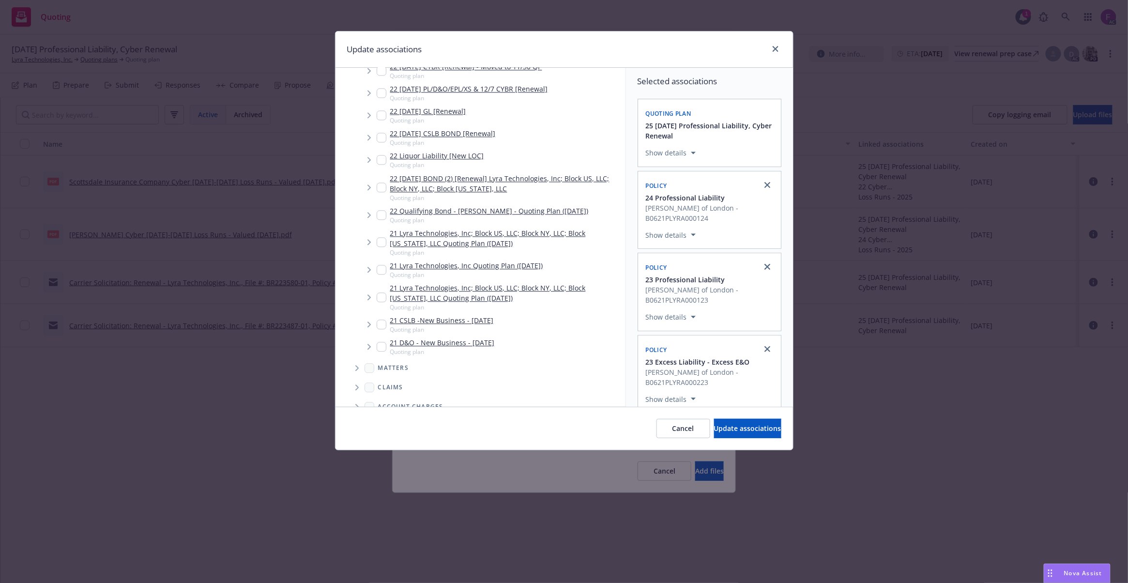
scroll to position [2900, 0]
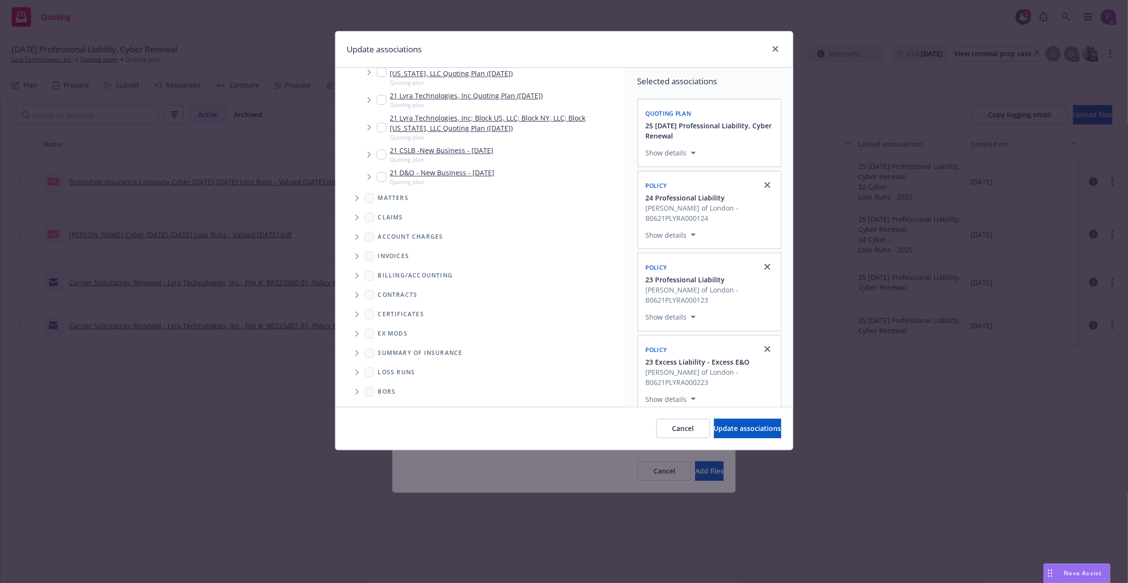
click at [355, 370] on icon "Folder Tree Example" at bounding box center [357, 372] width 4 height 6
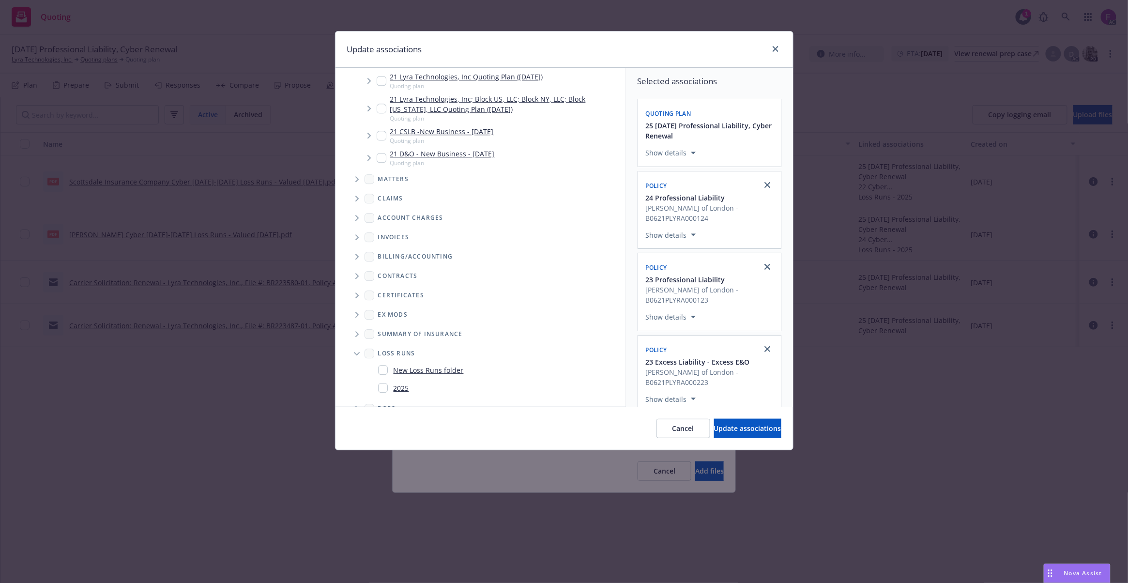
scroll to position [2936, 0]
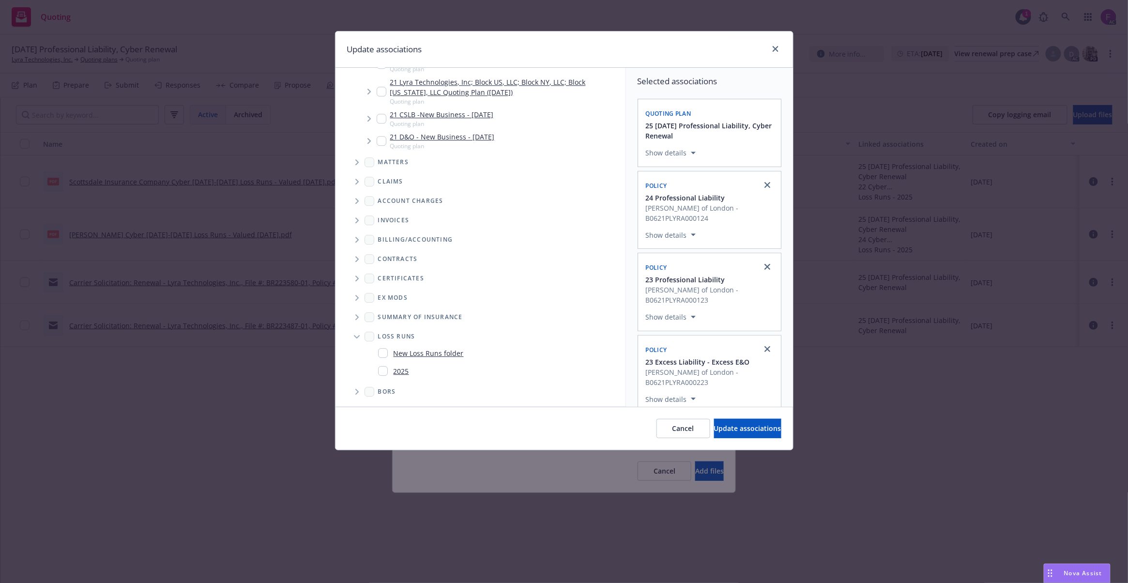
drag, startPoint x: 382, startPoint y: 368, endPoint x: 688, endPoint y: 371, distance: 306.5
click at [384, 368] on input "Folder Tree Example" at bounding box center [383, 371] width 10 height 10
checkbox input "true"
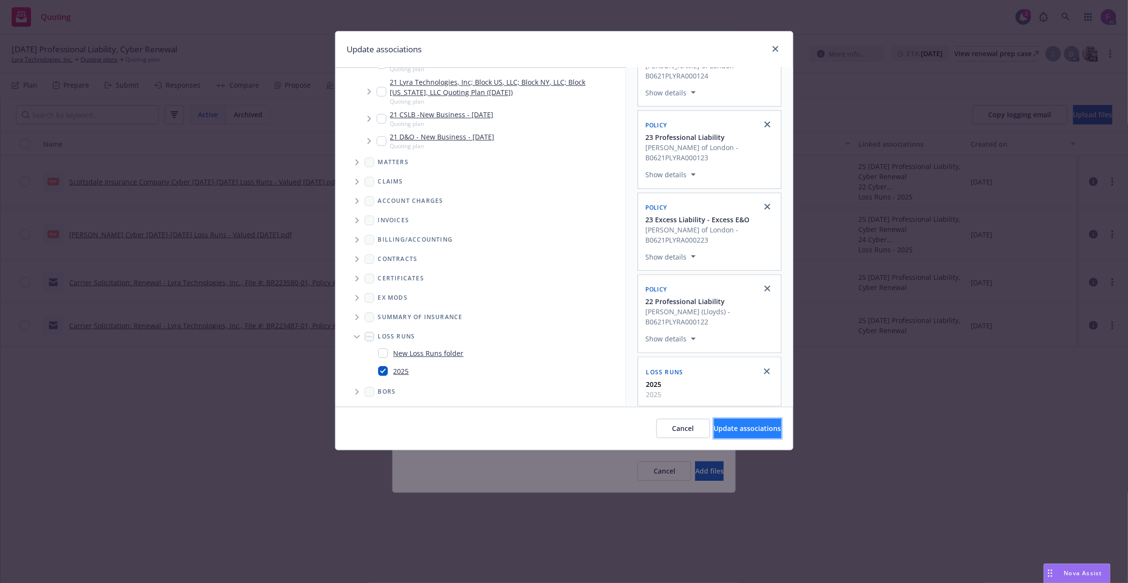
click at [730, 434] on button "Update associations" at bounding box center [747, 428] width 67 height 19
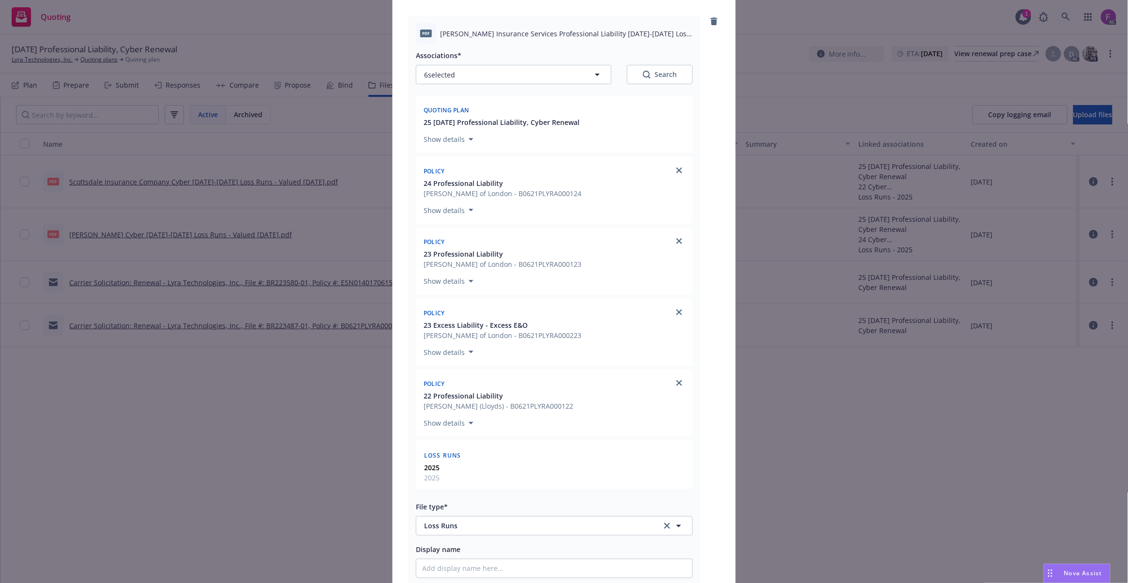
scroll to position [194, 0]
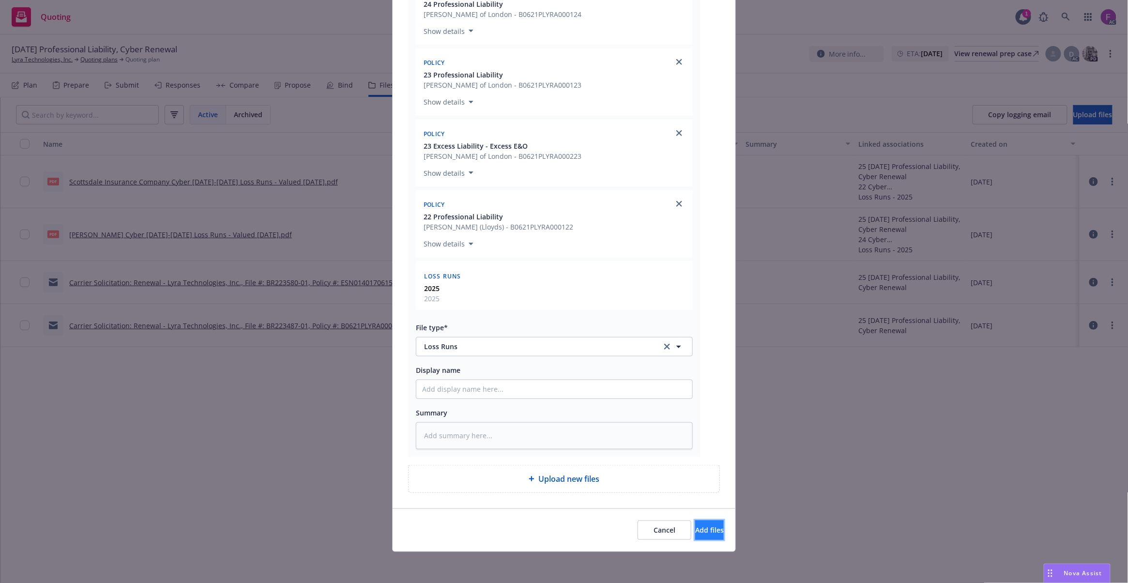
click at [695, 534] on span "Add files" at bounding box center [709, 529] width 29 height 9
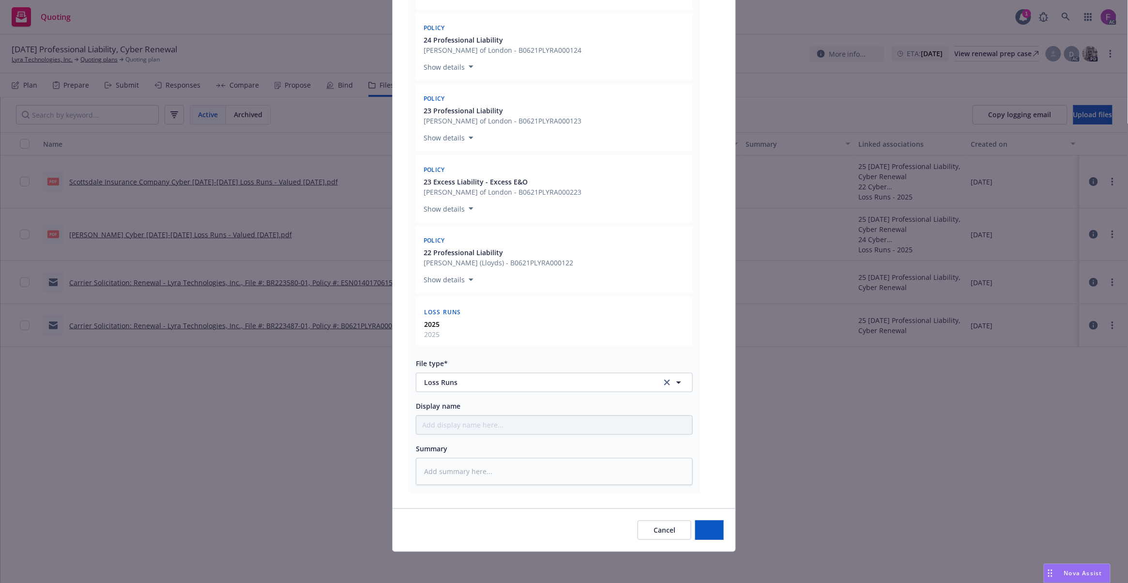
scroll to position [243, 0]
type textarea "x"
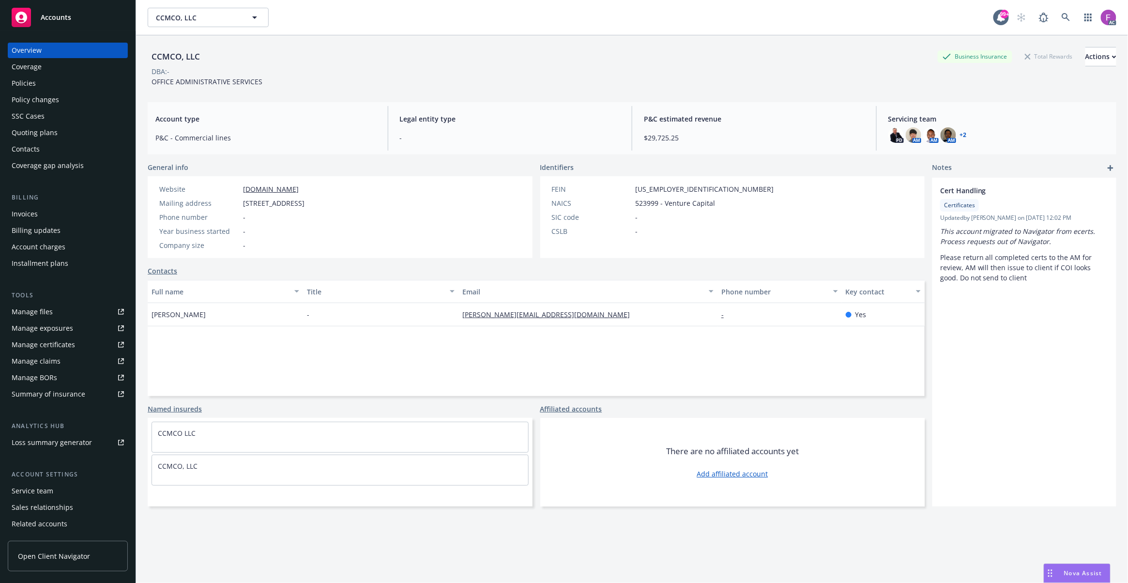
drag, startPoint x: 50, startPoint y: 78, endPoint x: 74, endPoint y: 84, distance: 24.1
click at [50, 78] on div "Policies" at bounding box center [68, 83] width 112 height 15
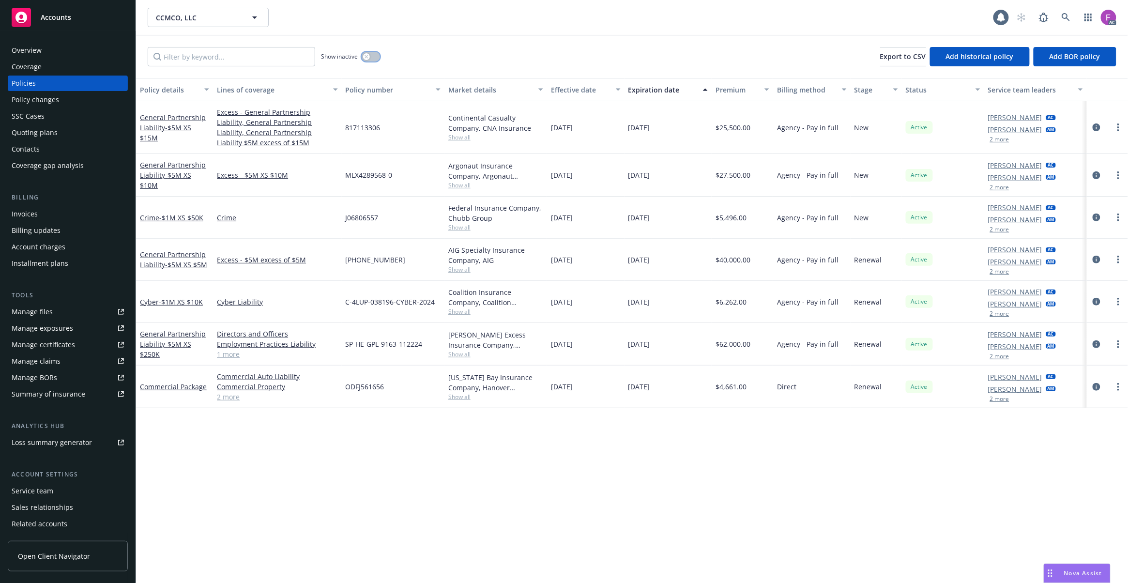
click at [368, 60] on button "button" at bounding box center [371, 57] width 18 height 10
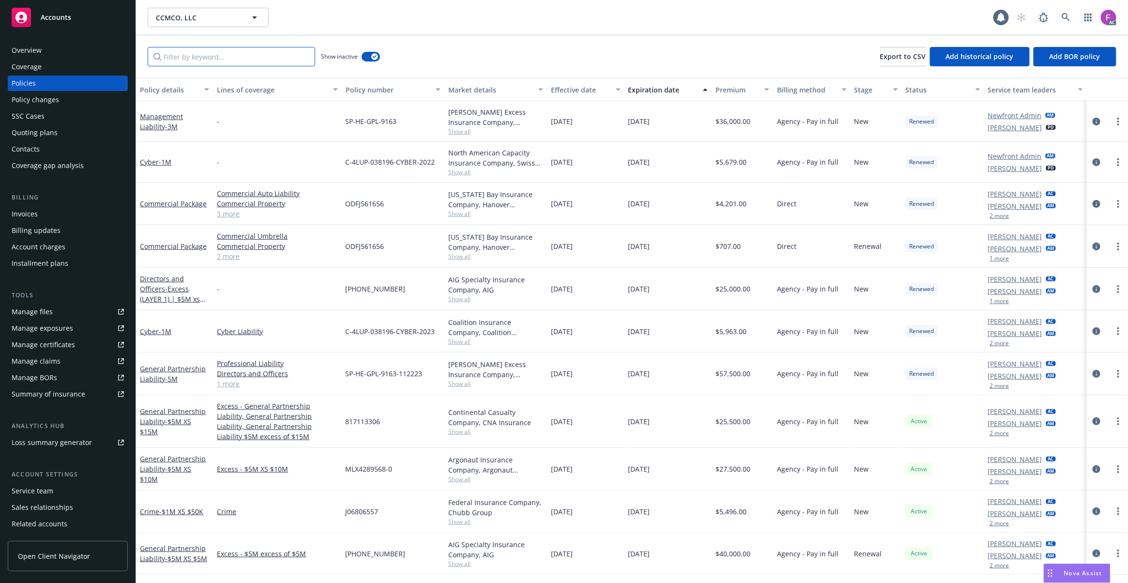
click at [205, 52] on input "Filter by keyword..." at bounding box center [232, 56] width 168 height 19
paste input "Commercial Package"
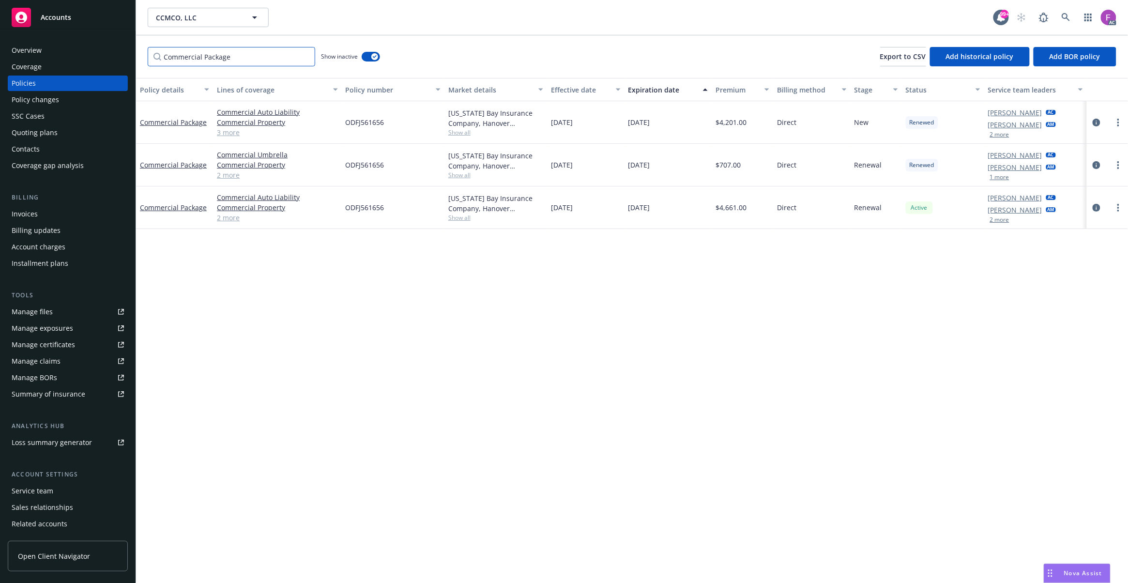
click at [210, 57] on input "Commercial Package" at bounding box center [232, 56] width 168 height 19
paste input "rime"
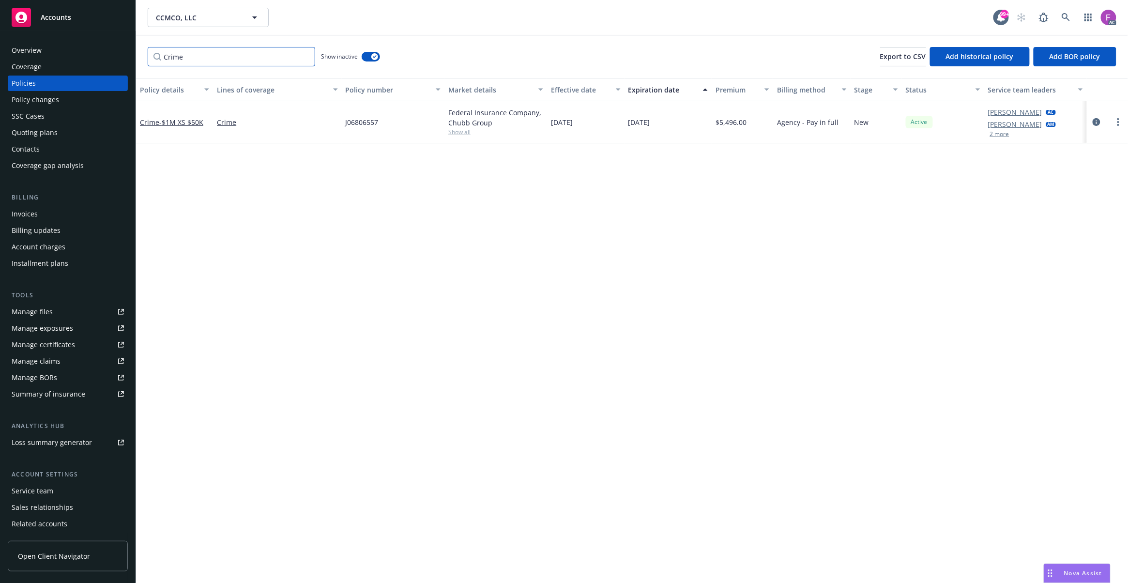
click at [196, 55] on input "Crime" at bounding box center [232, 56] width 168 height 19
paste input "yber"
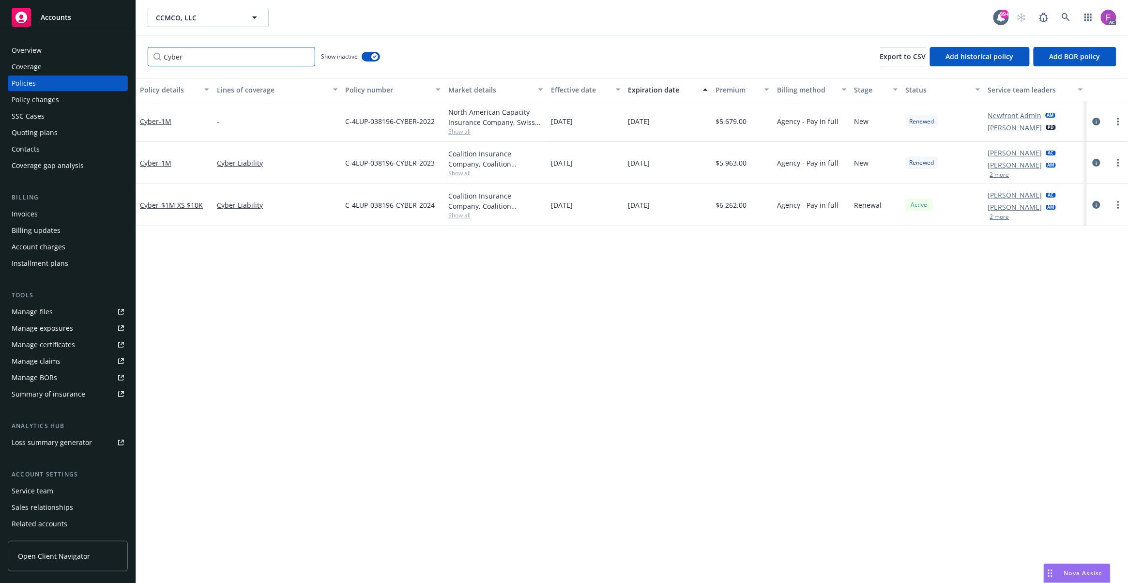
click at [250, 55] on input "Cyber" at bounding box center [232, 56] width 168 height 19
paste input "General Partnership Liability"
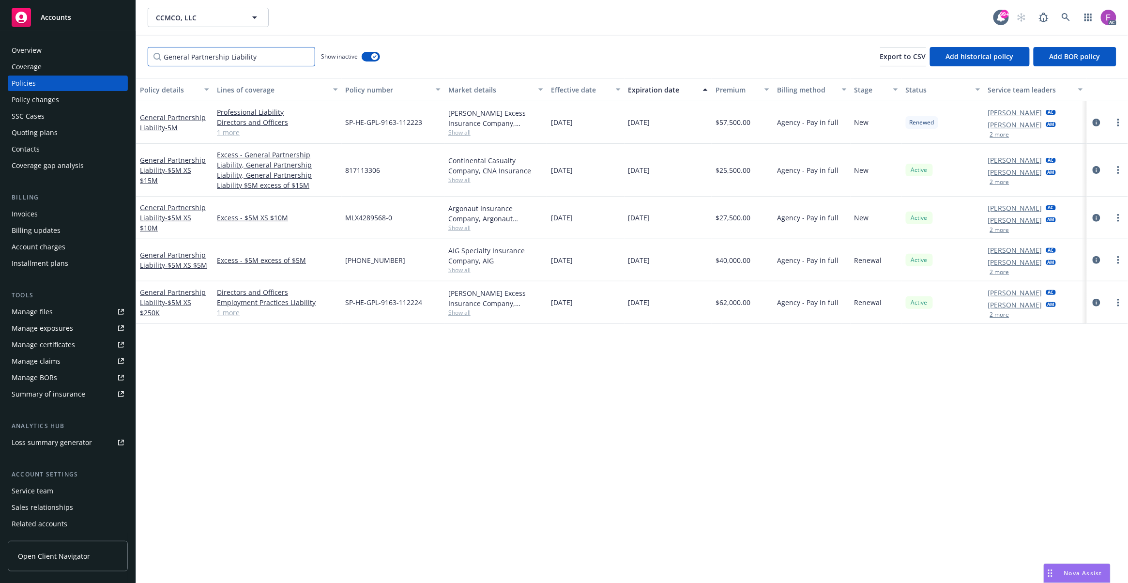
type input "General Partnership Liability"
